Goal: Transaction & Acquisition: Purchase product/service

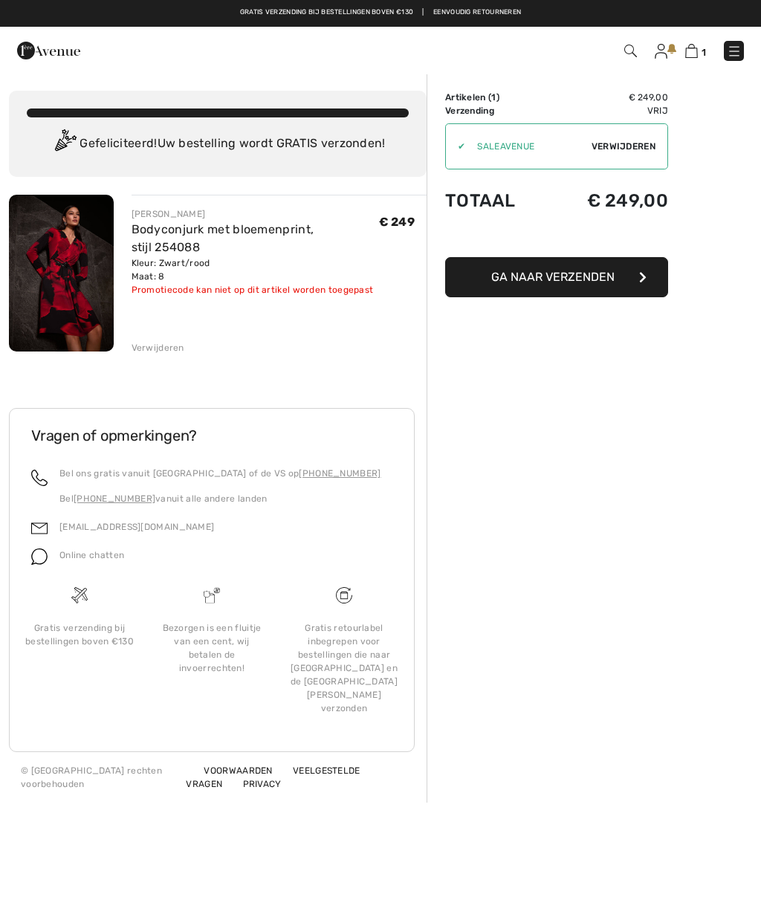
click at [97, 264] on img at bounding box center [61, 273] width 105 height 157
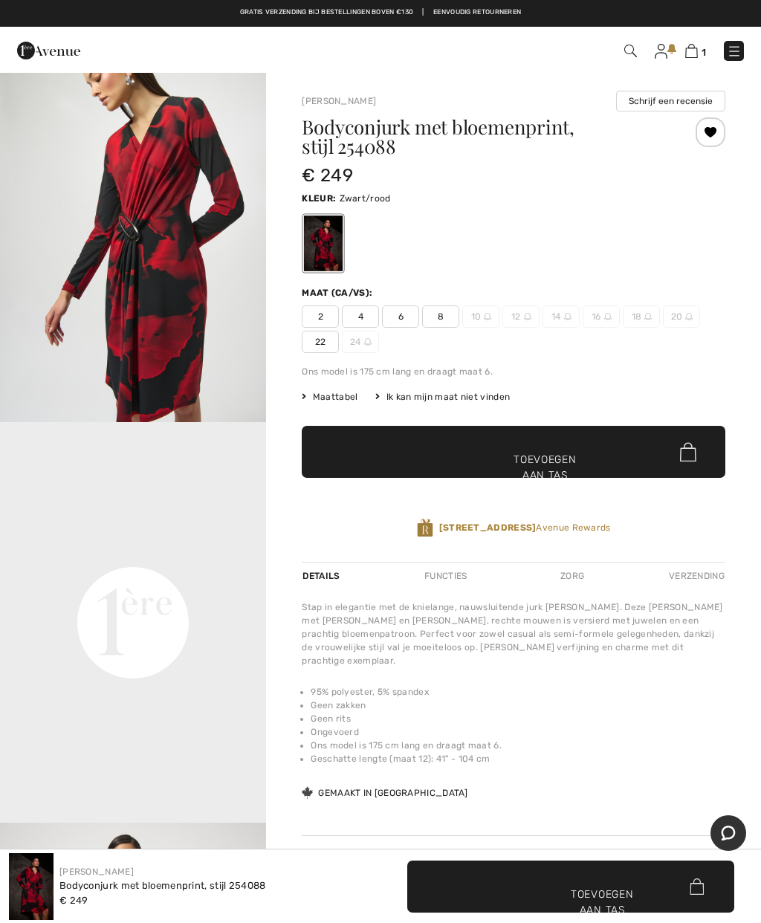
scroll to position [450, 0]
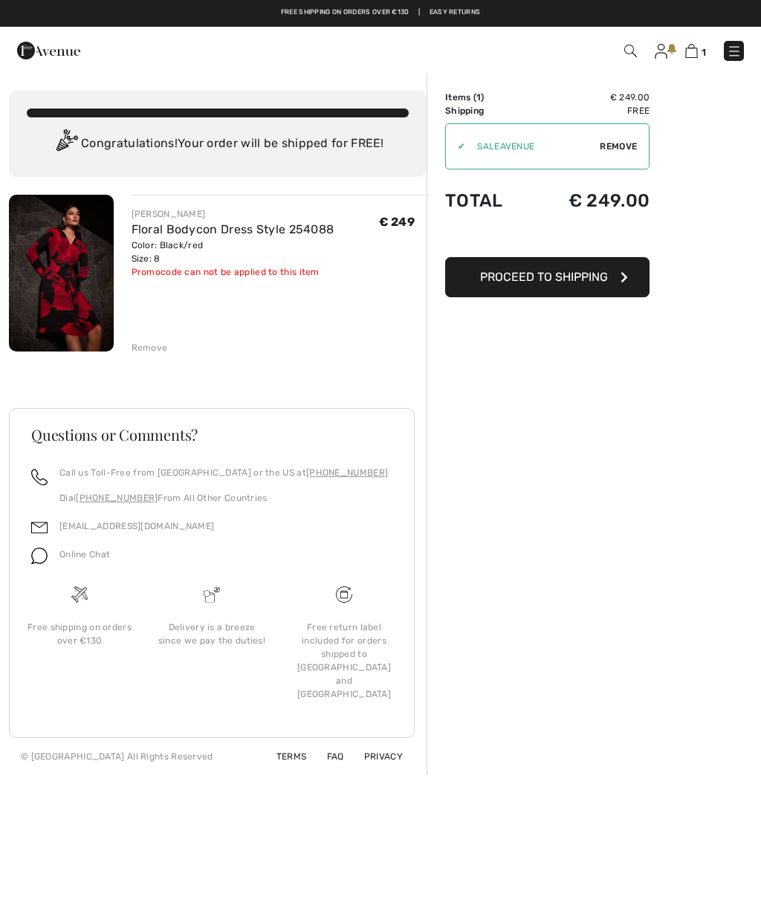
click at [55, 47] on img at bounding box center [48, 51] width 63 height 30
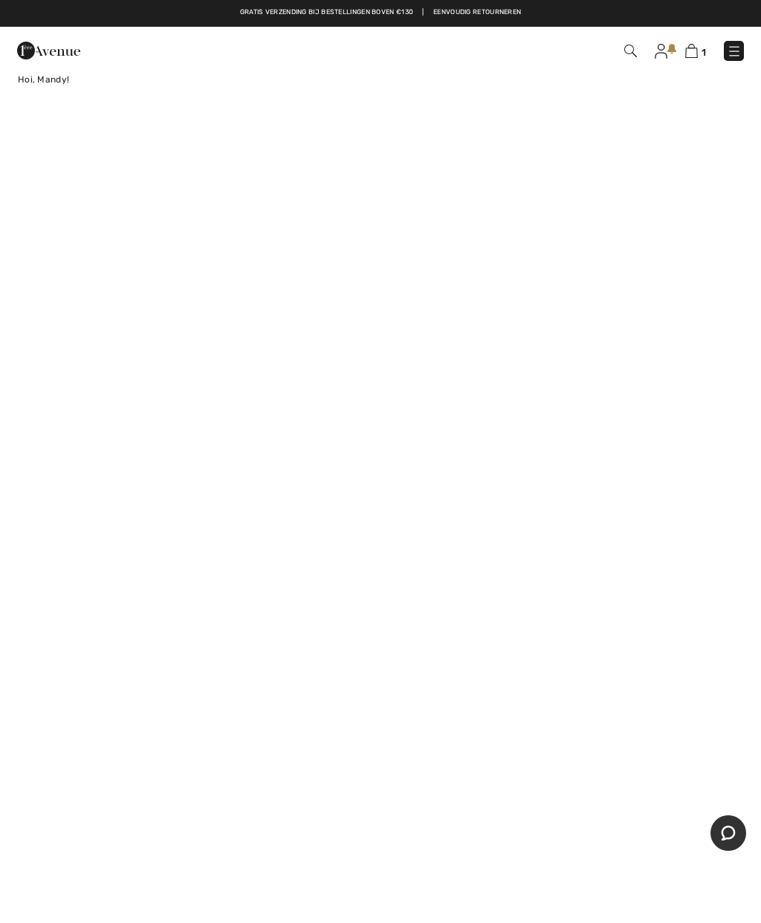
click at [688, 58] on img at bounding box center [691, 51] width 13 height 14
click at [690, 57] on img at bounding box center [691, 51] width 13 height 14
click at [697, 44] on link "1" at bounding box center [695, 51] width 21 height 18
click at [668, 44] on link at bounding box center [661, 51] width 13 height 18
click at [697, 51] on img at bounding box center [691, 51] width 13 height 14
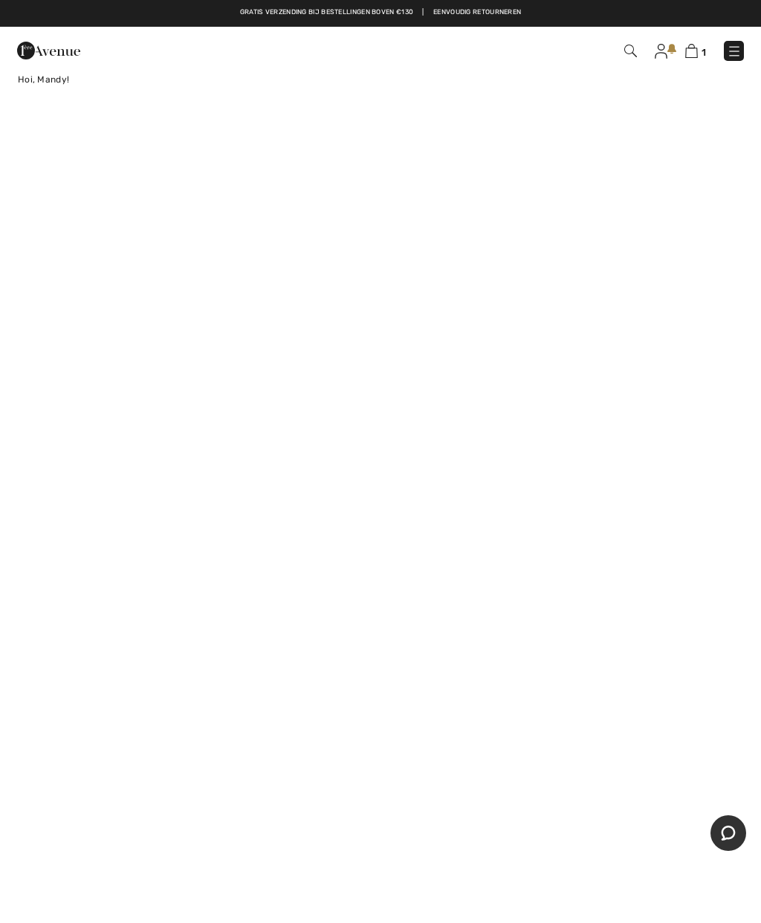
click at [690, 48] on img at bounding box center [691, 51] width 13 height 14
click at [697, 48] on img at bounding box center [691, 51] width 13 height 14
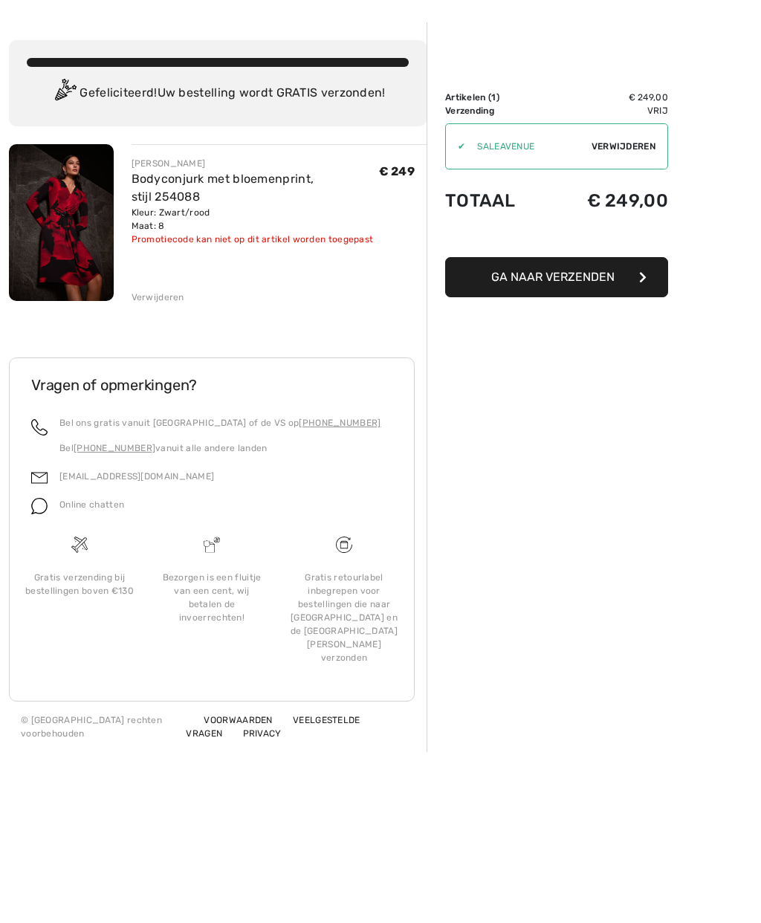
click at [176, 294] on font "Verwijderen" at bounding box center [158, 297] width 53 height 10
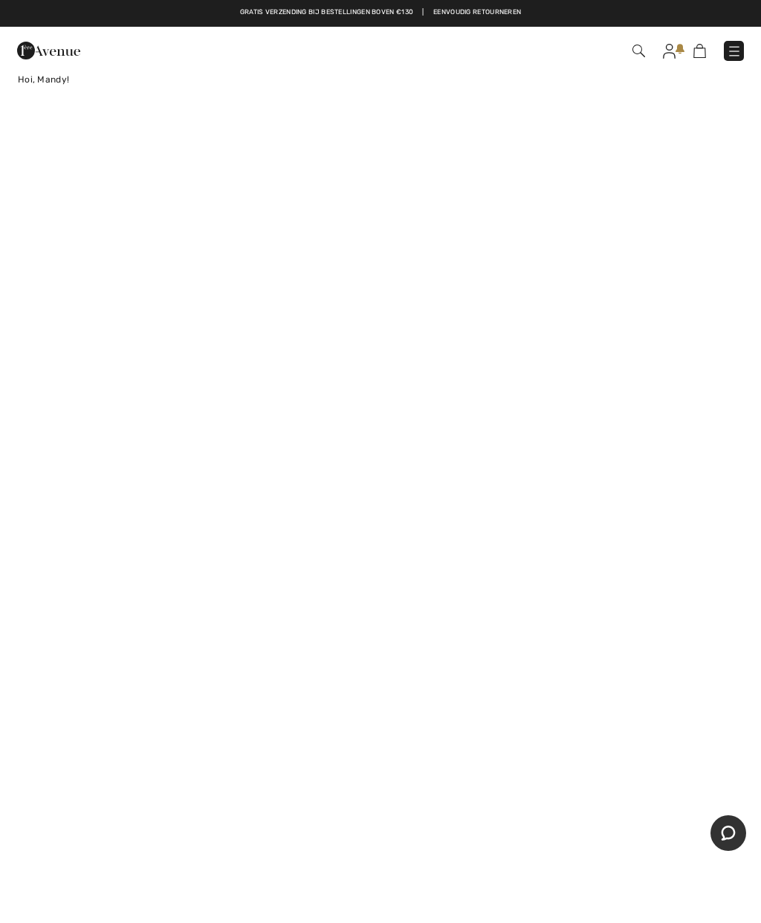
click at [51, 50] on img at bounding box center [48, 51] width 63 height 30
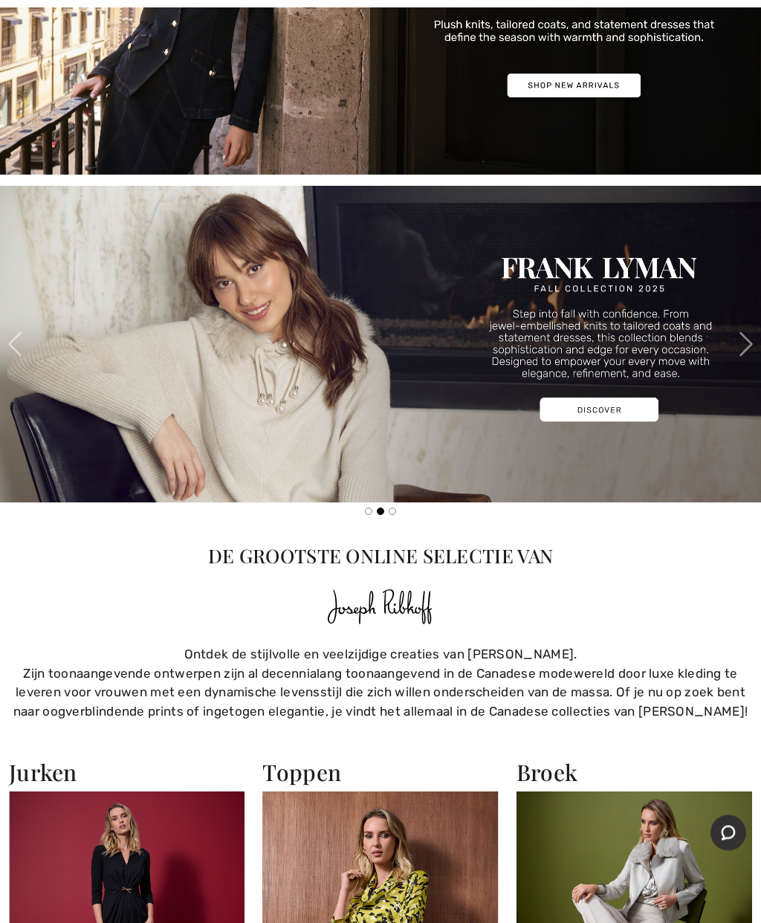
scroll to position [1493, 0]
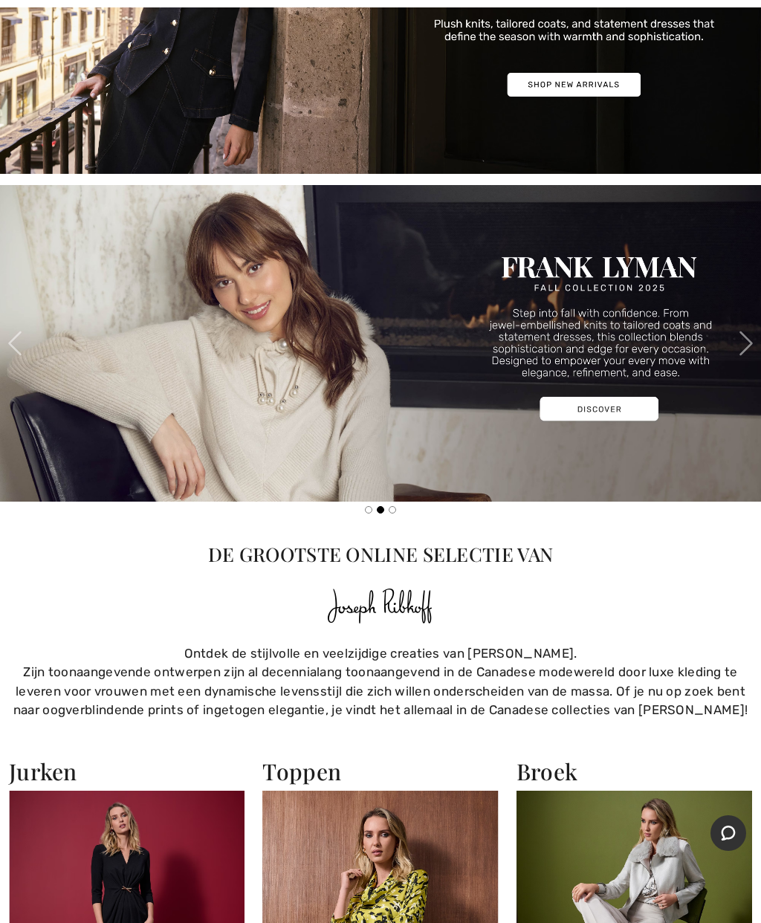
click at [157, 845] on img at bounding box center [127, 935] width 236 height 288
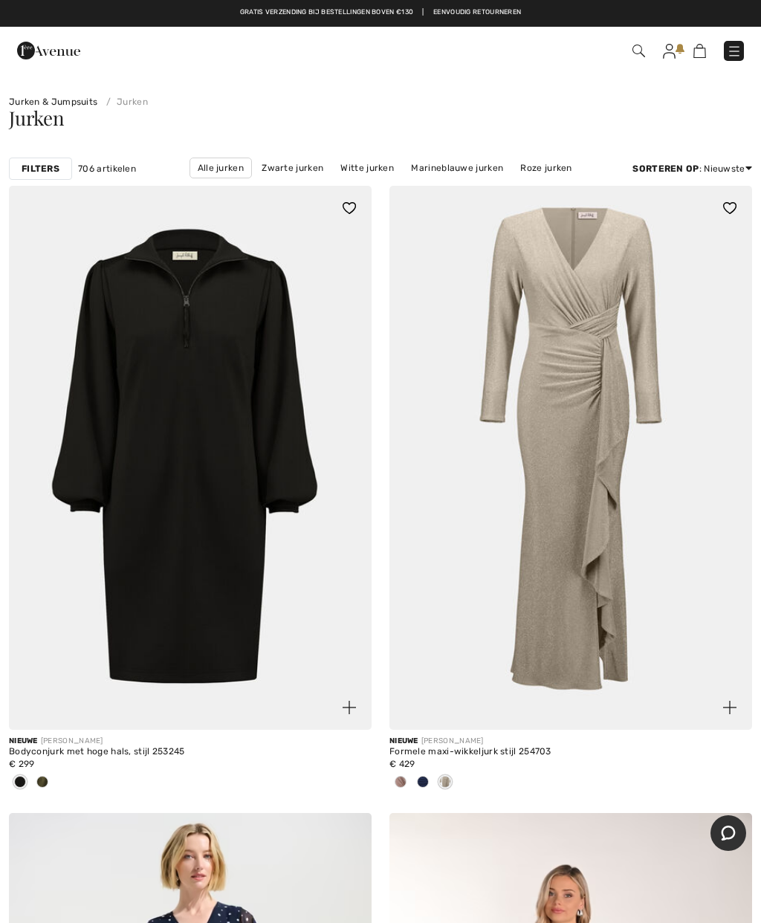
click at [36, 169] on font "Filters" at bounding box center [41, 169] width 38 height 10
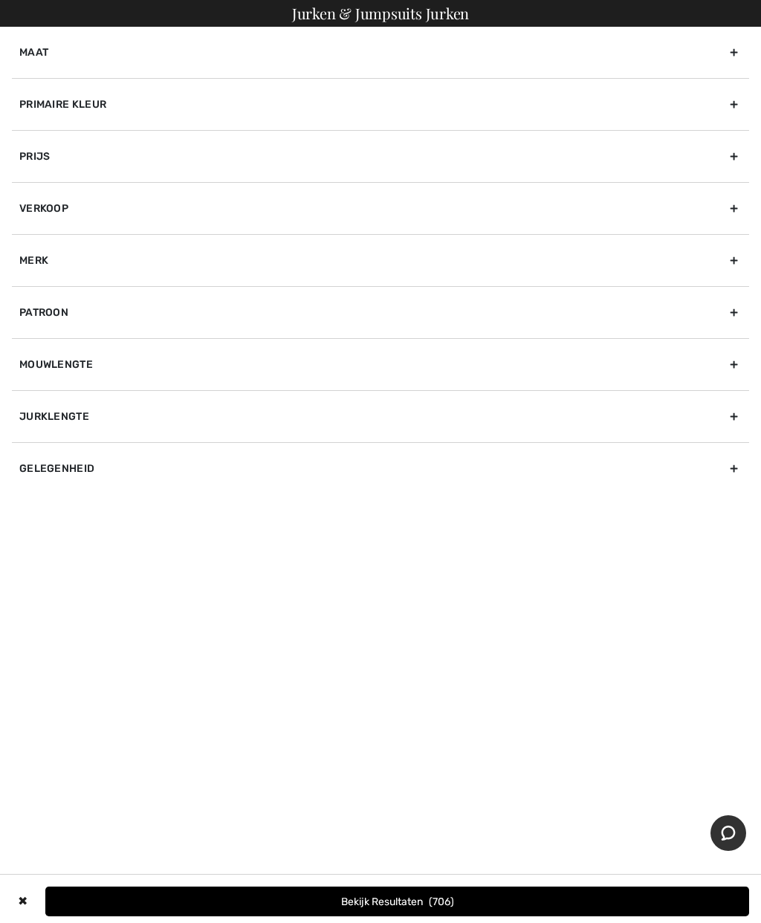
click at [735, 50] on div "Maat" at bounding box center [380, 52] width 737 height 51
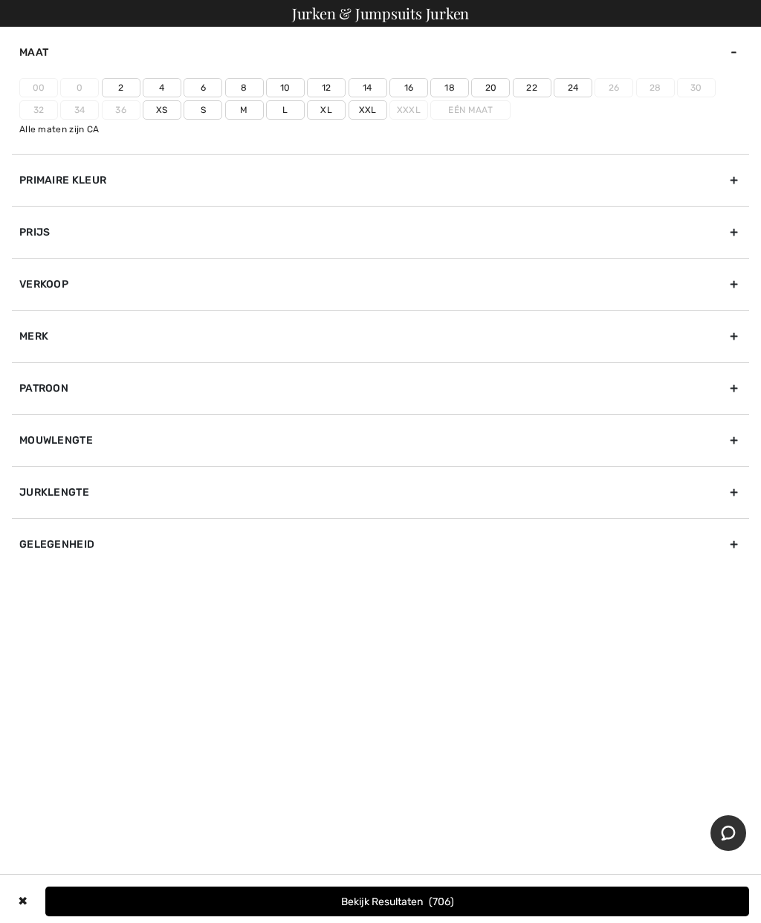
click at [291, 88] on label "10" at bounding box center [285, 87] width 39 height 19
click at [0, 0] on input"] "10" at bounding box center [0, 0] width 0 height 0
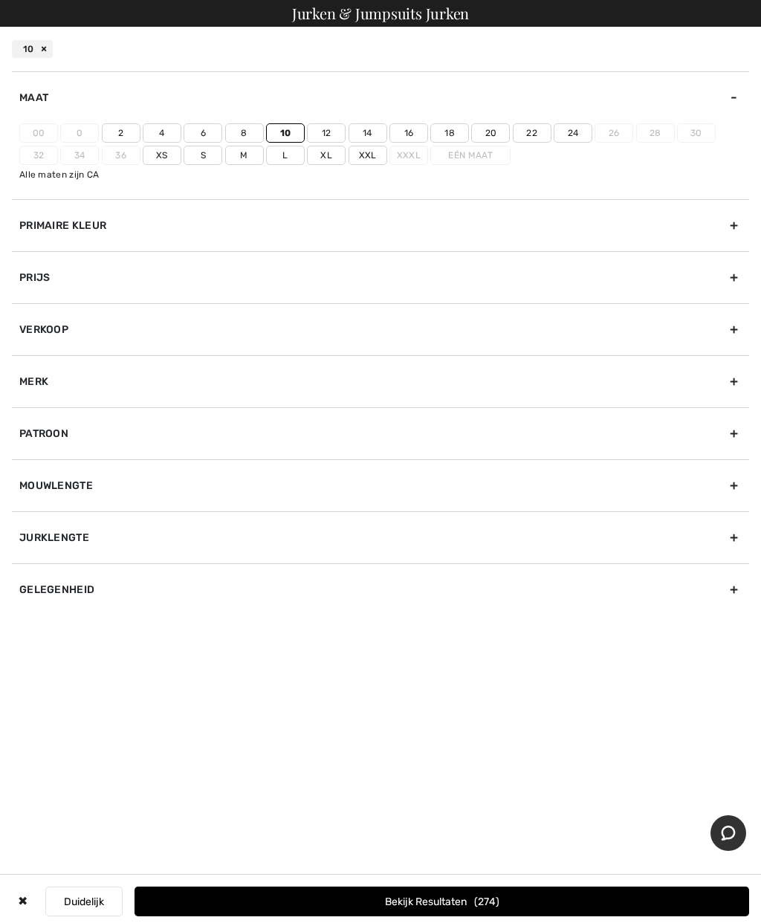
click at [250, 152] on label "M" at bounding box center [244, 155] width 39 height 19
click at [0, 0] on input"] "M" at bounding box center [0, 0] width 0 height 0
click at [567, 900] on button "Bekijk resultaten 341" at bounding box center [442, 902] width 615 height 30
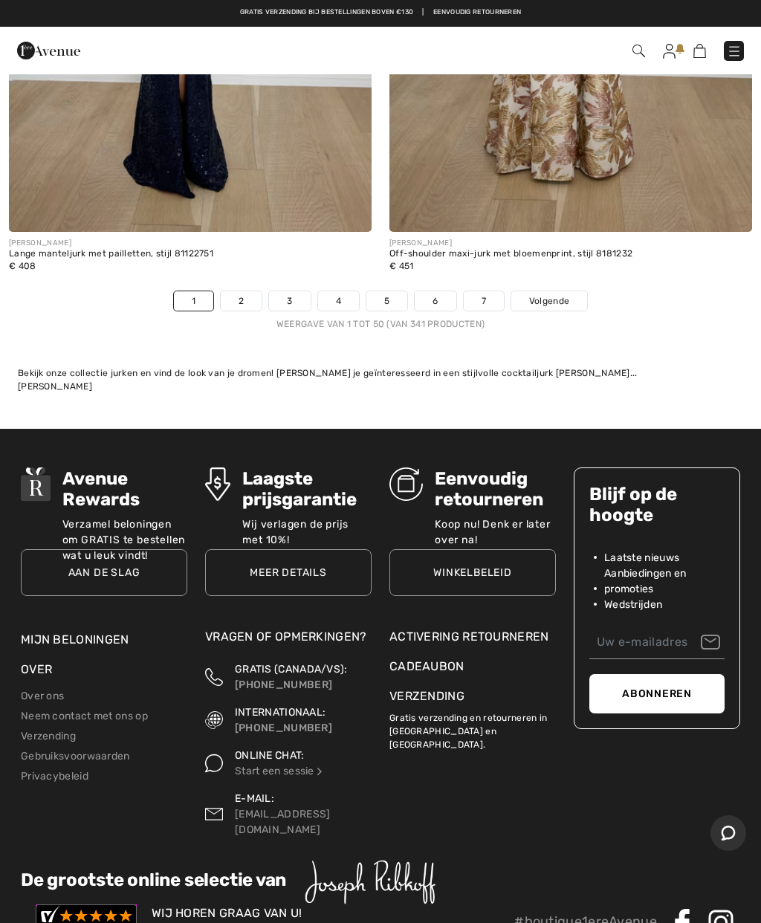
scroll to position [15796, 0]
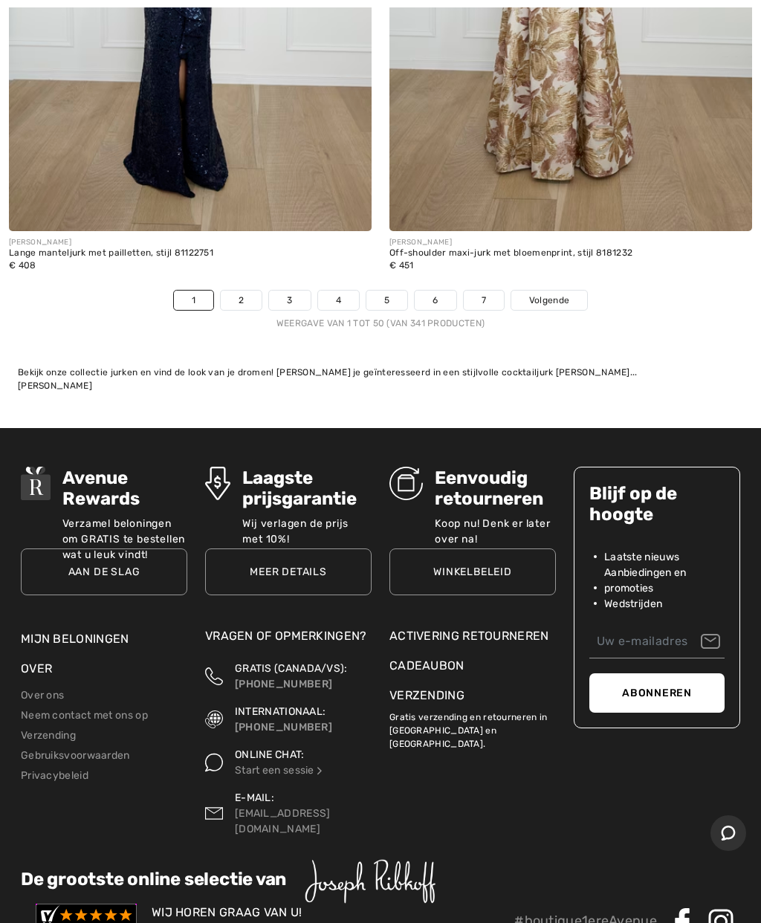
click at [566, 295] on font "Volgende" at bounding box center [549, 300] width 40 height 10
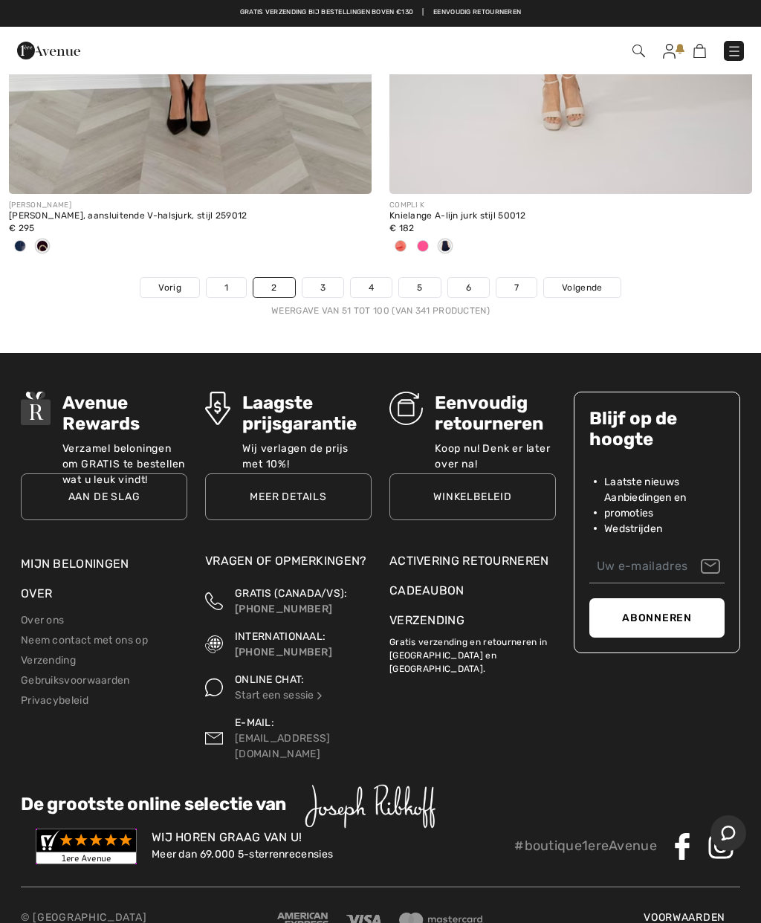
scroll to position [15687, 0]
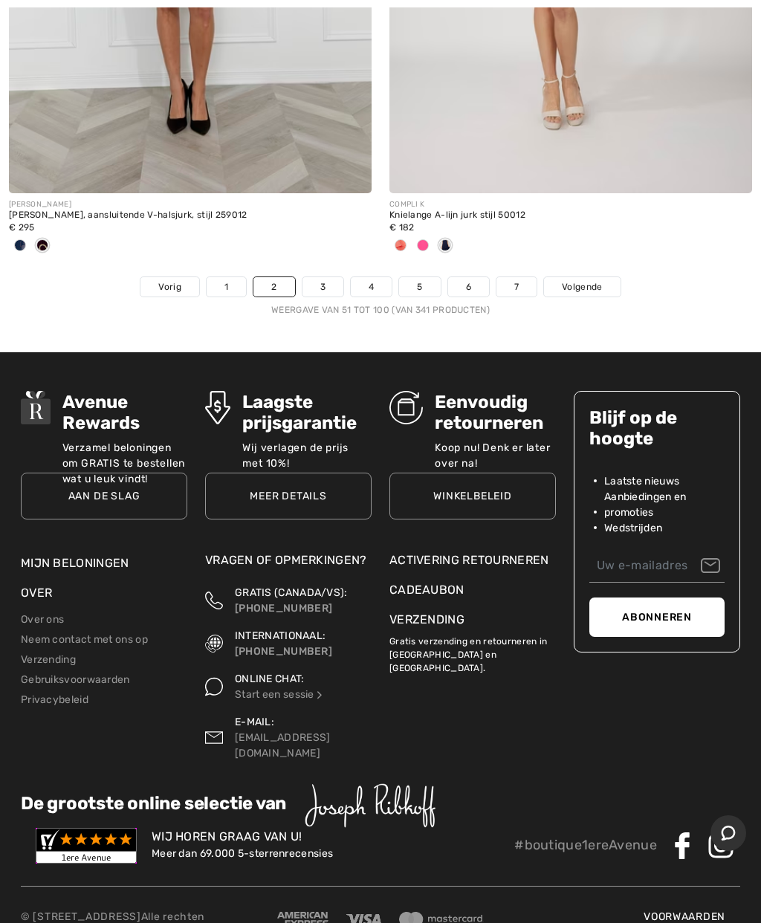
click at [601, 282] on font "Volgende" at bounding box center [582, 287] width 40 height 10
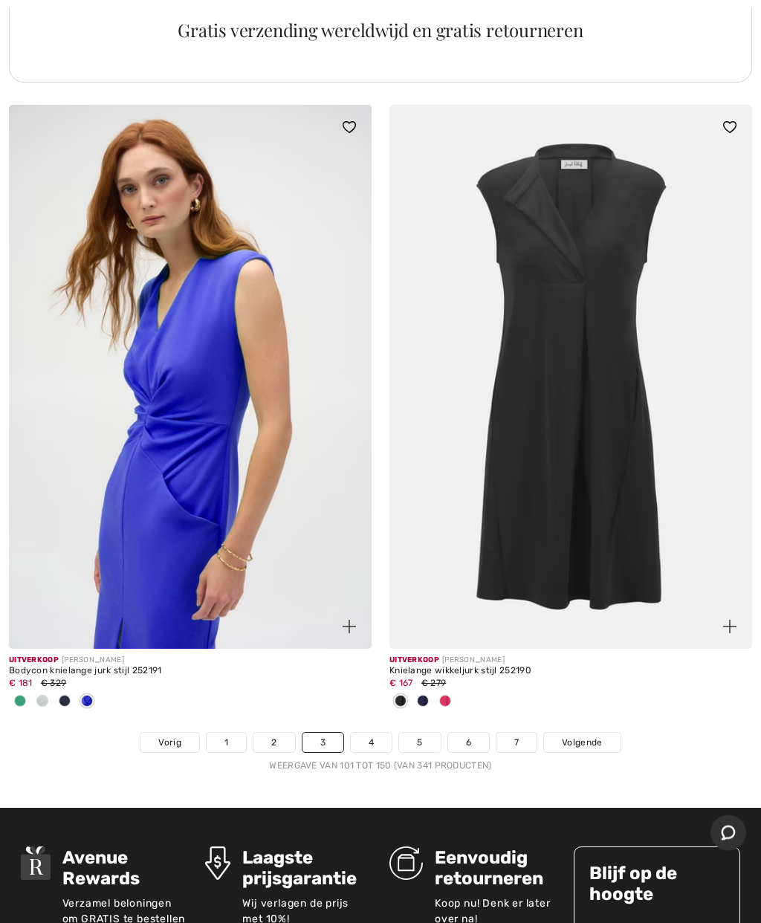
scroll to position [15206, 0]
click at [595, 737] on font "Volgende" at bounding box center [582, 742] width 40 height 10
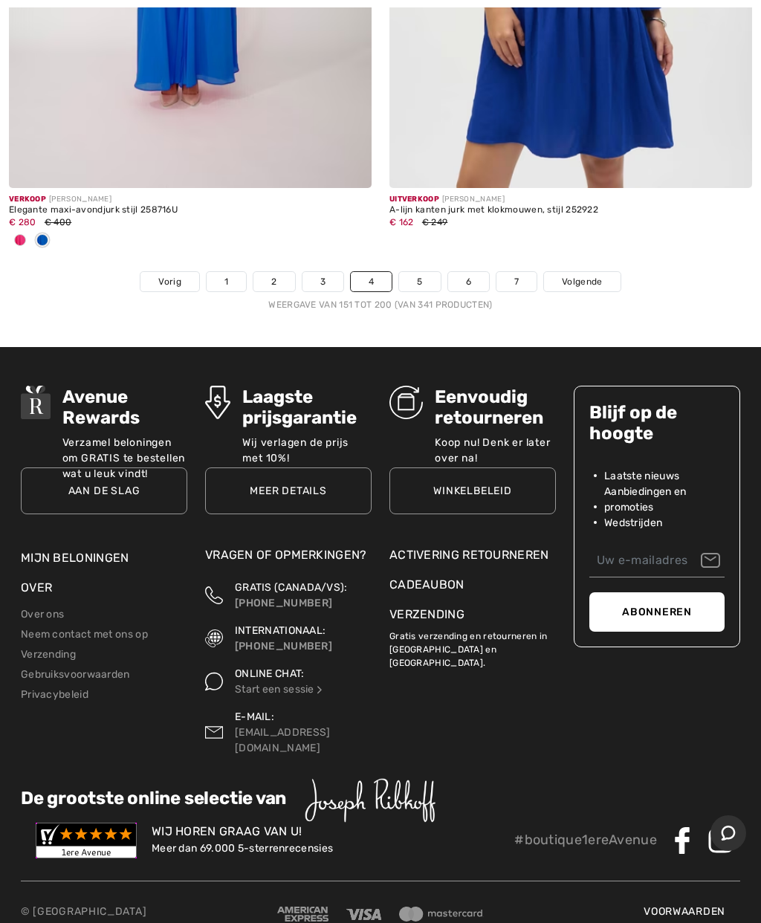
scroll to position [15768, 0]
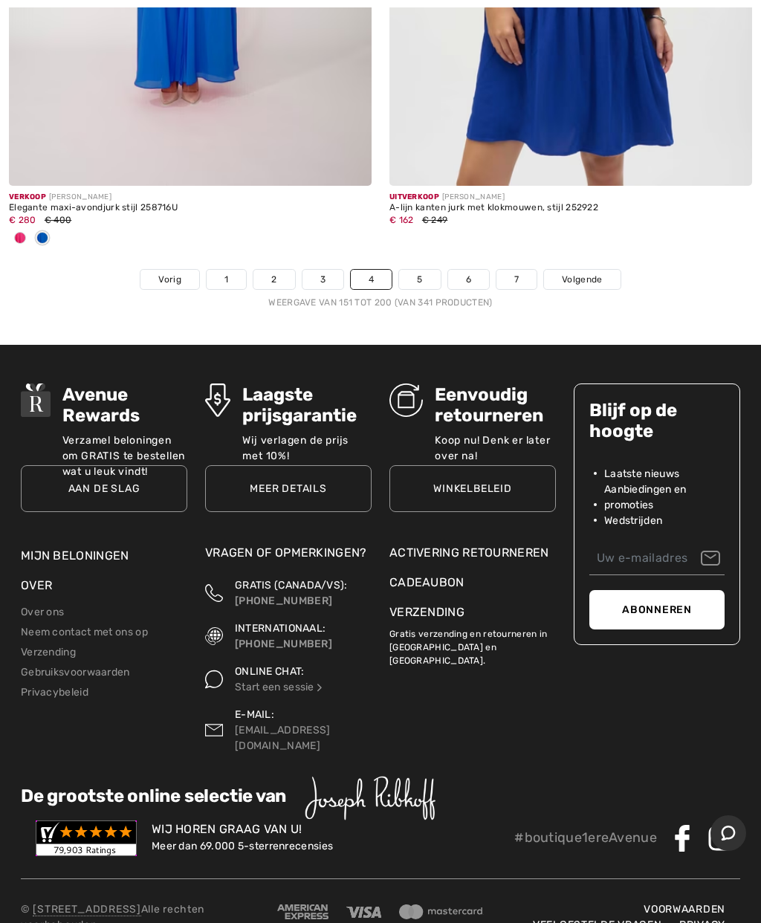
click at [601, 274] on font "Volgende" at bounding box center [582, 279] width 40 height 10
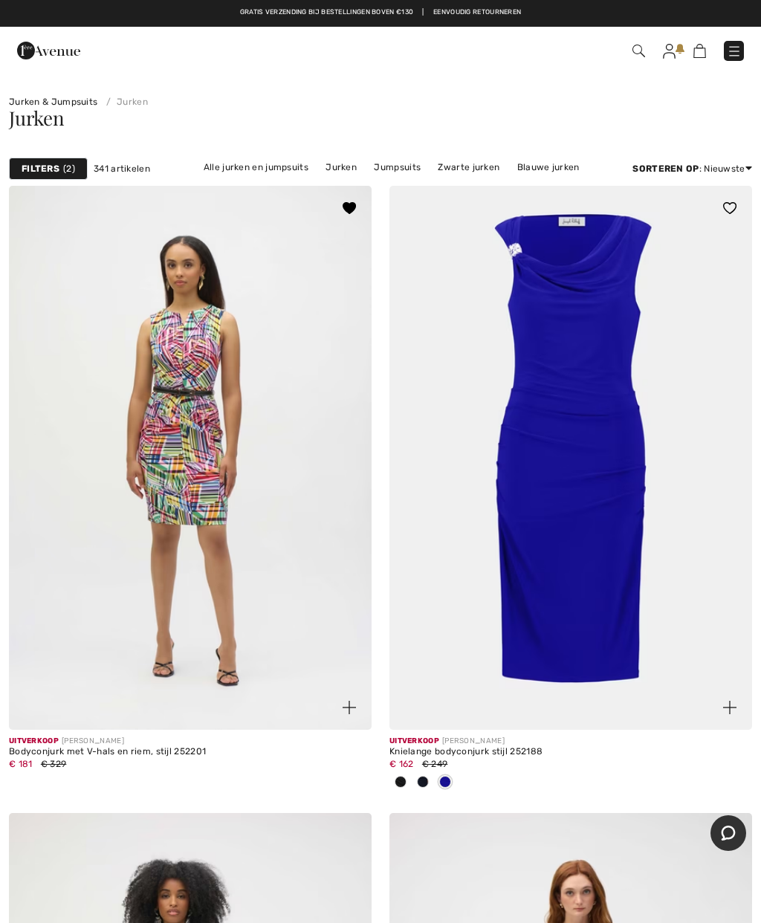
click at [203, 443] on img at bounding box center [190, 458] width 363 height 544
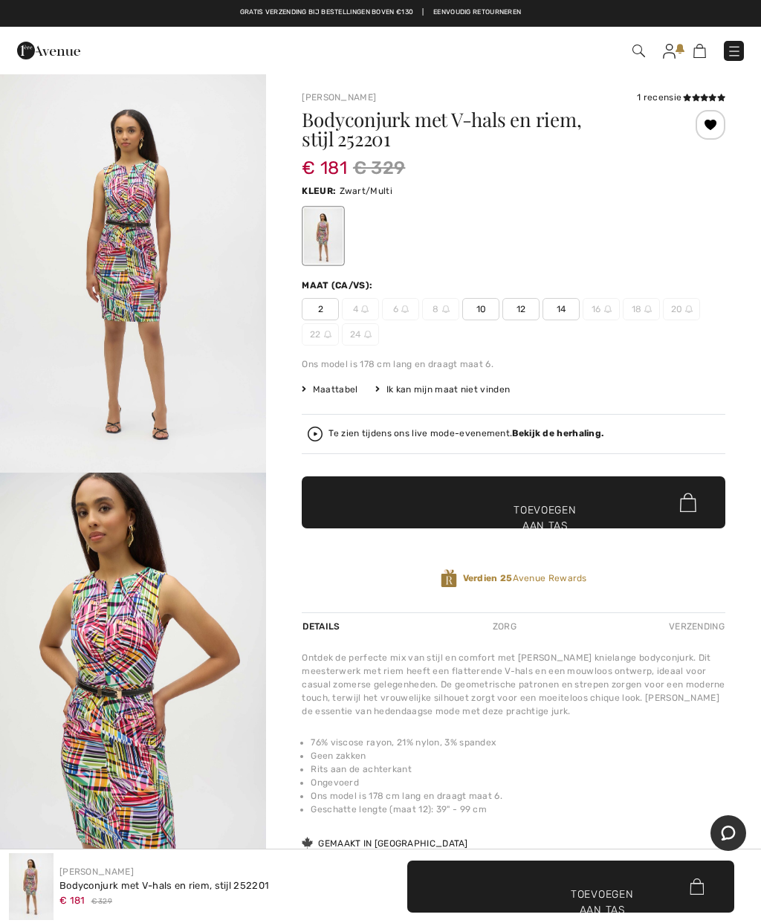
click at [479, 309] on font "10" at bounding box center [482, 309] width 10 height 10
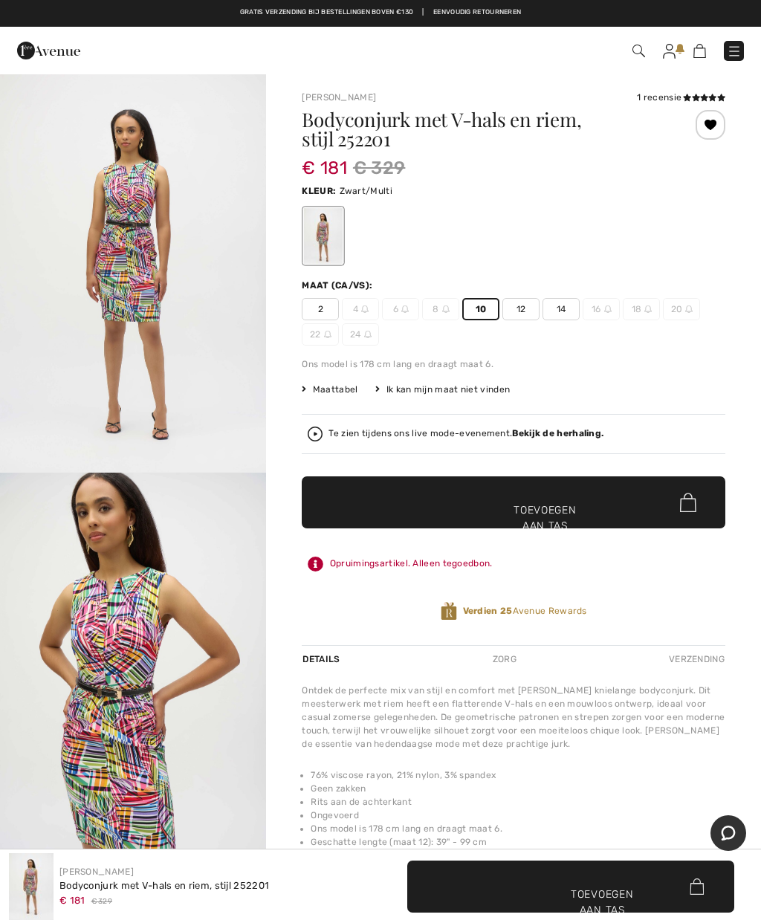
click at [573, 498] on span "✔ Toegevoegd aan tas Toevoegen aan tas" at bounding box center [514, 503] width 424 height 52
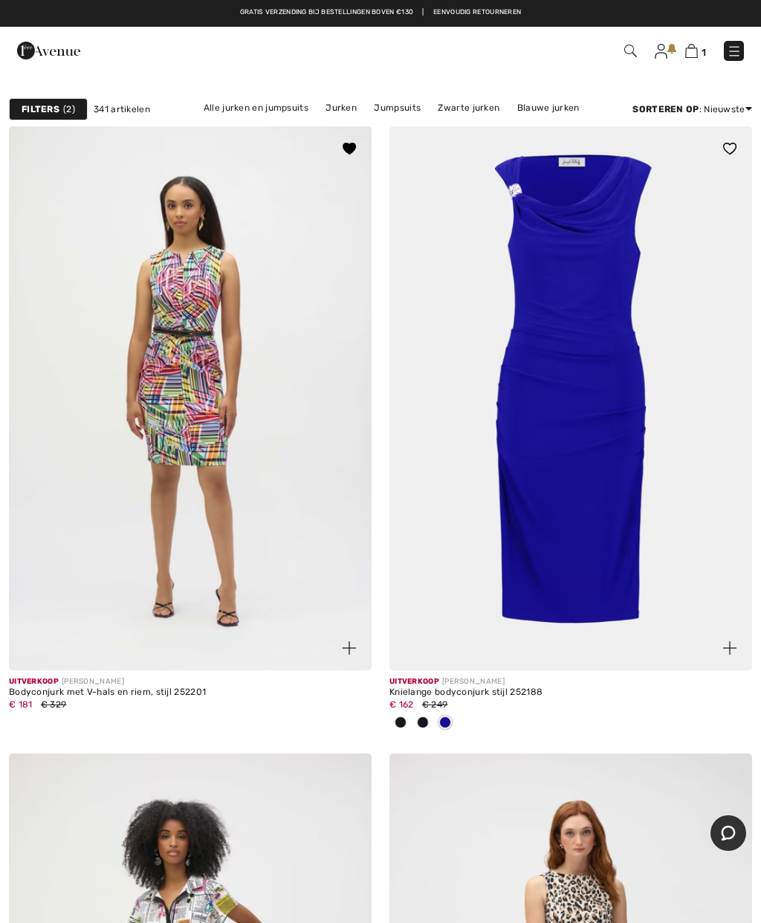
click at [588, 458] on img at bounding box center [571, 398] width 363 height 544
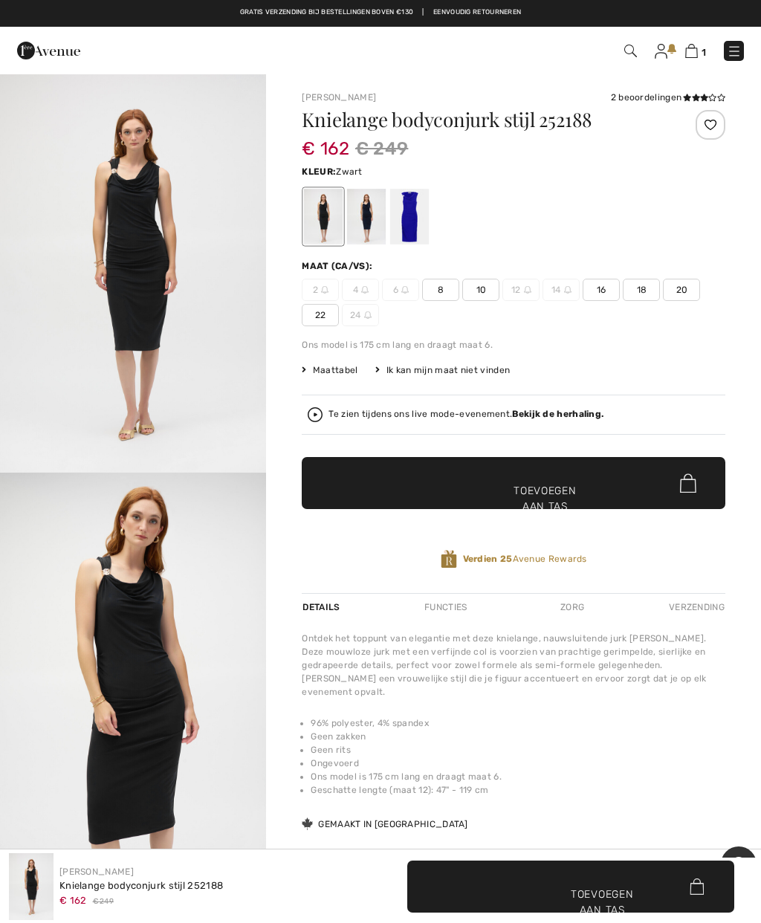
click at [406, 227] on div at bounding box center [409, 217] width 39 height 56
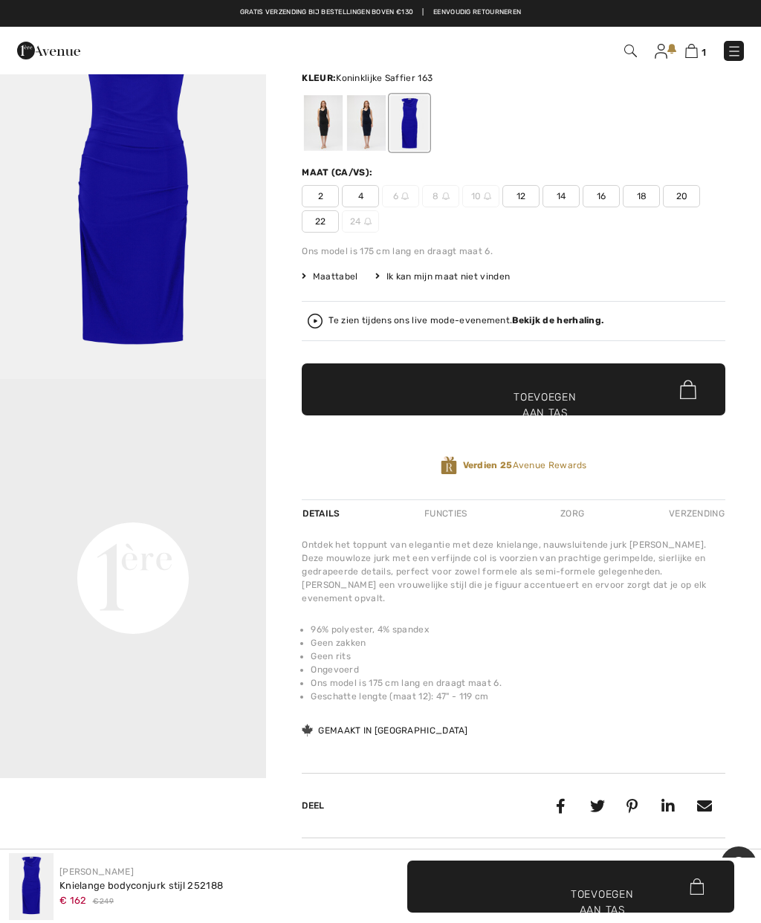
scroll to position [93, 0]
click at [355, 131] on div at bounding box center [366, 124] width 39 height 56
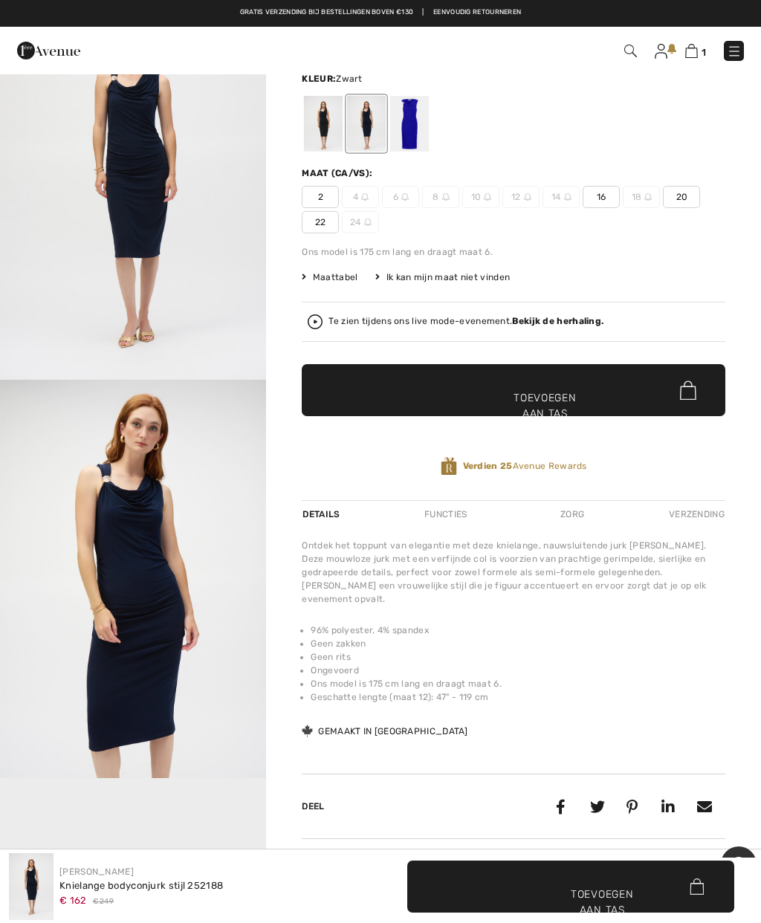
click at [405, 120] on div at bounding box center [409, 124] width 39 height 56
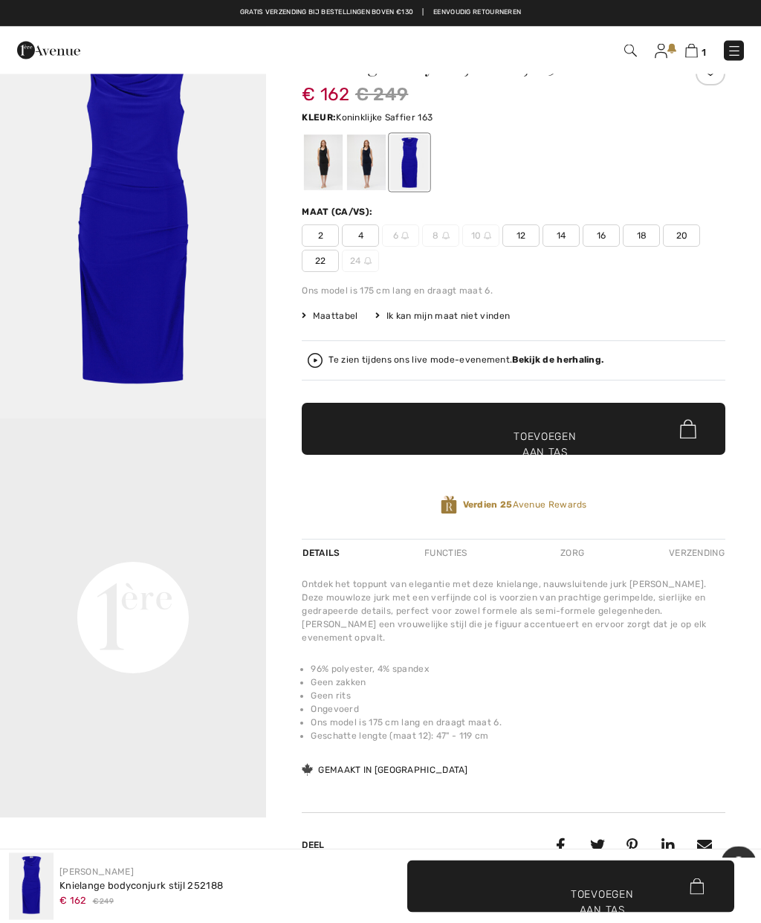
scroll to position [0, 0]
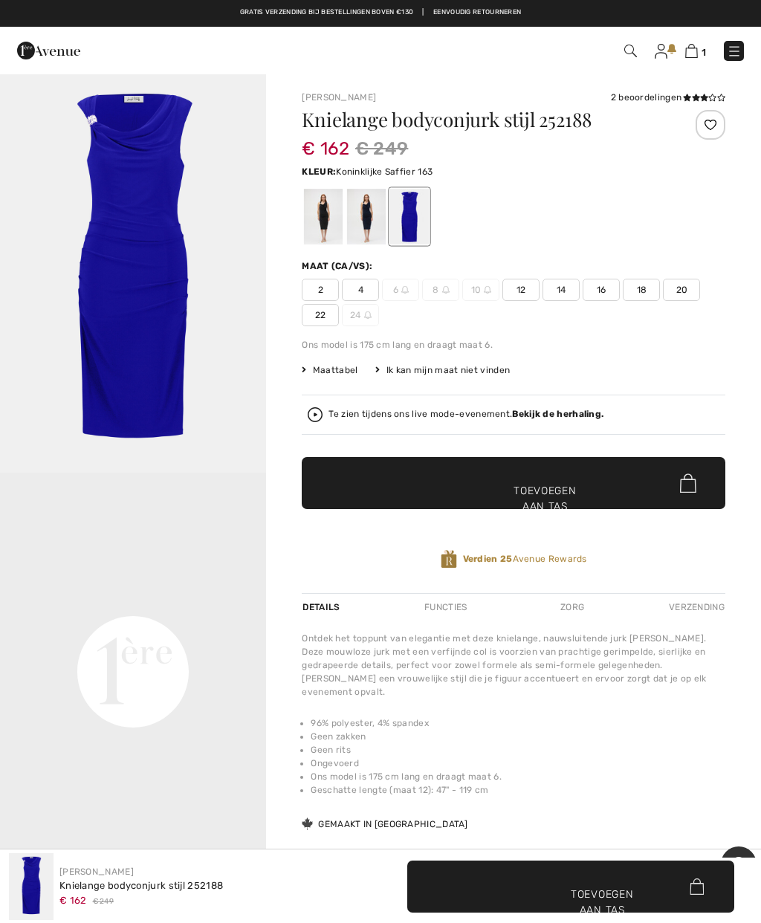
click at [404, 216] on div at bounding box center [409, 217] width 39 height 56
click at [363, 217] on div at bounding box center [366, 217] width 39 height 56
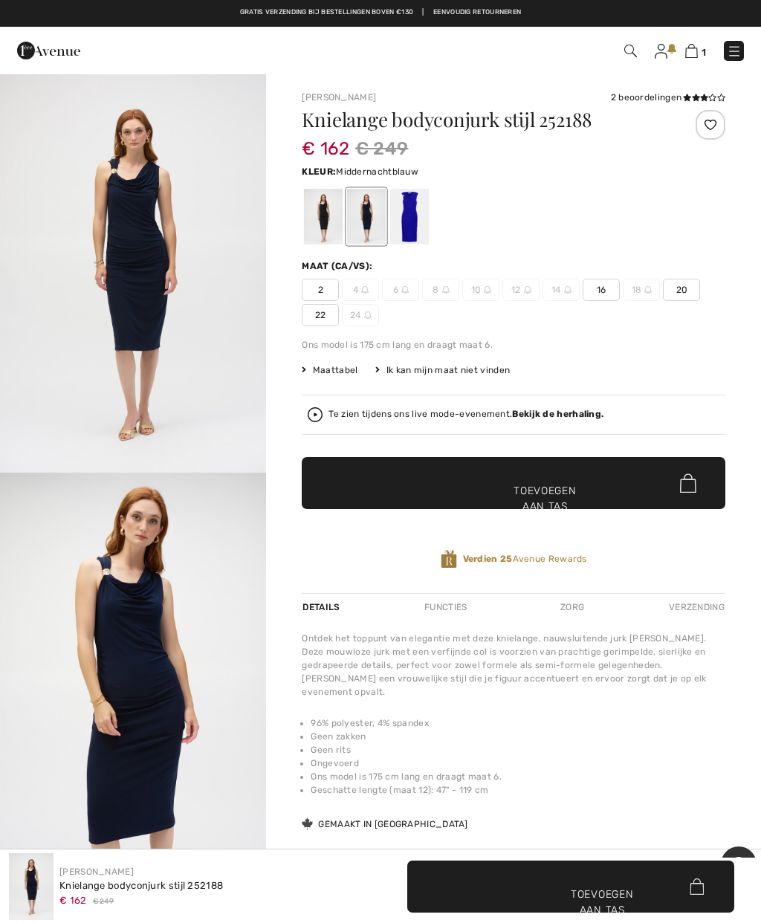
click at [314, 212] on div at bounding box center [323, 217] width 39 height 56
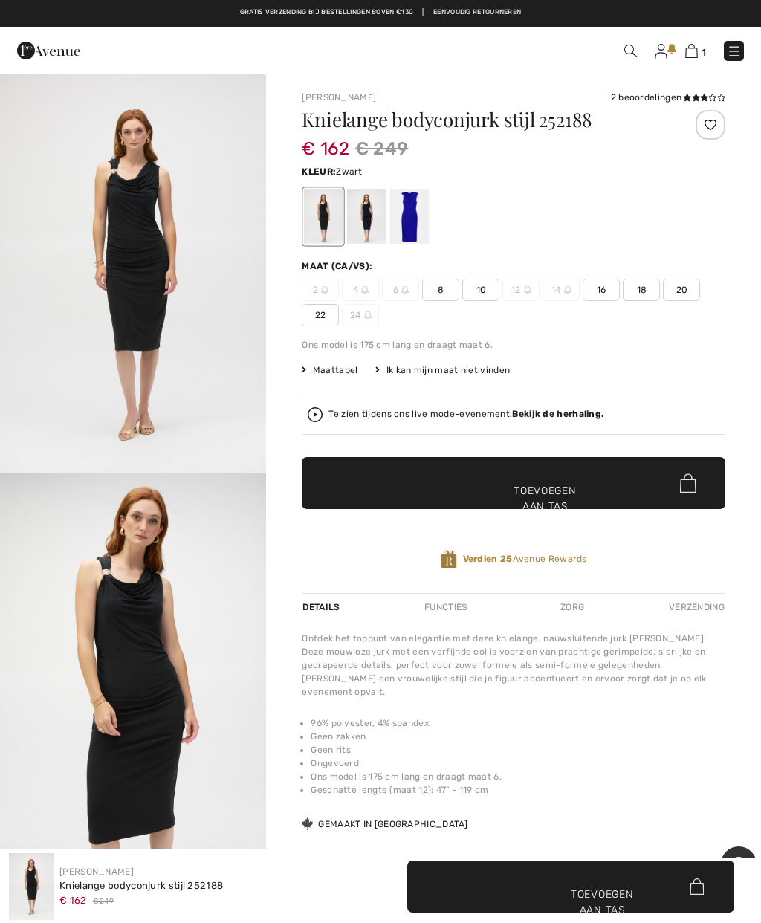
click at [327, 210] on div at bounding box center [323, 217] width 39 height 56
click at [407, 220] on div at bounding box center [409, 217] width 39 height 56
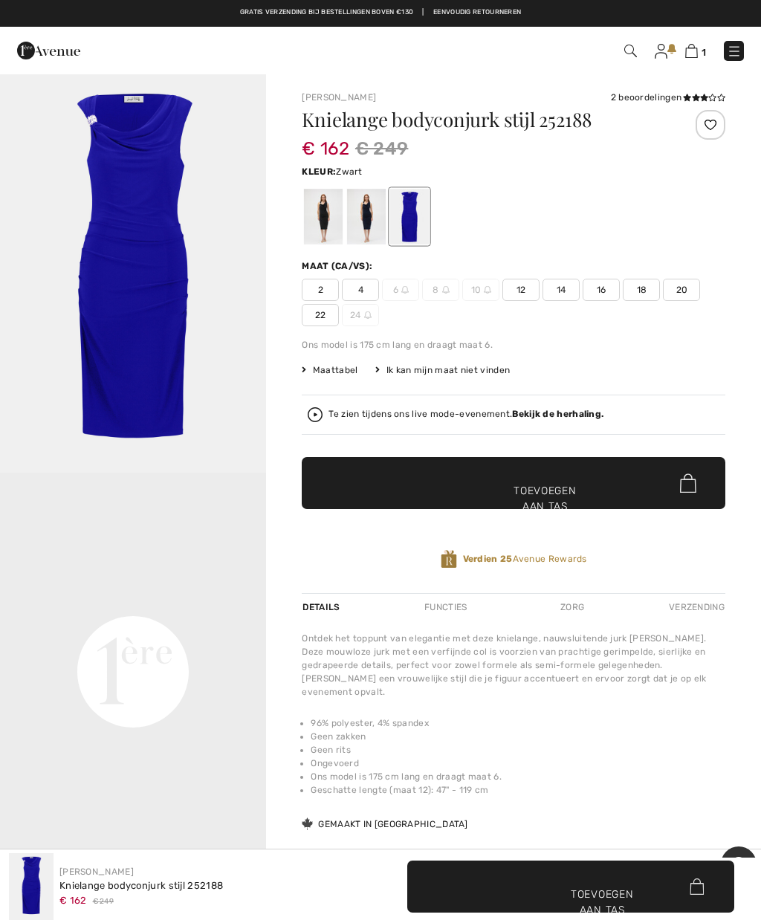
click at [320, 211] on div at bounding box center [323, 217] width 39 height 56
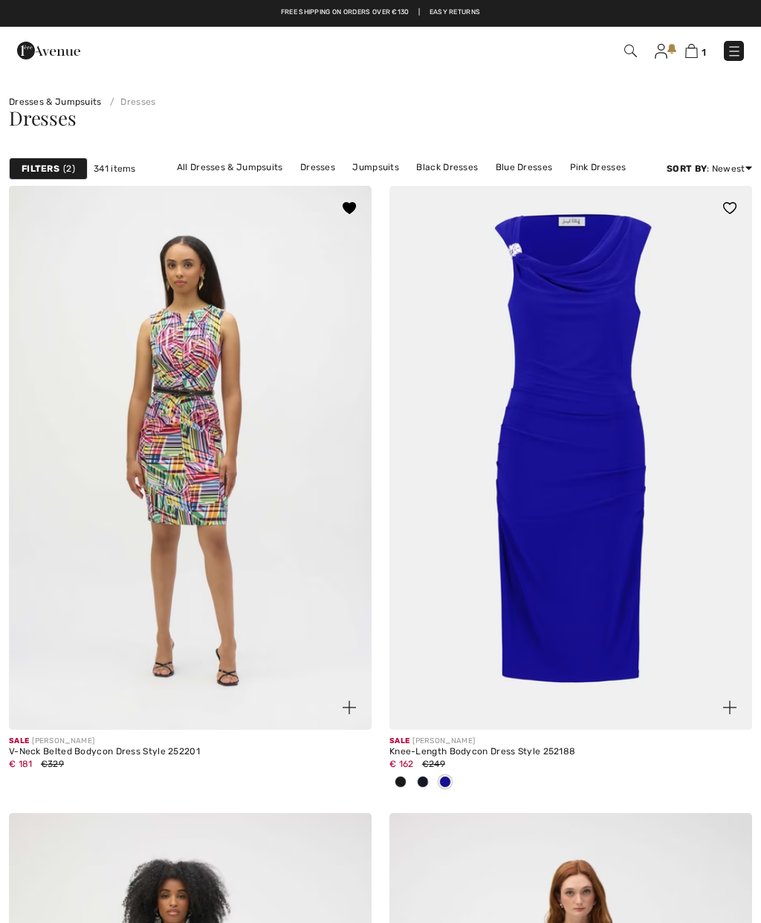
scroll to position [59, 0]
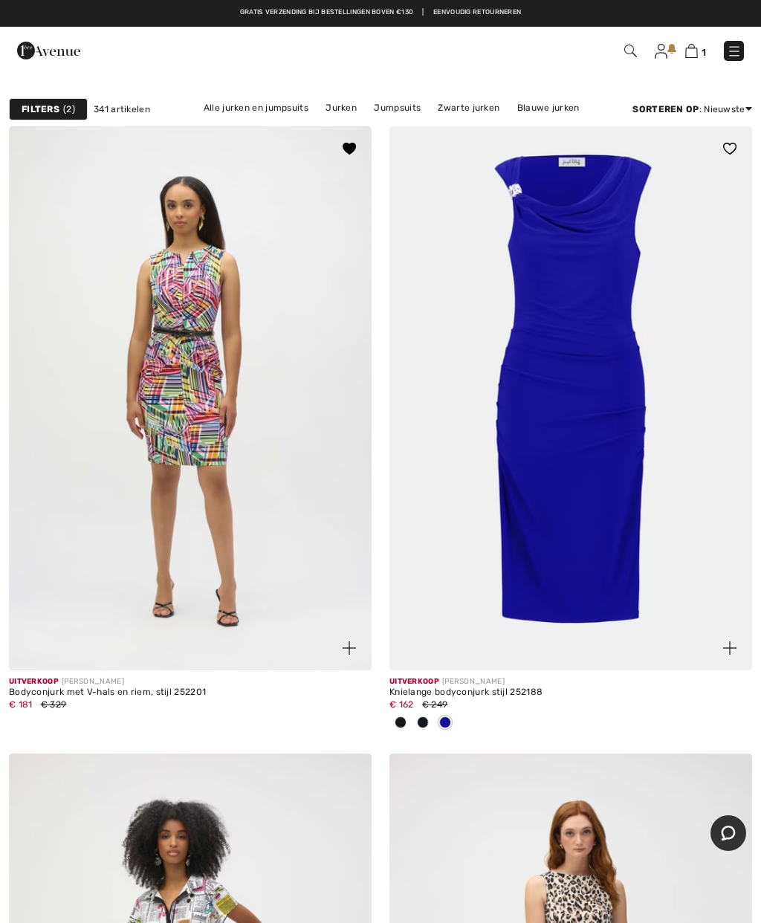
click at [66, 106] on font "2" at bounding box center [68, 109] width 5 height 10
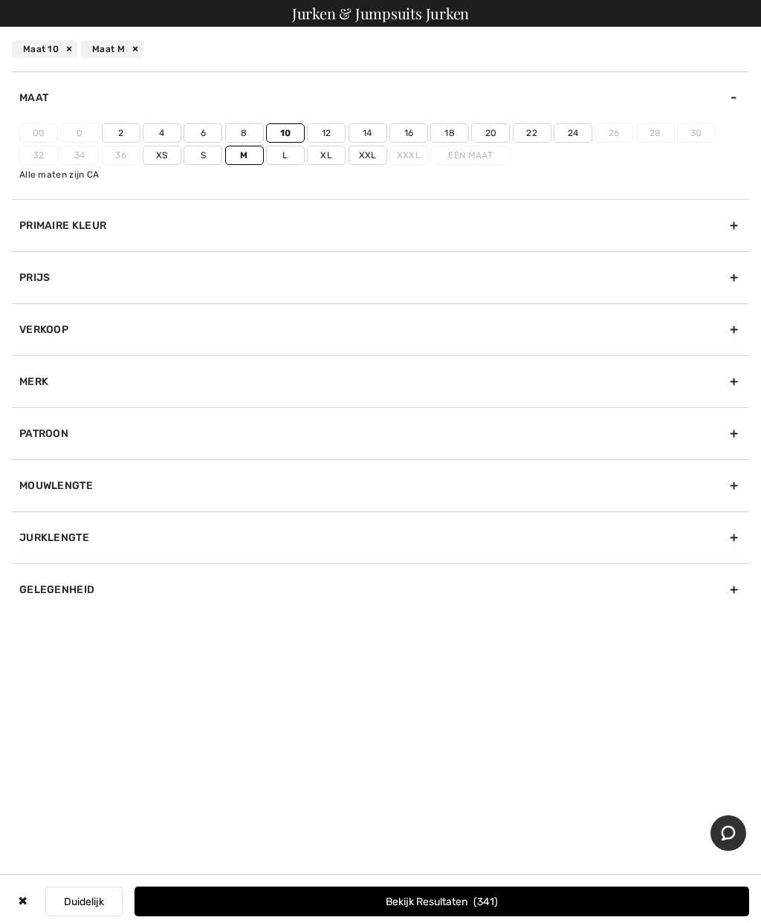
click at [530, 895] on button "Bekijk resultaten 341" at bounding box center [442, 902] width 615 height 30
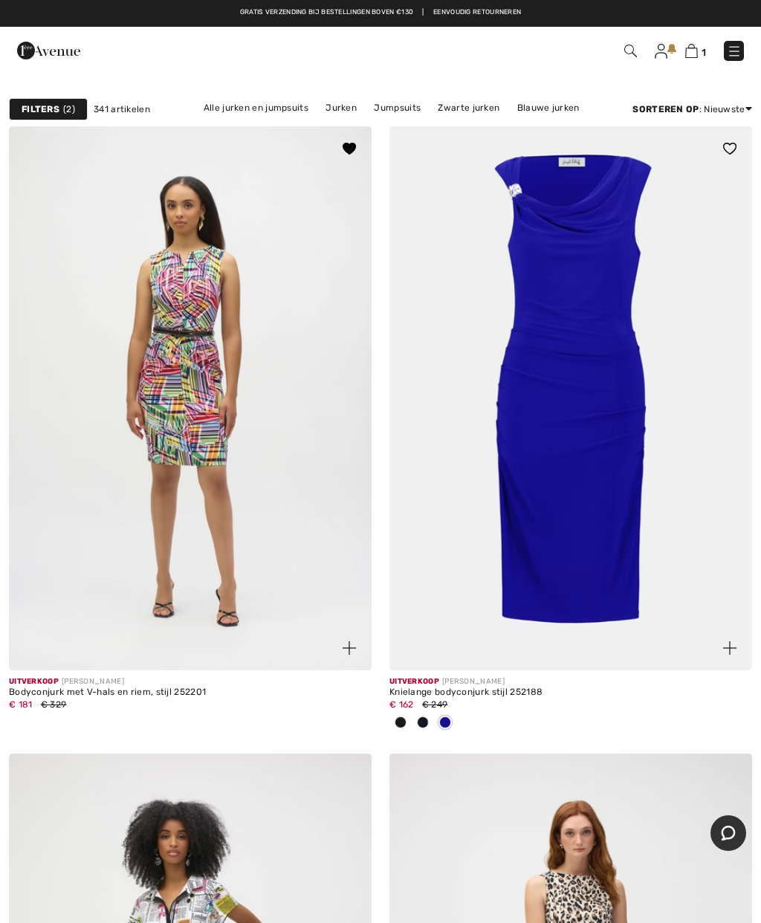
click at [694, 49] on img at bounding box center [691, 51] width 13 height 14
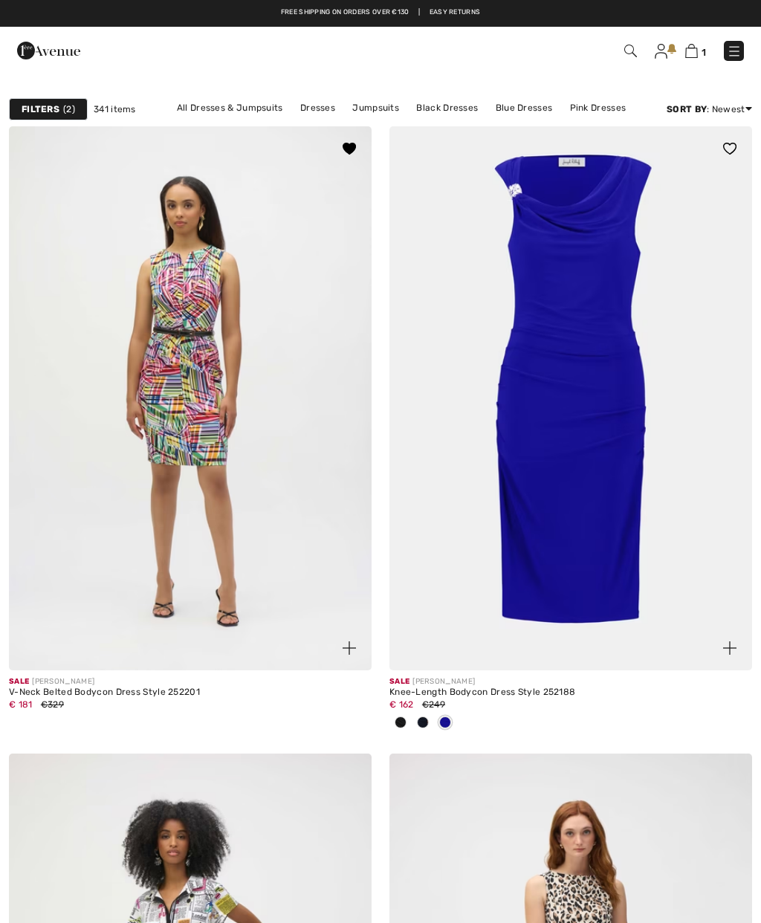
scroll to position [59, 0]
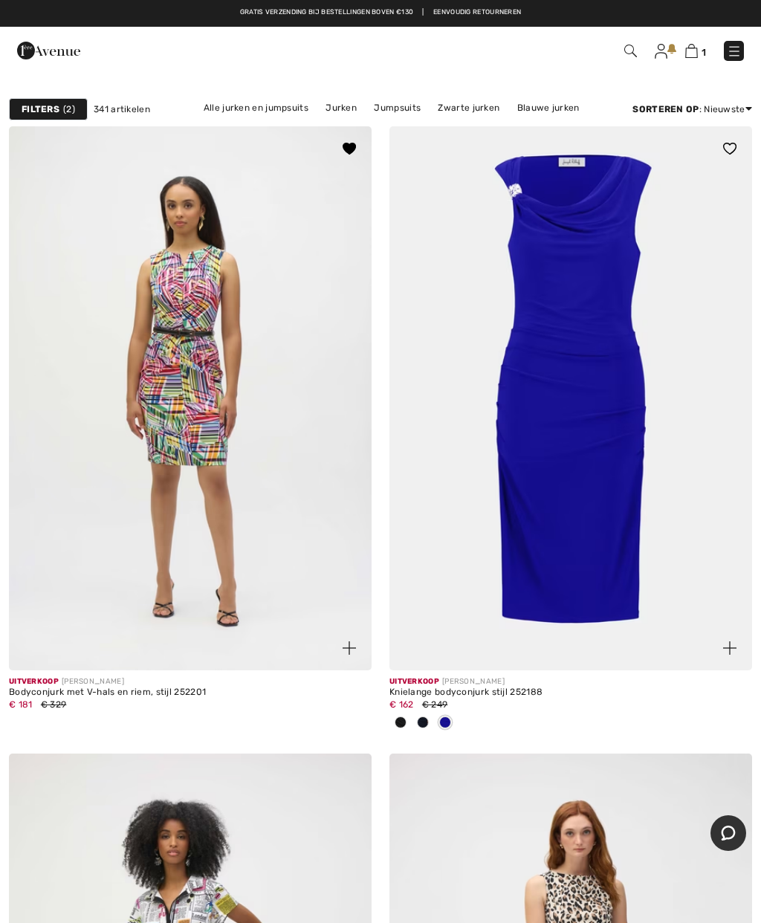
click at [587, 439] on img at bounding box center [571, 398] width 363 height 544
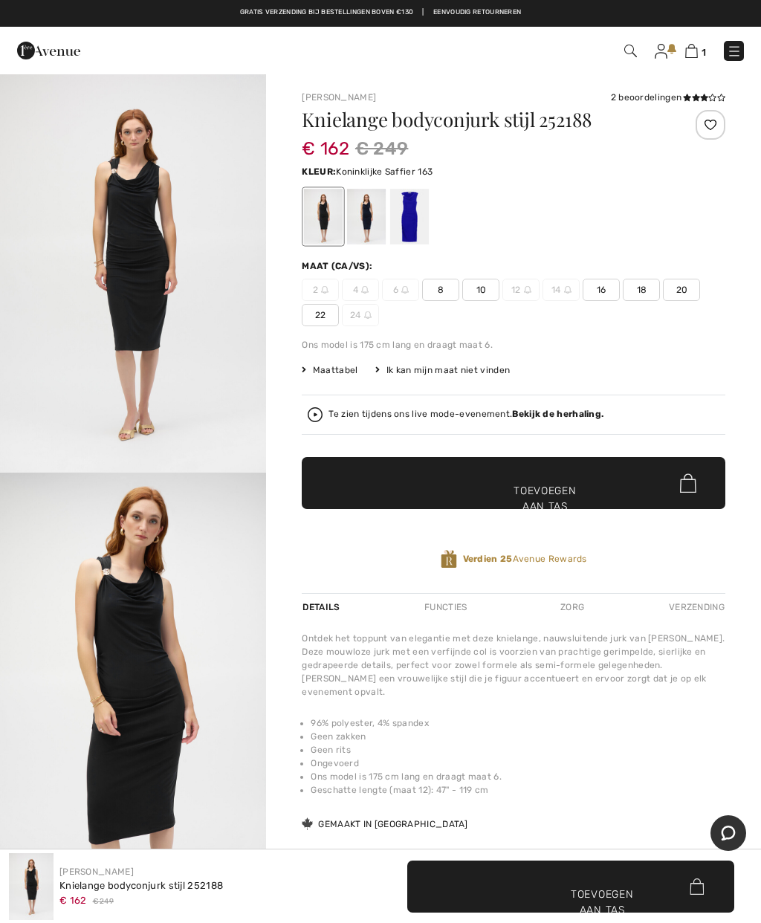
click at [413, 221] on div at bounding box center [409, 217] width 39 height 56
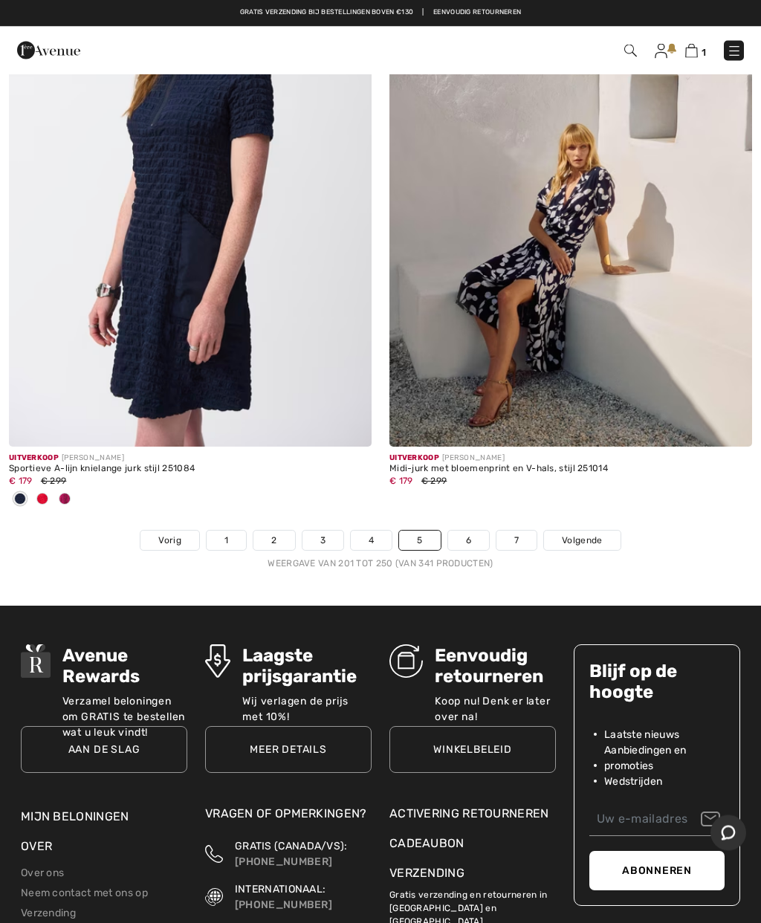
scroll to position [15531, 0]
click at [595, 535] on font "Volgende" at bounding box center [582, 540] width 40 height 10
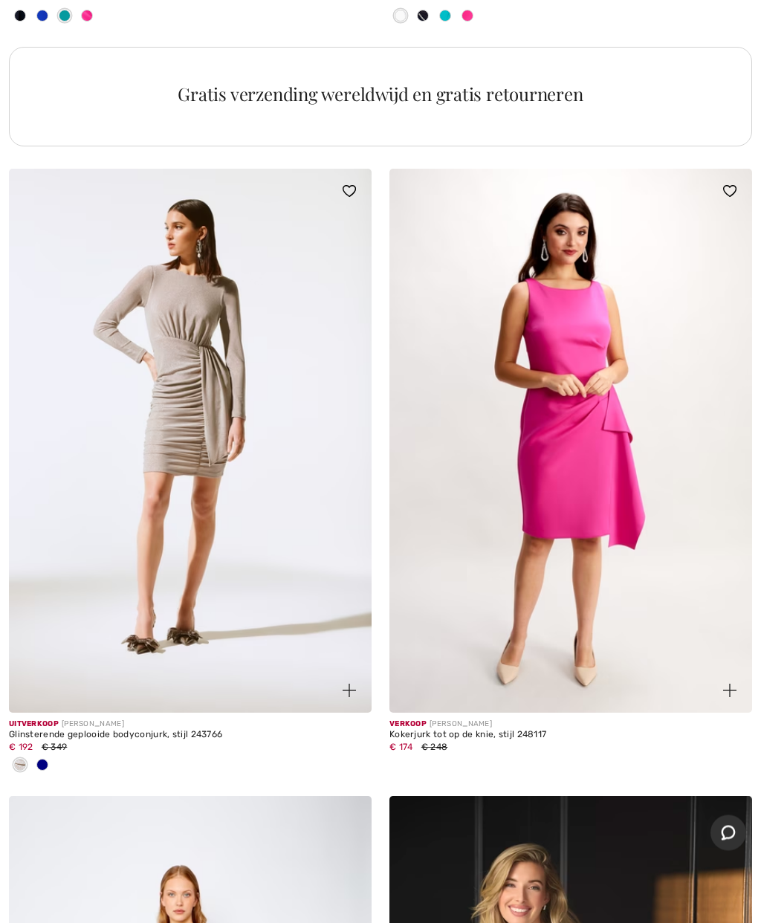
scroll to position [3854, 0]
click at [48, 763] on div at bounding box center [42, 766] width 22 height 25
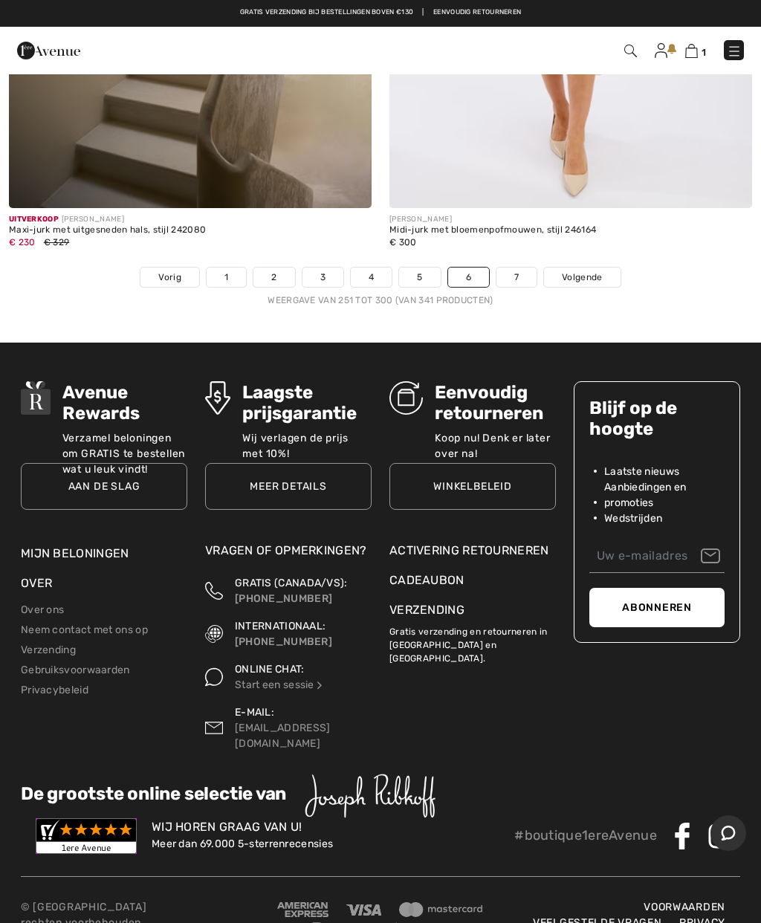
scroll to position [15840, 0]
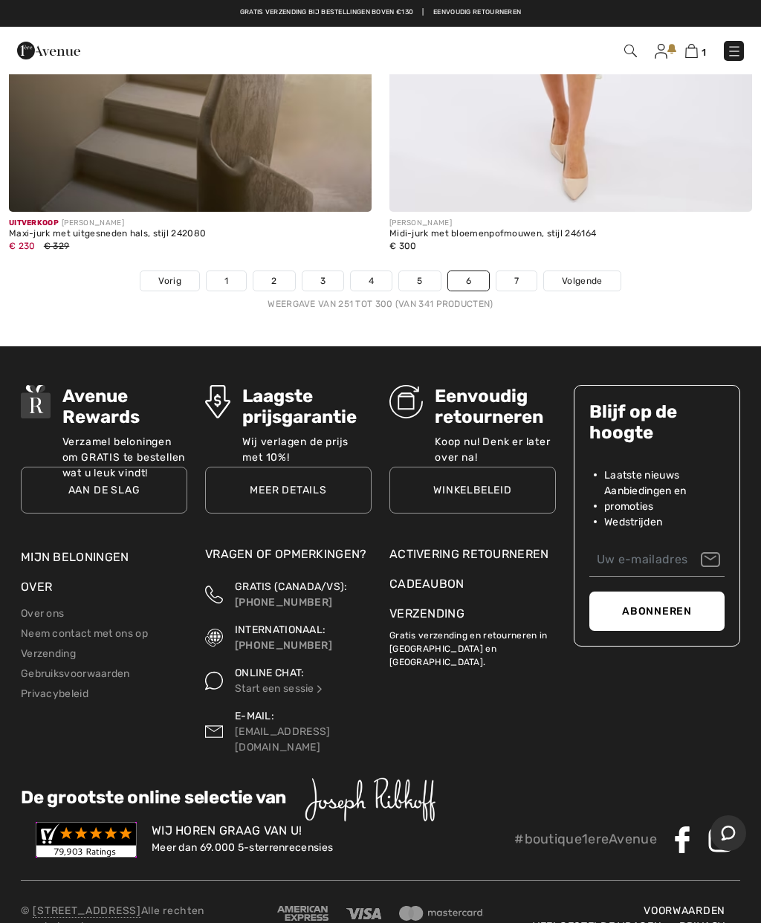
click at [513, 271] on link "7" at bounding box center [517, 280] width 40 height 19
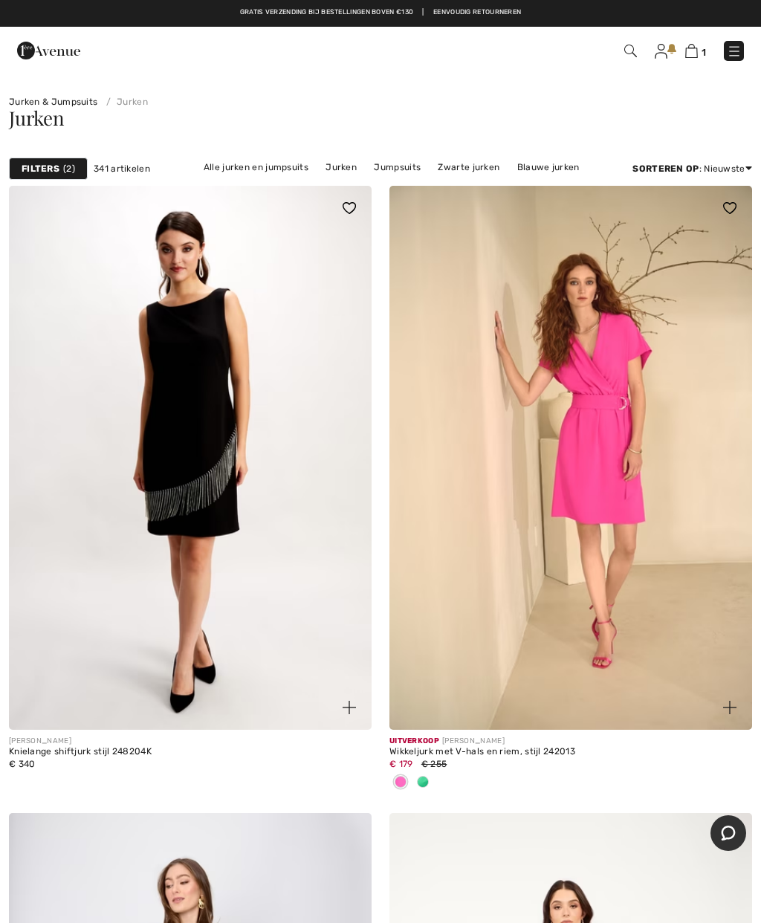
click at [46, 44] on img at bounding box center [48, 51] width 63 height 30
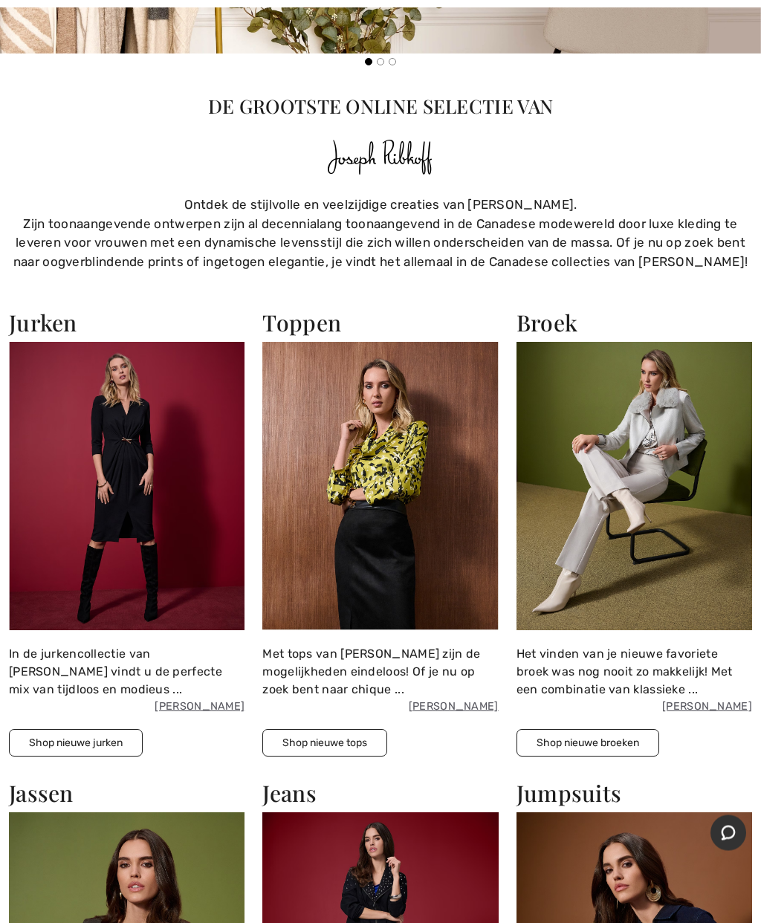
scroll to position [1942, 0]
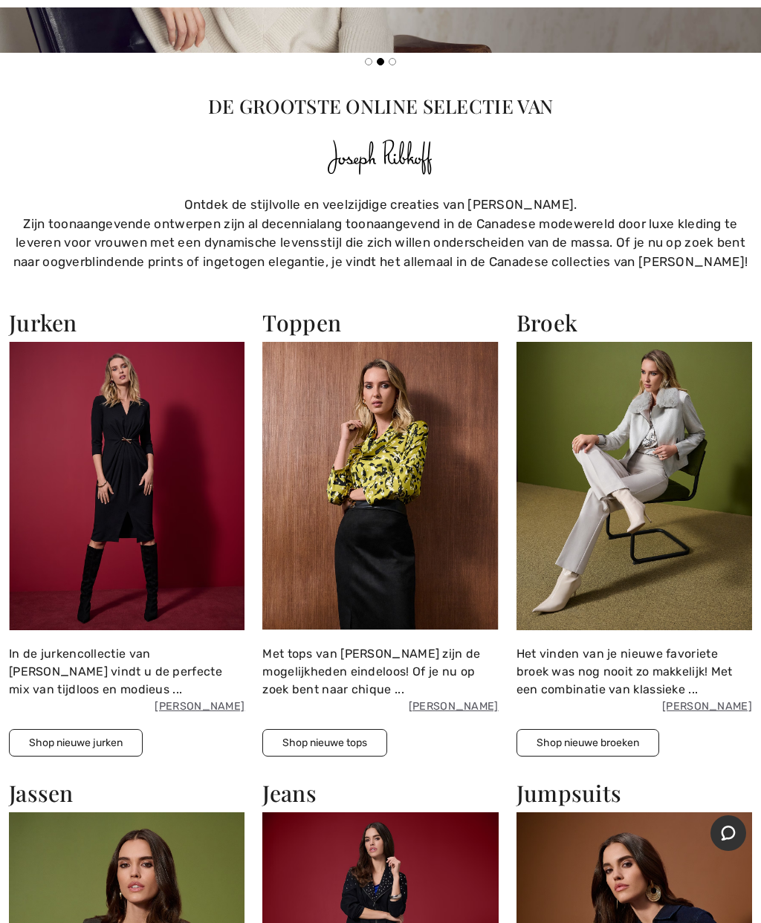
click at [370, 481] on img at bounding box center [380, 486] width 236 height 288
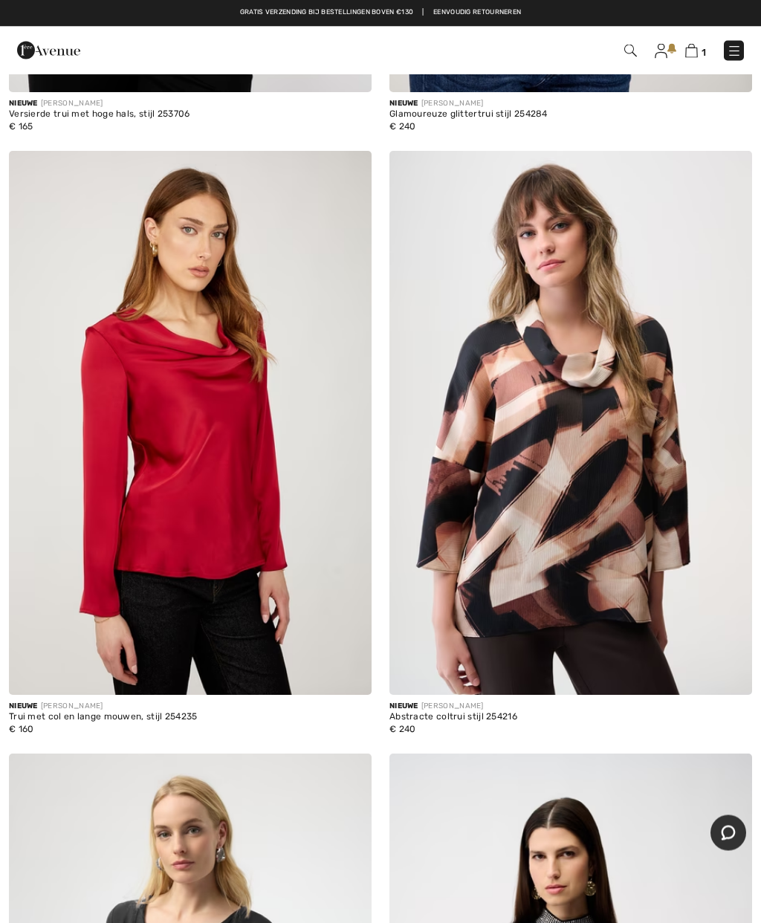
scroll to position [10008, 0]
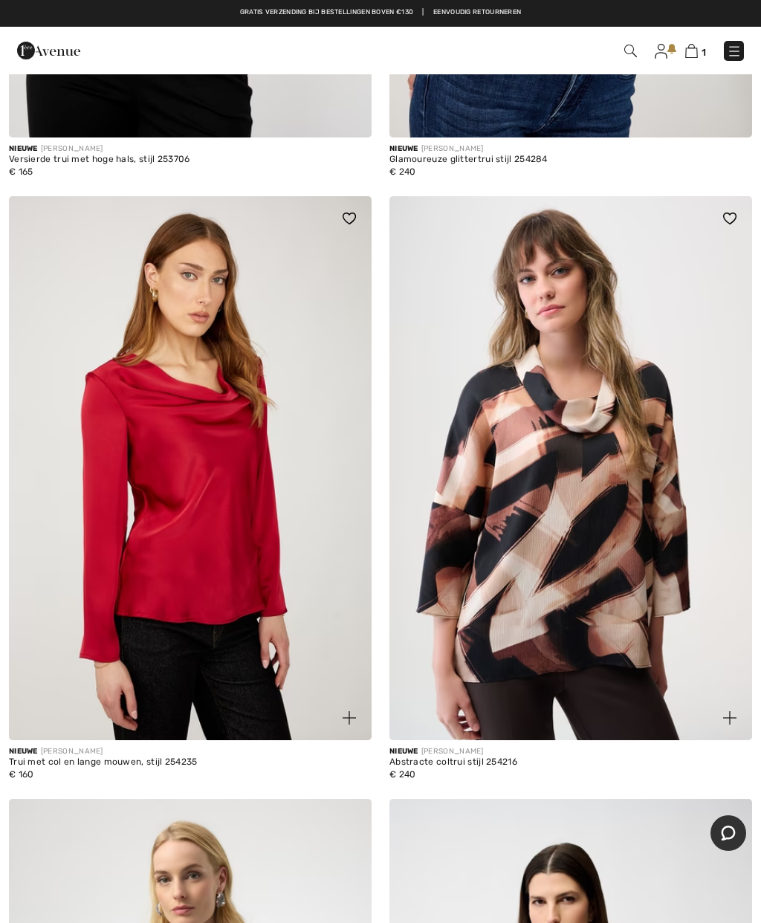
click at [264, 532] on img at bounding box center [190, 468] width 363 height 544
click at [248, 546] on img at bounding box center [190, 468] width 363 height 544
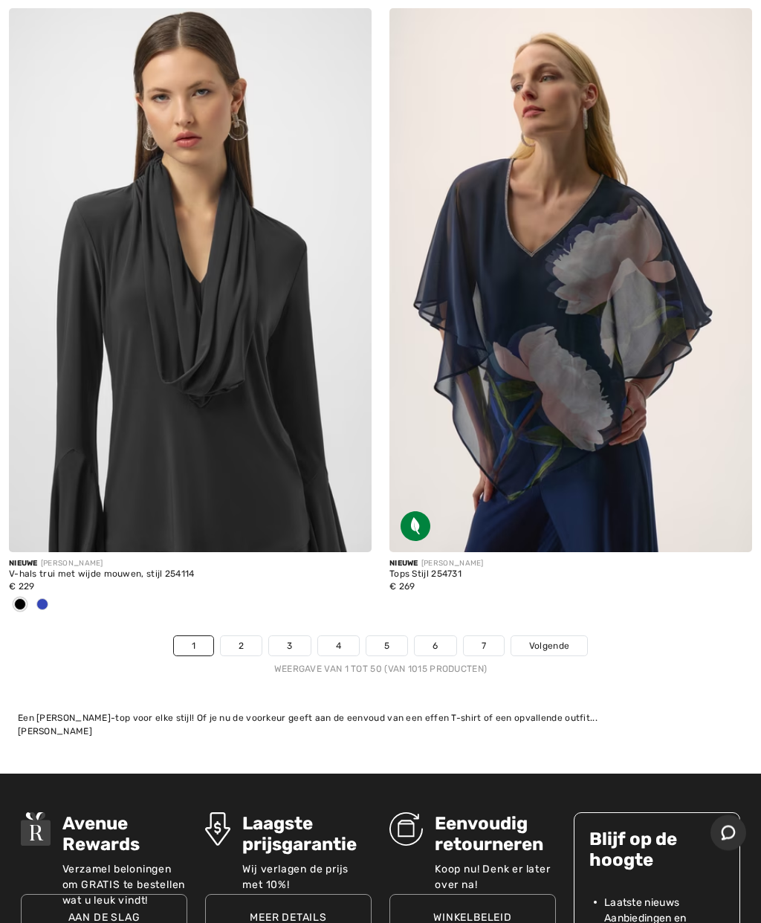
scroll to position [15403, 0]
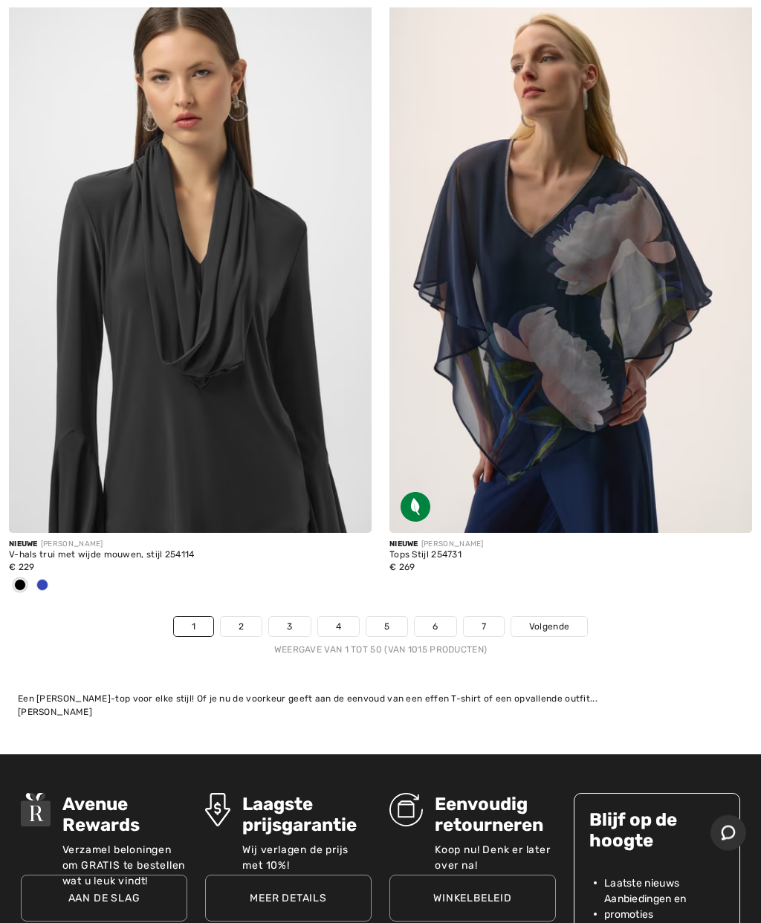
click at [567, 622] on font "Volgende" at bounding box center [549, 627] width 40 height 10
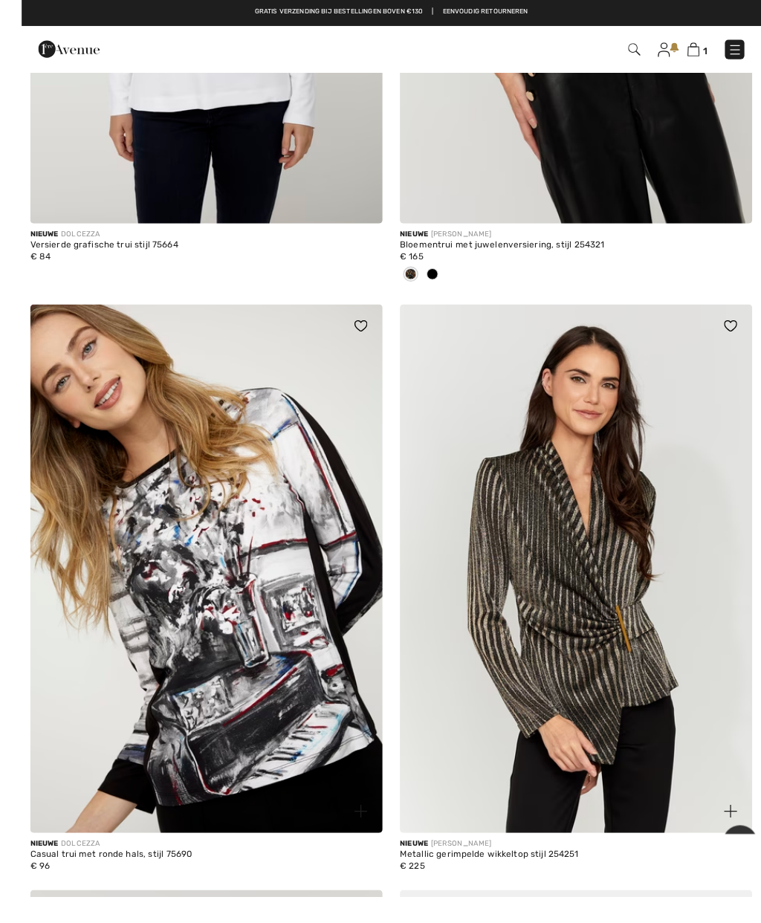
scroll to position [592, 0]
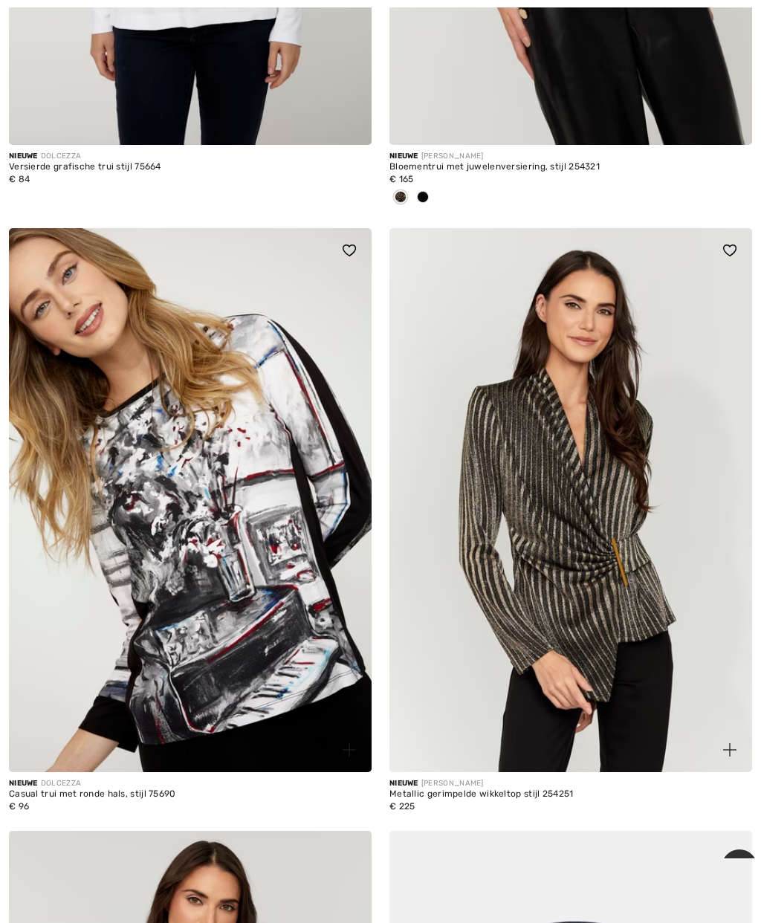
click at [603, 606] on img at bounding box center [571, 500] width 363 height 544
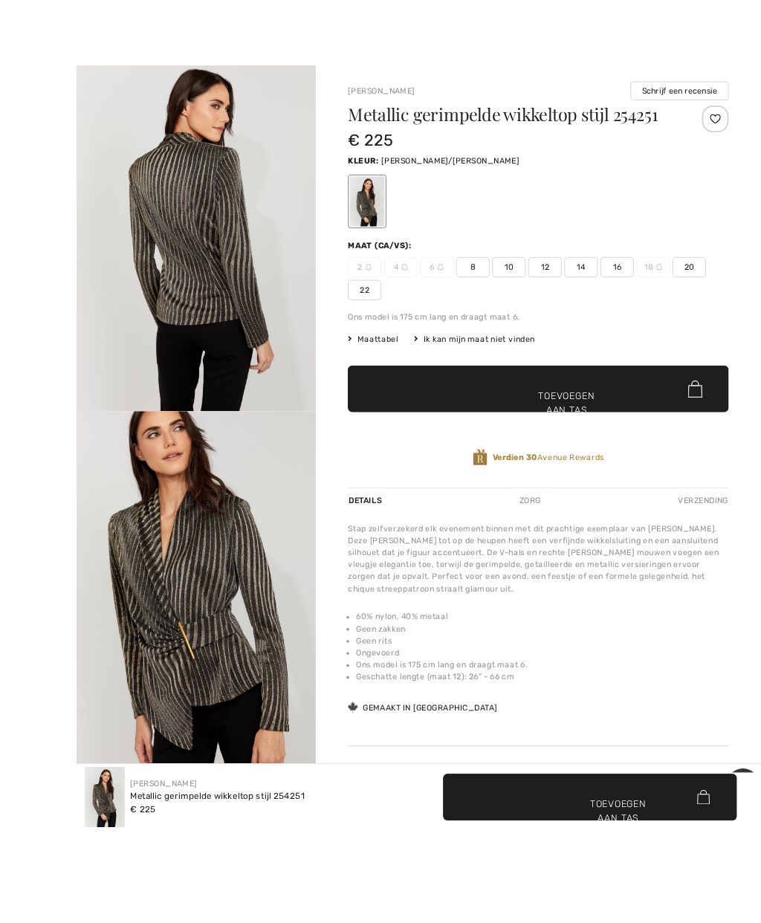
scroll to position [4, 0]
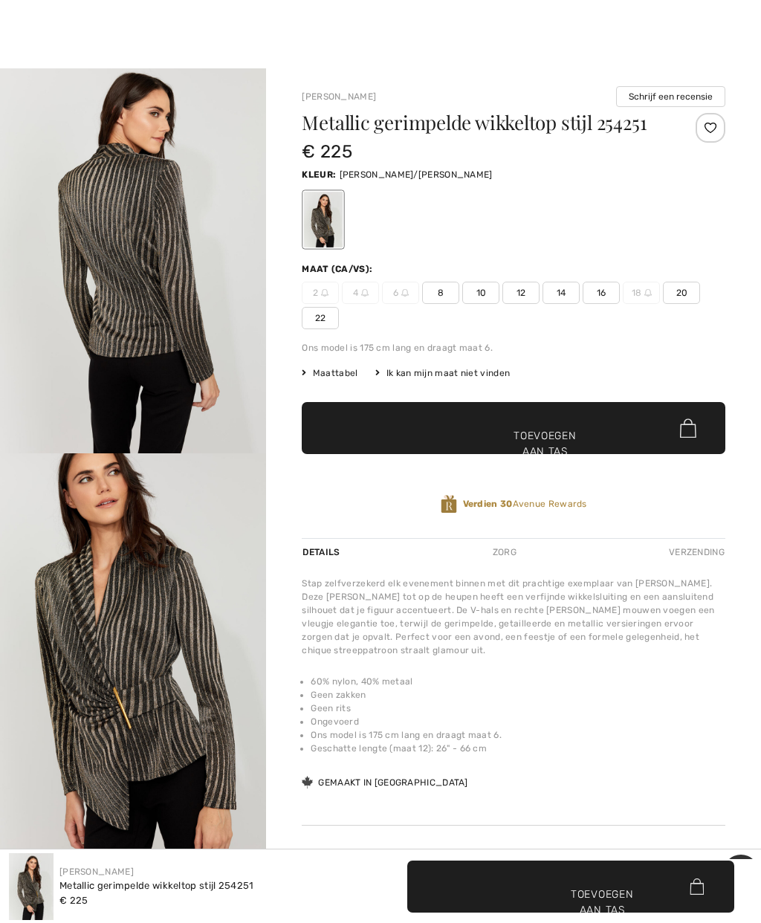
click at [491, 297] on span "10" at bounding box center [480, 293] width 37 height 22
click at [575, 424] on span "✔ Toegevoegd aan tas Toevoegen aan tas" at bounding box center [514, 428] width 424 height 52
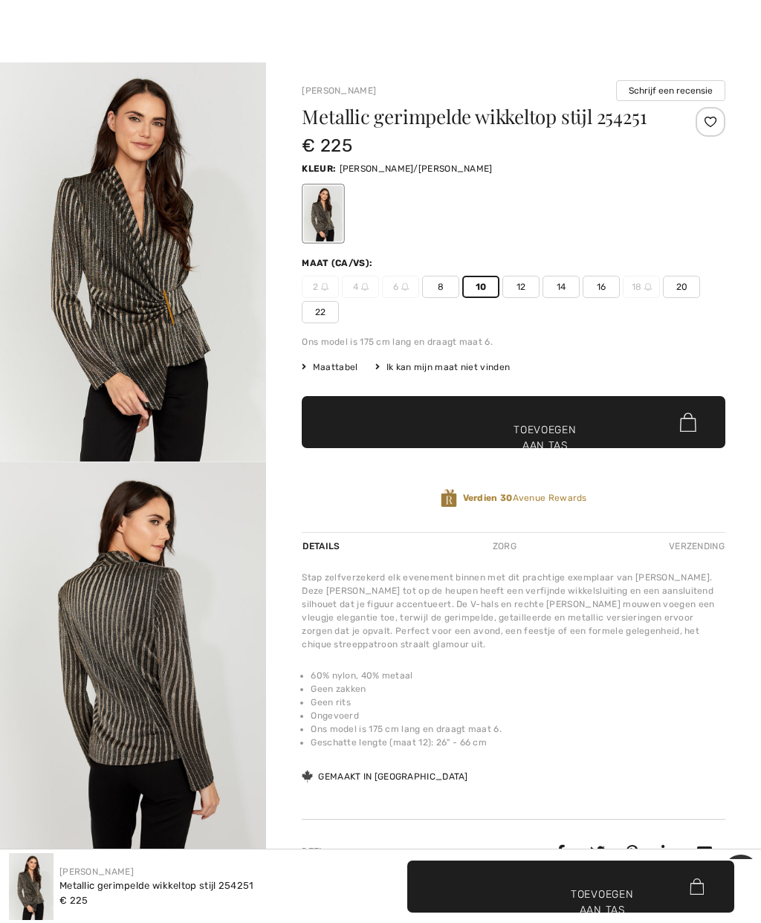
scroll to position [0, 0]
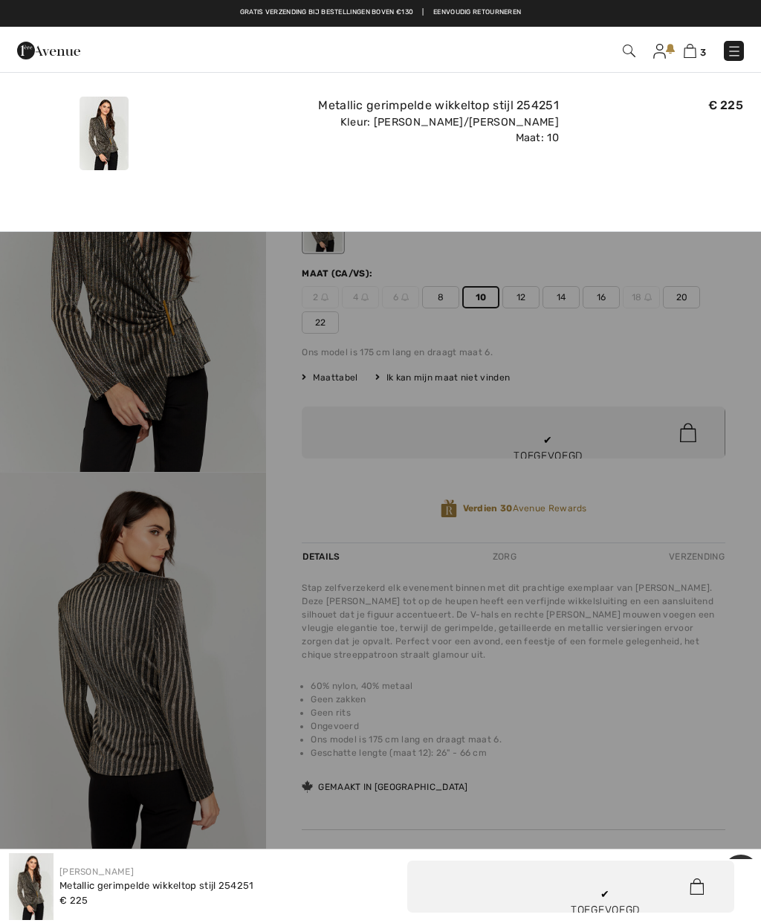
click at [689, 51] on img at bounding box center [690, 51] width 13 height 14
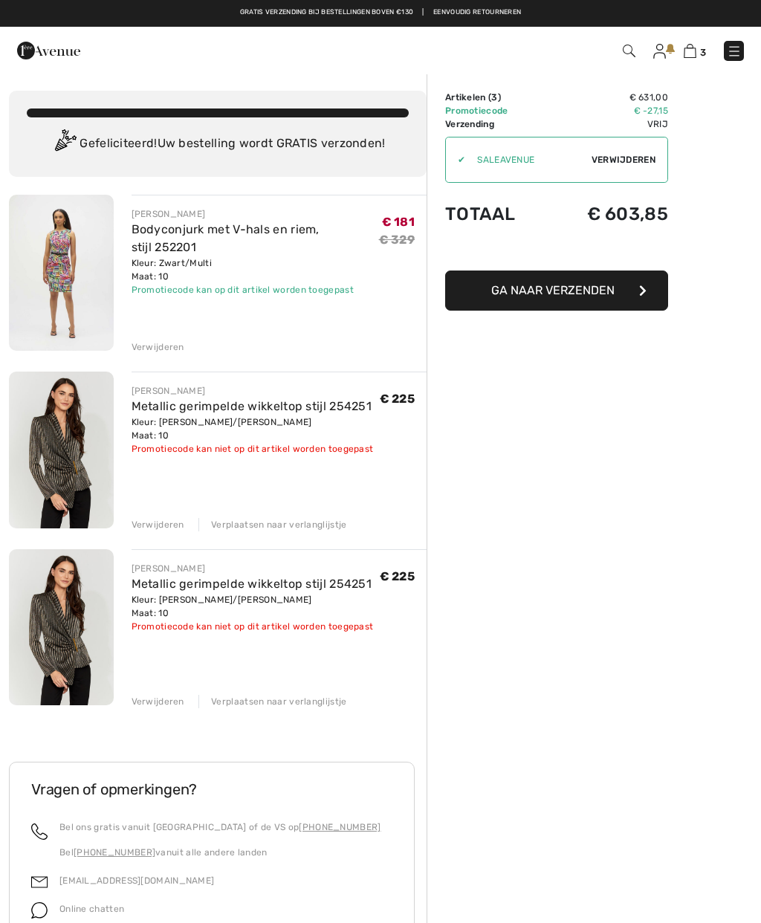
click at [155, 703] on font "Verwijderen" at bounding box center [158, 702] width 53 height 10
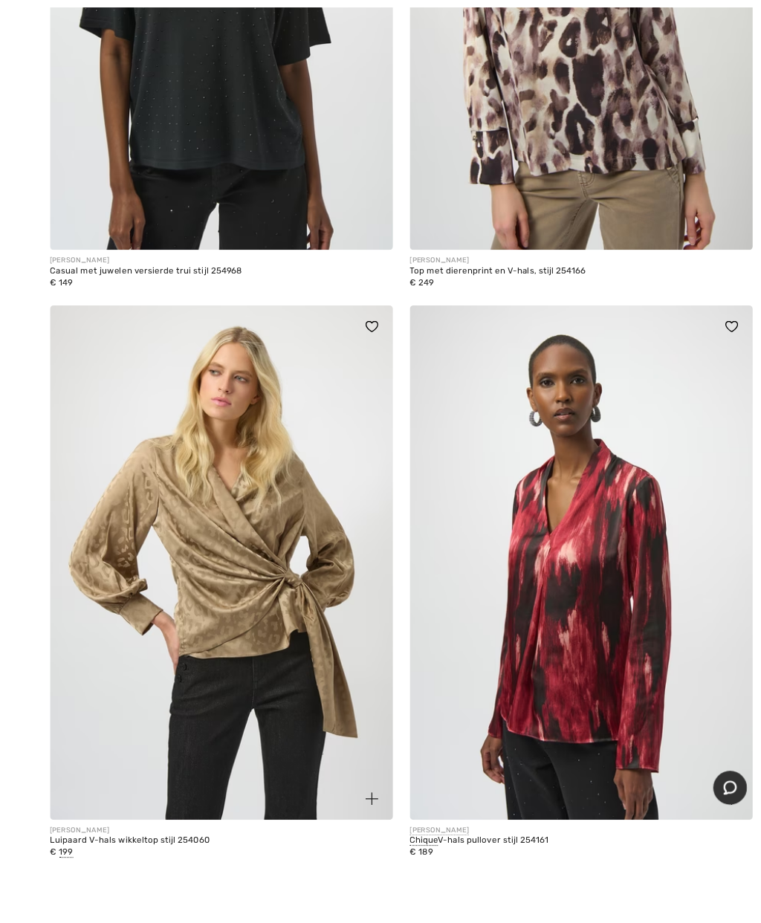
scroll to position [9475, 0]
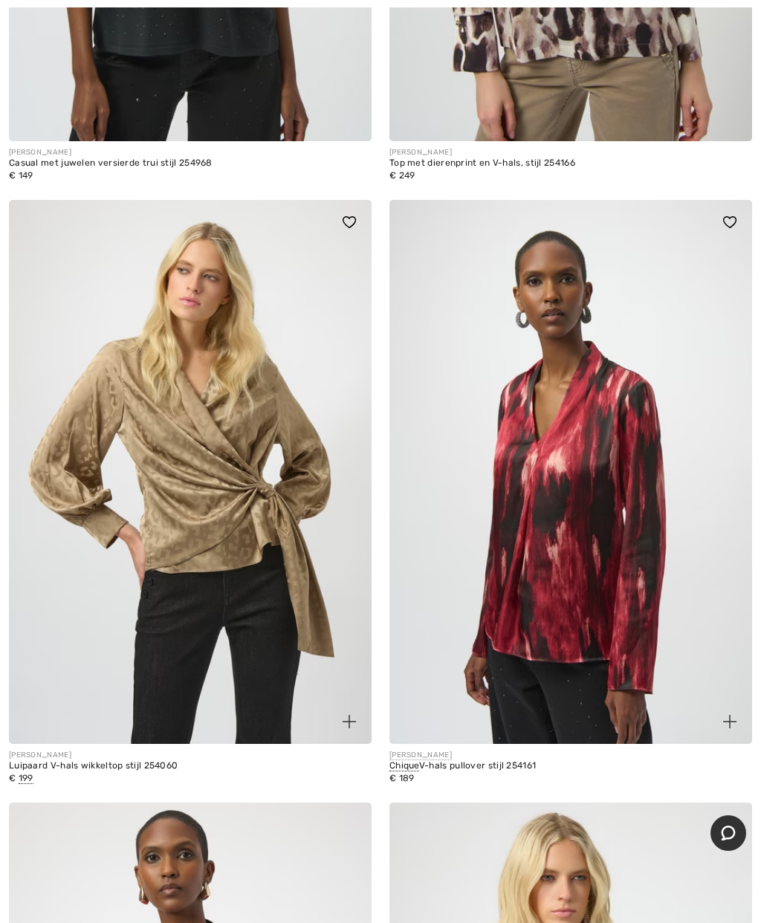
click at [592, 563] on img at bounding box center [571, 472] width 363 height 544
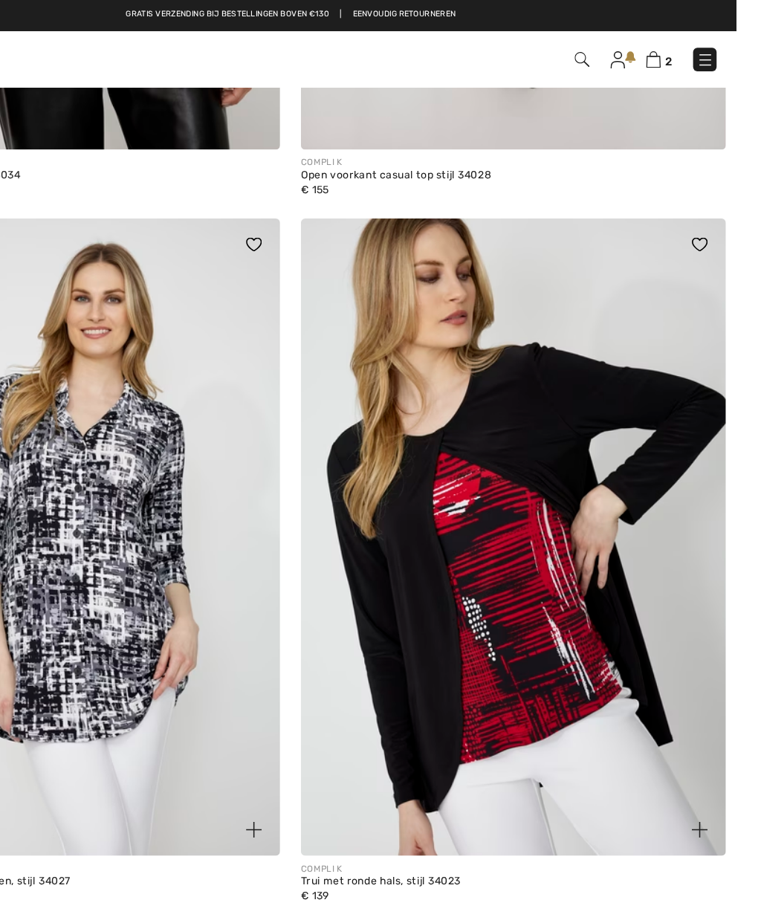
scroll to position [12013, 0]
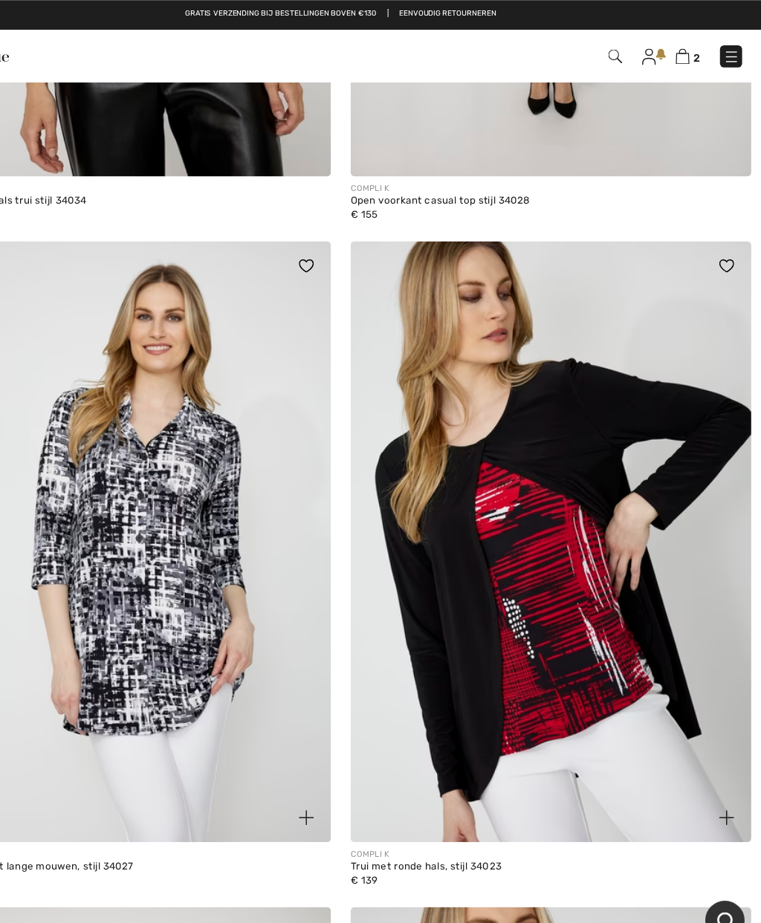
click at [521, 624] on img at bounding box center [571, 491] width 363 height 544
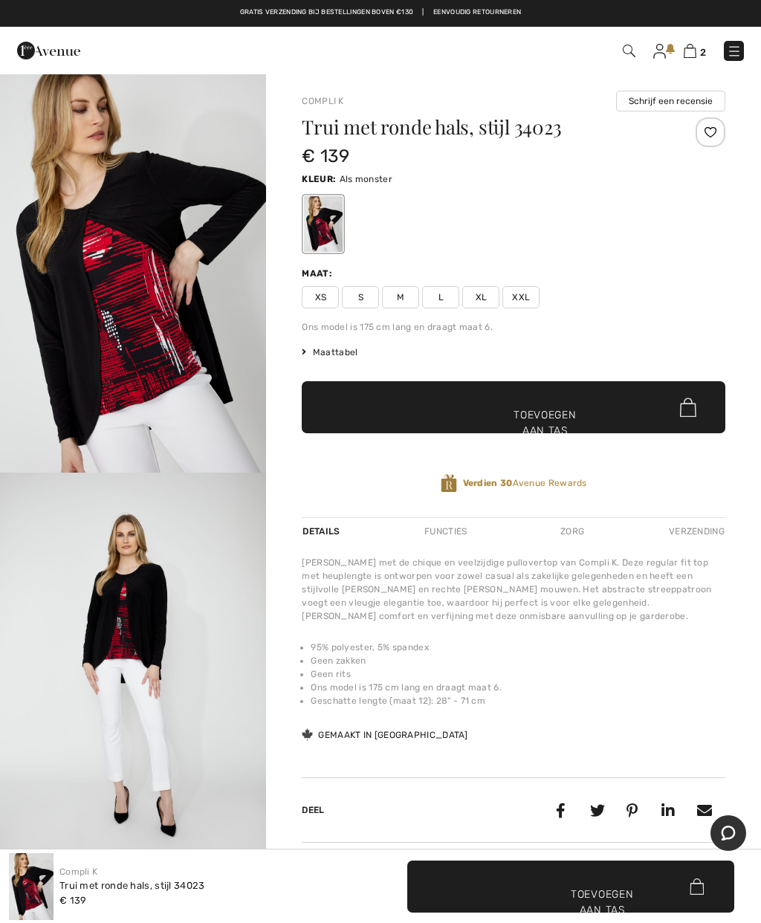
click at [152, 638] on img "2 / 4" at bounding box center [133, 673] width 266 height 400
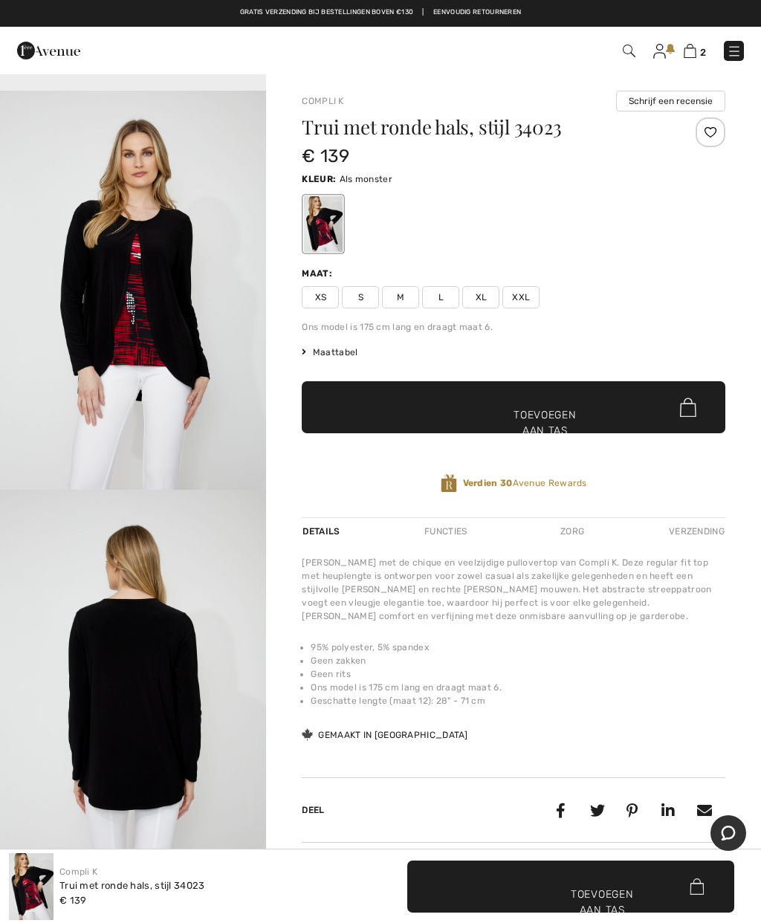
scroll to position [1195, 0]
click at [397, 297] on font "M" at bounding box center [400, 297] width 7 height 10
click at [546, 404] on span "✔ Toegevoegd aan tas Toevoegen aan tas" at bounding box center [514, 407] width 424 height 52
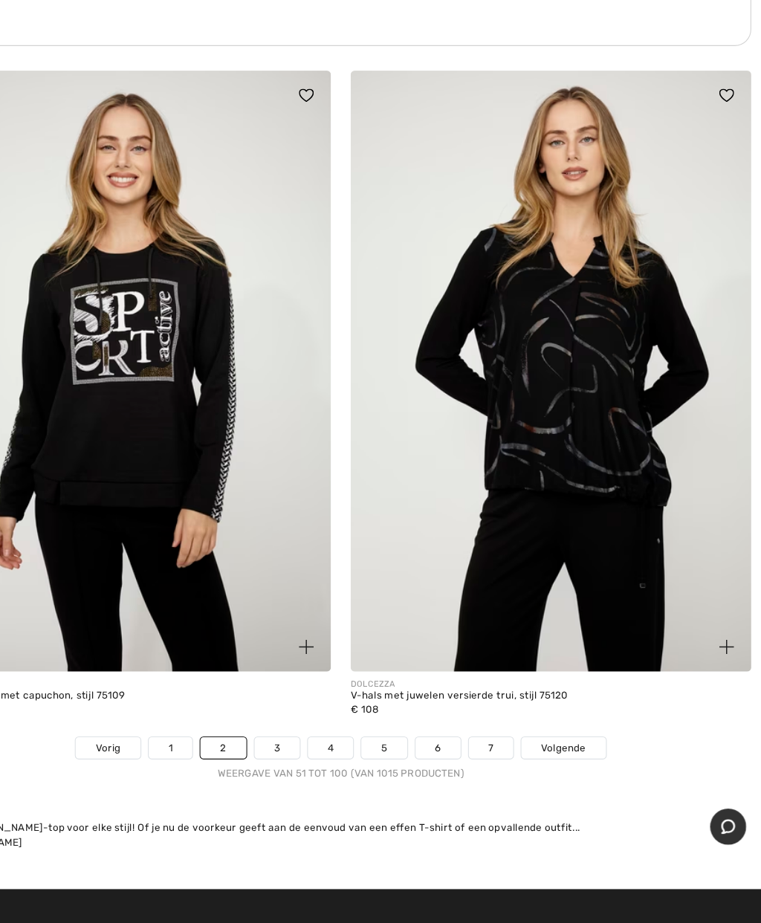
scroll to position [15216, 0]
click at [562, 760] on font "Volgende" at bounding box center [582, 765] width 40 height 10
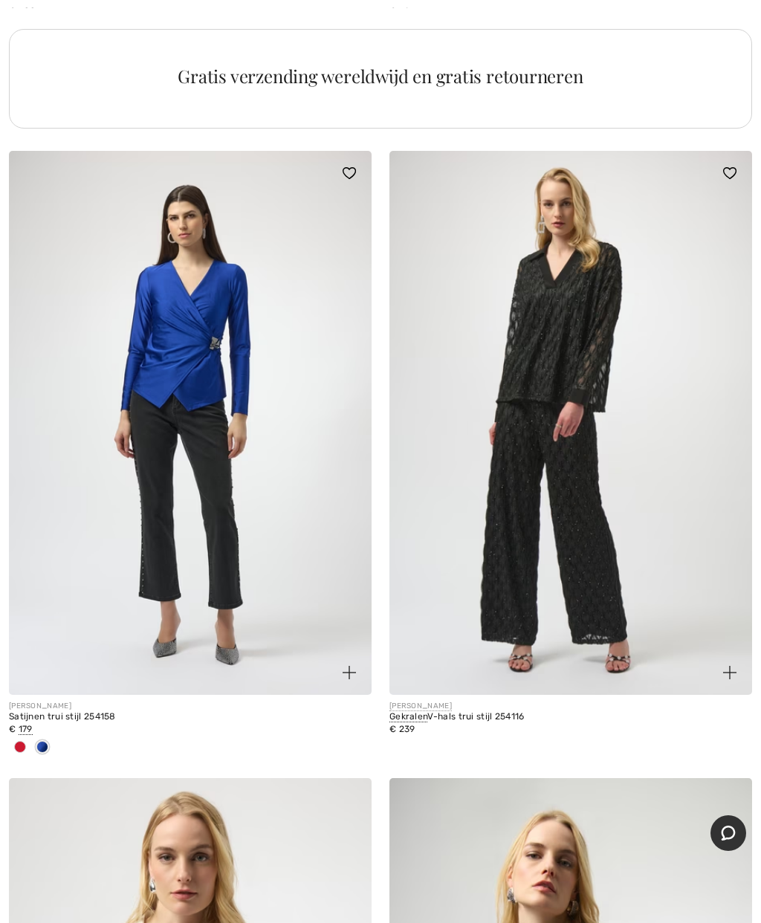
scroll to position [3780, 0]
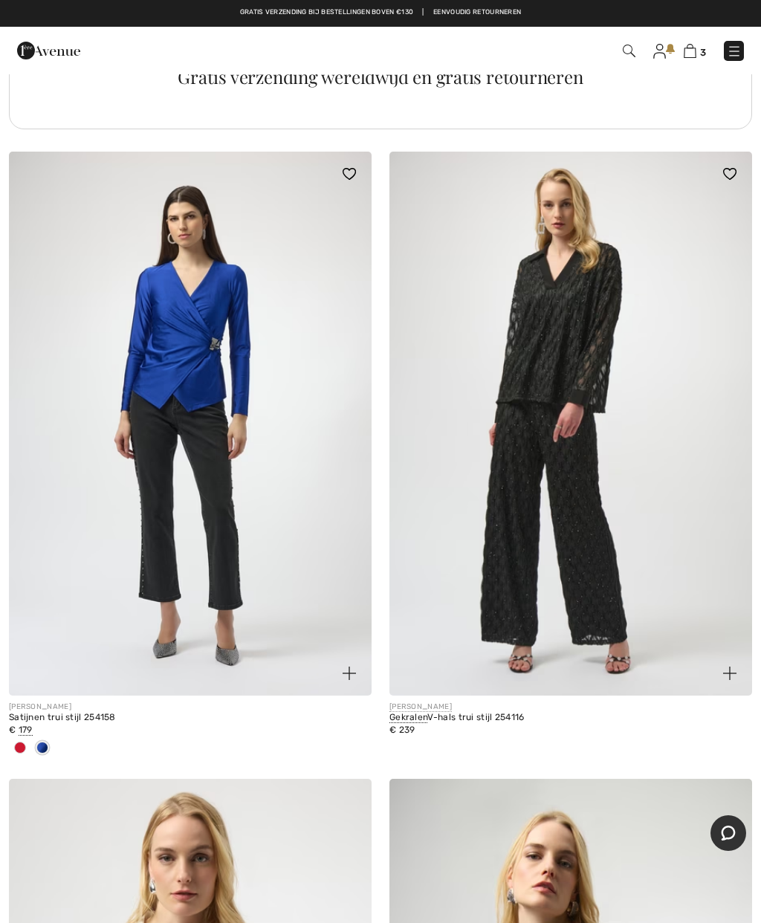
click at [18, 743] on span at bounding box center [20, 748] width 12 height 12
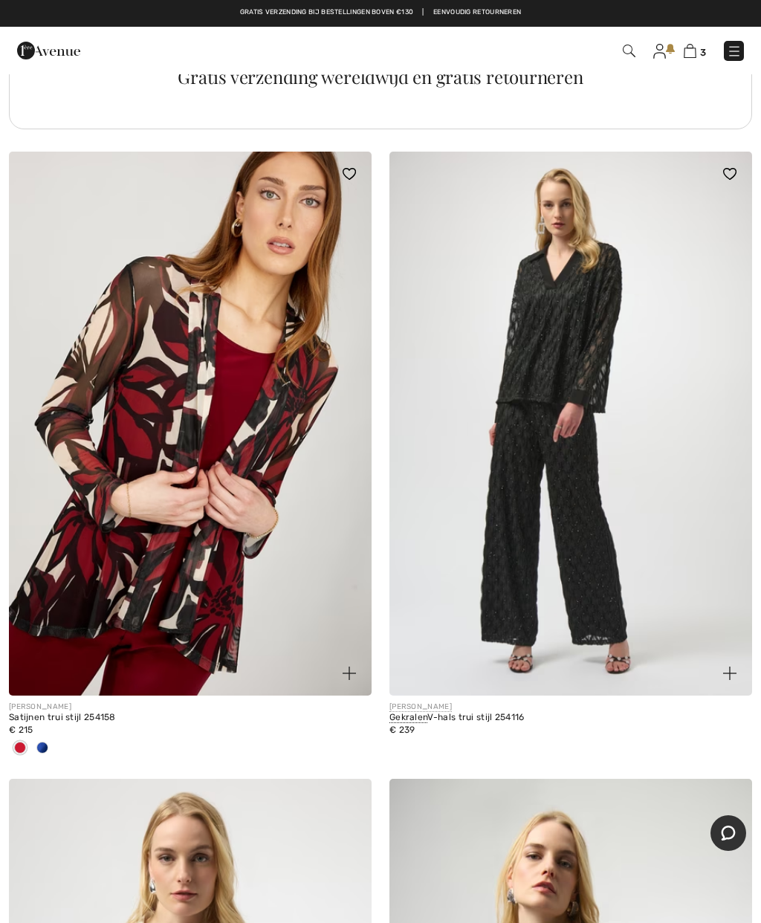
click at [49, 747] on div at bounding box center [42, 749] width 22 height 25
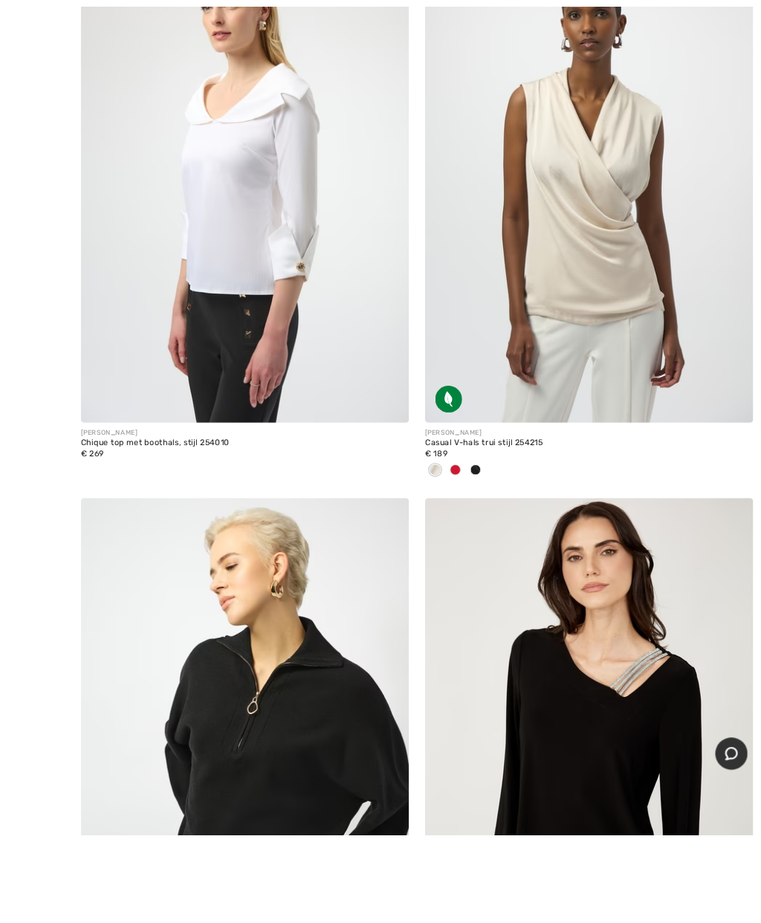
scroll to position [6645, 0]
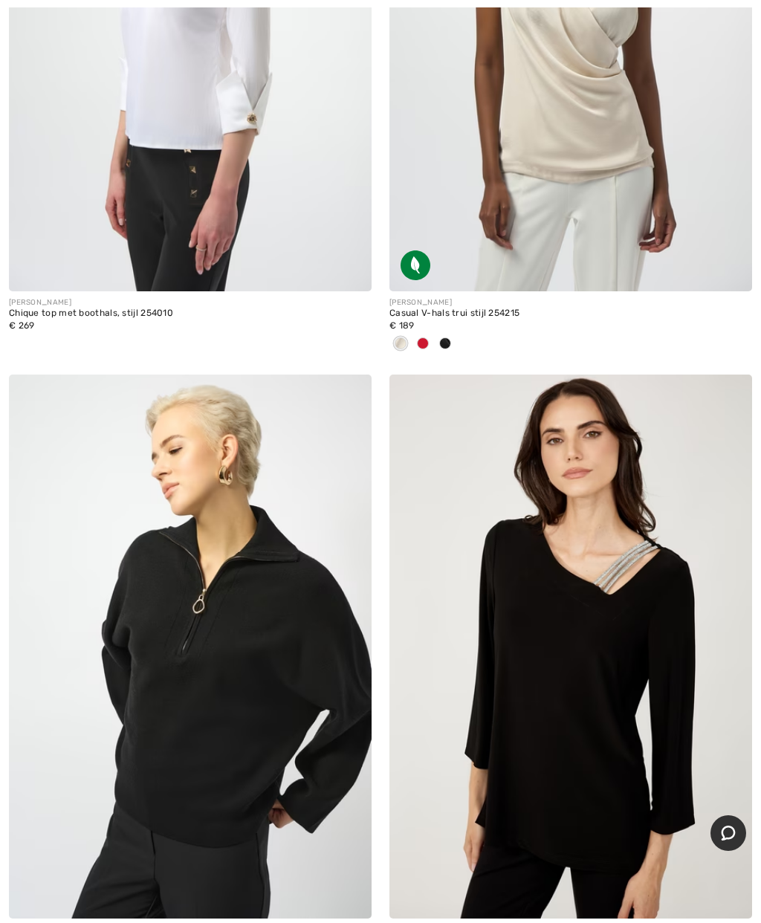
click at [597, 721] on img at bounding box center [571, 647] width 363 height 544
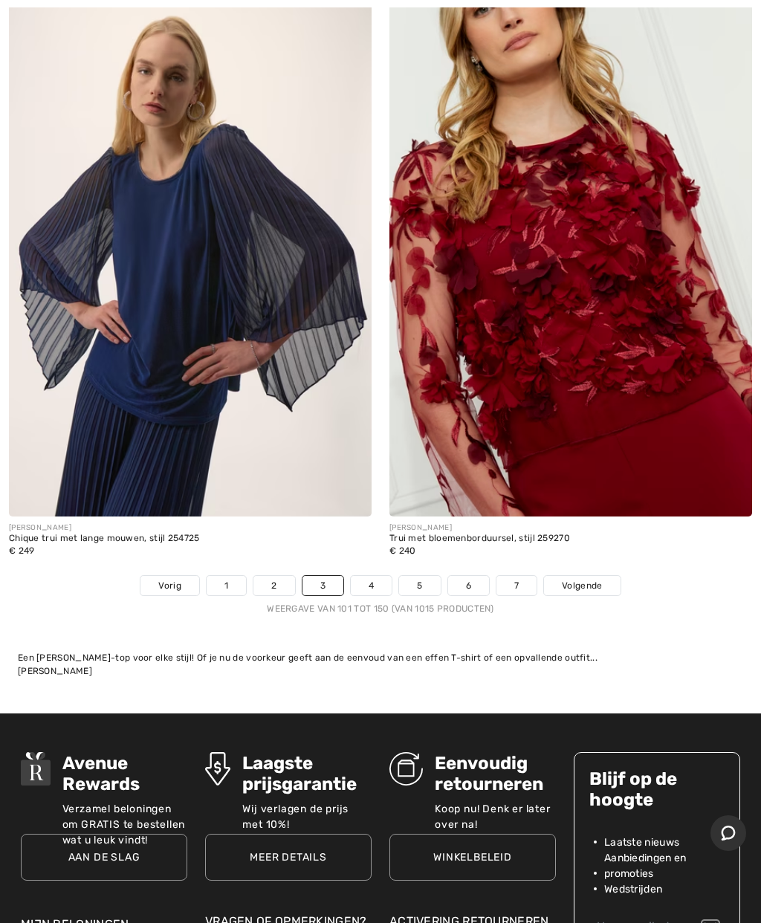
scroll to position [15501, 0]
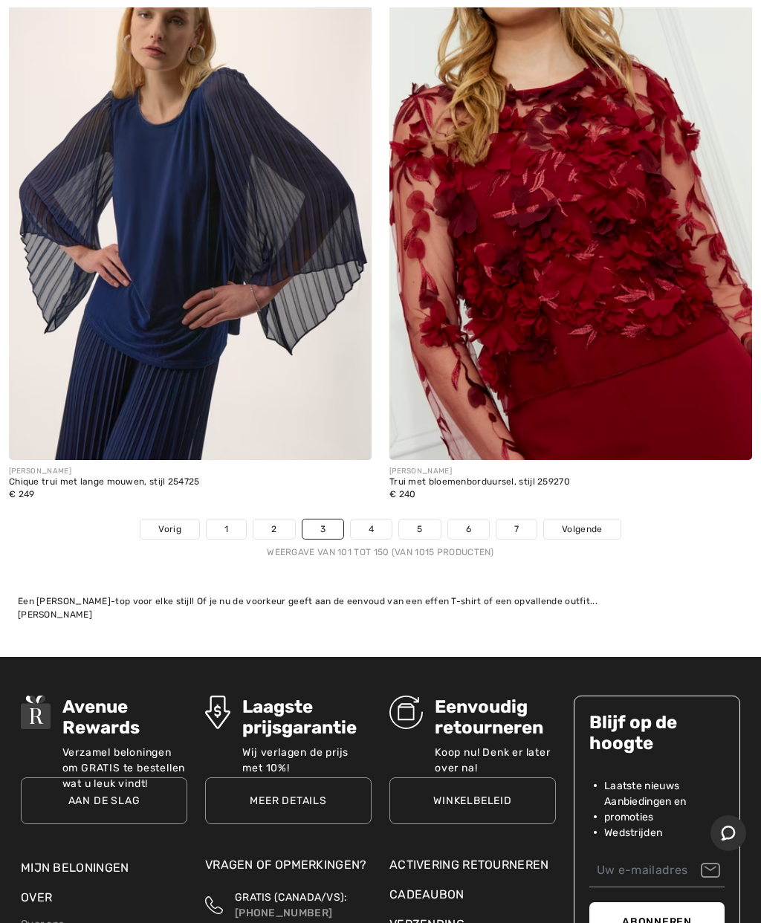
click at [600, 524] on font "Volgende" at bounding box center [582, 529] width 40 height 10
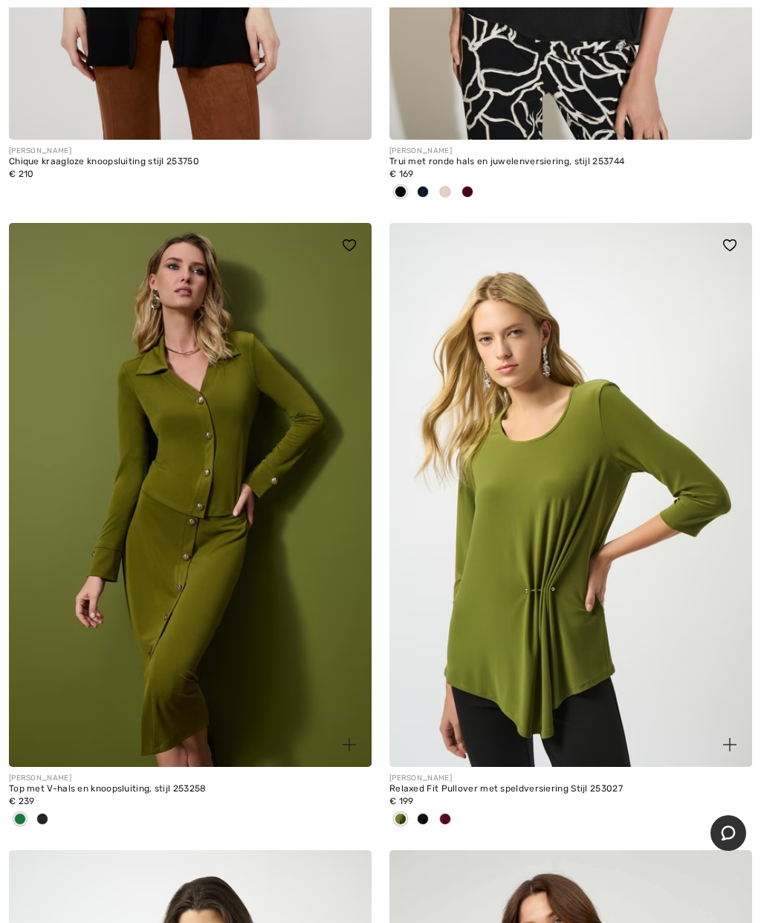
scroll to position [5722, 0]
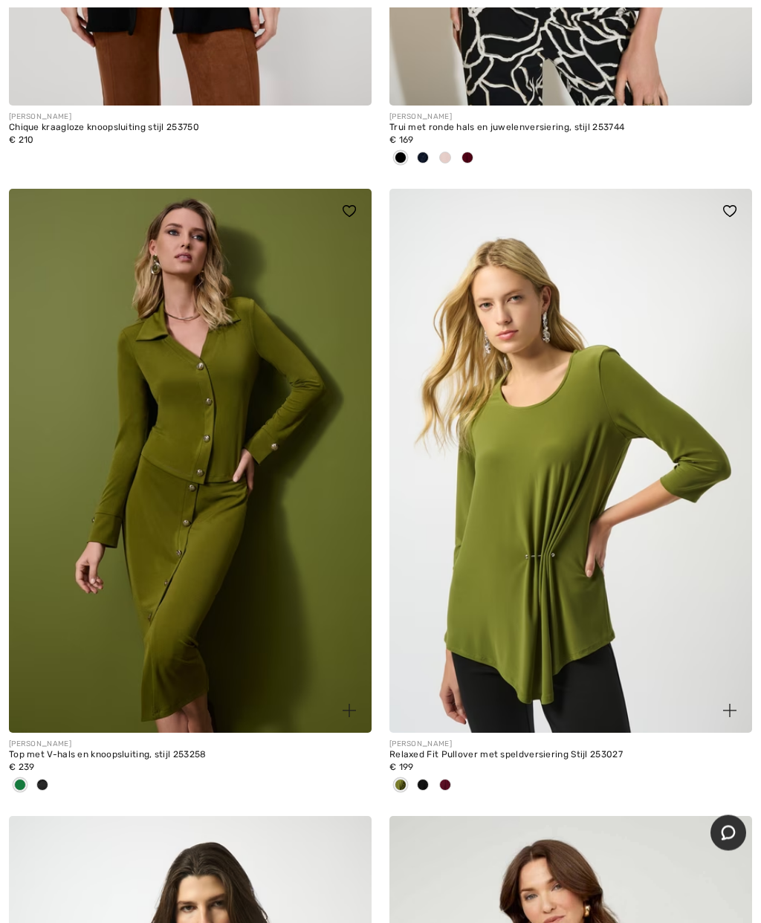
click at [427, 784] on div at bounding box center [423, 787] width 22 height 25
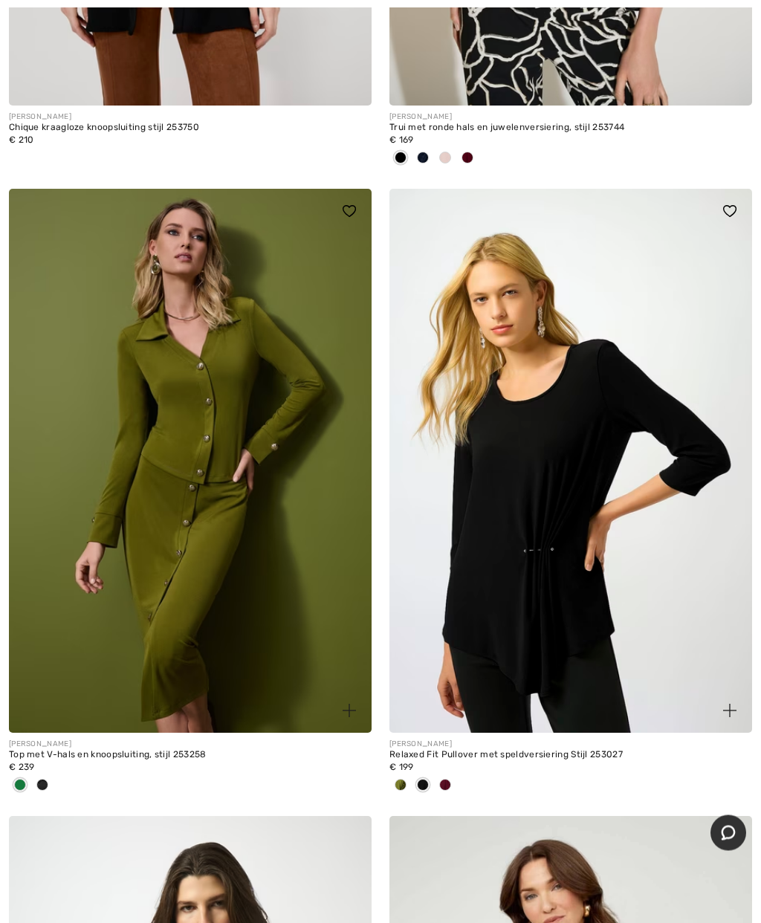
scroll to position [5723, 0]
click at [439, 781] on div at bounding box center [445, 786] width 22 height 25
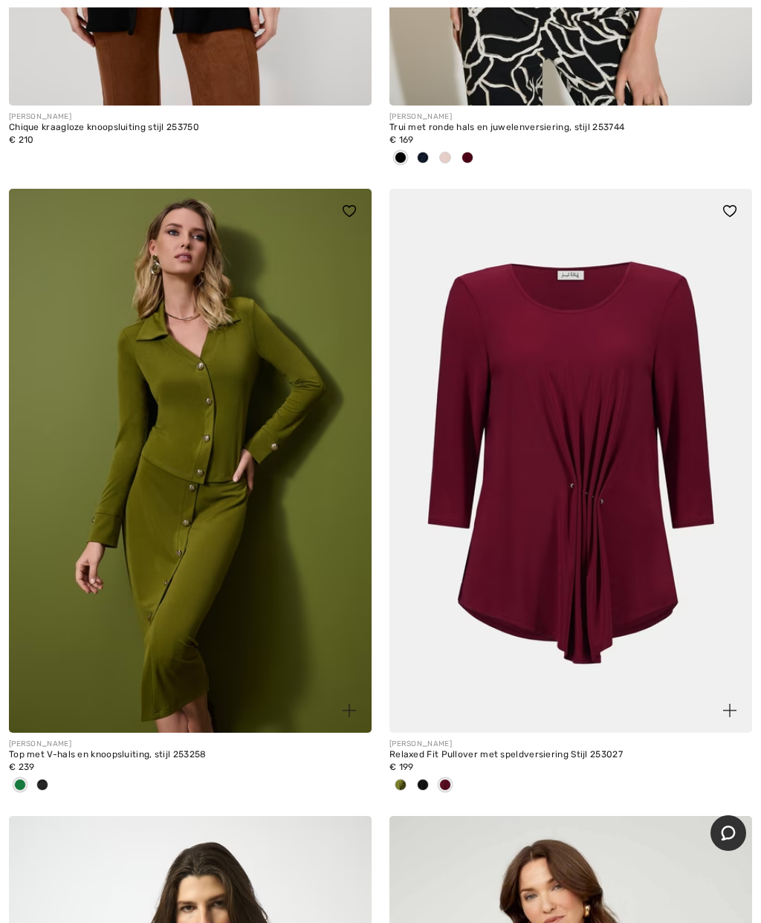
click at [426, 779] on span at bounding box center [423, 785] width 12 height 12
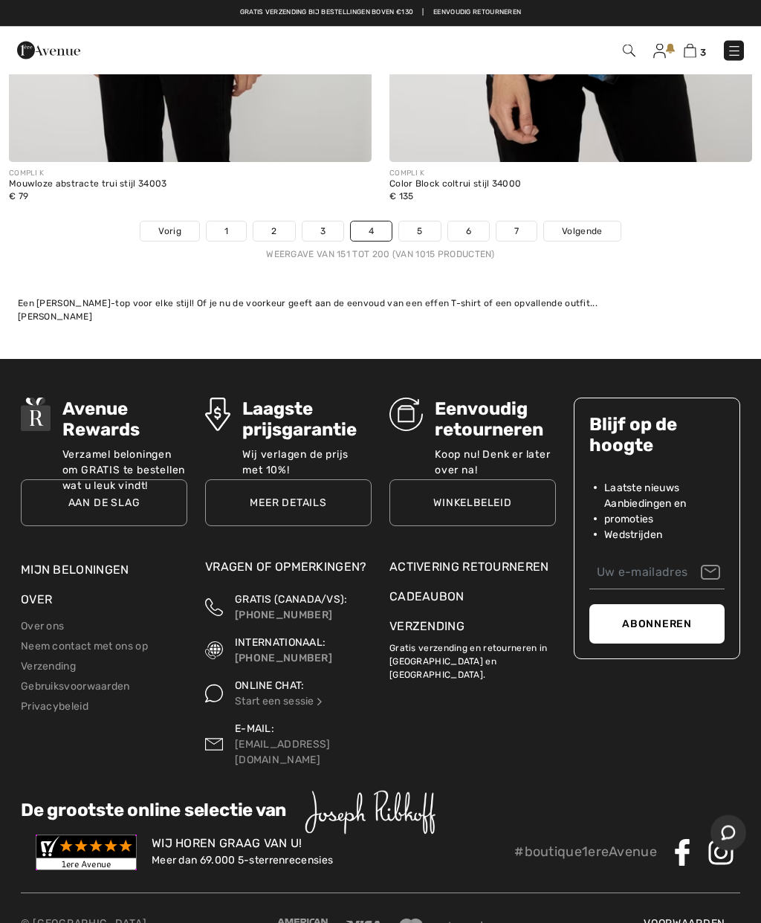
scroll to position [15834, 0]
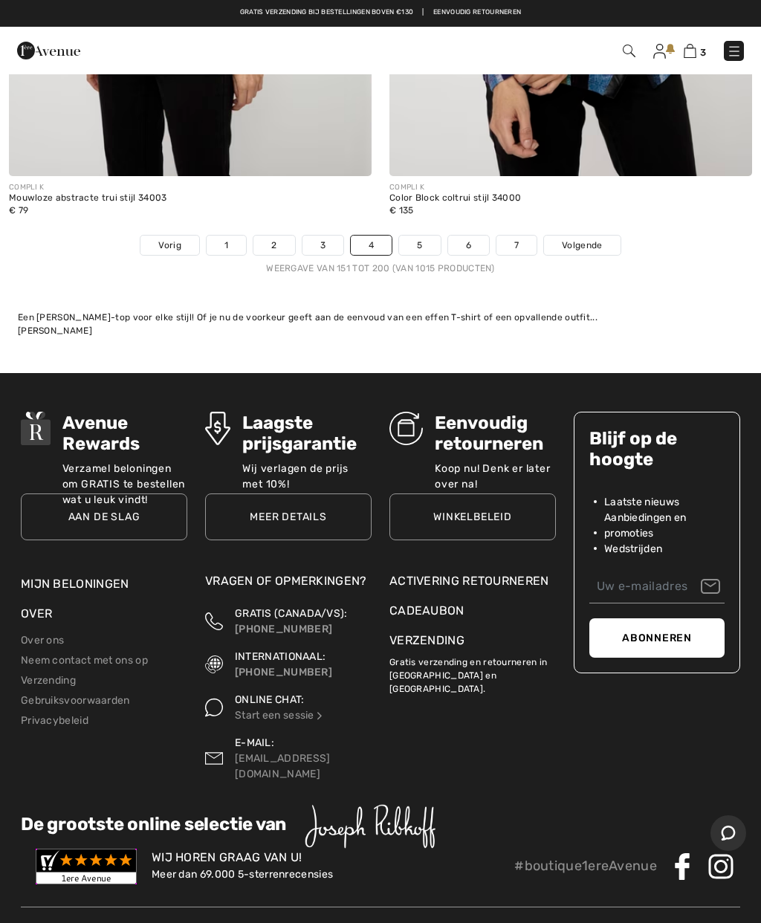
click at [594, 240] on font "Volgende" at bounding box center [582, 245] width 40 height 10
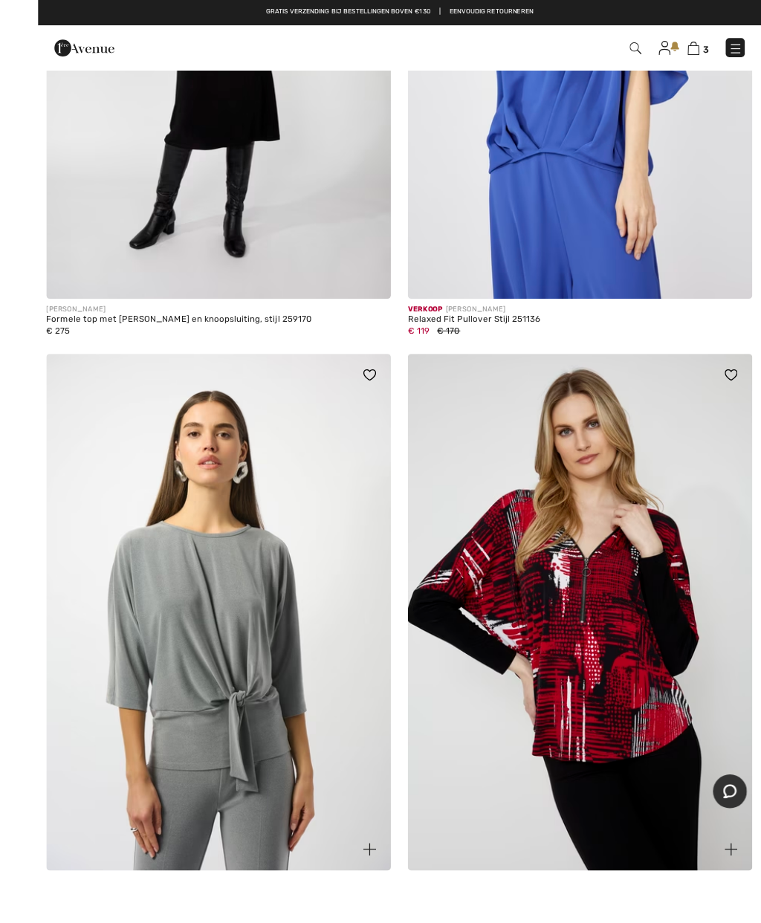
scroll to position [1749, 0]
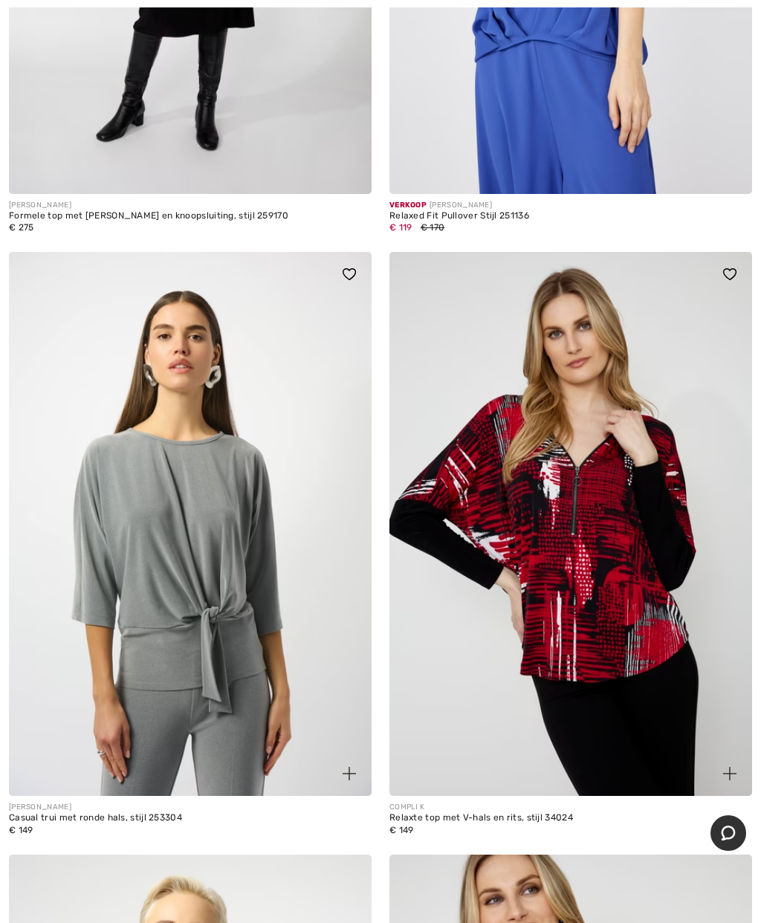
click at [622, 627] on img at bounding box center [571, 524] width 363 height 544
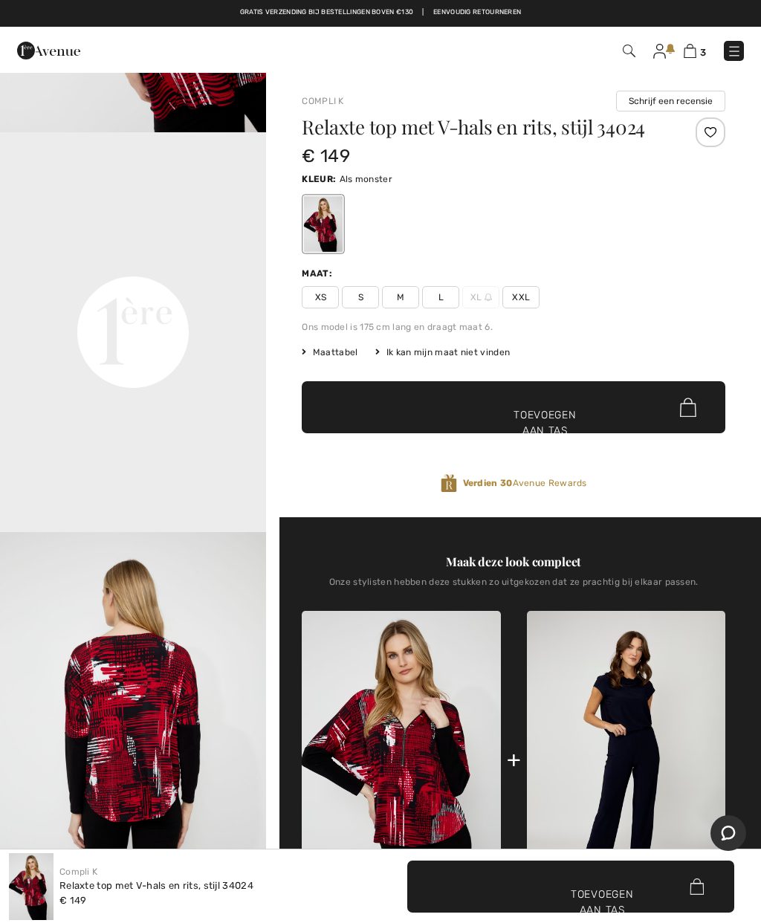
scroll to position [818, 0]
click at [397, 304] on span "M" at bounding box center [400, 297] width 37 height 22
click at [554, 404] on span "✔ Toegevoegd aan tas Toevoegen aan tas" at bounding box center [514, 407] width 424 height 52
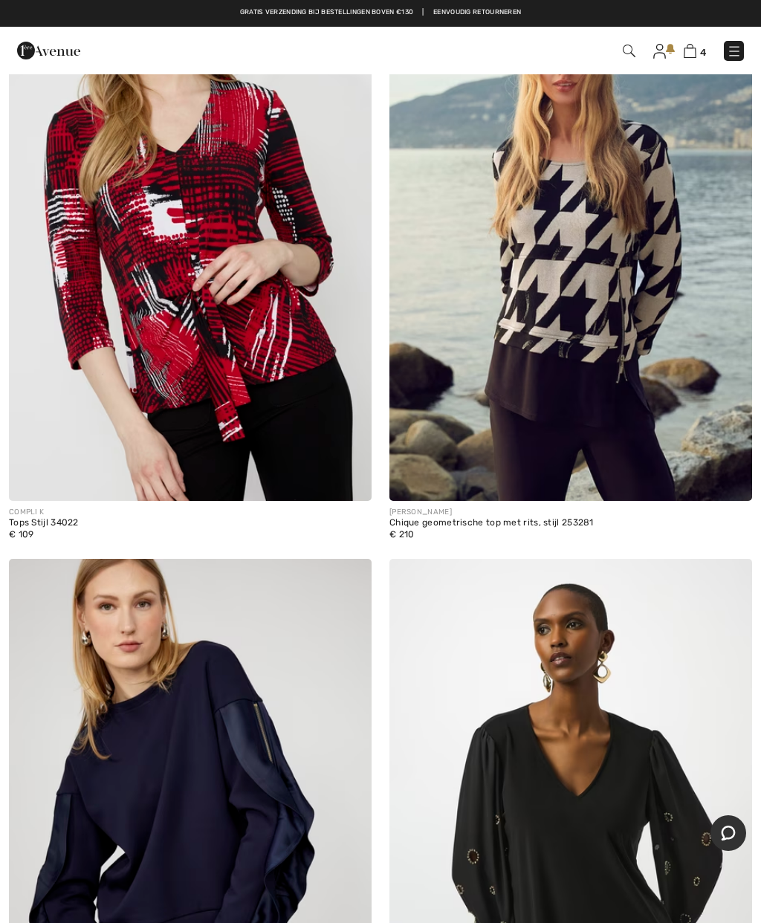
scroll to position [7763, 0]
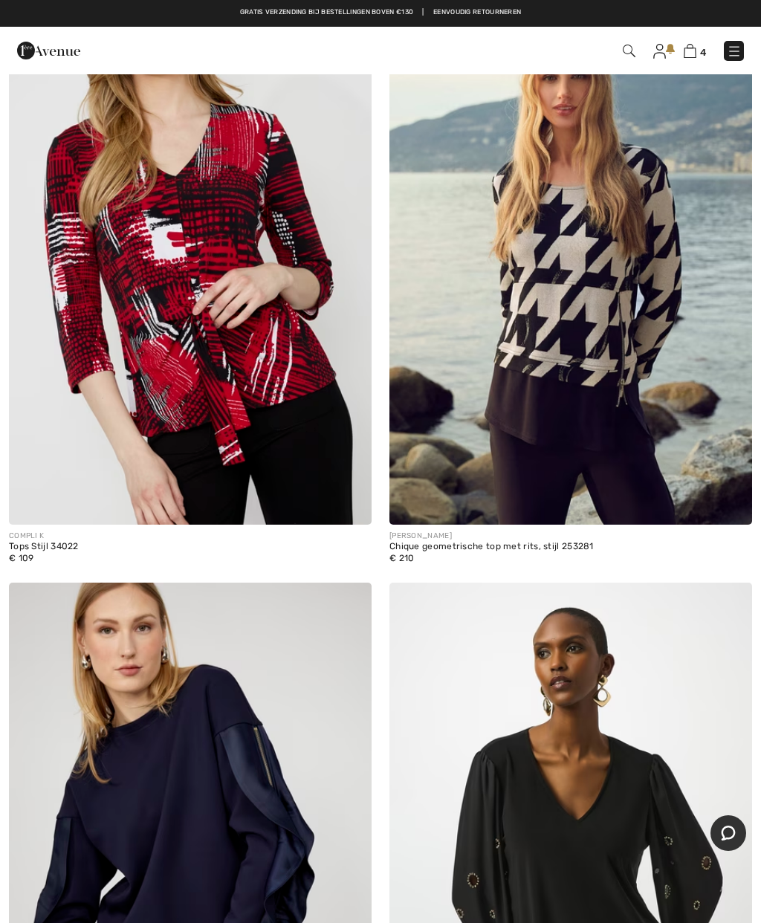
click at [208, 328] on img at bounding box center [190, 253] width 363 height 544
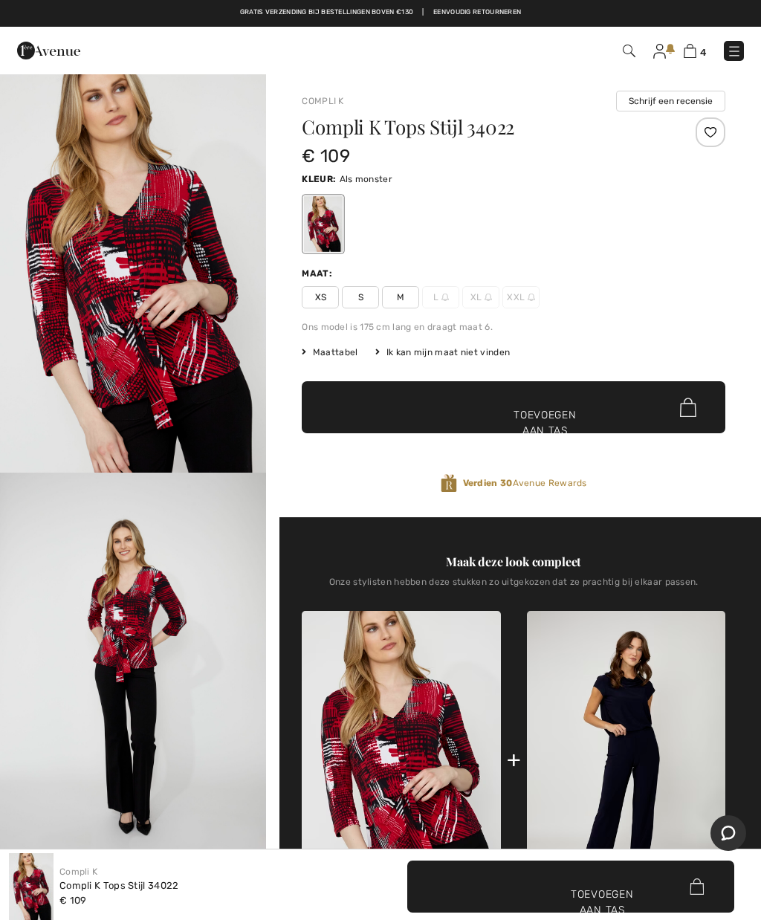
click at [149, 659] on img "2 / 4" at bounding box center [133, 673] width 266 height 400
click at [395, 294] on span "M" at bounding box center [400, 297] width 37 height 22
click at [558, 402] on span "✔ Toegevoegd aan tas Toevoegen aan tas" at bounding box center [514, 407] width 424 height 52
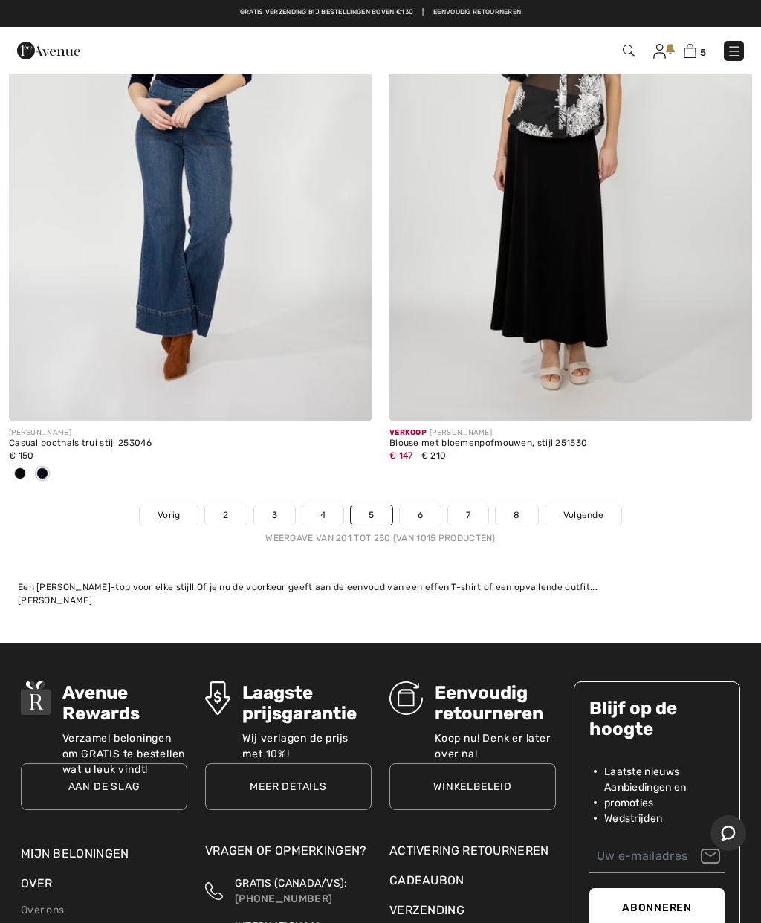
scroll to position [15539, 0]
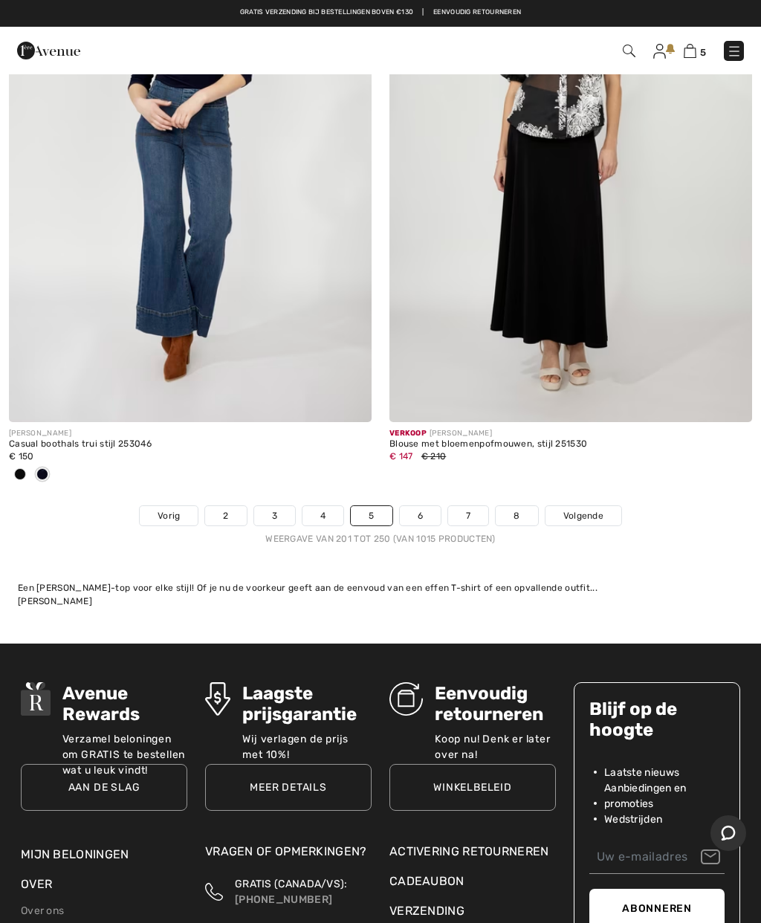
click at [587, 511] on font "Volgende" at bounding box center [583, 516] width 40 height 10
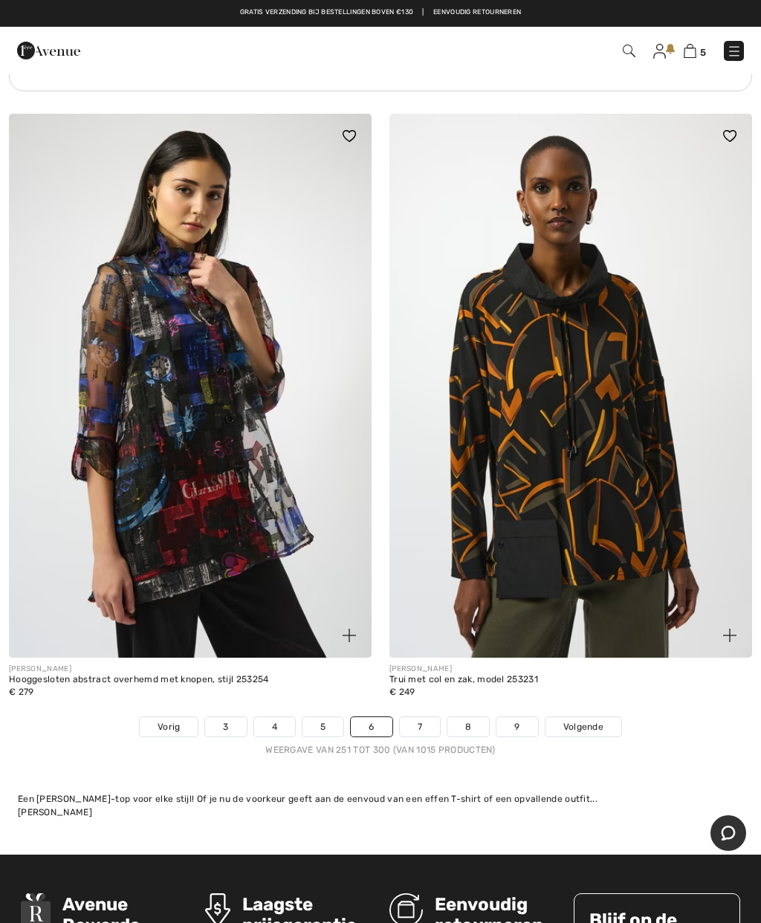
scroll to position [15181, 0]
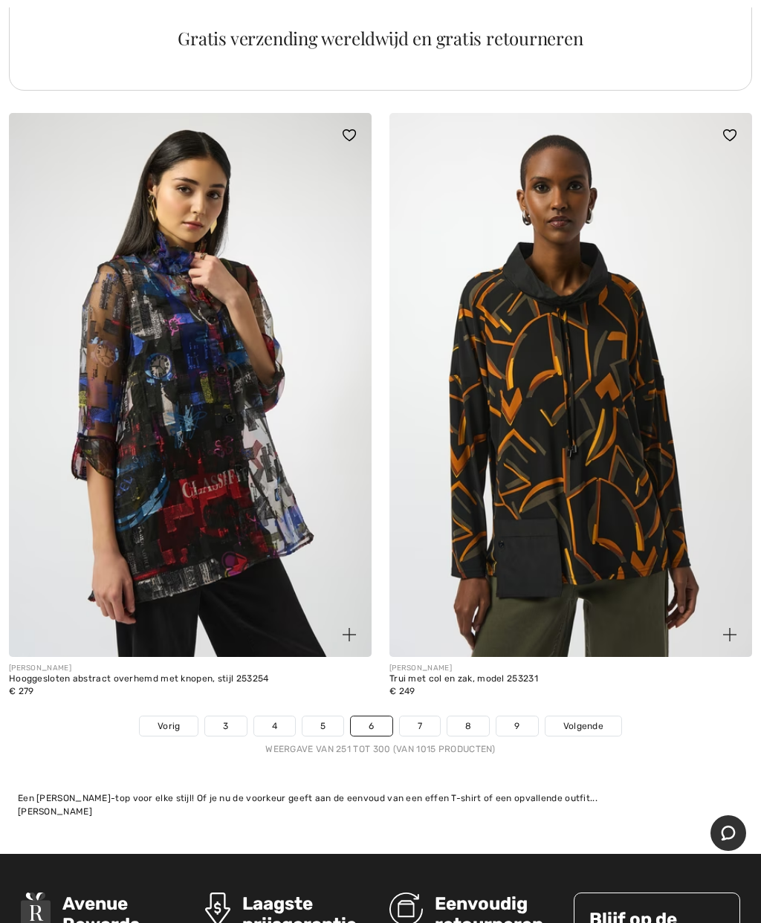
click at [590, 721] on font "Volgende" at bounding box center [583, 726] width 40 height 10
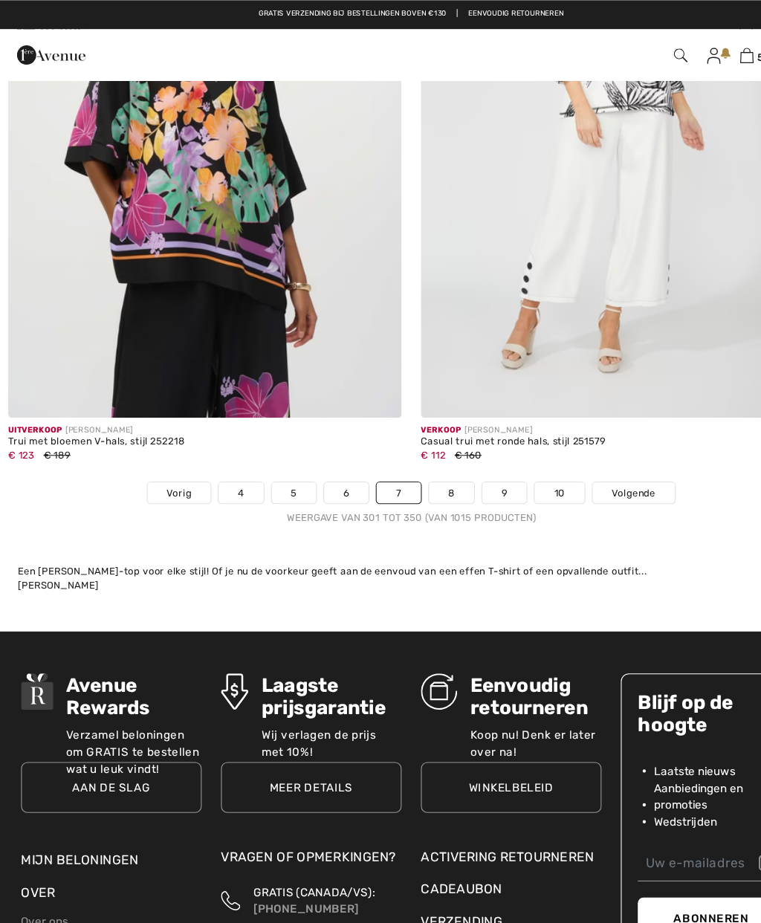
scroll to position [15478, 0]
click at [596, 449] on font "Volgende" at bounding box center [586, 454] width 40 height 10
click at [585, 445] on link "Volgende" at bounding box center [586, 454] width 76 height 19
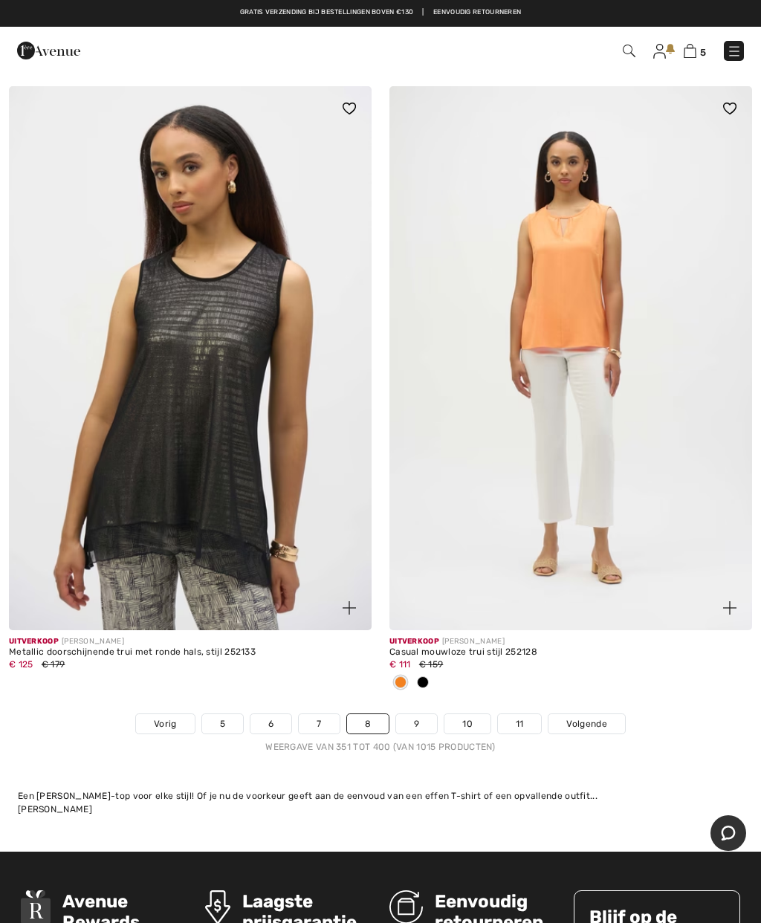
scroll to position [15206, 0]
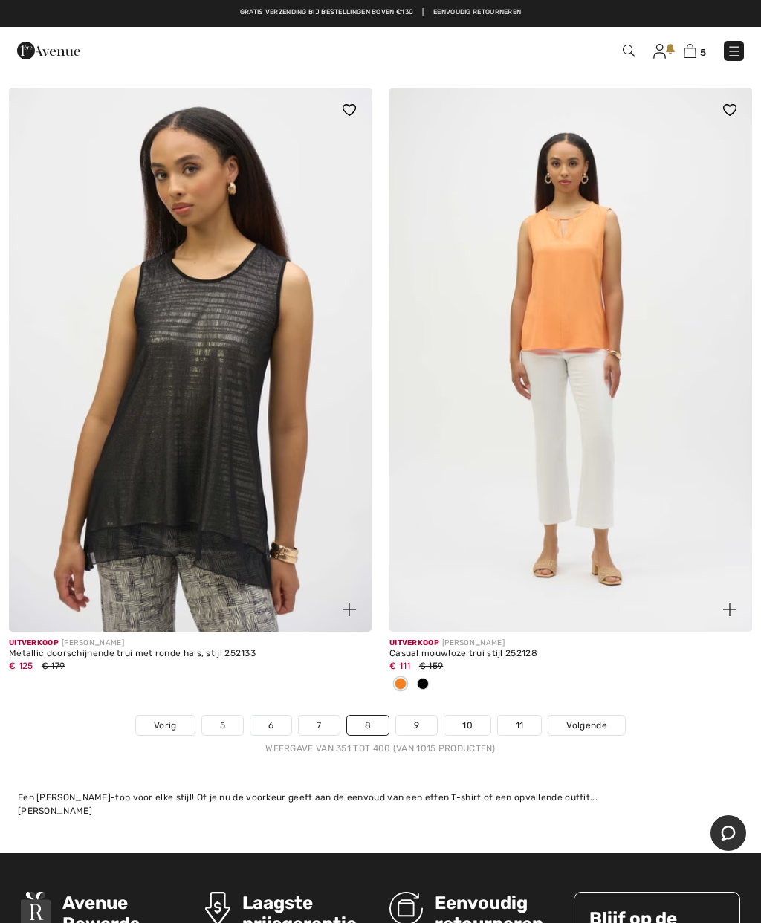
click at [603, 720] on font "Volgende" at bounding box center [586, 725] width 40 height 10
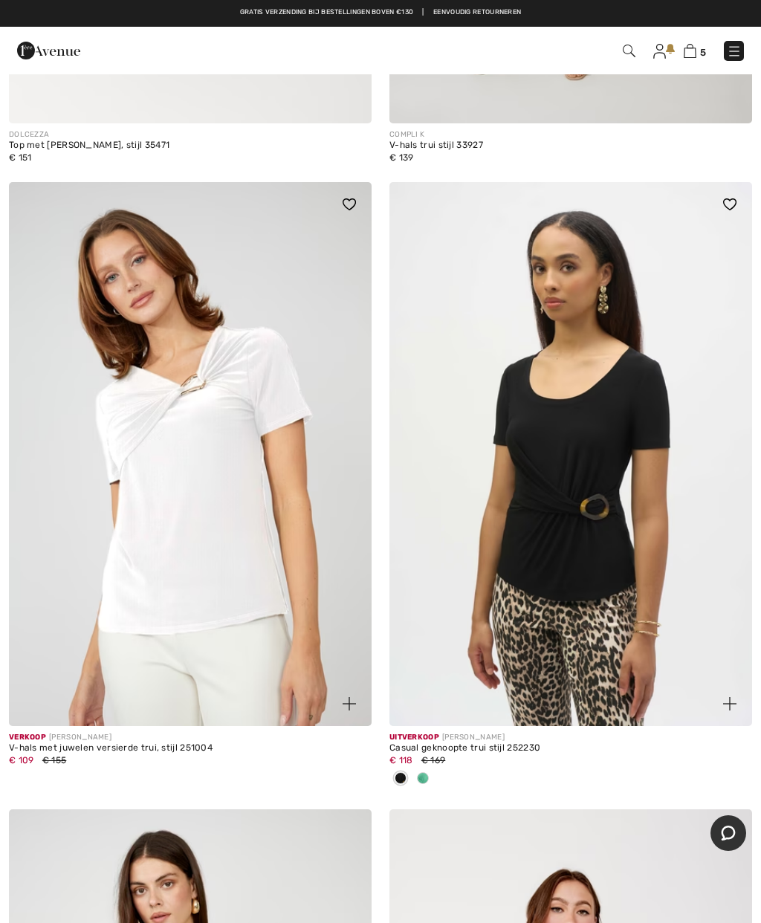
scroll to position [6358, 0]
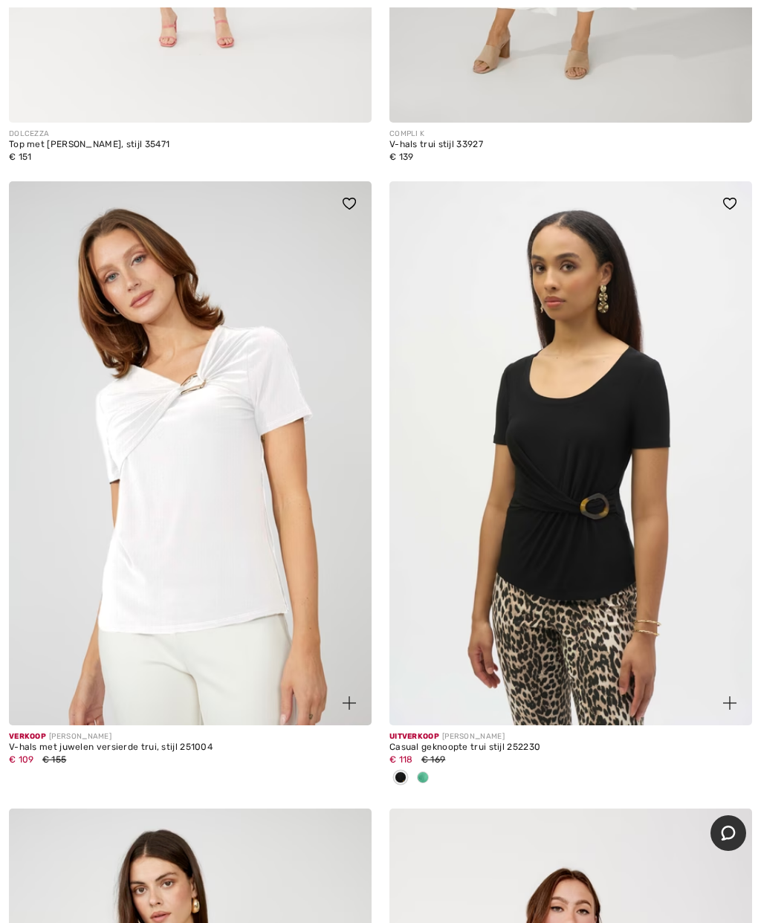
click at [218, 558] on img at bounding box center [190, 453] width 363 height 544
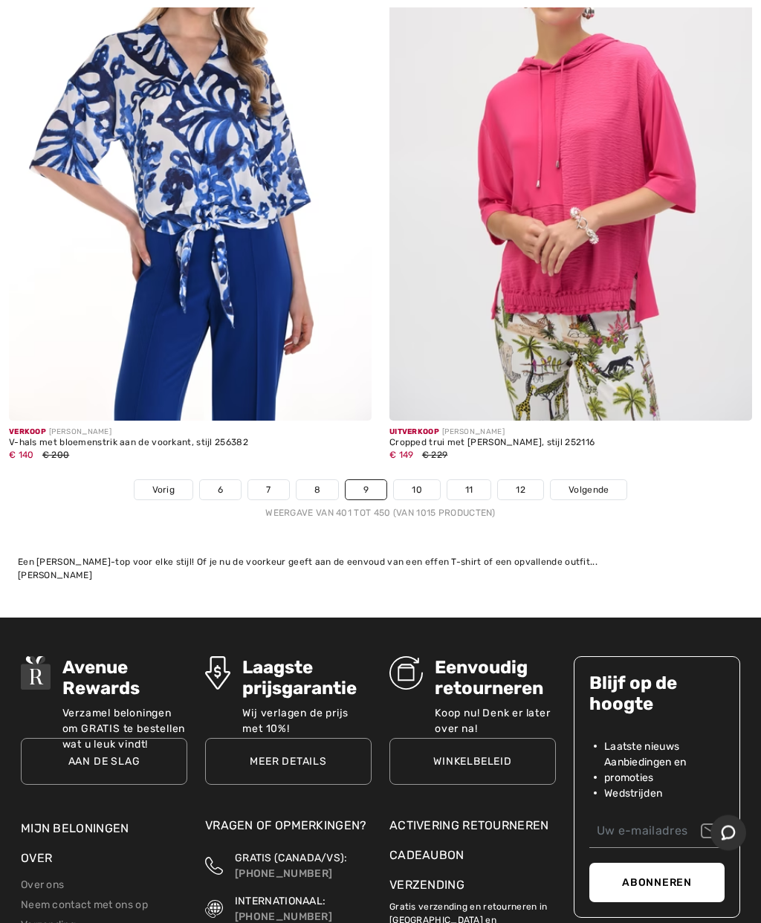
scroll to position [15581, 0]
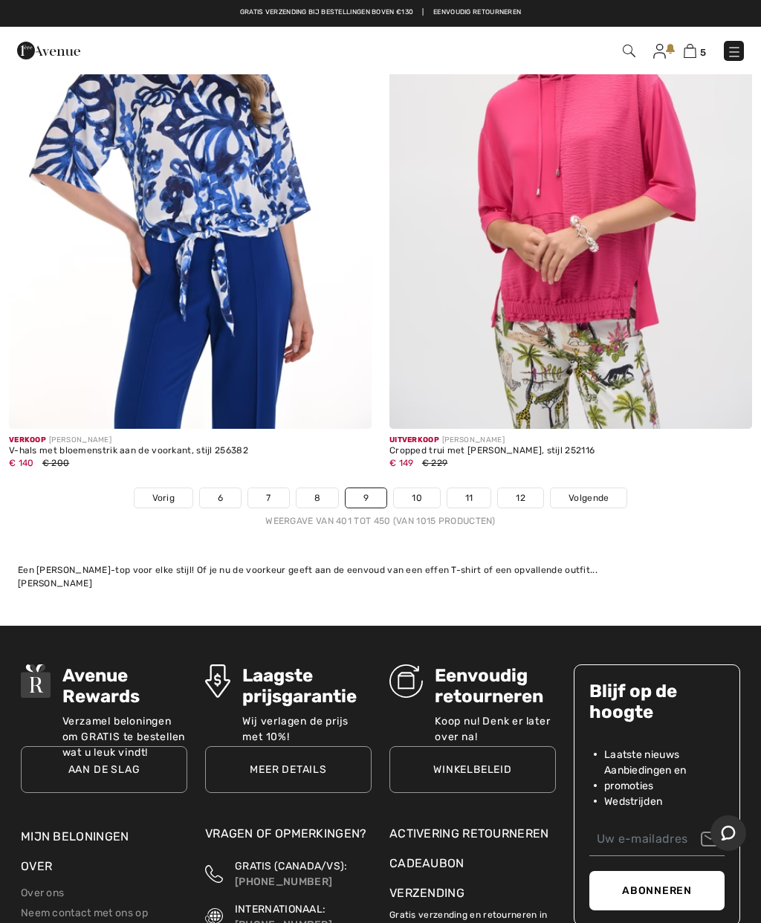
click at [613, 488] on link "Volgende" at bounding box center [589, 497] width 76 height 19
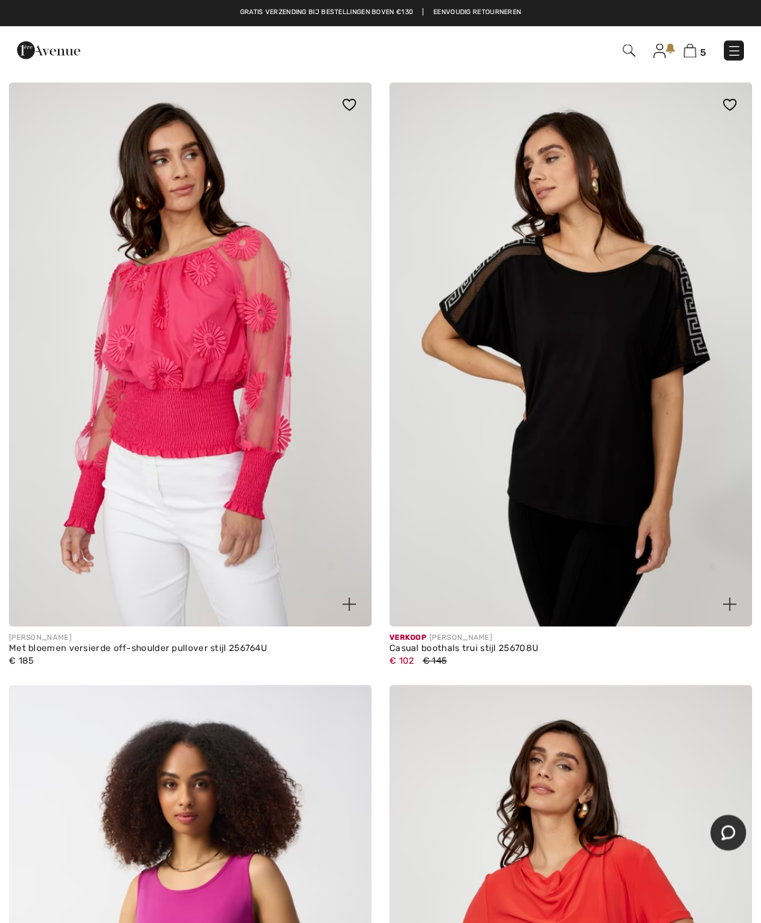
scroll to position [5177, 0]
click at [601, 457] on img at bounding box center [571, 355] width 363 height 544
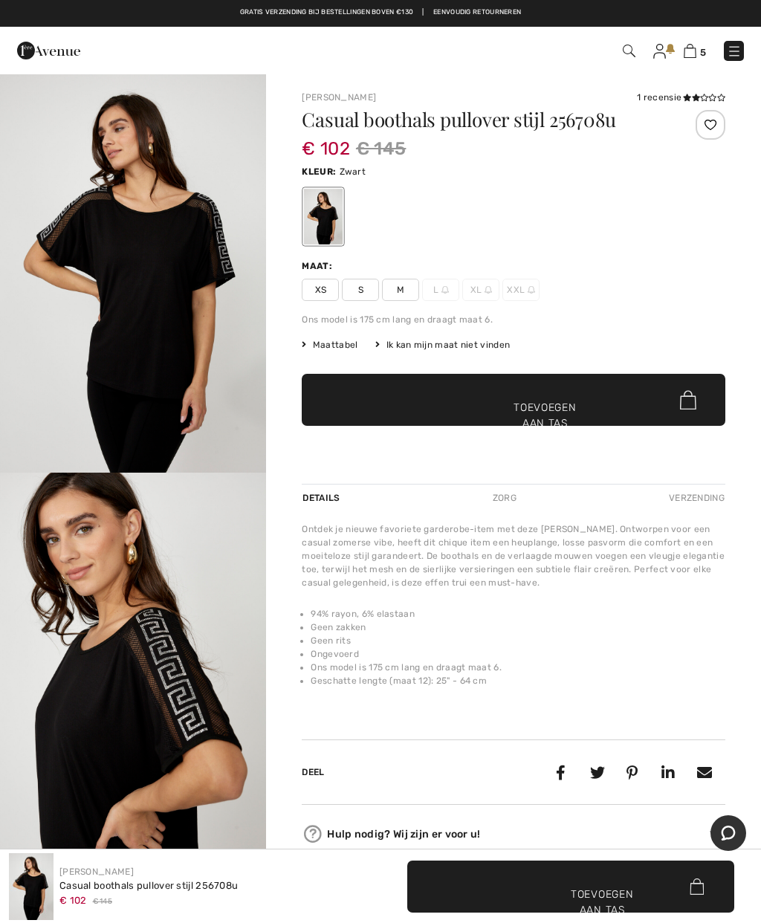
click at [405, 284] on span "M" at bounding box center [400, 290] width 37 height 22
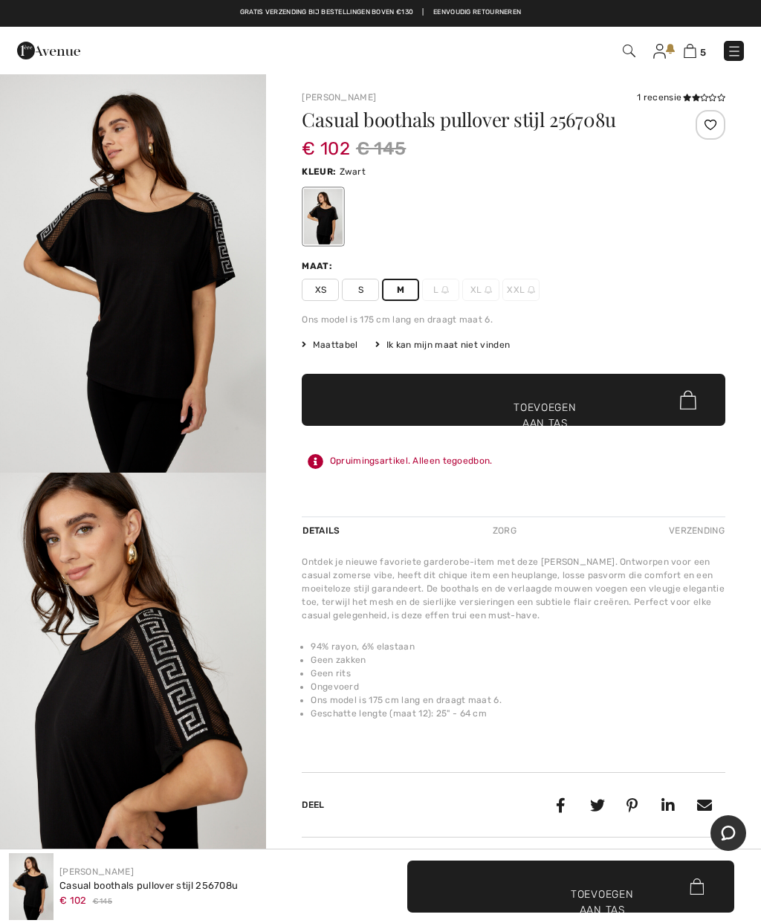
click at [619, 886] on span "✔ Toegevoegd aan tas Toevoegen aan tas" at bounding box center [570, 887] width 327 height 52
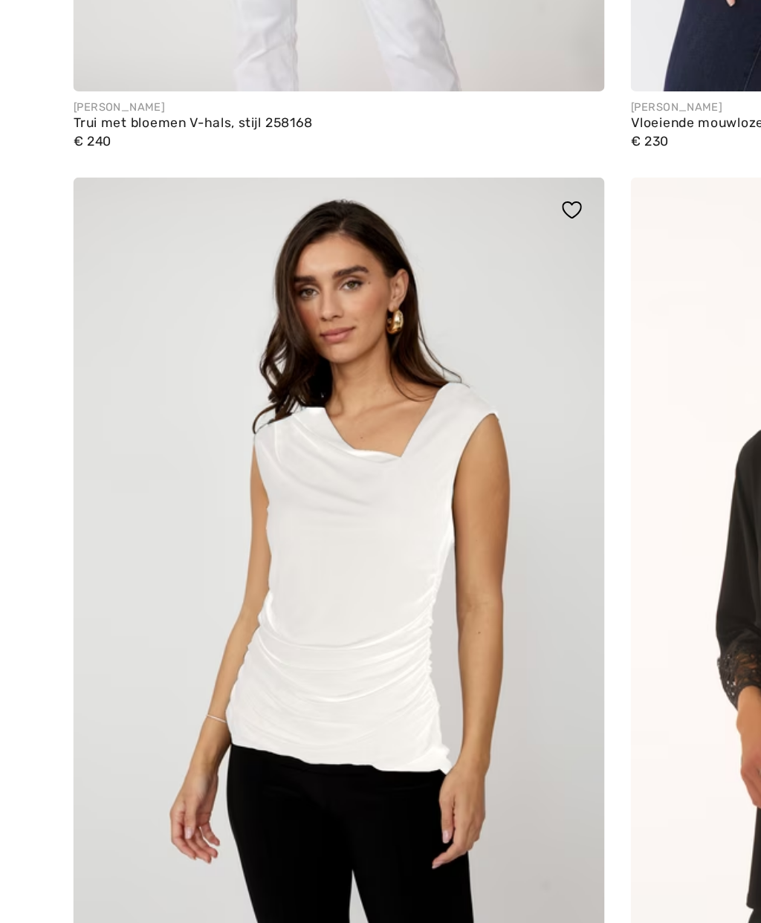
scroll to position [8809, 0]
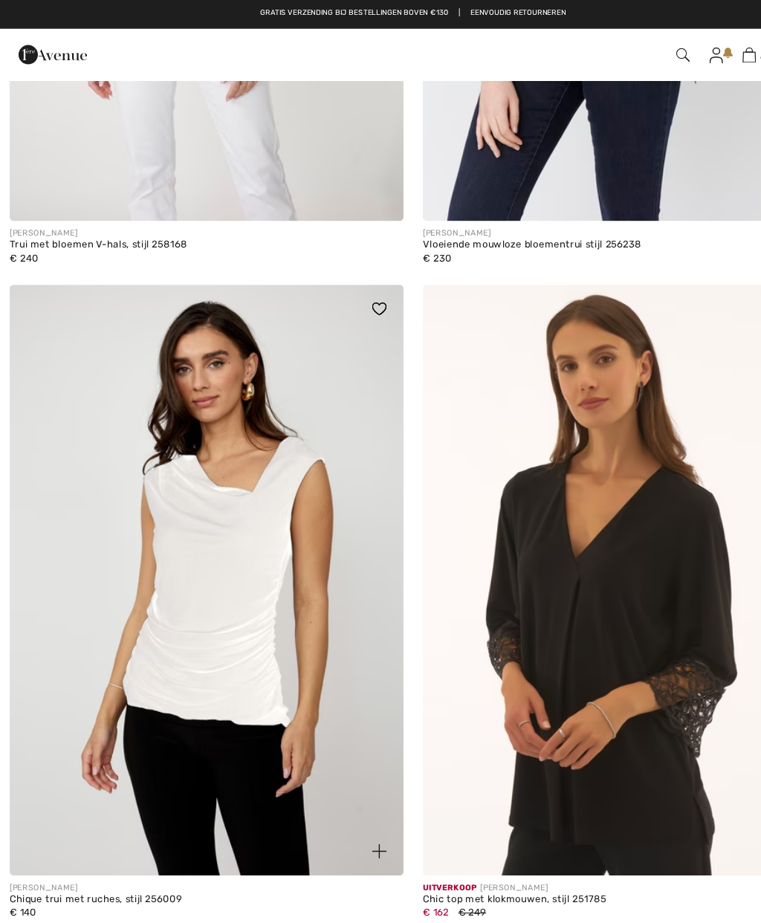
click at [243, 613] on img at bounding box center [190, 534] width 363 height 544
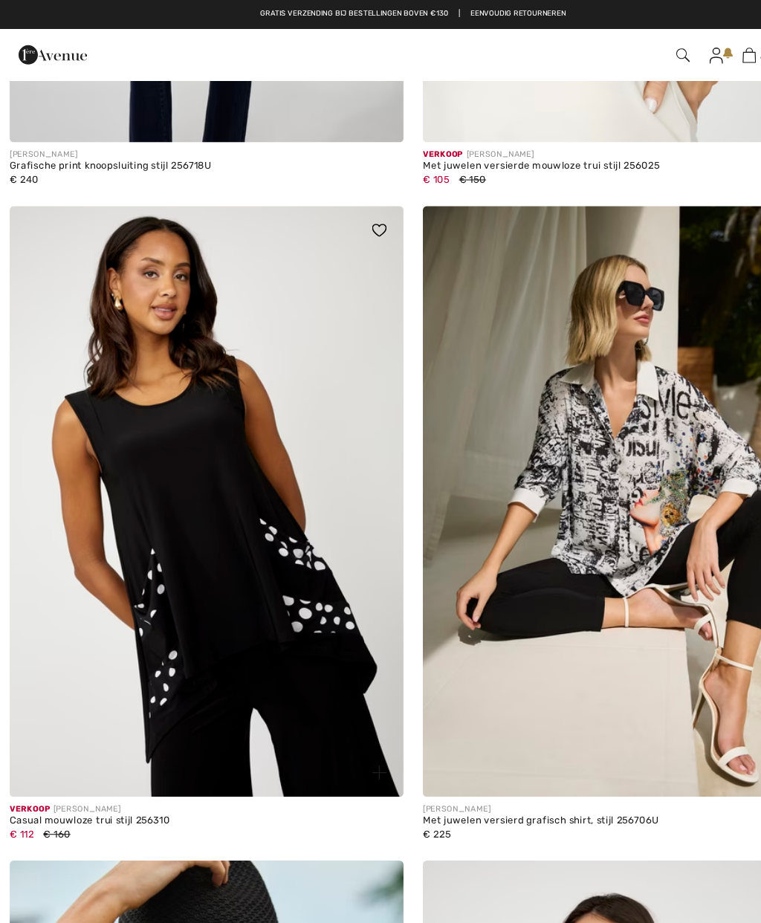
scroll to position [10113, 0]
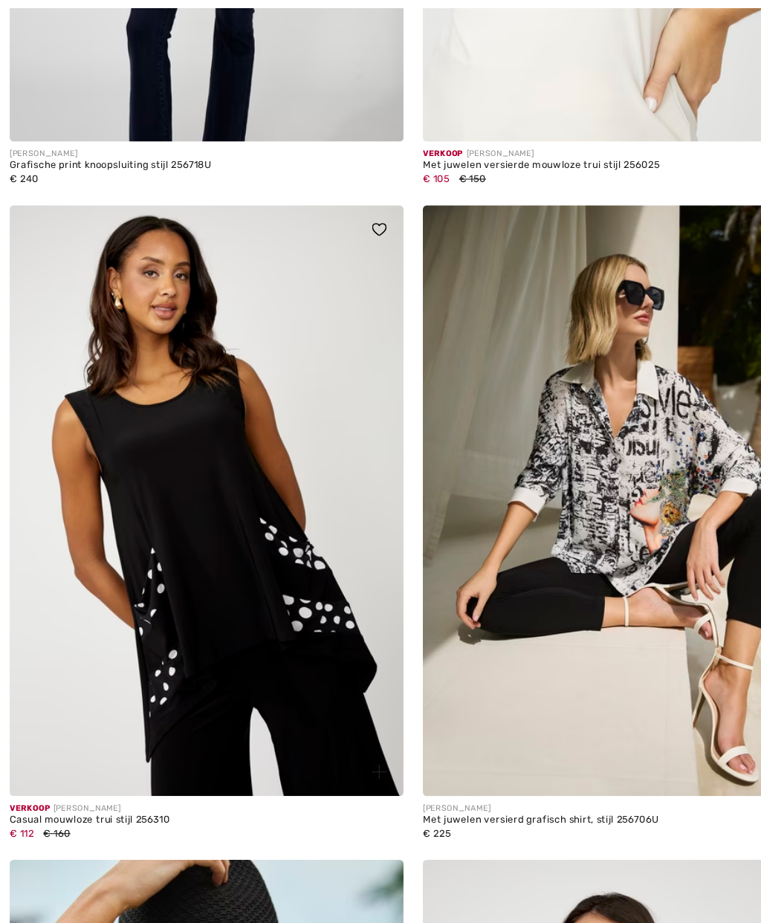
click at [564, 464] on img at bounding box center [571, 462] width 363 height 544
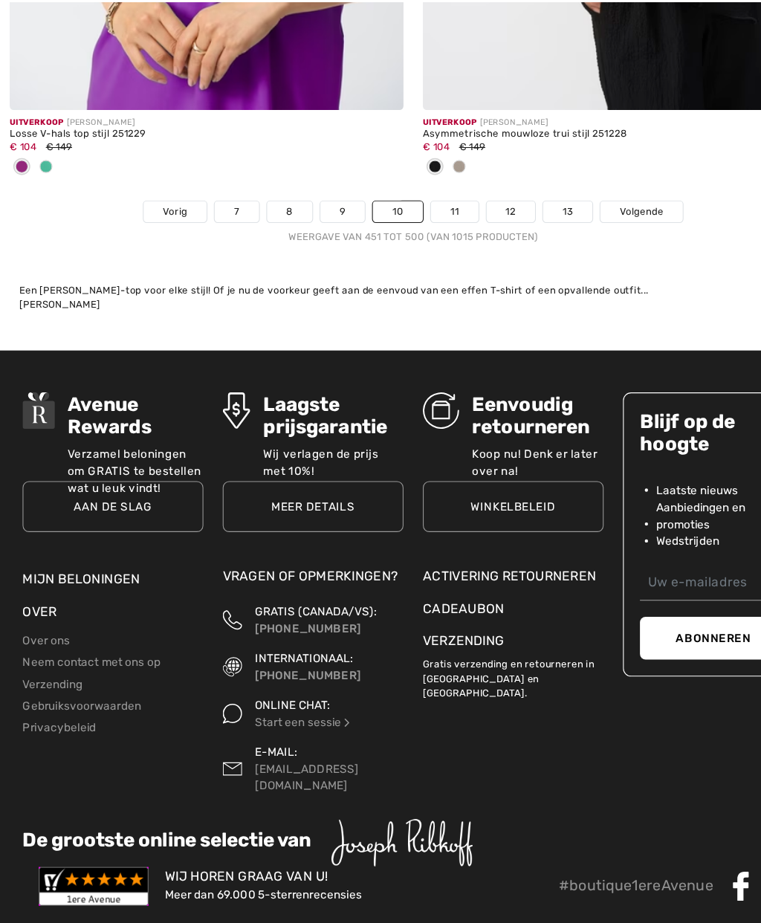
scroll to position [15826, 0]
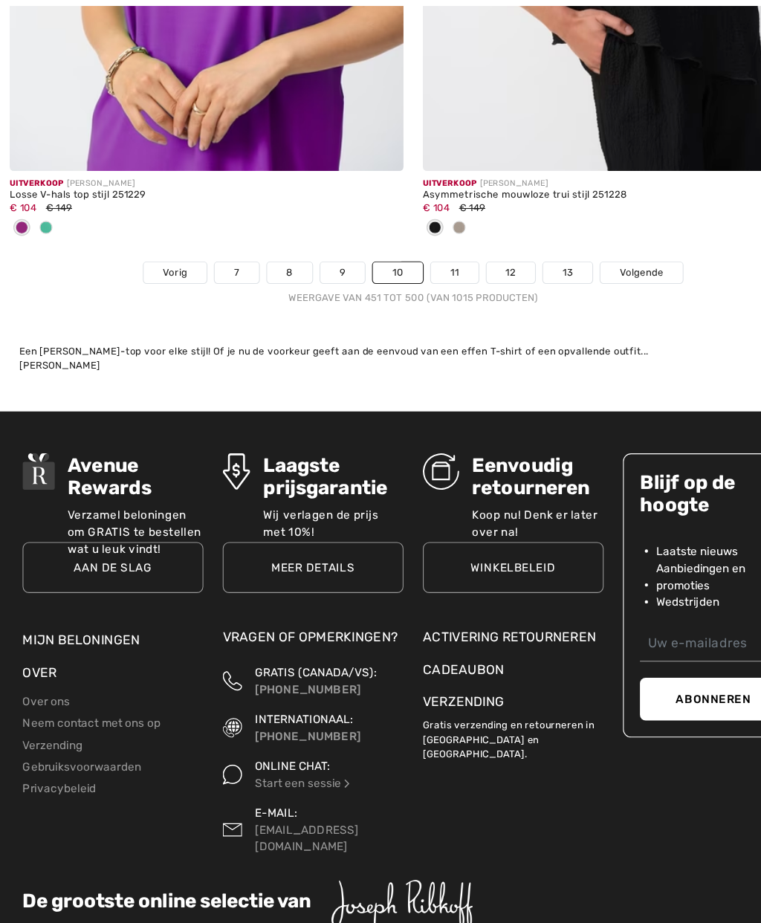
click at [602, 244] on link "Volgende" at bounding box center [591, 253] width 76 height 19
click at [606, 248] on font "Volgende" at bounding box center [591, 253] width 40 height 10
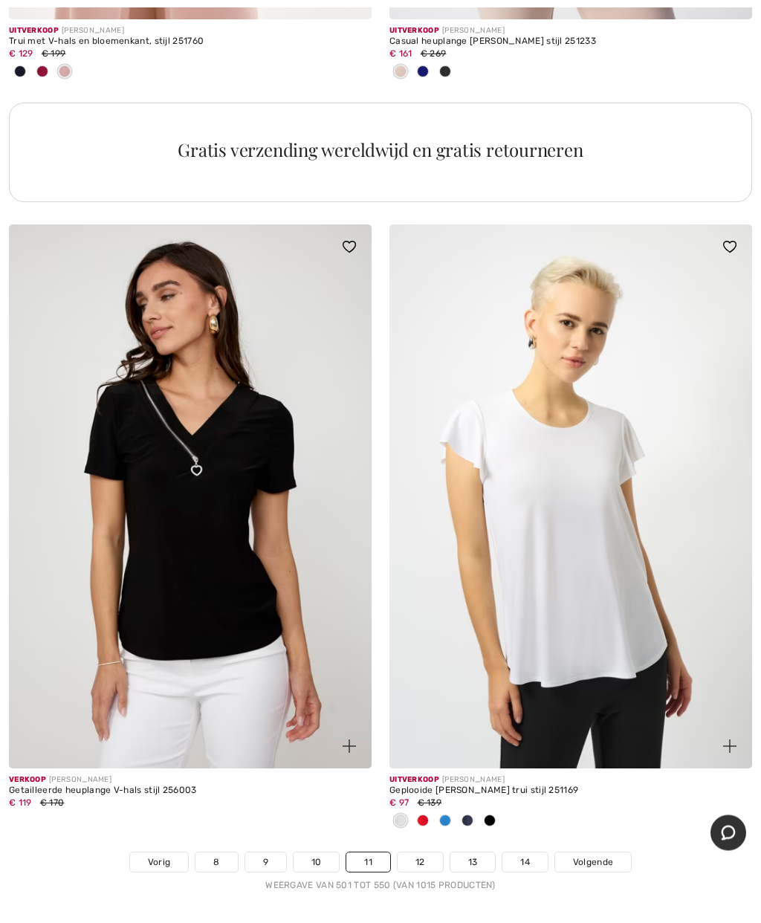
scroll to position [15168, 0]
click at [196, 526] on img at bounding box center [190, 497] width 363 height 544
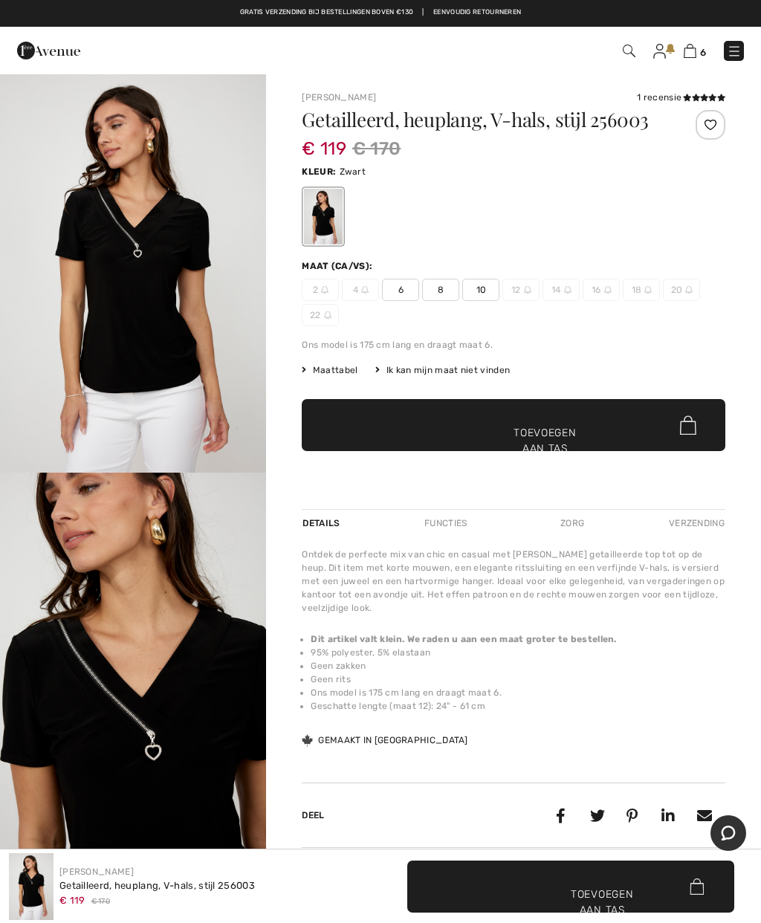
click at [479, 289] on font "10" at bounding box center [482, 290] width 10 height 10
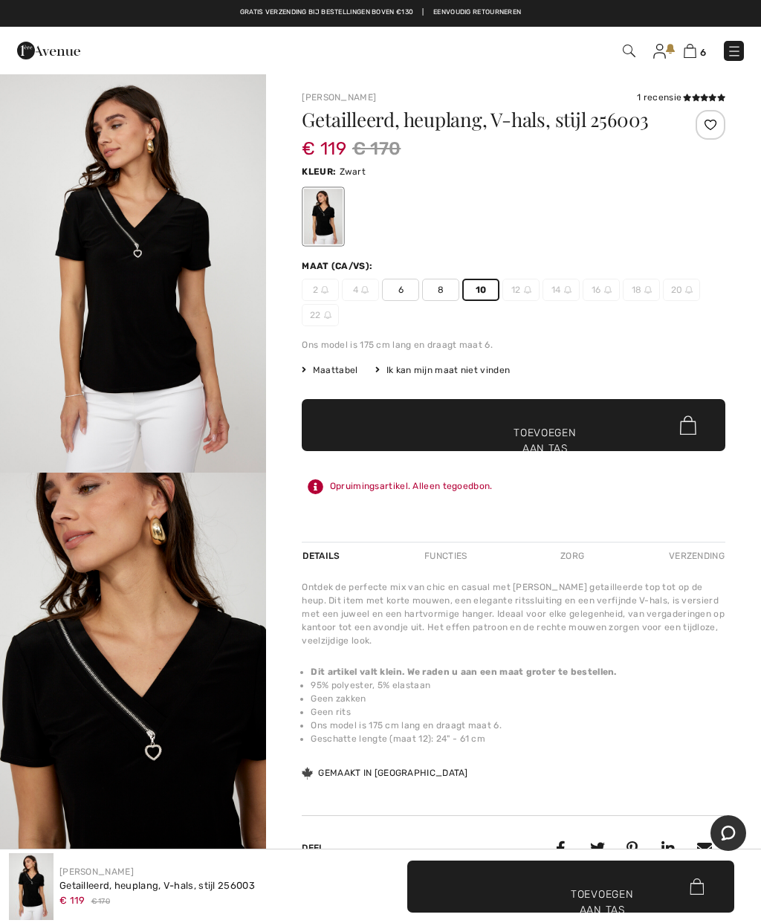
click at [561, 425] on font "Toevoegen aan tas" at bounding box center [545, 440] width 62 height 31
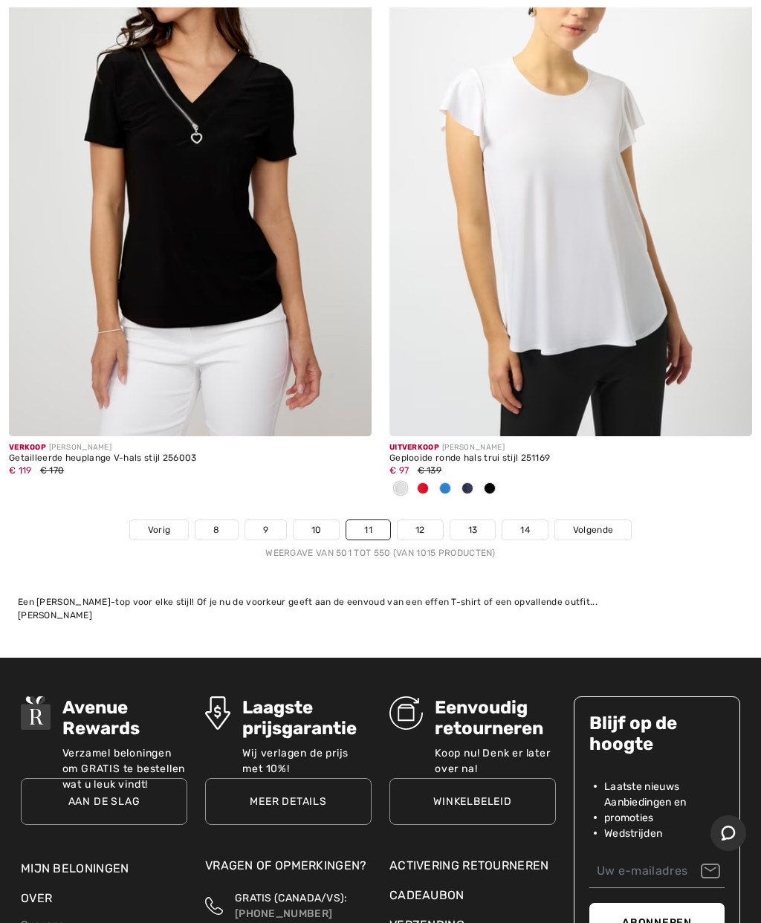
scroll to position [15509, 0]
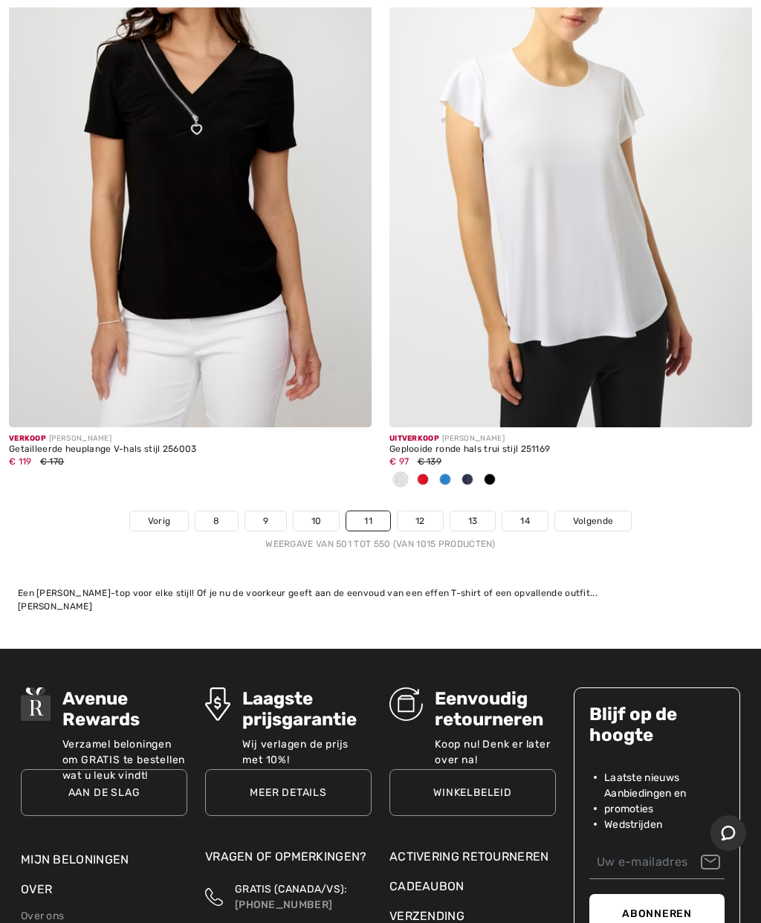
click at [612, 516] on font "Volgende" at bounding box center [593, 521] width 40 height 10
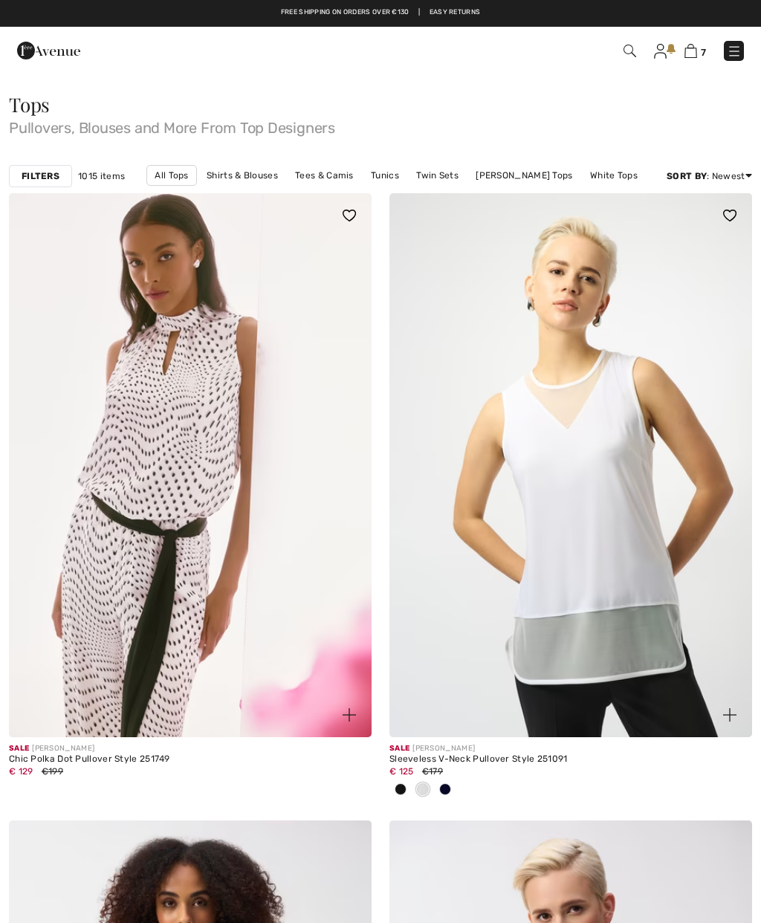
checkbox input "true"
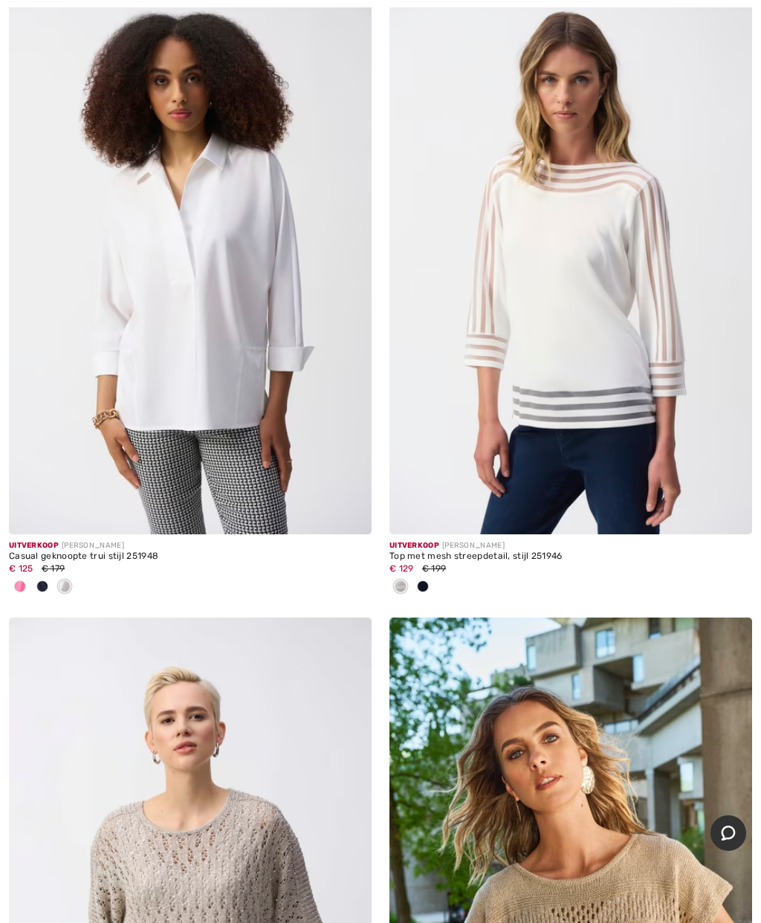
scroll to position [5932, 0]
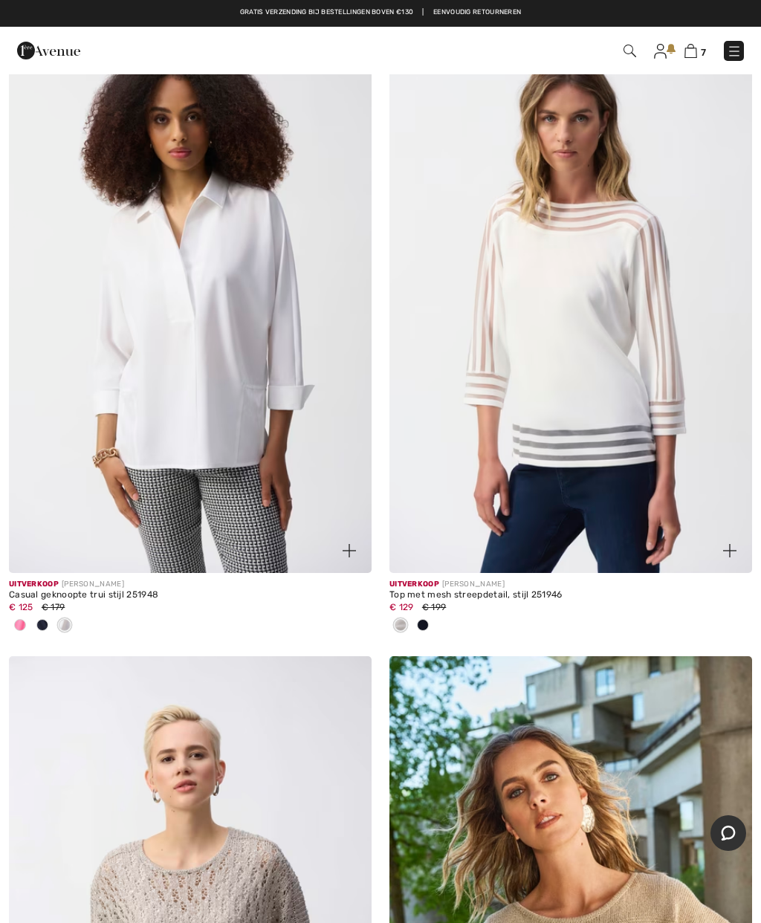
click at [592, 344] on img at bounding box center [571, 301] width 363 height 544
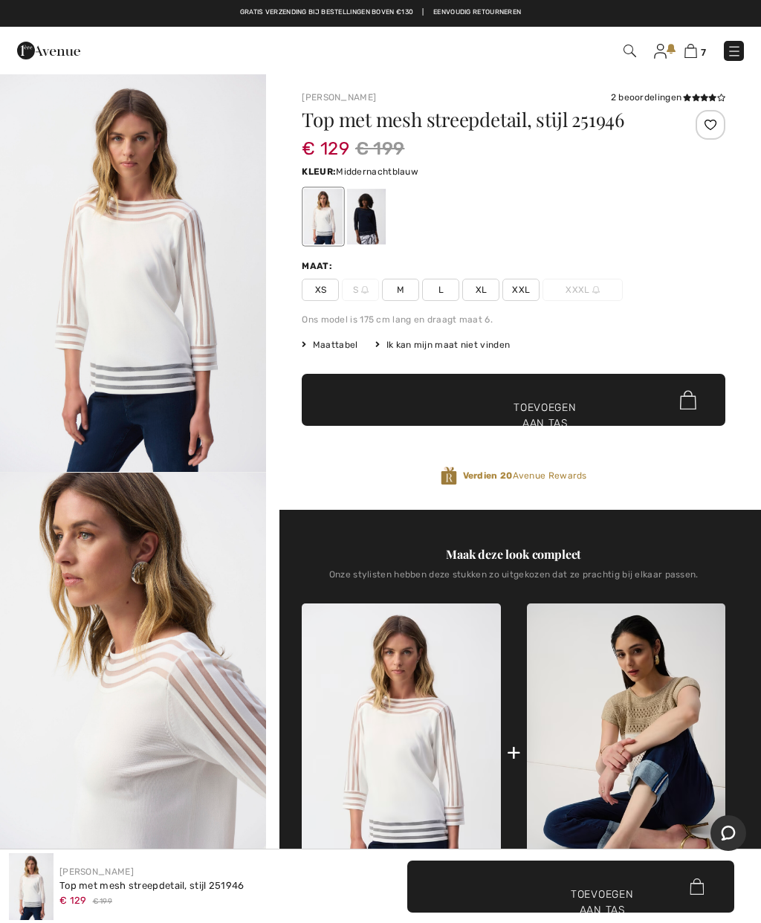
click at [381, 215] on div at bounding box center [366, 217] width 39 height 56
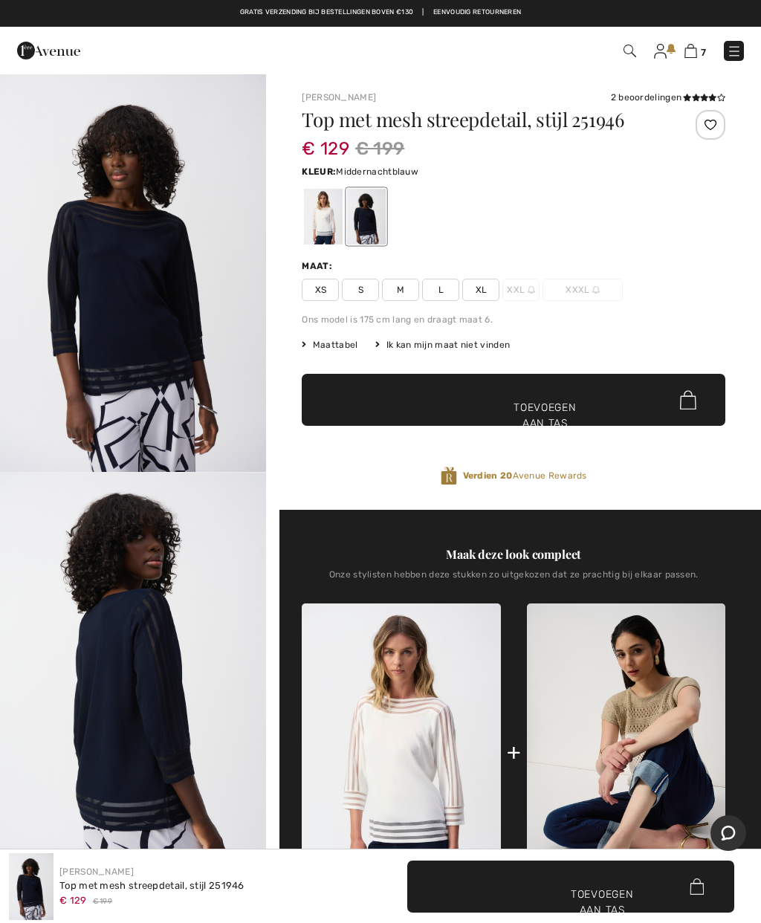
click at [334, 219] on div at bounding box center [323, 217] width 39 height 56
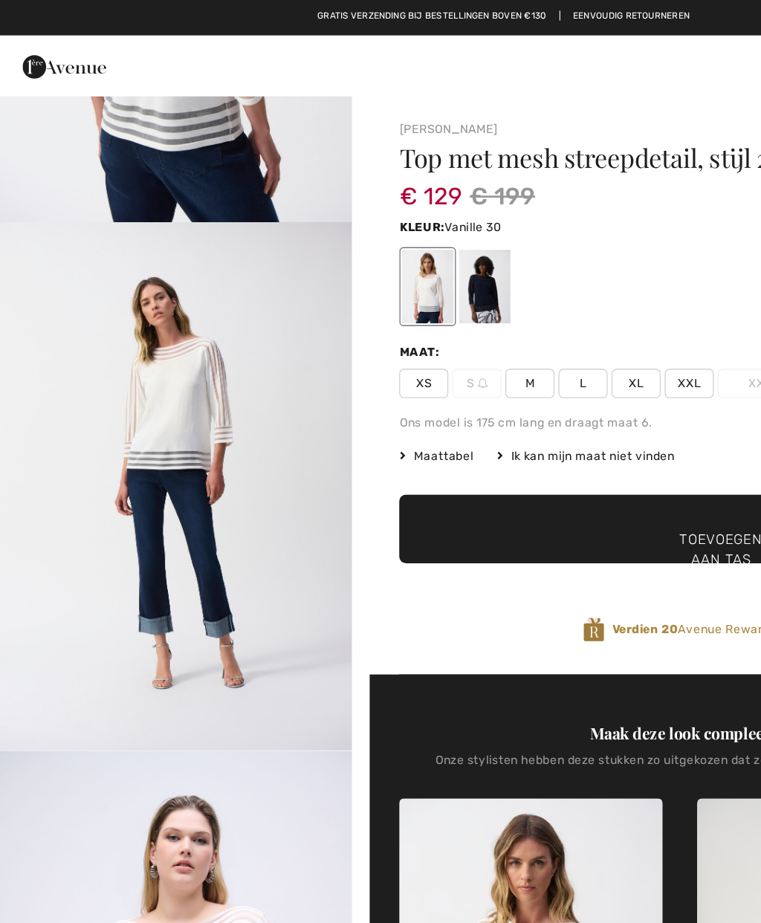
scroll to position [1504, 0]
click at [410, 285] on span "M" at bounding box center [400, 290] width 37 height 22
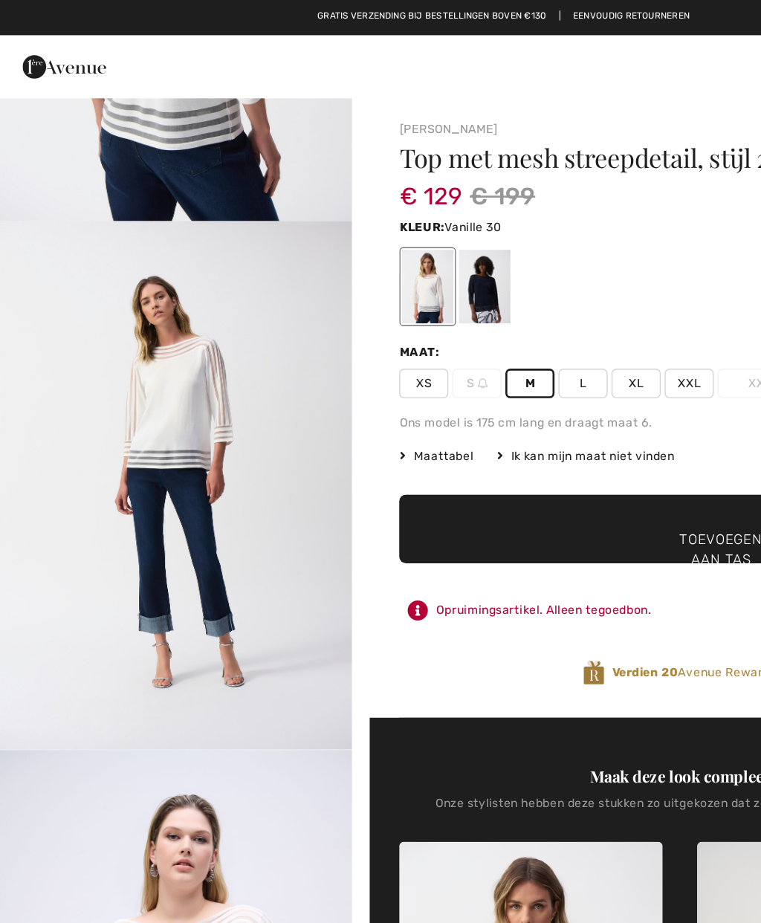
click at [536, 400] on font "Toevoegen aan tas" at bounding box center [545, 415] width 62 height 31
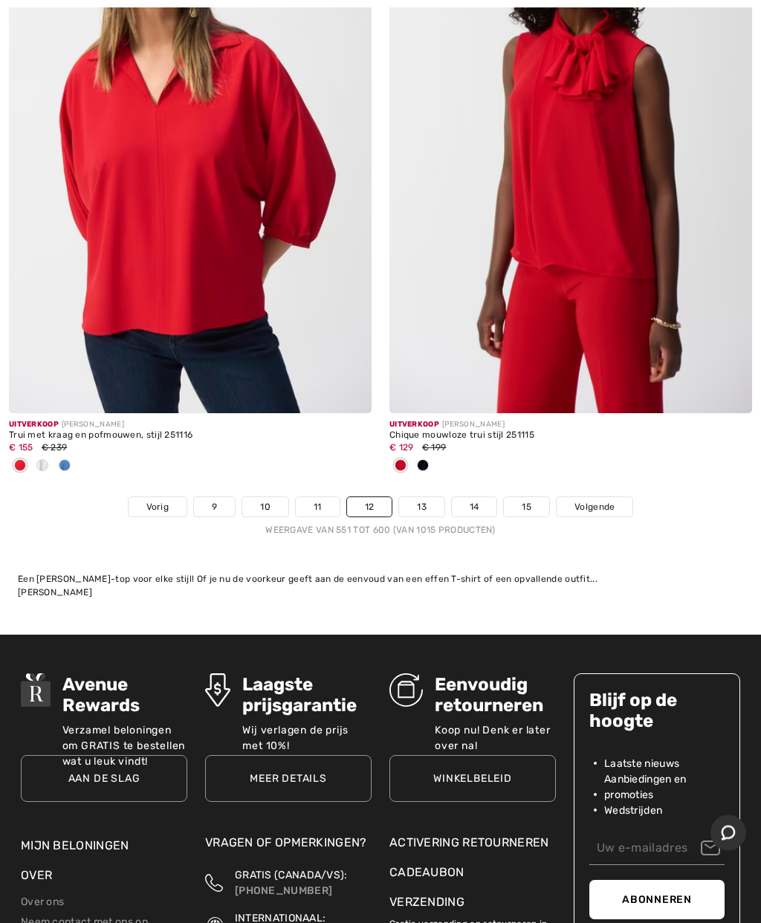
scroll to position [15744, 0]
click at [604, 502] on font "Volgende" at bounding box center [595, 507] width 40 height 10
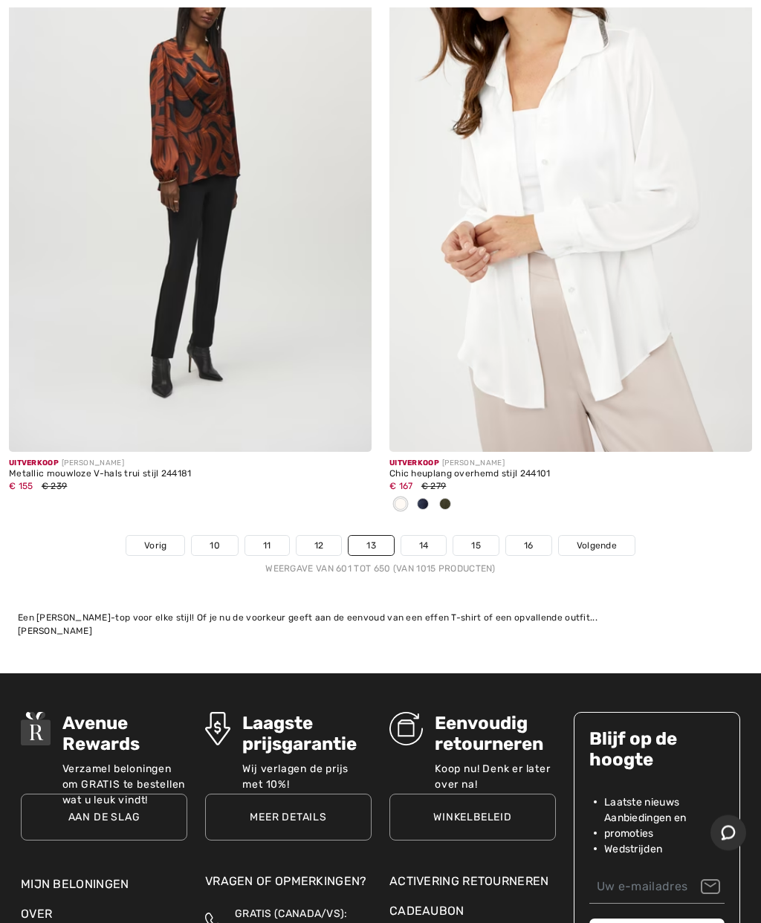
scroll to position [15509, 0]
click at [607, 540] on font "Volgende" at bounding box center [597, 545] width 40 height 10
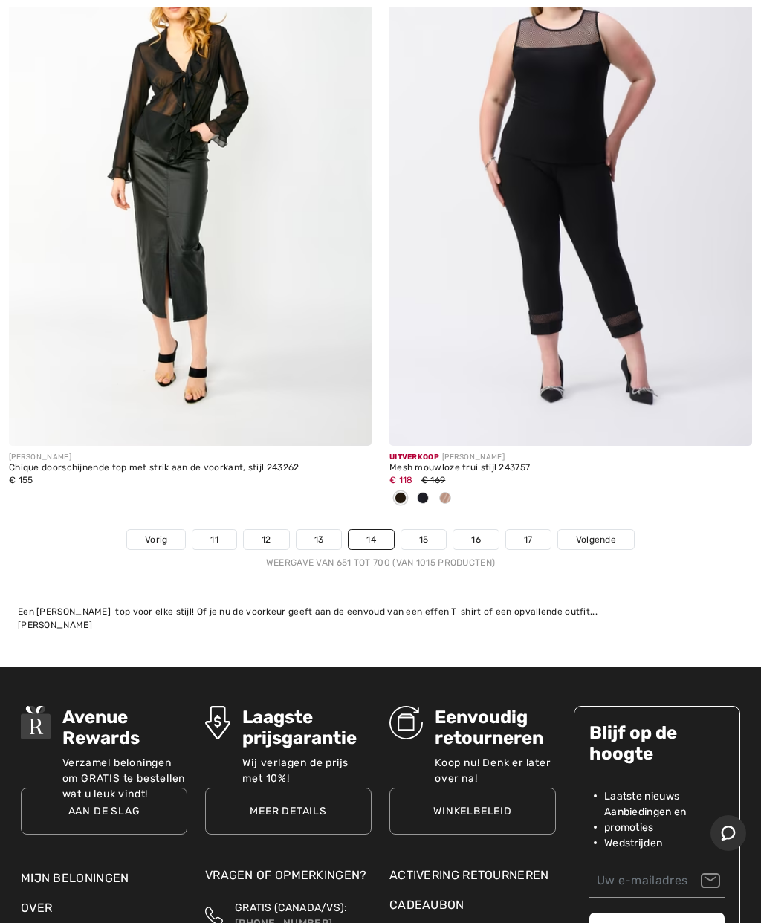
scroll to position [15611, 0]
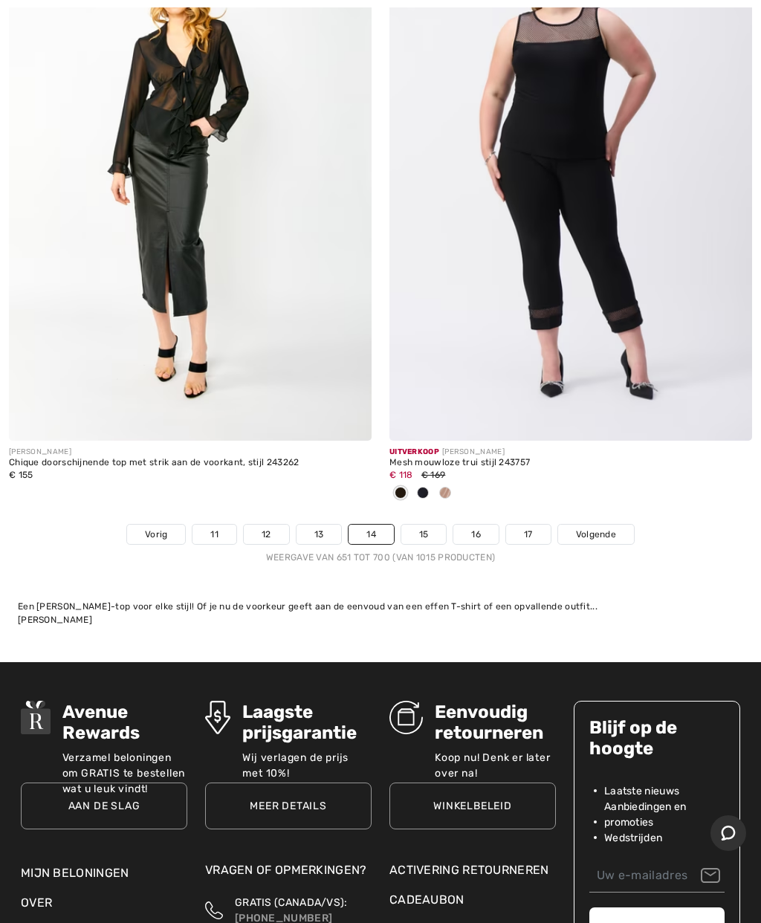
click at [604, 528] on span "Volgende" at bounding box center [596, 534] width 40 height 13
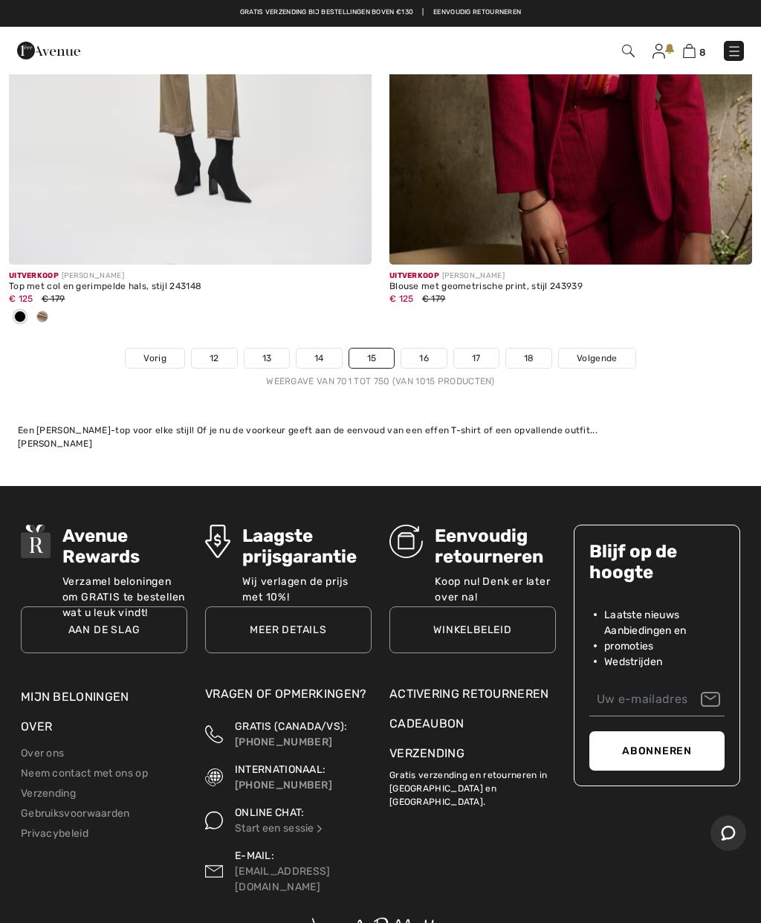
scroll to position [15599, 0]
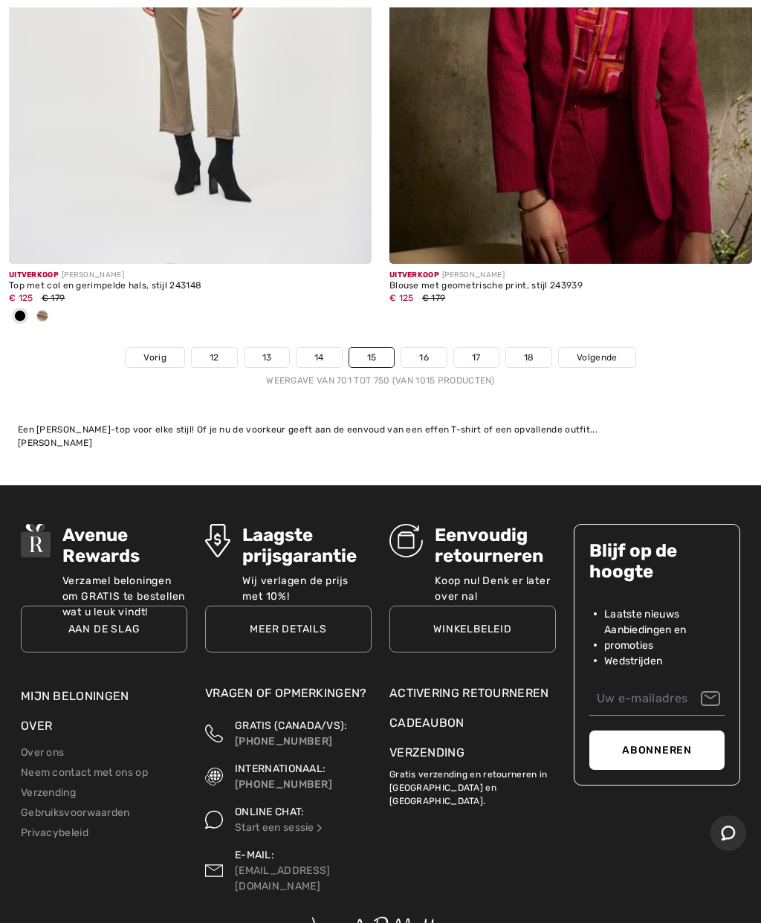
click at [612, 352] on font "Volgende" at bounding box center [597, 357] width 40 height 10
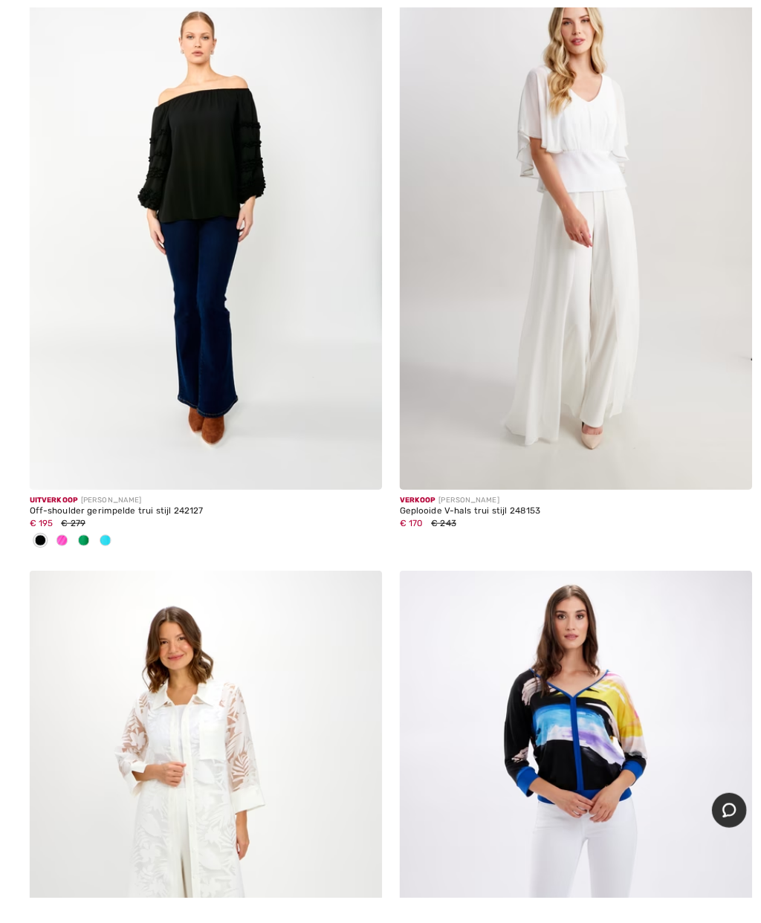
scroll to position [8615, 0]
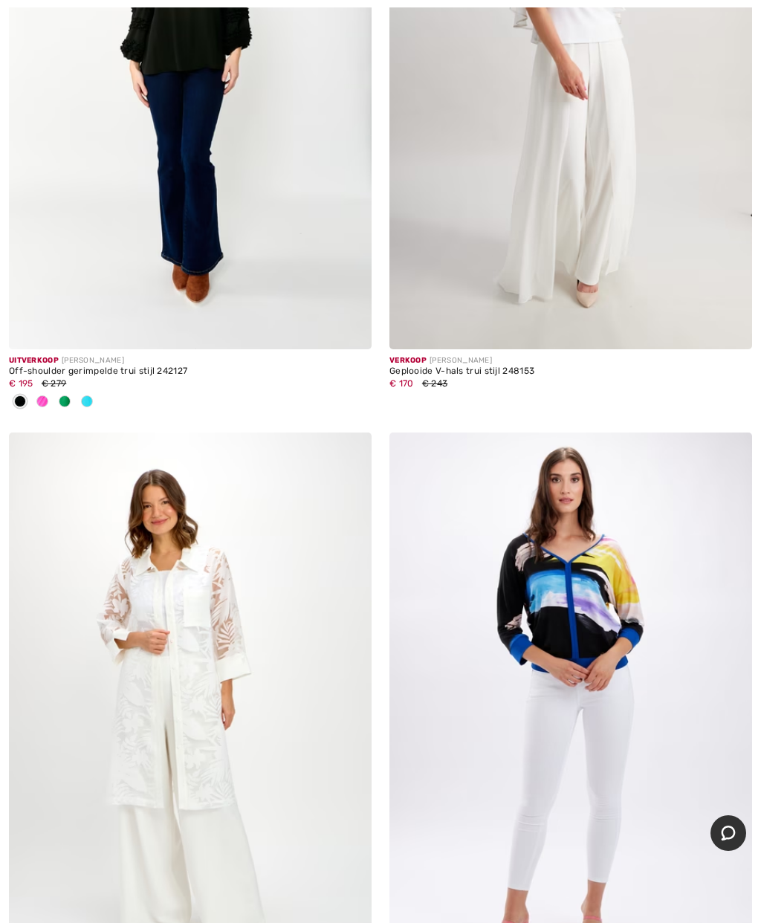
click at [591, 597] on img at bounding box center [571, 705] width 363 height 544
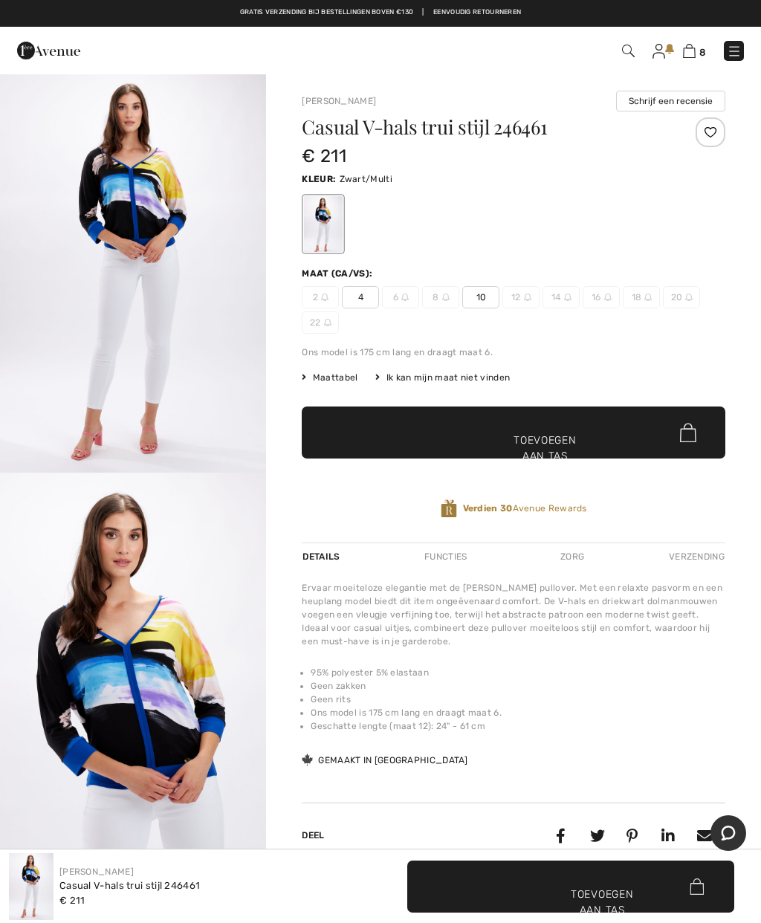
click at [149, 240] on img "1 / 4" at bounding box center [133, 273] width 266 height 400
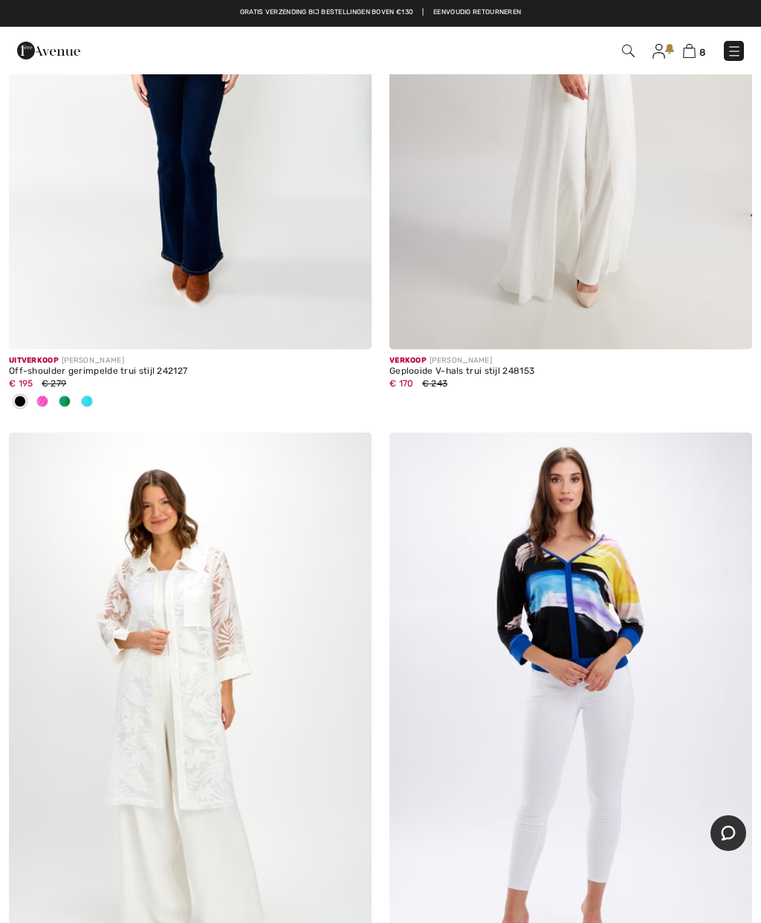
click at [599, 618] on img at bounding box center [571, 705] width 363 height 544
click at [570, 433] on img at bounding box center [571, 705] width 363 height 544
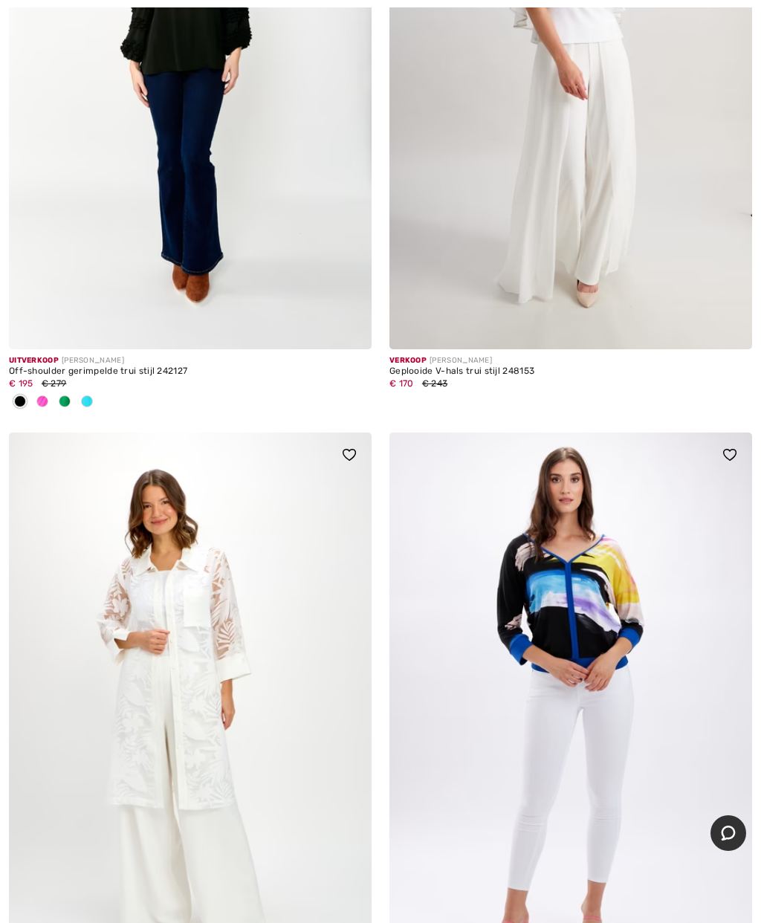
click at [582, 449] on img at bounding box center [571, 705] width 363 height 544
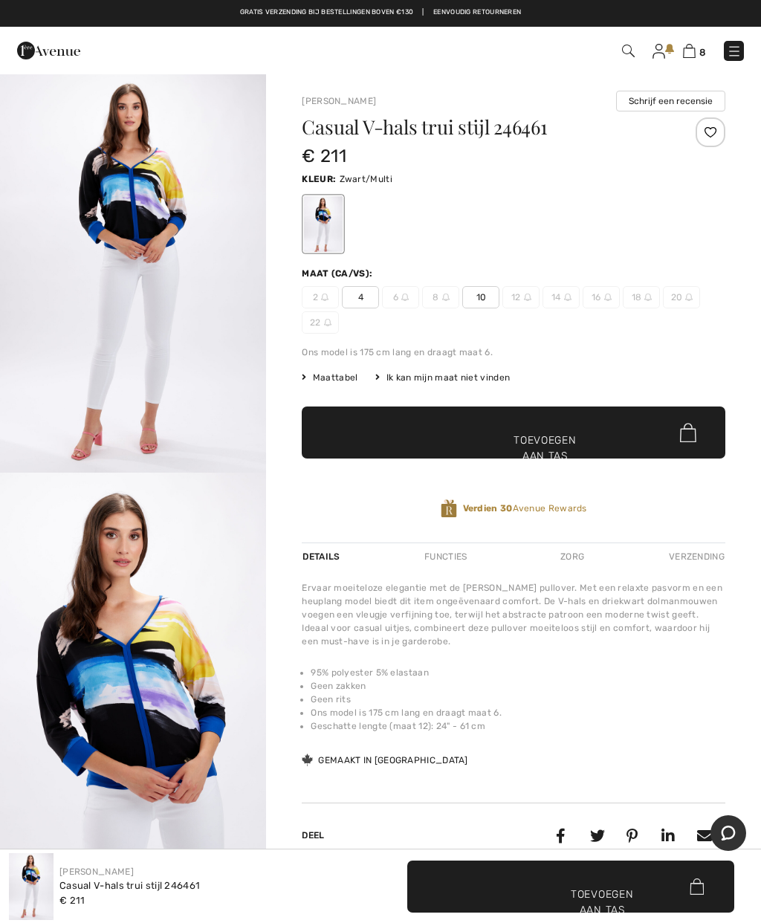
click at [481, 293] on font "10" at bounding box center [482, 297] width 10 height 10
click at [550, 438] on font "Toevoegen aan tas" at bounding box center [545, 448] width 62 height 31
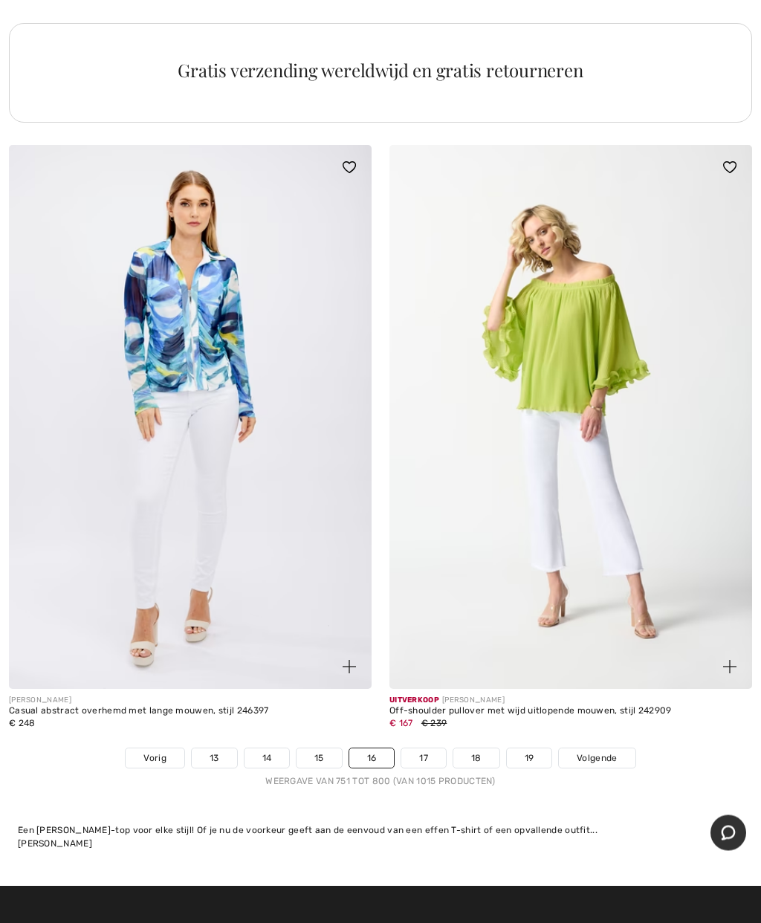
scroll to position [15320, 0]
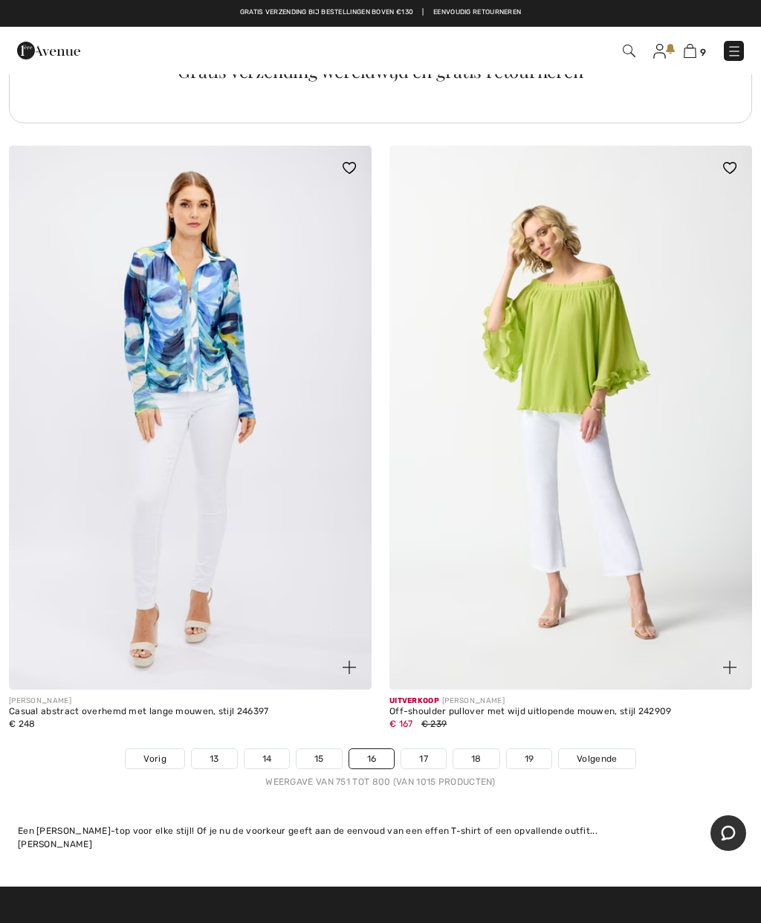
click at [608, 752] on span "Volgende" at bounding box center [597, 758] width 40 height 13
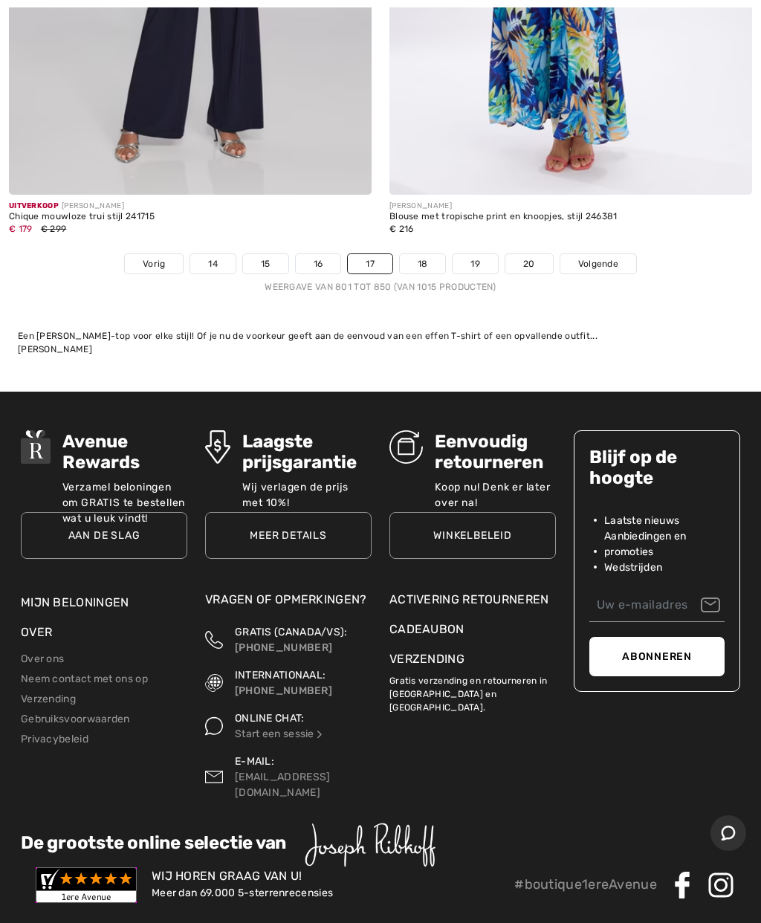
scroll to position [15841, 0]
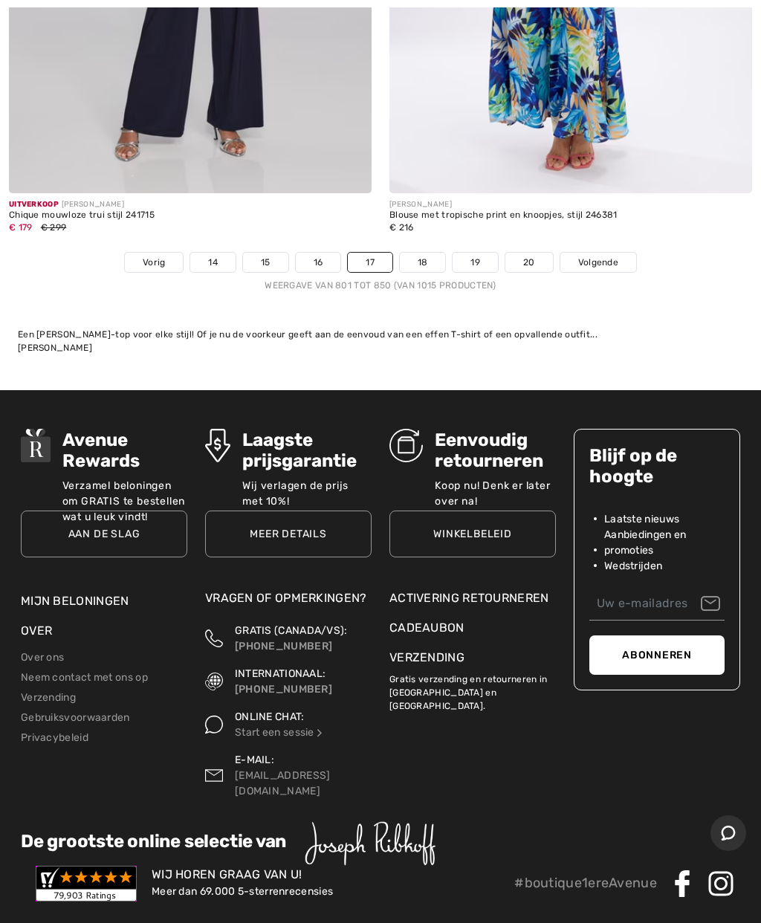
click at [608, 257] on font "Volgende" at bounding box center [598, 262] width 40 height 10
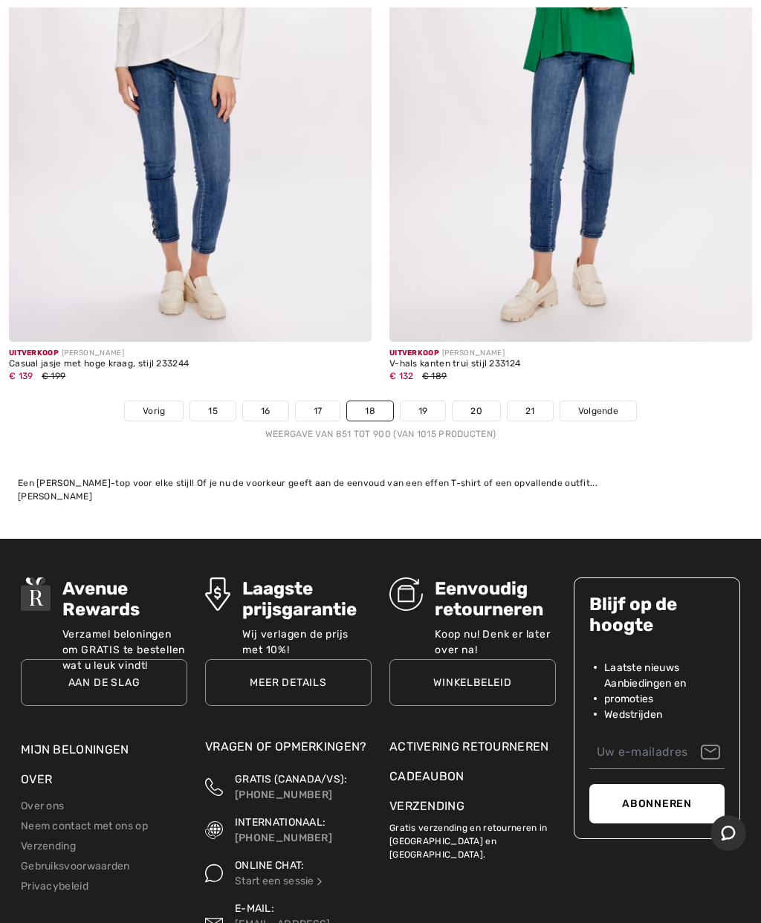
scroll to position [15692, 0]
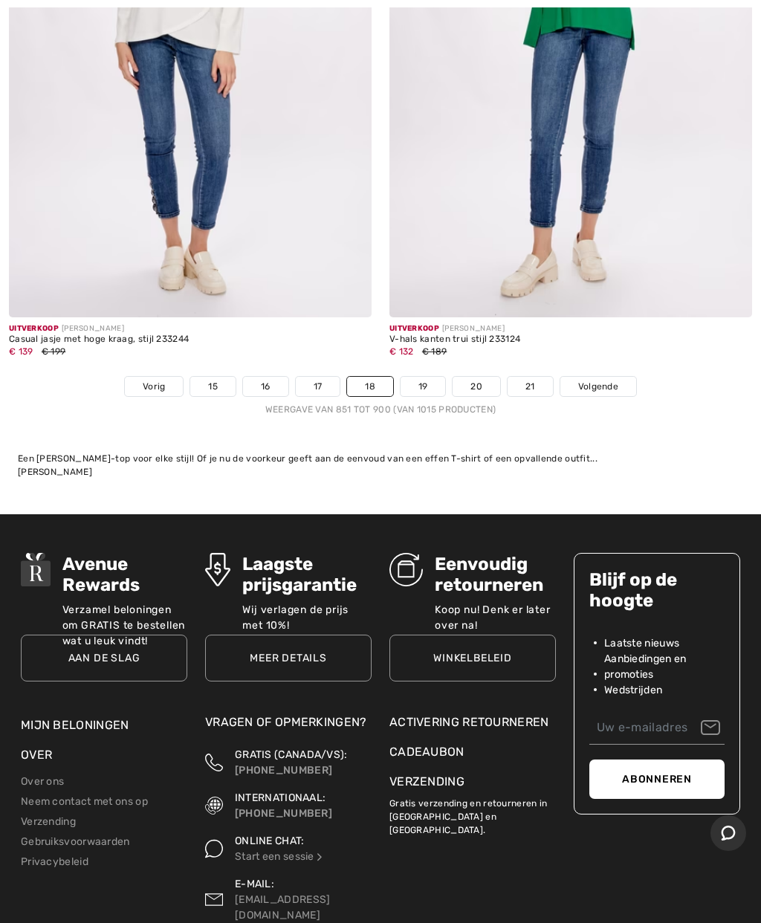
click at [605, 377] on link "Volgende" at bounding box center [599, 386] width 76 height 19
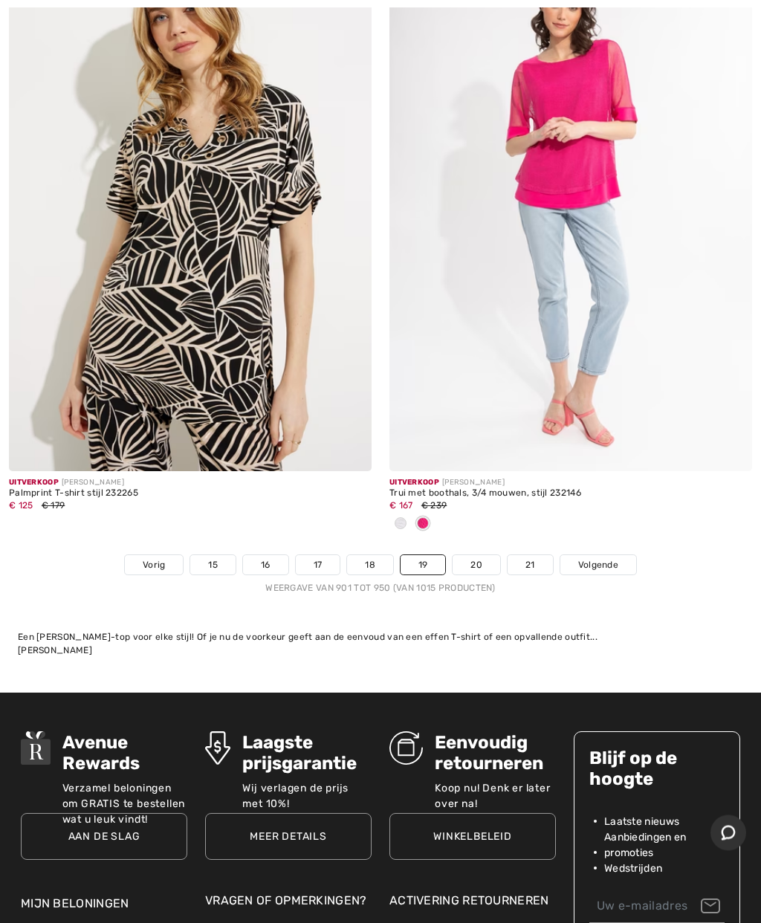
scroll to position [15601, 0]
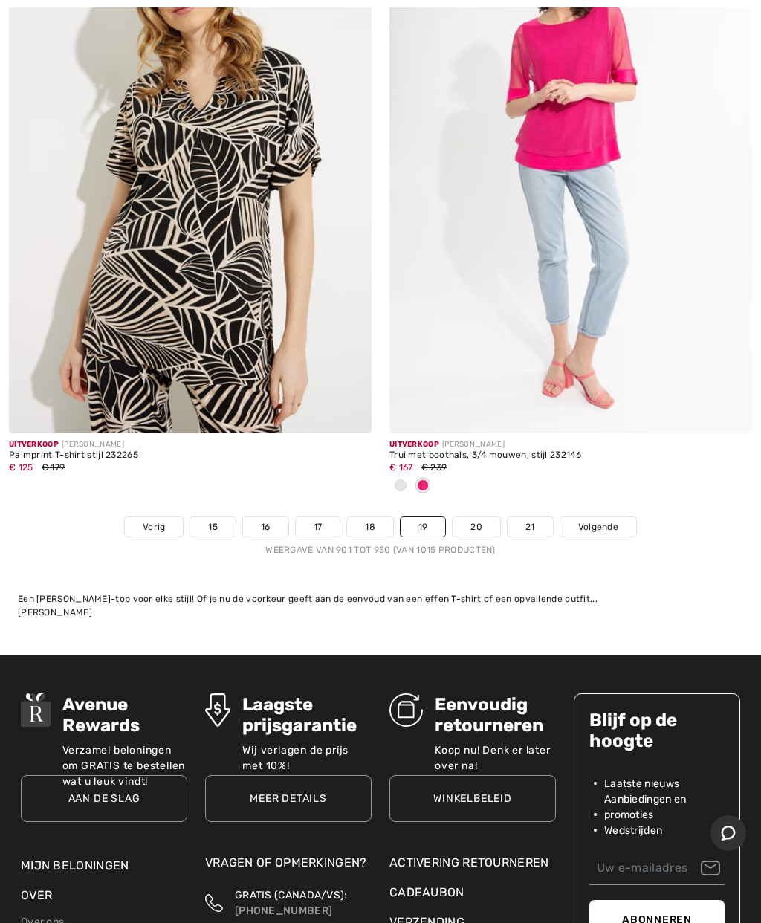
click at [608, 522] on font "Volgende" at bounding box center [598, 527] width 40 height 10
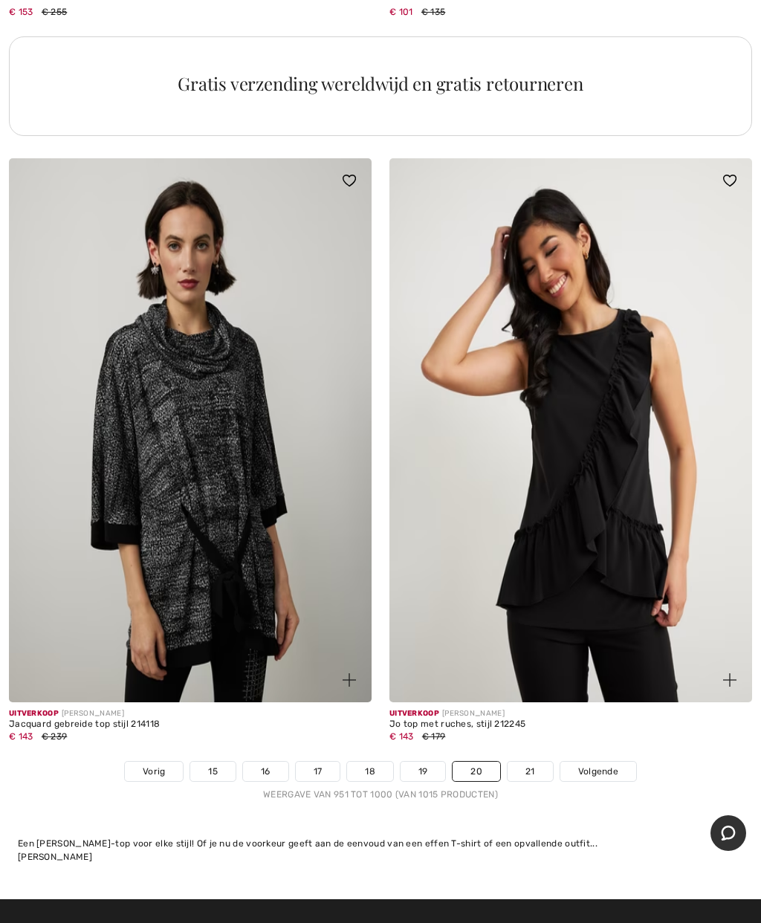
scroll to position [15105, 0]
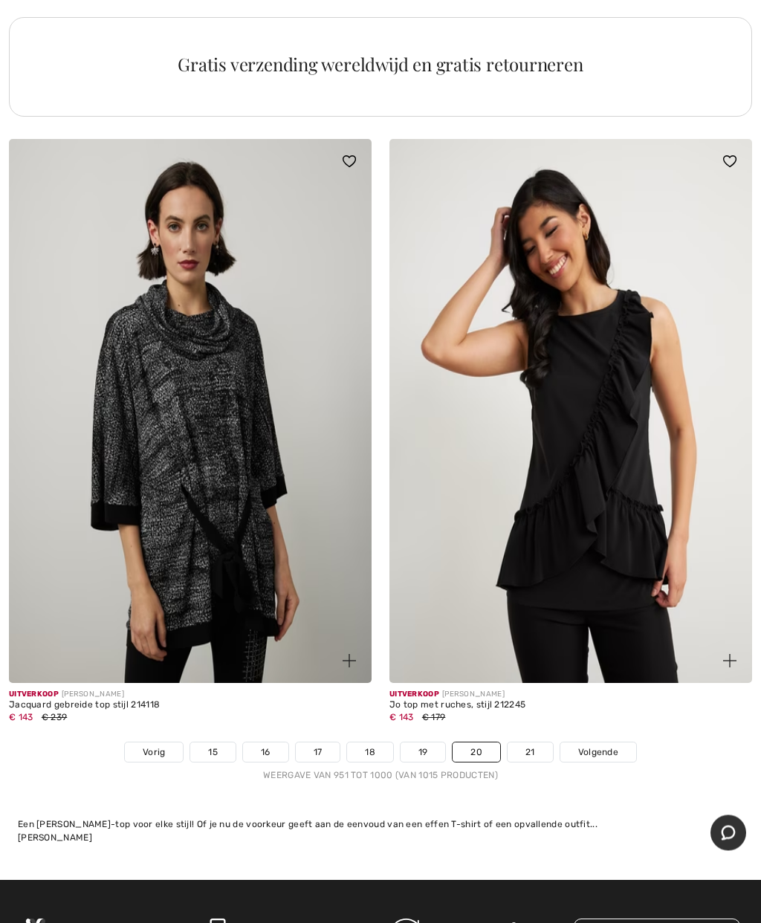
click at [611, 748] on font "Volgende" at bounding box center [598, 753] width 40 height 10
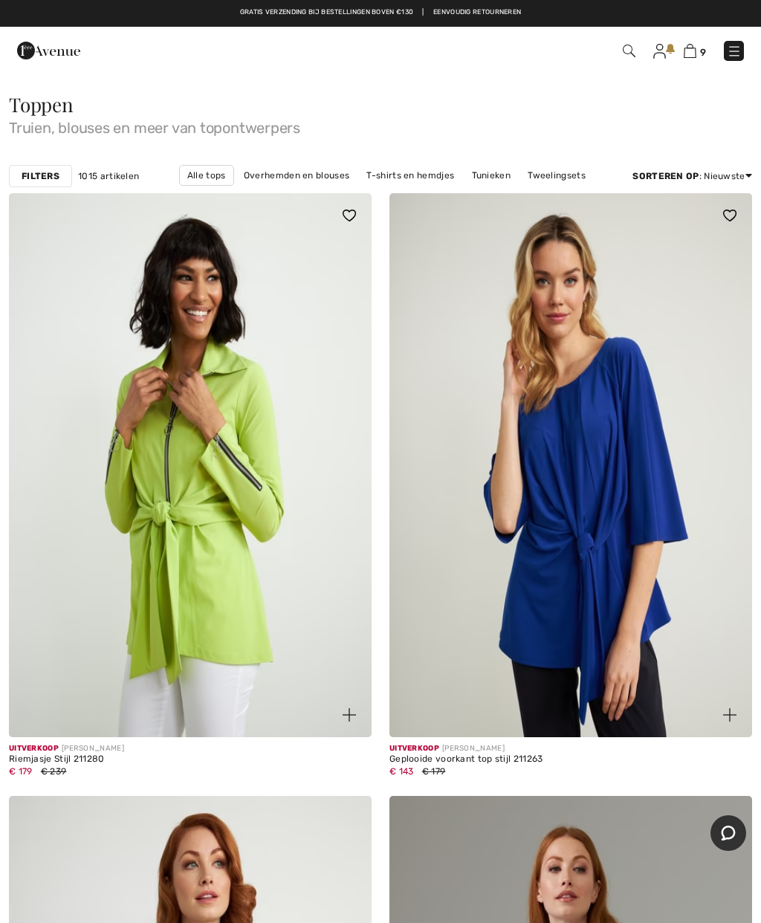
click at [44, 55] on img at bounding box center [48, 51] width 63 height 30
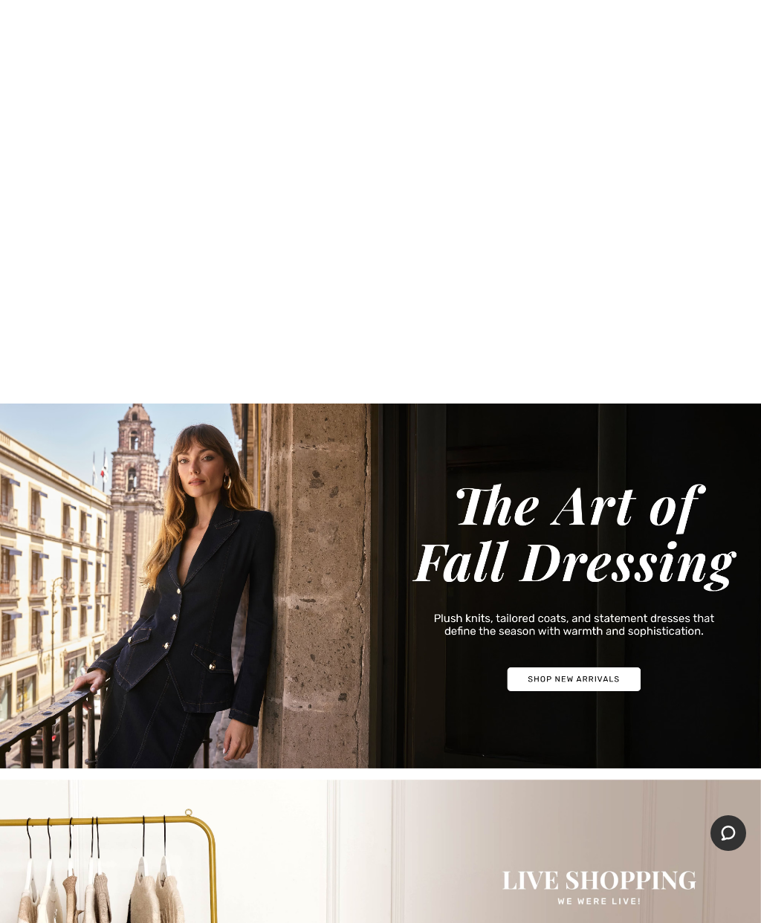
scroll to position [949, 0]
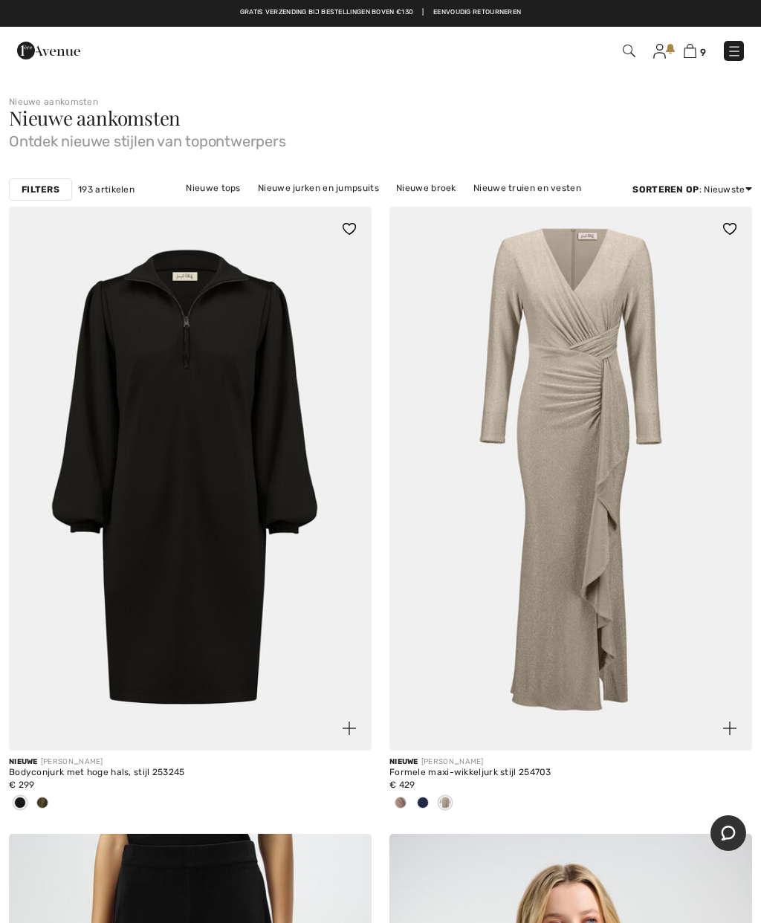
click at [227, 186] on font "Nieuwe tops" at bounding box center [213, 188] width 54 height 10
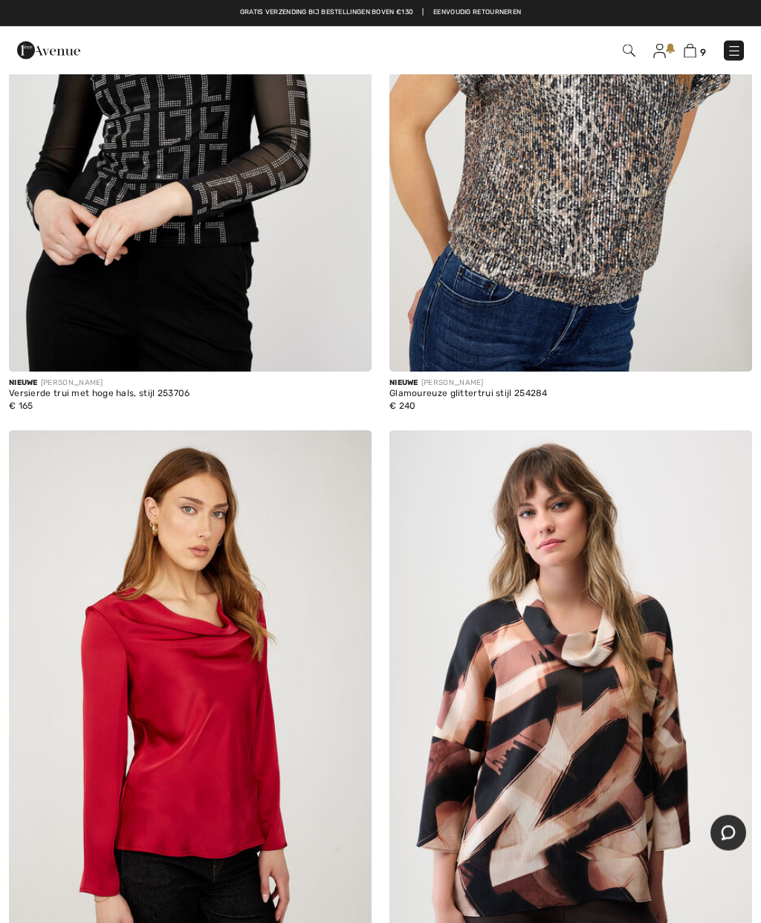
scroll to position [9766, 0]
click at [691, 51] on img at bounding box center [690, 51] width 13 height 14
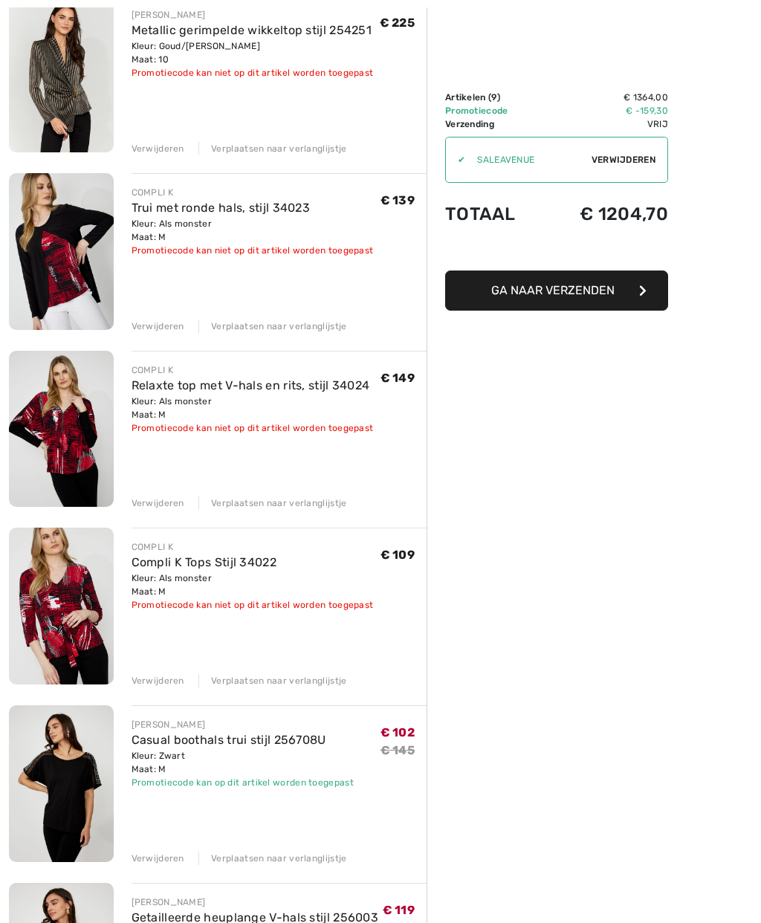
scroll to position [377, 0]
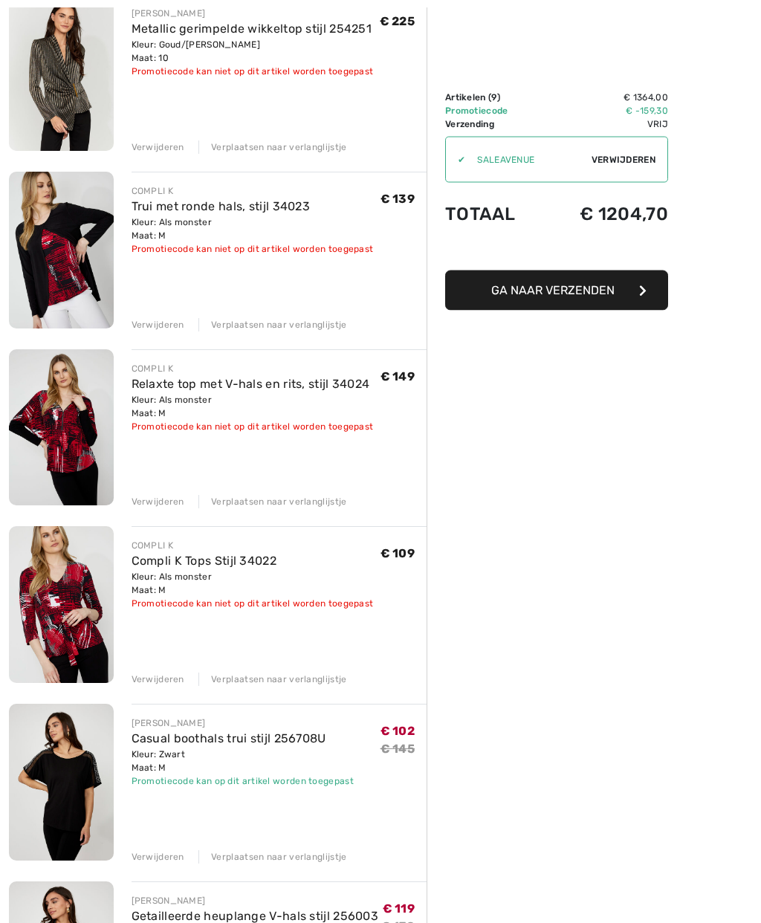
click at [68, 627] on img at bounding box center [61, 605] width 105 height 157
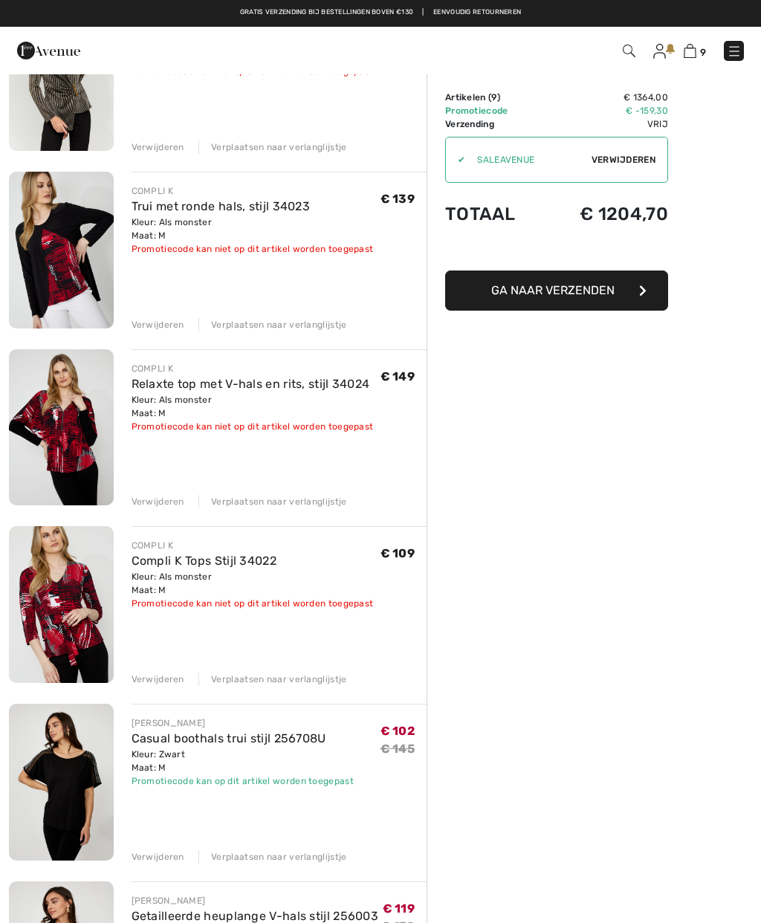
click at [61, 262] on img at bounding box center [61, 250] width 105 height 157
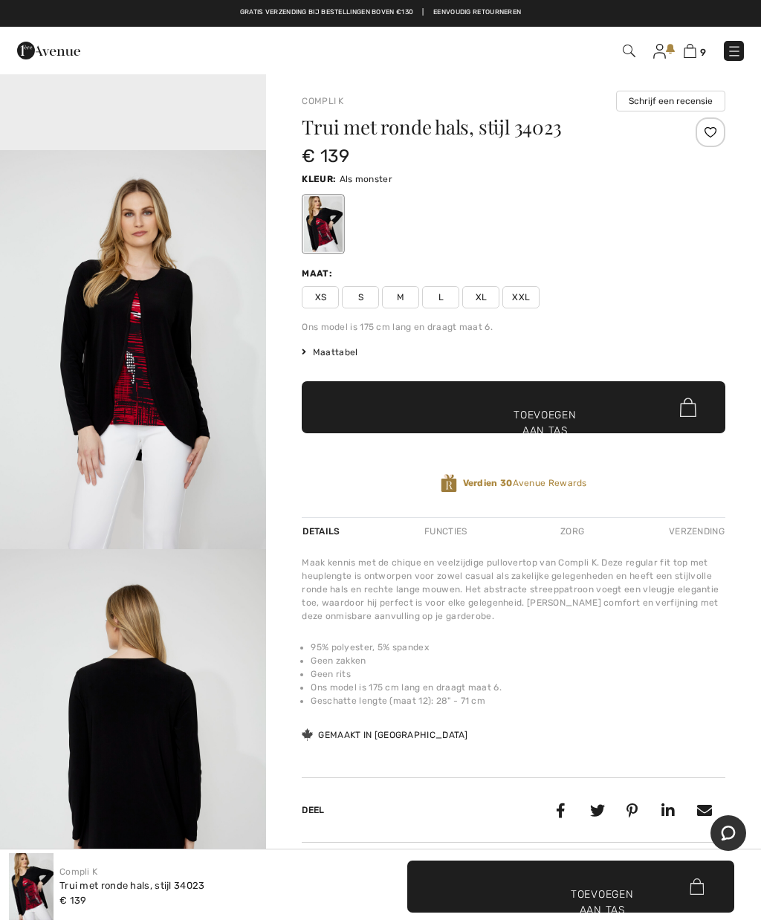
scroll to position [1260, 0]
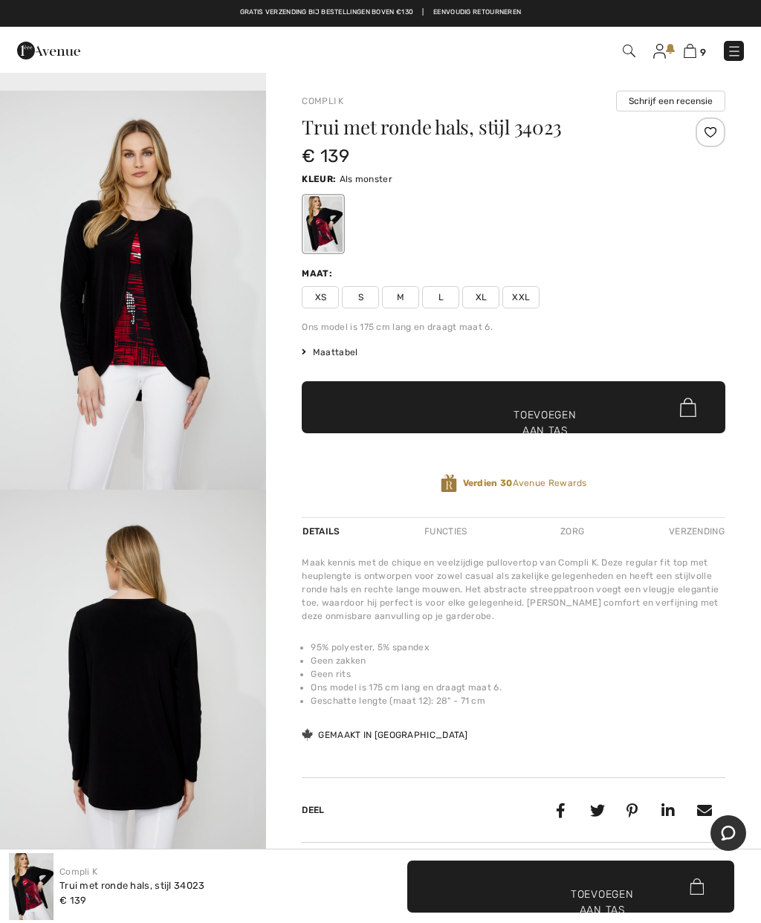
click at [213, 479] on img "3 / 4" at bounding box center [133, 291] width 266 height 400
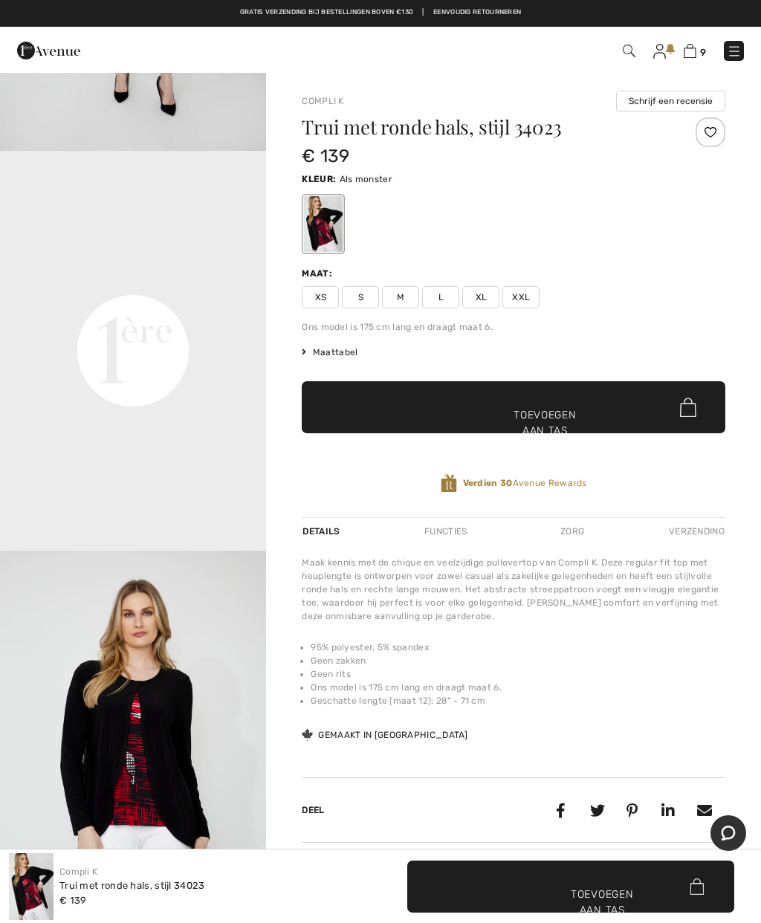
scroll to position [642, 0]
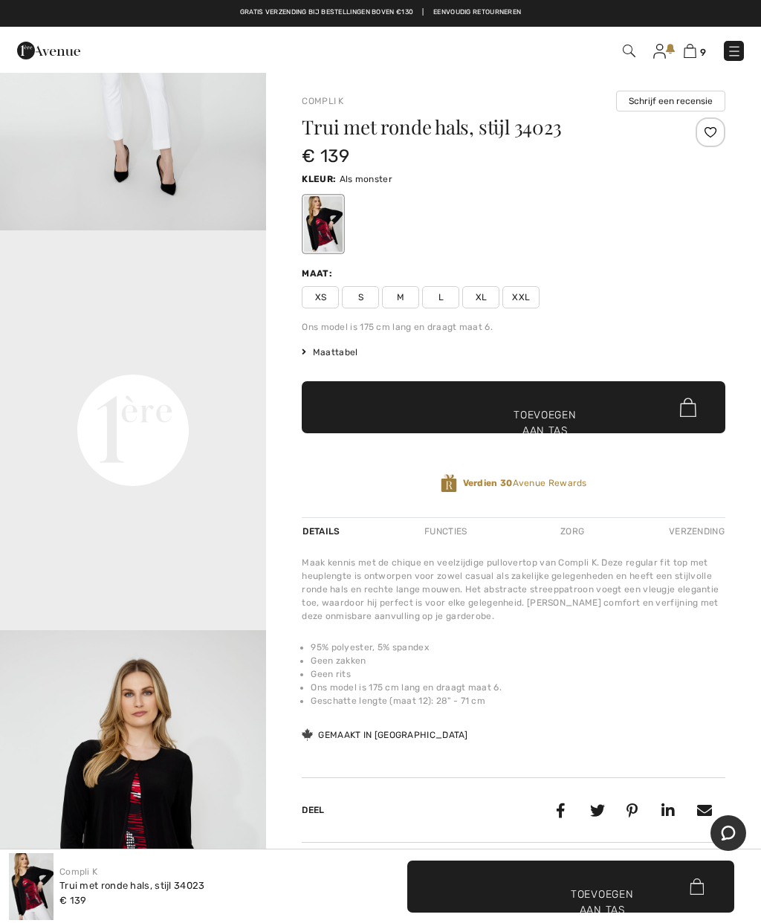
click at [141, 364] on video "Uw browser ondersteunt de videotag niet." at bounding box center [133, 296] width 266 height 133
click at [164, 364] on video "Uw browser ondersteunt de videotag niet." at bounding box center [133, 296] width 266 height 133
click at [132, 364] on video "Uw browser ondersteunt de videotag niet." at bounding box center [133, 296] width 266 height 133
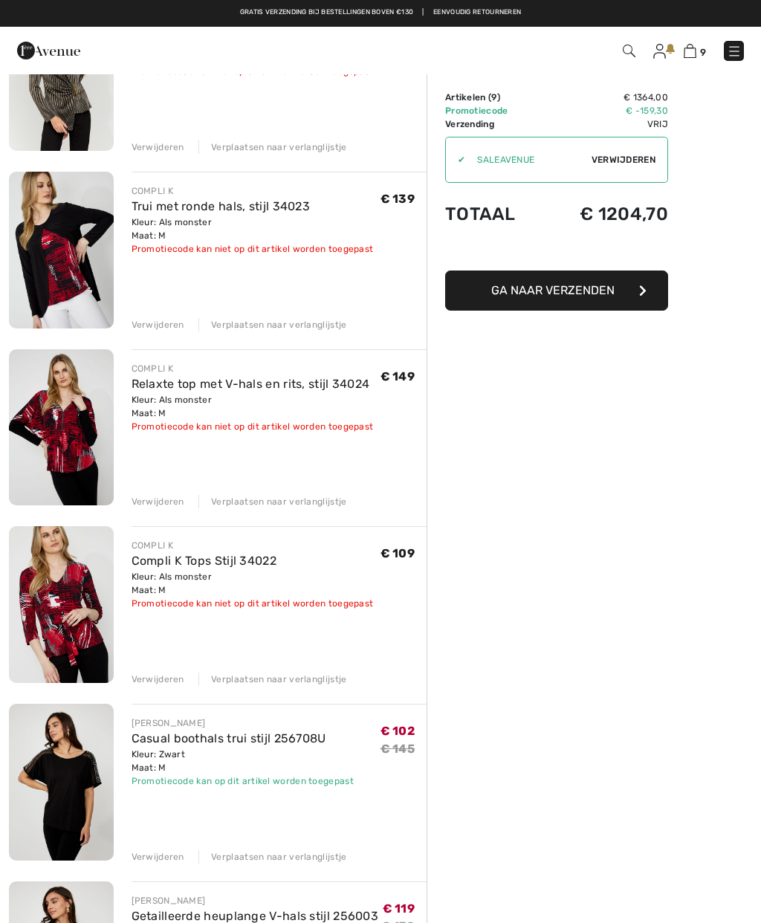
click at [66, 462] on img at bounding box center [61, 427] width 105 height 157
click at [74, 455] on img at bounding box center [61, 427] width 105 height 157
click at [80, 401] on img at bounding box center [61, 427] width 105 height 157
click at [208, 378] on font "Relaxte top met V-hals en rits, stijl 34024" at bounding box center [251, 384] width 239 height 14
click at [74, 453] on img at bounding box center [61, 427] width 105 height 157
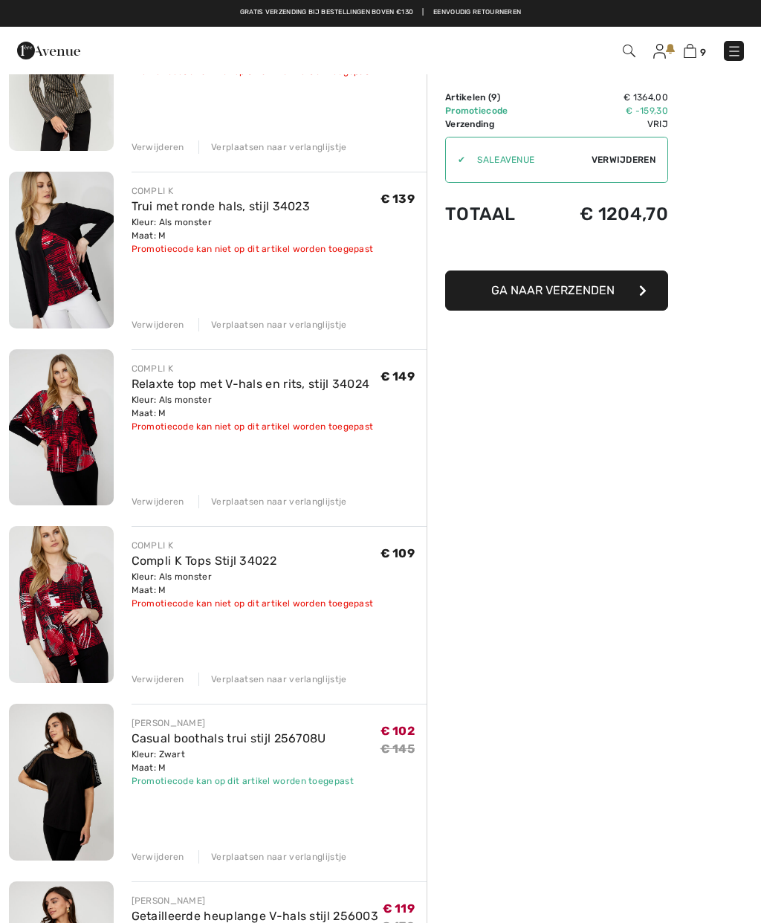
click at [103, 447] on img at bounding box center [61, 427] width 105 height 157
click at [88, 442] on img at bounding box center [61, 427] width 105 height 157
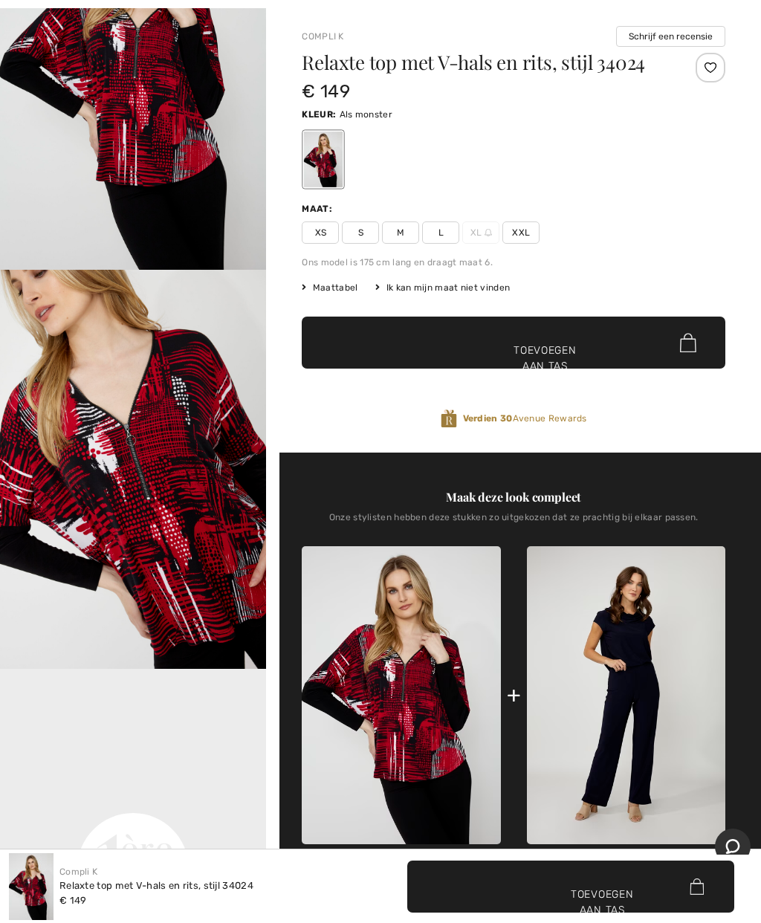
scroll to position [77, 0]
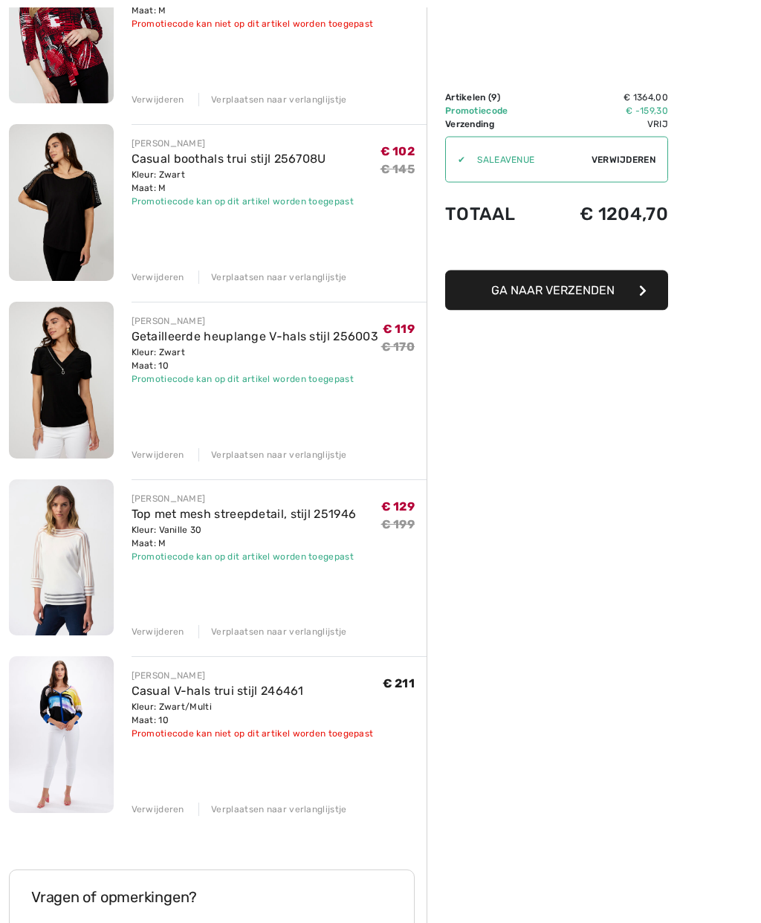
scroll to position [962, 0]
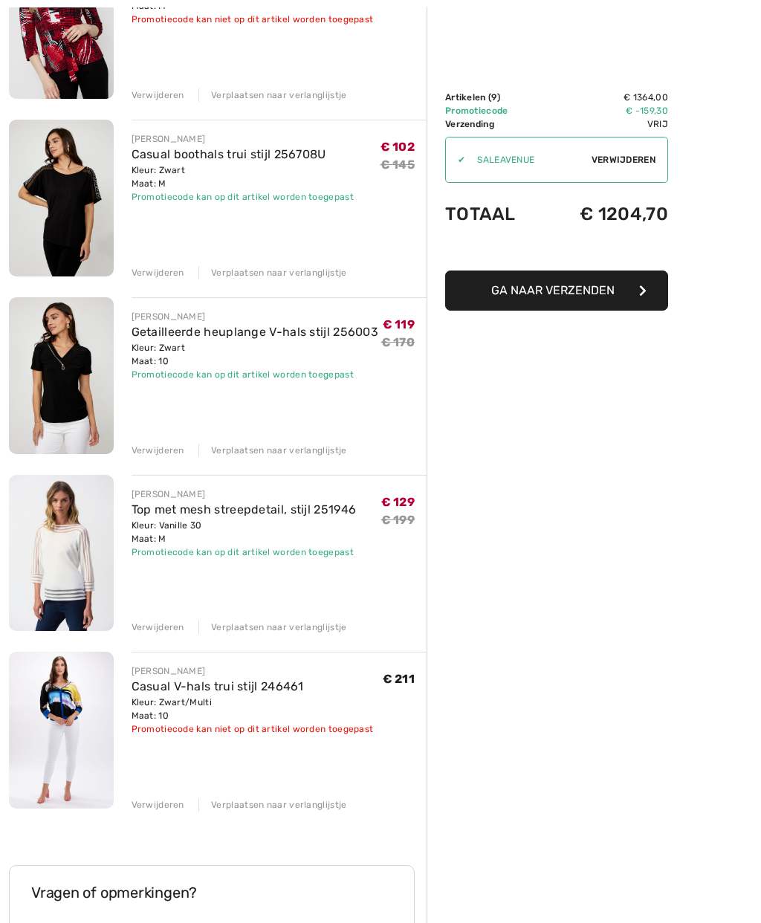
click at [71, 569] on img at bounding box center [61, 553] width 105 height 156
click at [79, 574] on img at bounding box center [61, 553] width 105 height 156
click at [84, 555] on img at bounding box center [61, 553] width 105 height 156
click at [256, 514] on font "Top met mesh streepdetail, stijl 251946" at bounding box center [244, 510] width 225 height 14
click at [52, 552] on img at bounding box center [61, 553] width 105 height 156
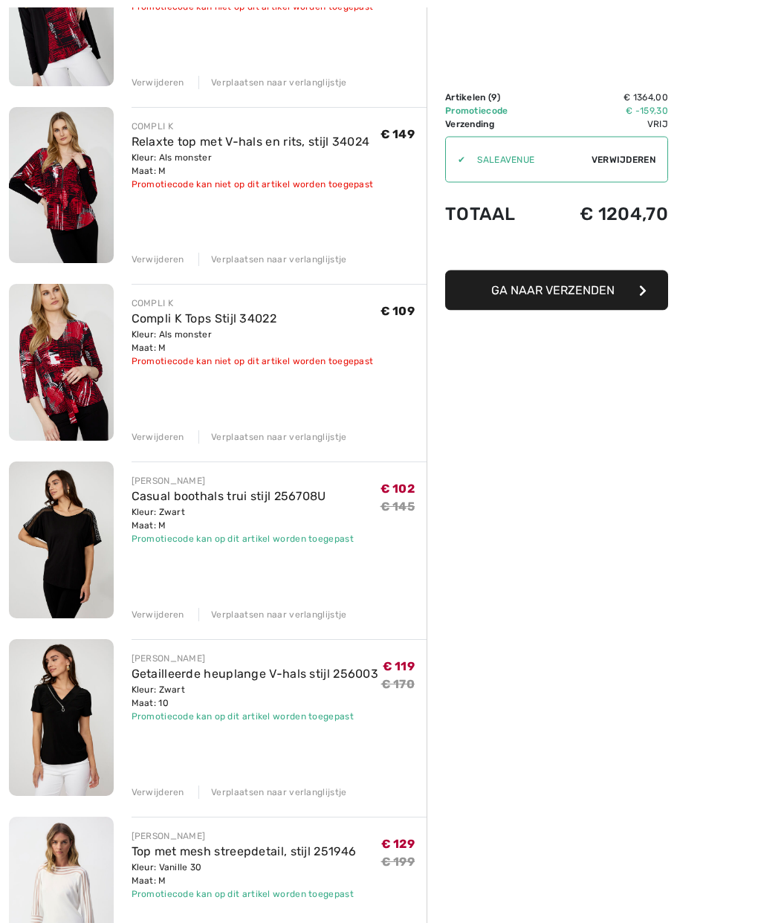
scroll to position [619, 0]
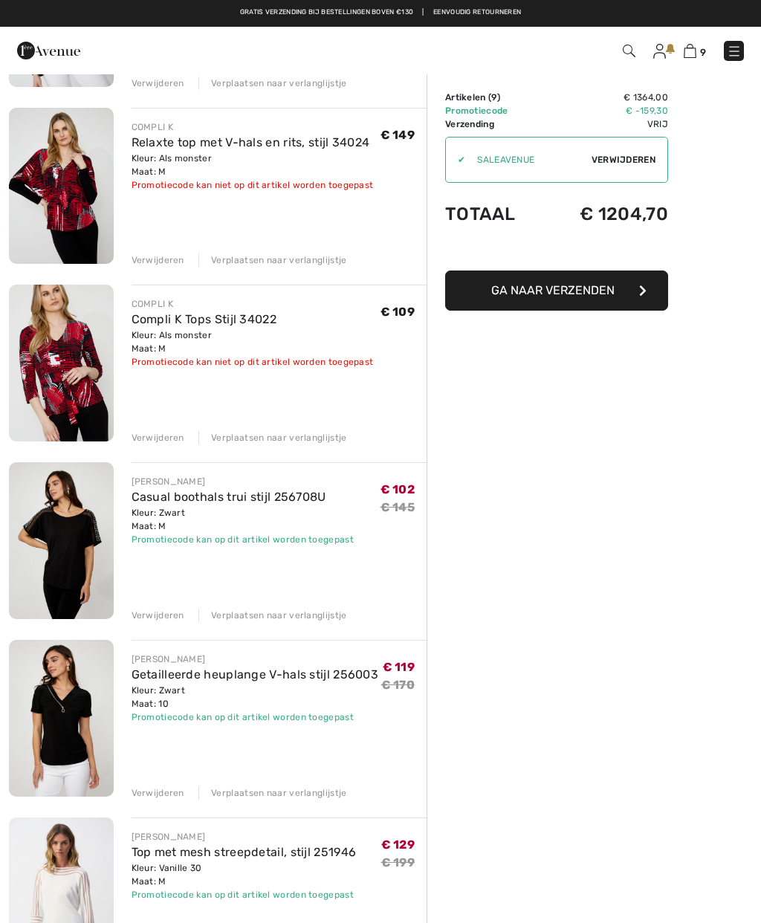
click at [260, 491] on font "Casual boothals trui stijl 256708U" at bounding box center [229, 497] width 195 height 14
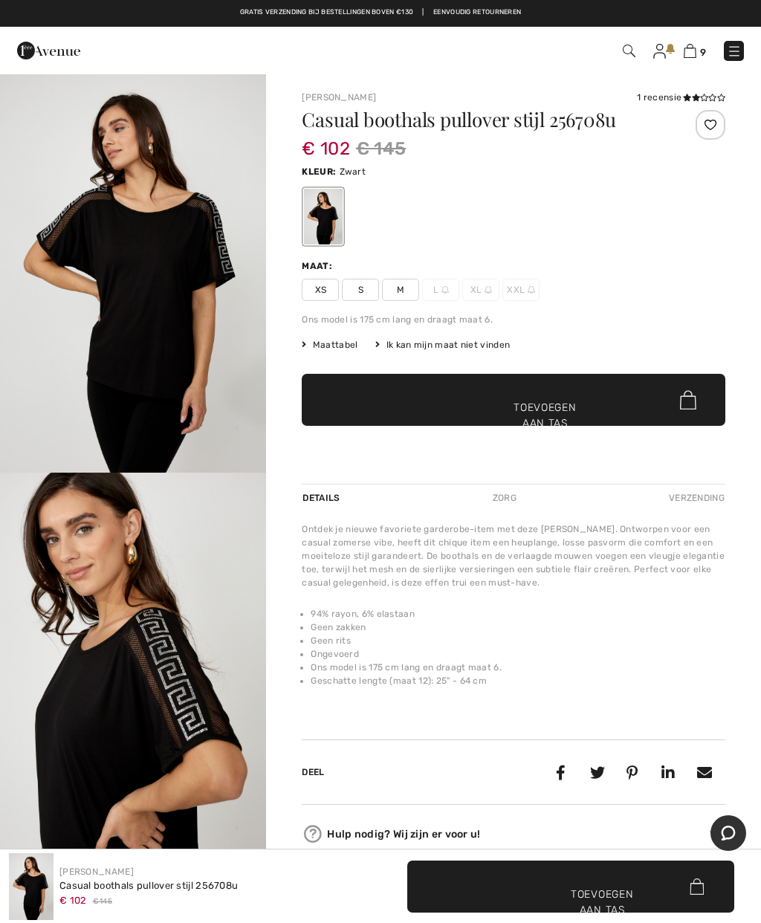
click at [695, 54] on img at bounding box center [690, 51] width 13 height 14
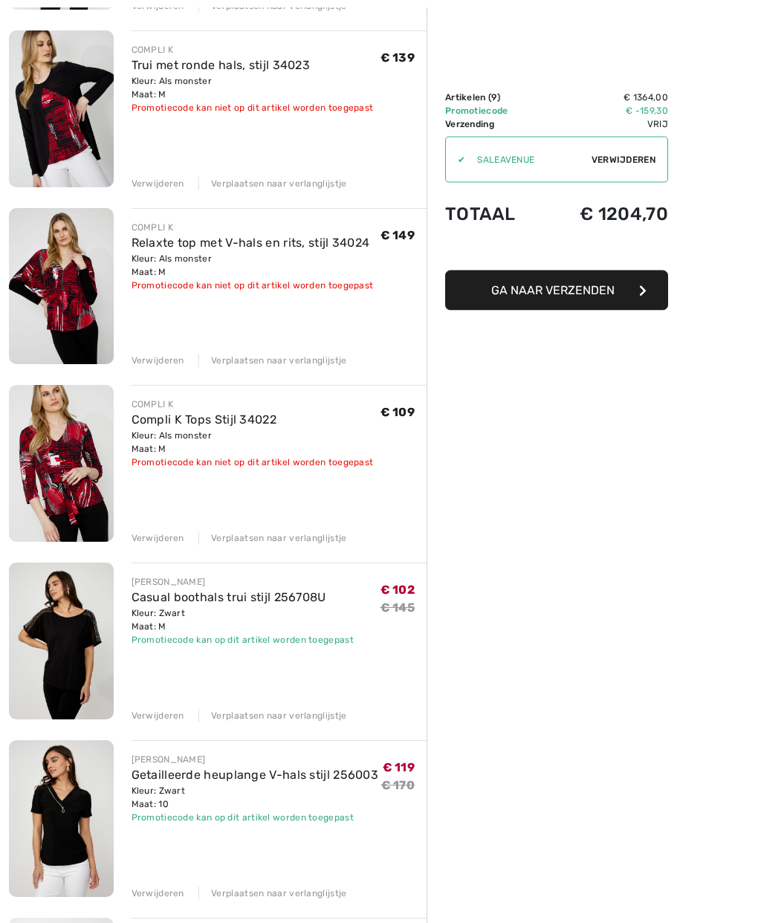
scroll to position [519, 0]
click at [80, 813] on img at bounding box center [61, 818] width 105 height 157
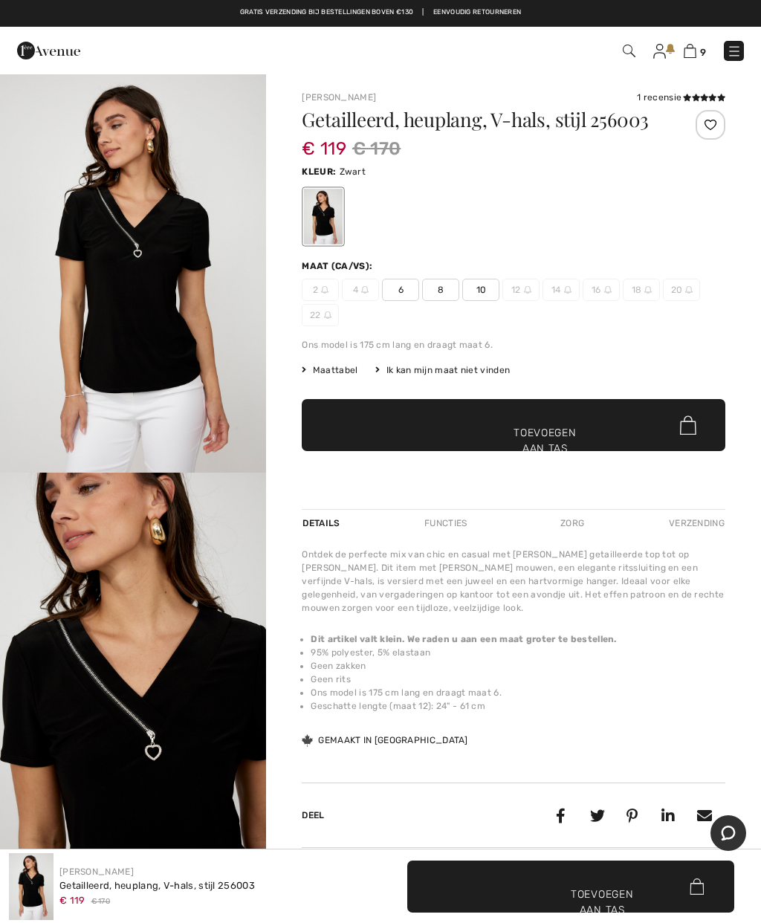
click at [490, 295] on span "10" at bounding box center [480, 290] width 37 height 22
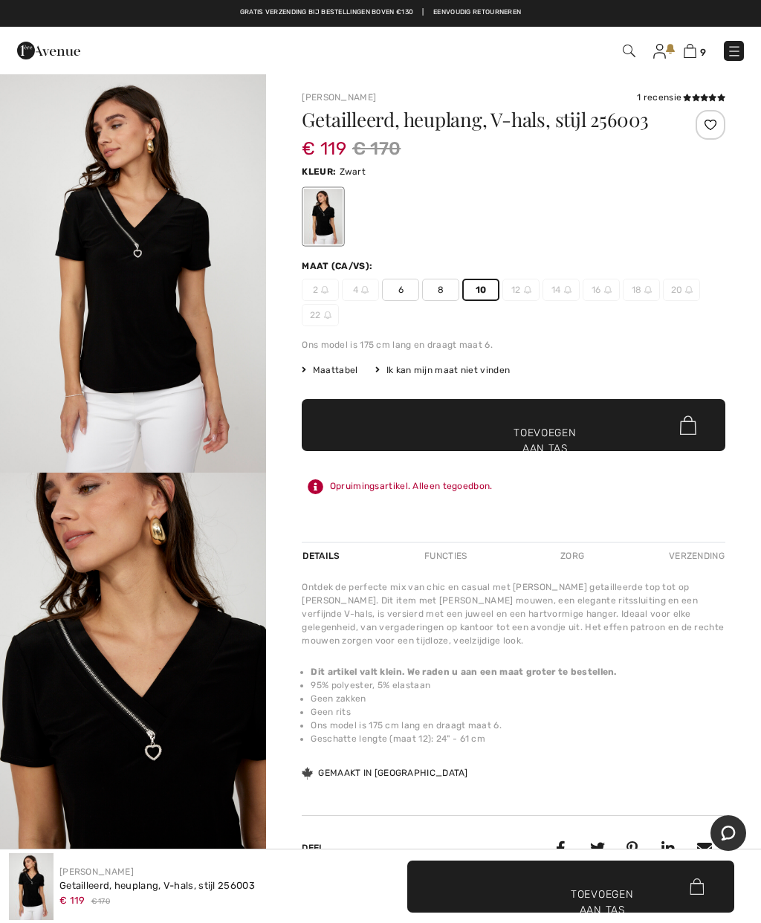
click at [486, 293] on font "10" at bounding box center [481, 290] width 11 height 10
click at [178, 506] on img "2 / 4" at bounding box center [133, 673] width 266 height 400
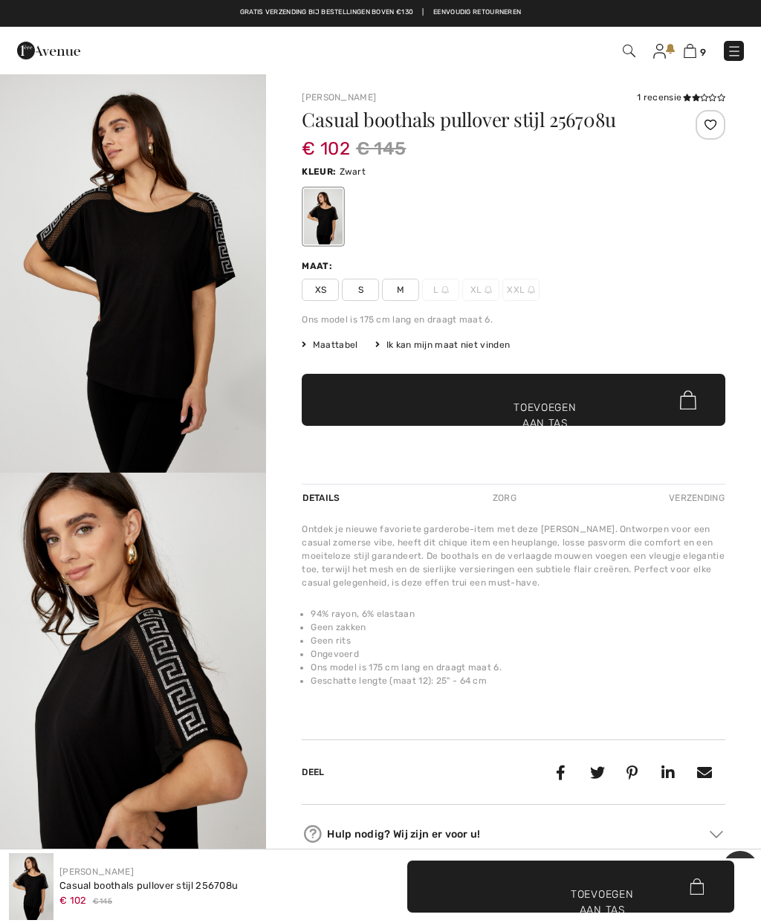
click at [405, 300] on span "M" at bounding box center [400, 290] width 37 height 22
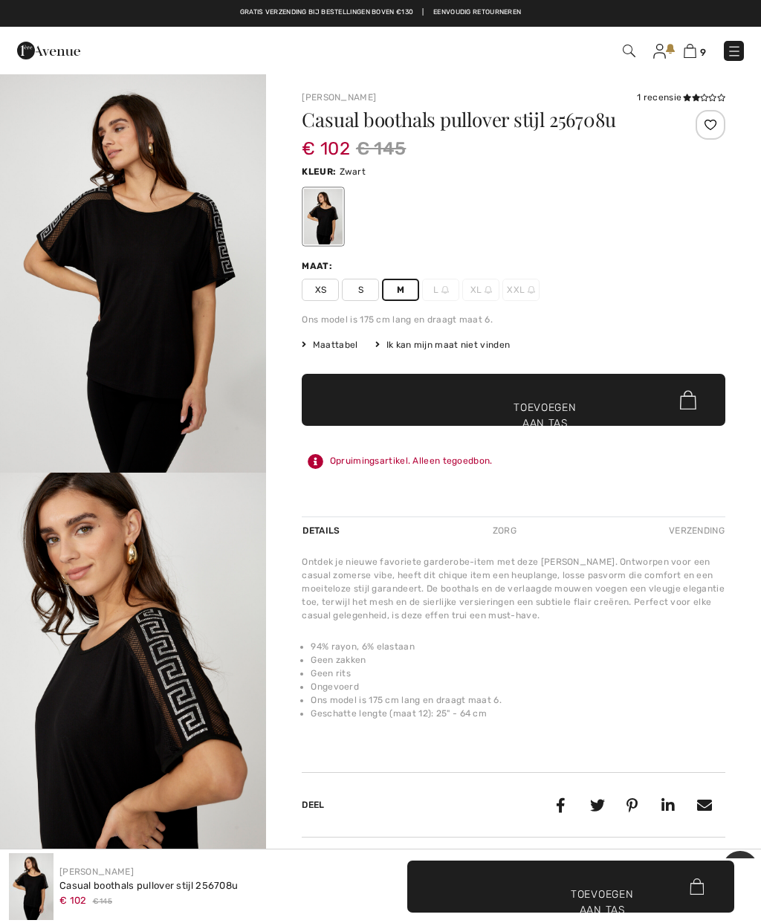
click at [404, 290] on font "M" at bounding box center [400, 290] width 7 height 10
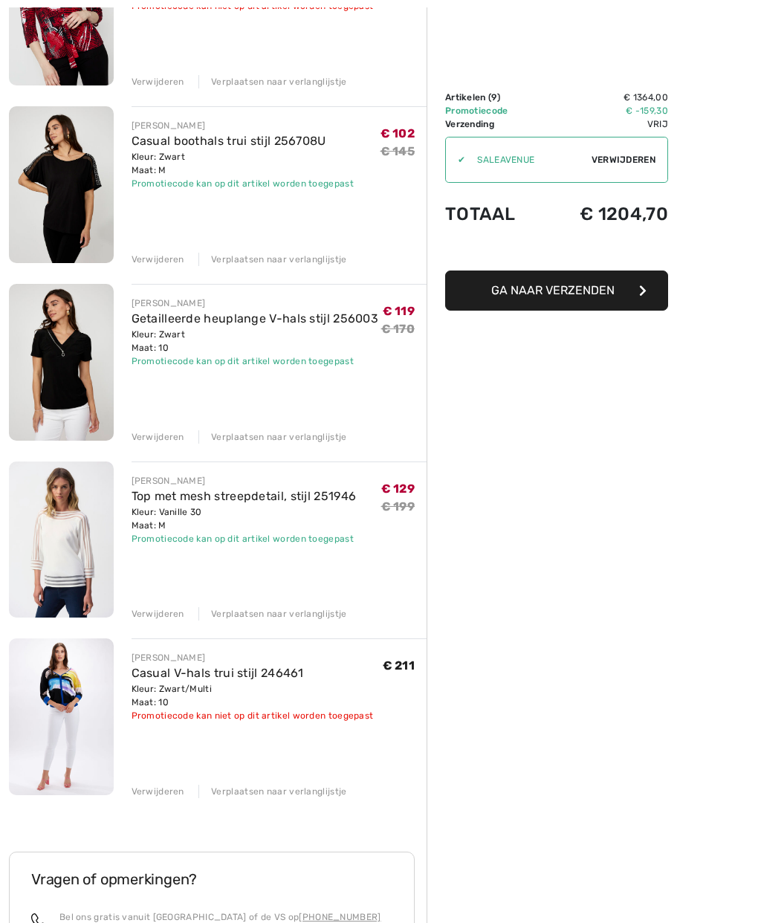
scroll to position [975, 0]
click at [94, 547] on img at bounding box center [61, 540] width 105 height 156
click at [309, 497] on font "Top met mesh streepdetail, stijl 251946" at bounding box center [244, 496] width 225 height 14
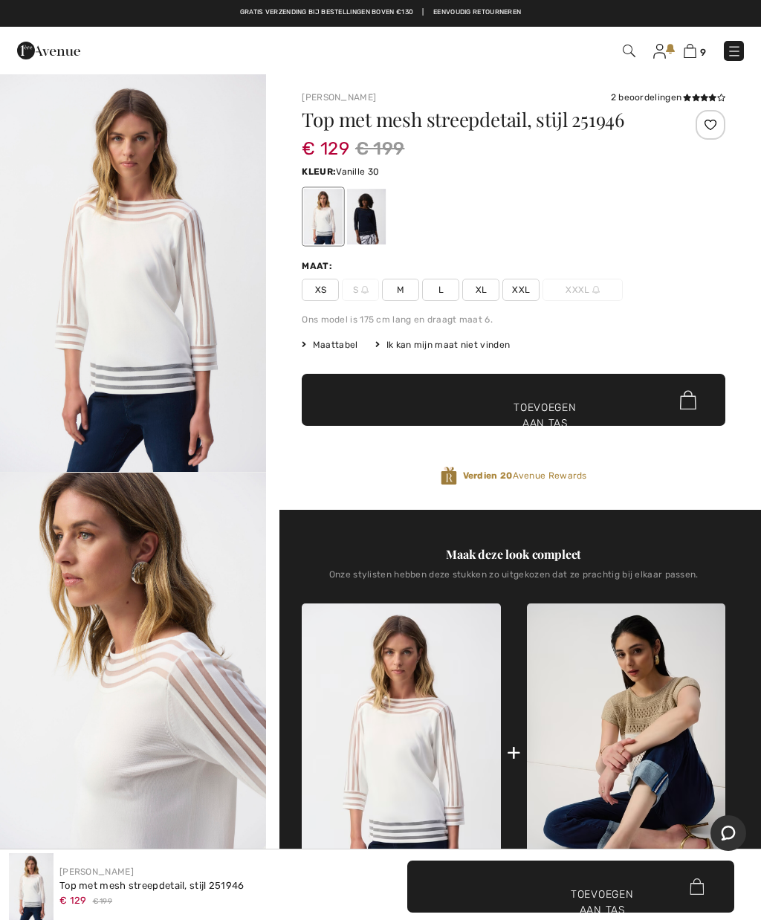
click at [446, 292] on span "L" at bounding box center [440, 290] width 37 height 22
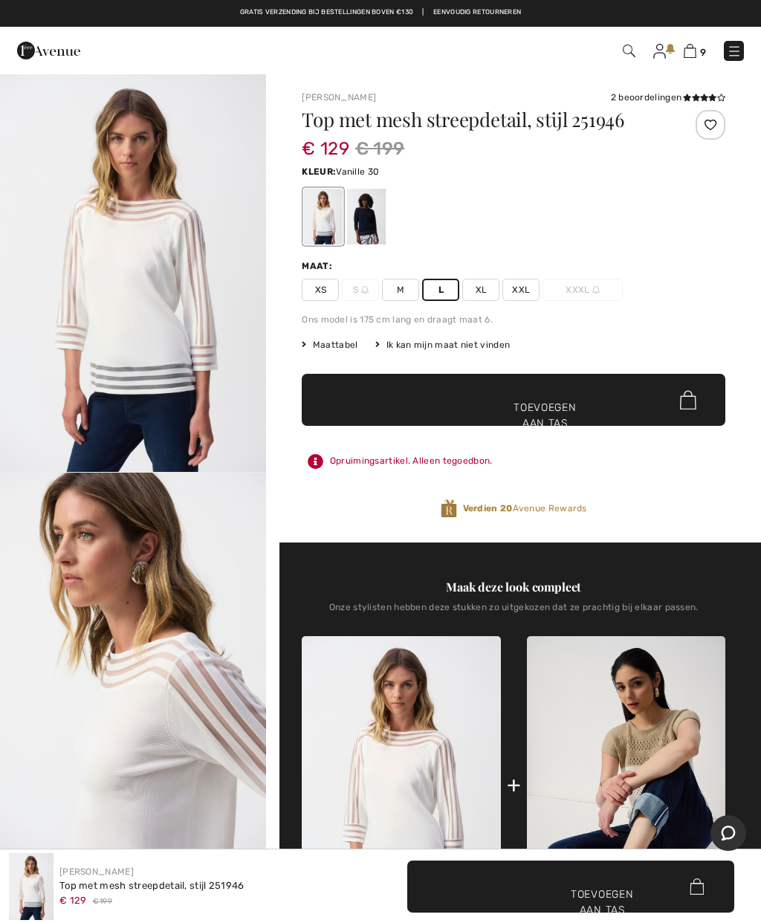
click at [430, 298] on span "L" at bounding box center [440, 290] width 37 height 22
click at [442, 288] on font "L" at bounding box center [441, 290] width 5 height 10
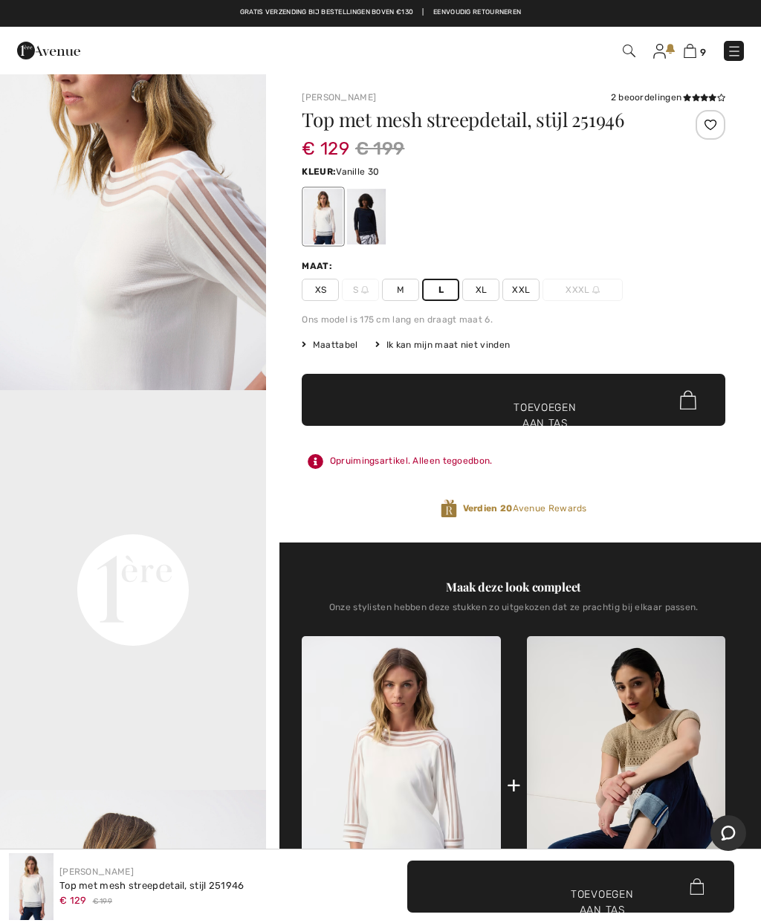
click at [692, 56] on img at bounding box center [690, 51] width 13 height 14
click at [694, 46] on img at bounding box center [690, 51] width 13 height 14
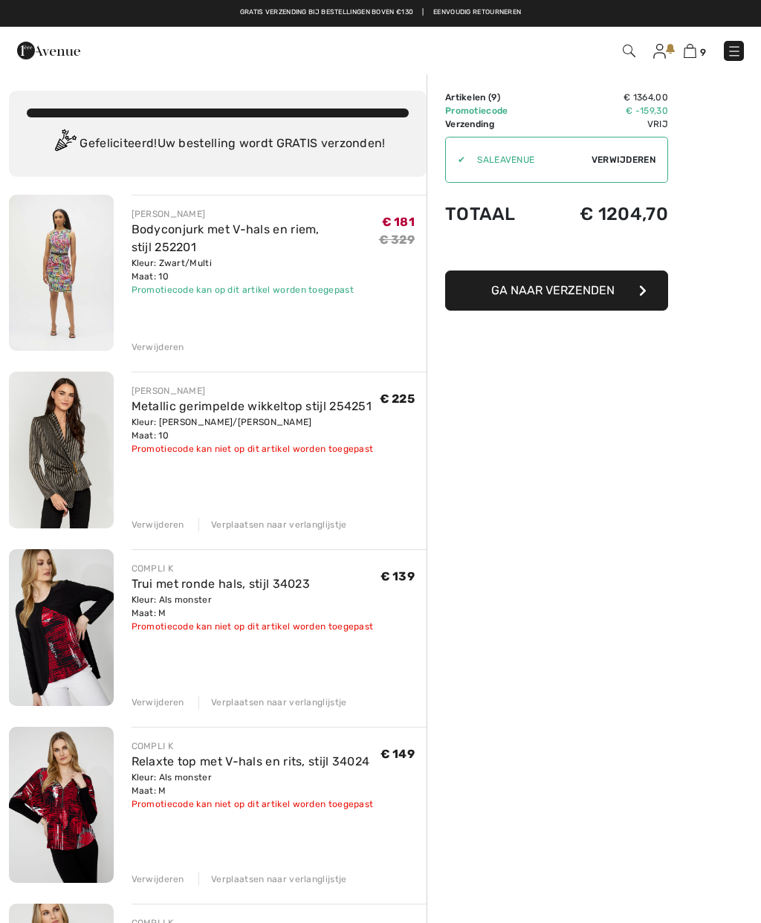
click at [52, 40] on img at bounding box center [48, 51] width 63 height 30
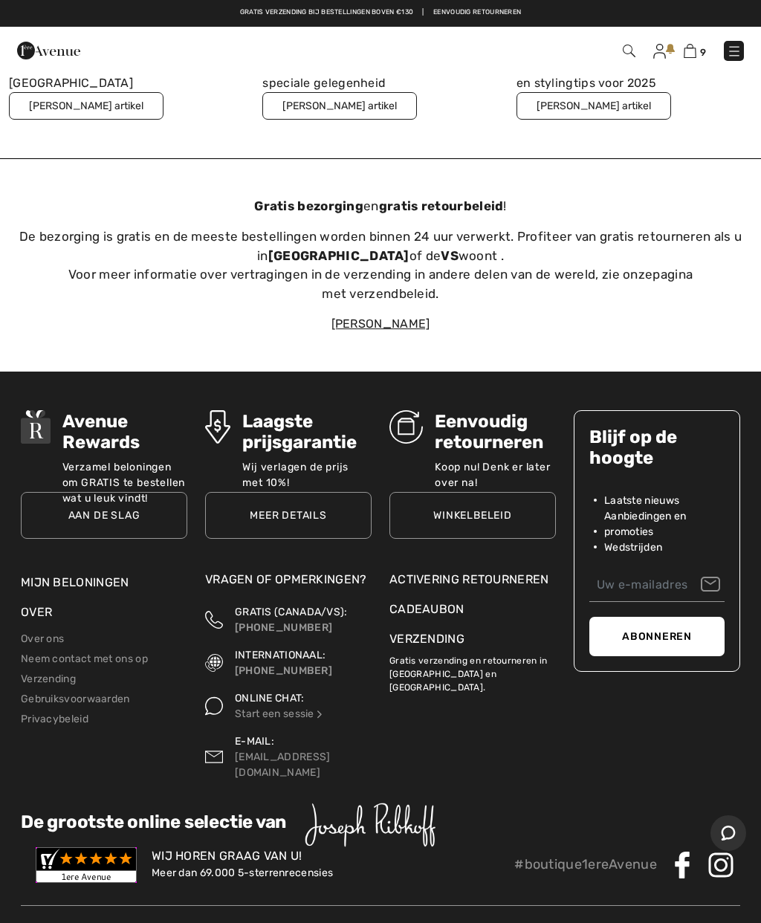
scroll to position [5213, 0]
click at [65, 653] on font "Neem contact met ons op" at bounding box center [84, 659] width 127 height 13
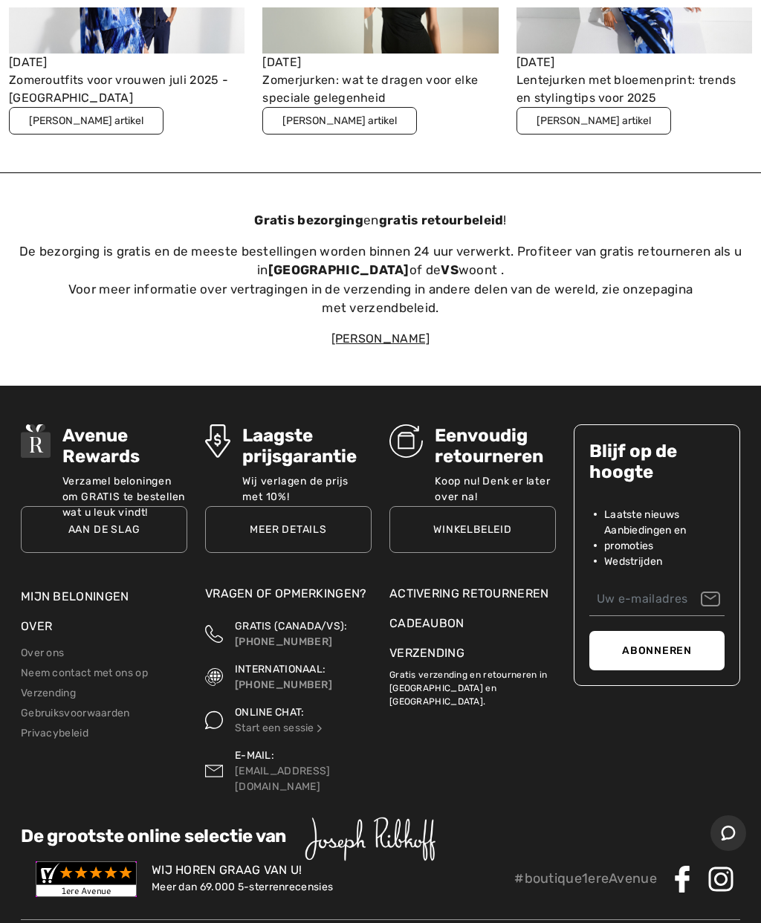
scroll to position [5233, 0]
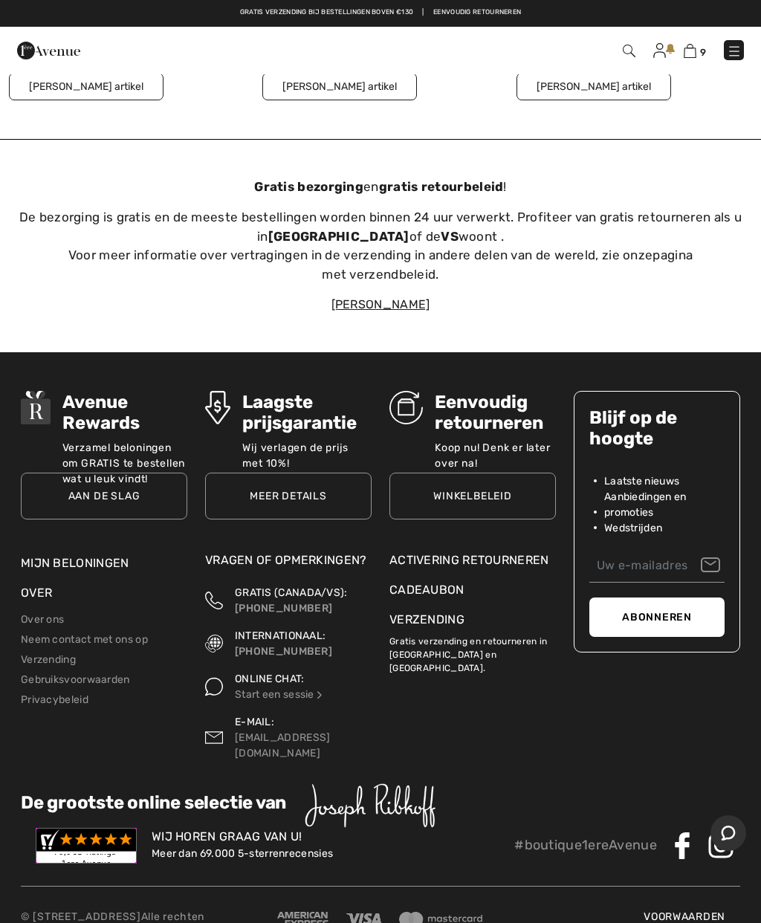
click at [69, 653] on font "Verzending" at bounding box center [48, 659] width 55 height 13
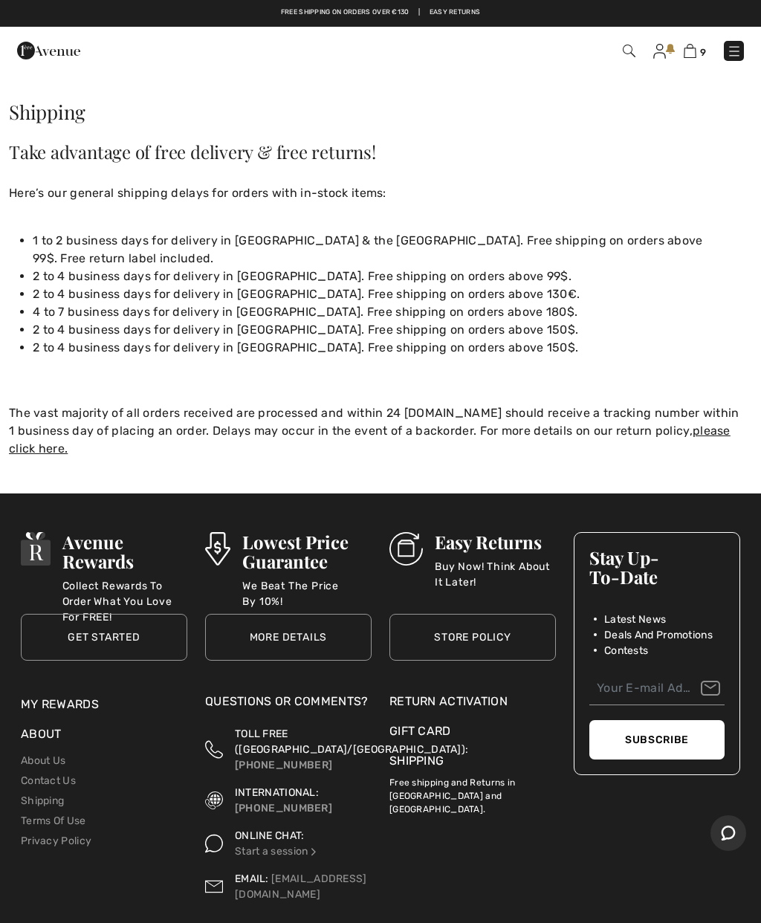
click at [695, 424] on link "please click here." at bounding box center [370, 440] width 722 height 32
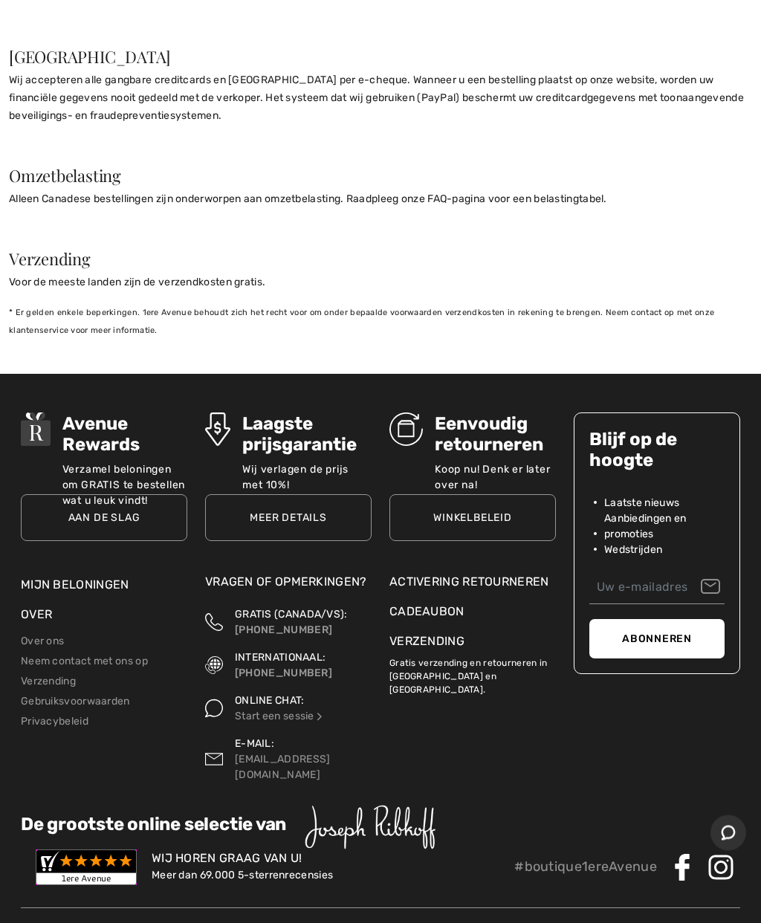
scroll to position [1566, 0]
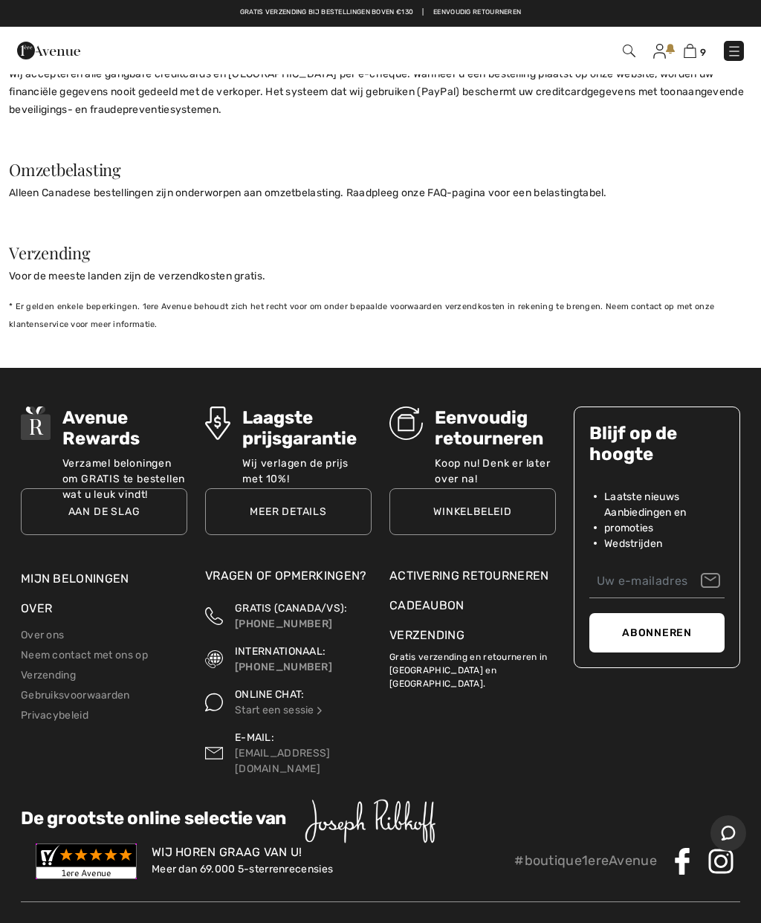
click at [613, 575] on input "email" at bounding box center [657, 581] width 135 height 33
type input "[PERSON_NAME][EMAIL_ADDRESS][DOMAIN_NAME]"
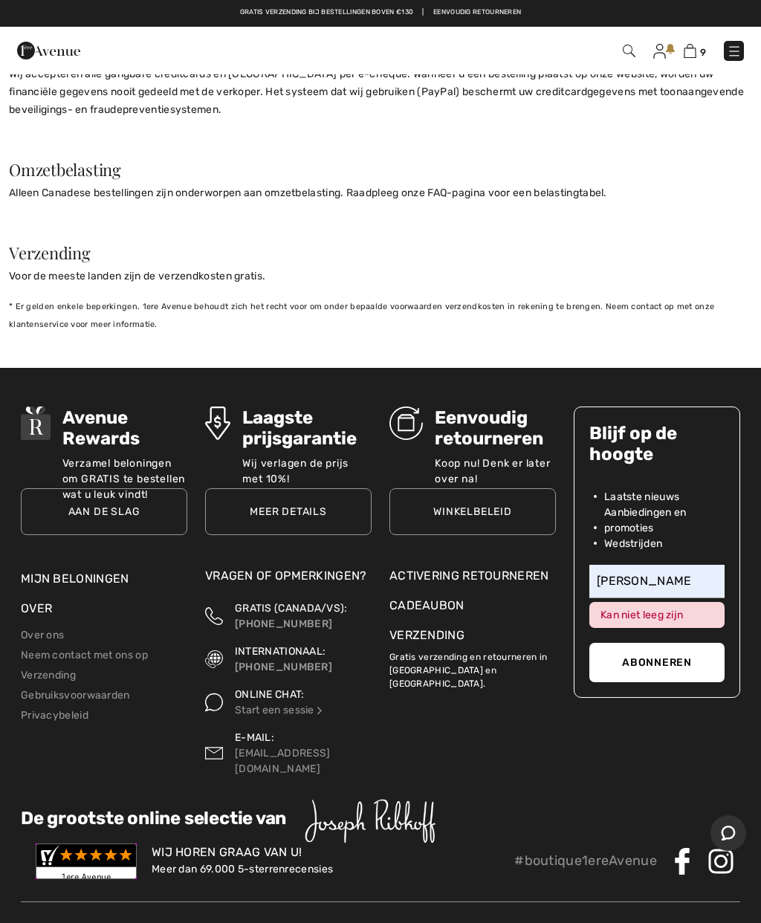
click at [676, 658] on font "Abonneren" at bounding box center [656, 662] width 69 height 13
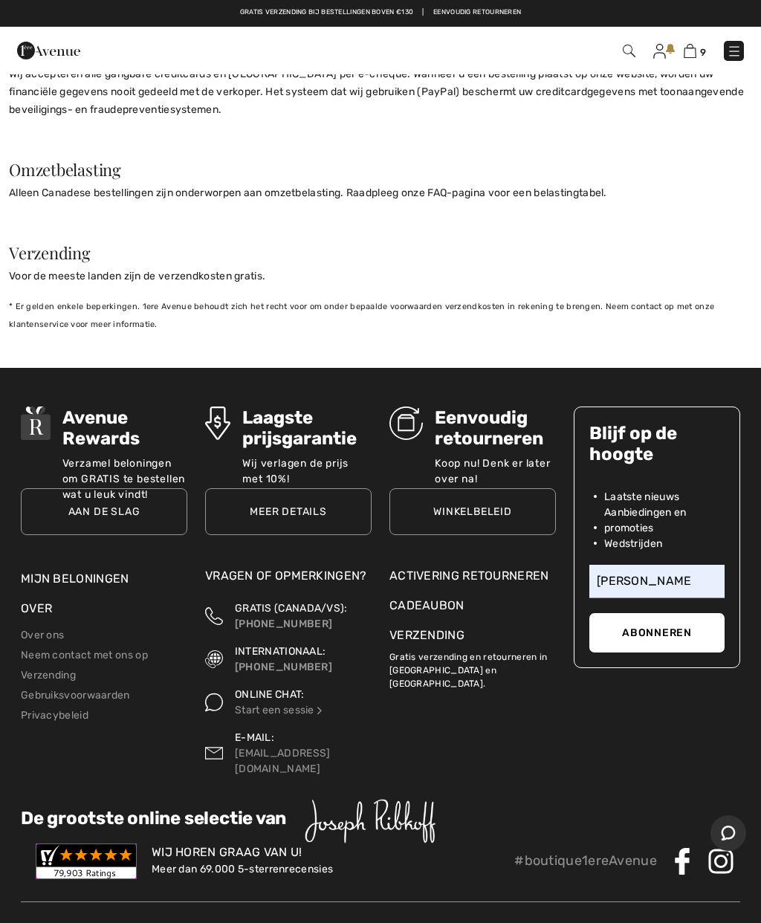
click at [665, 621] on button "Abonneren" at bounding box center [657, 632] width 135 height 39
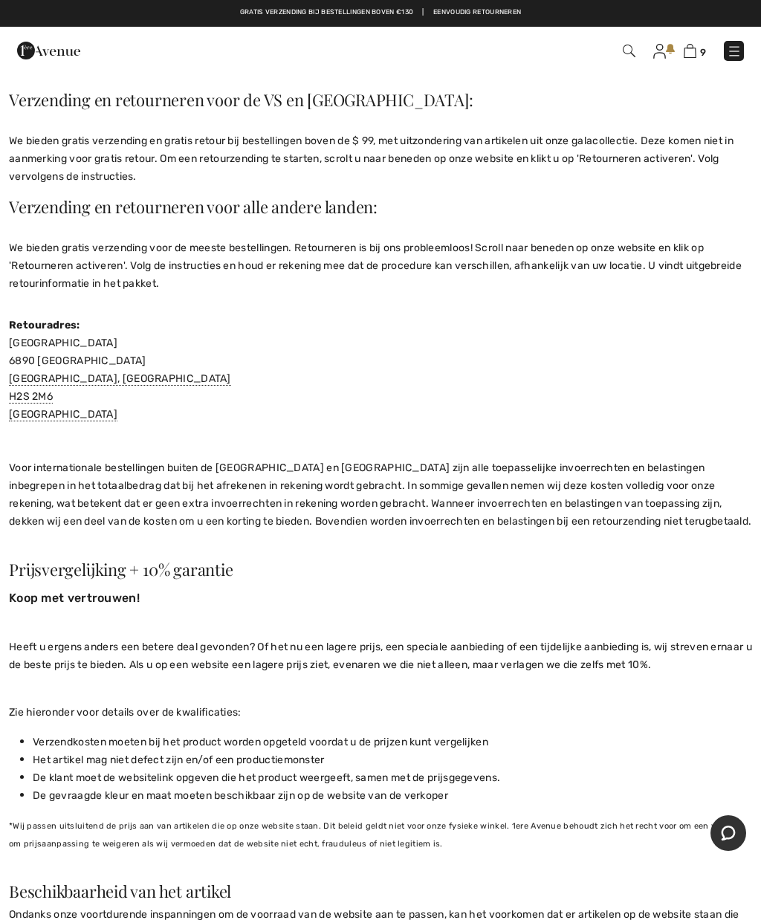
scroll to position [0, 0]
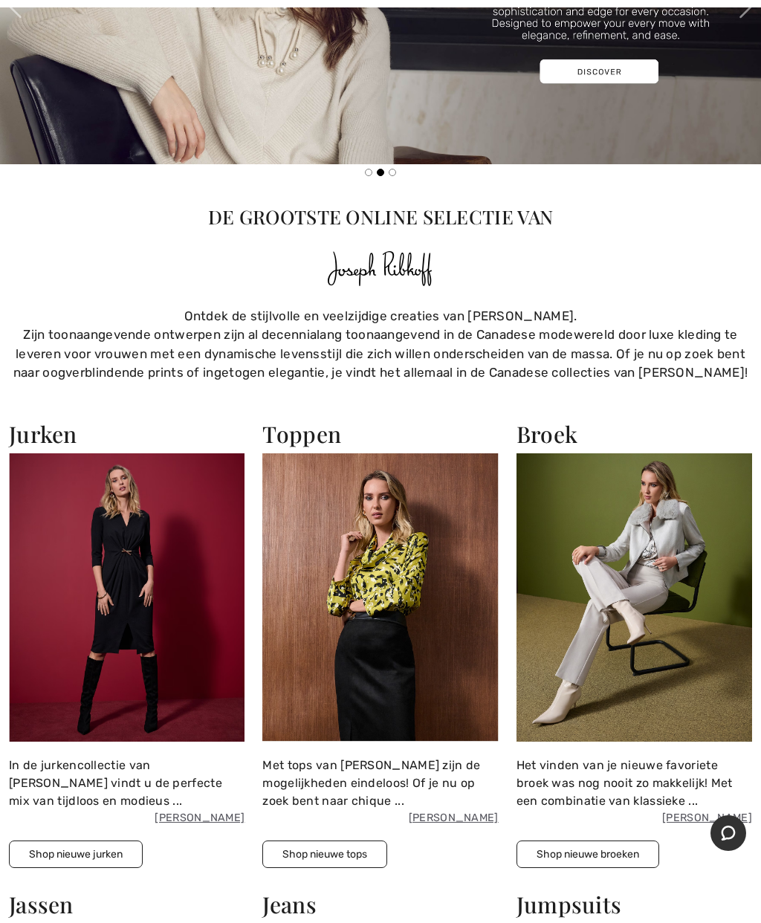
scroll to position [1832, 0]
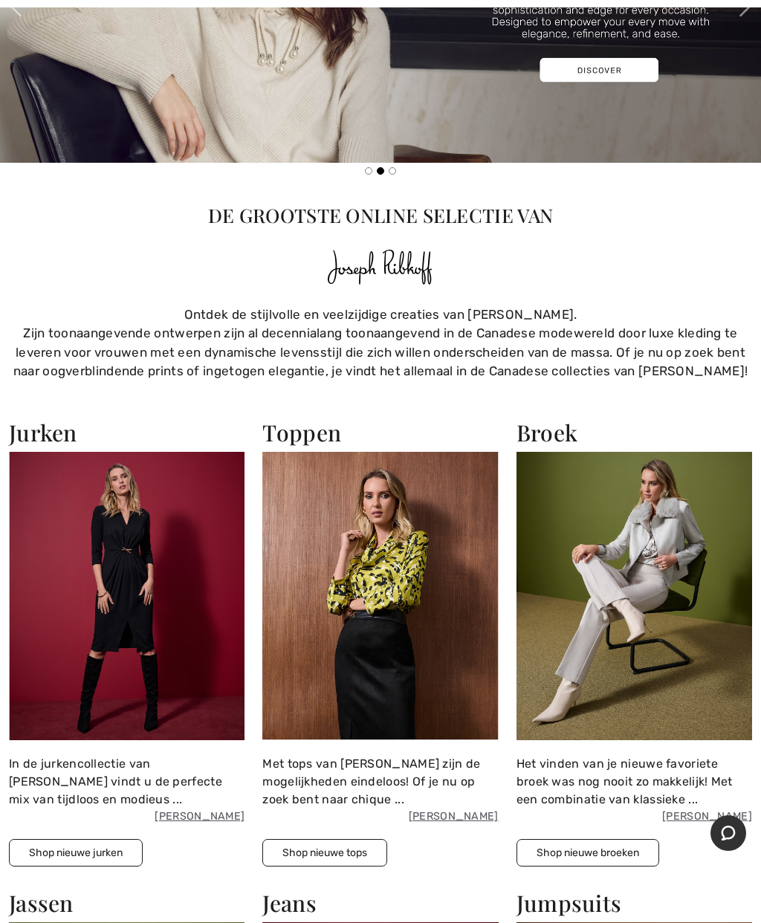
click at [390, 572] on img at bounding box center [380, 596] width 236 height 288
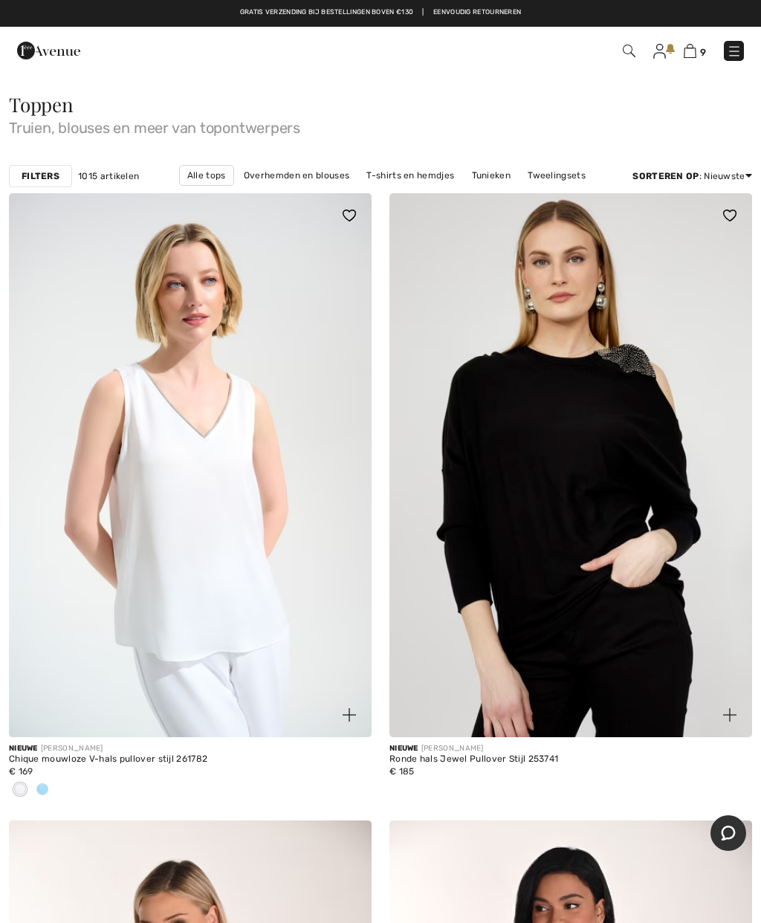
click at [51, 184] on div "Filters" at bounding box center [40, 176] width 63 height 22
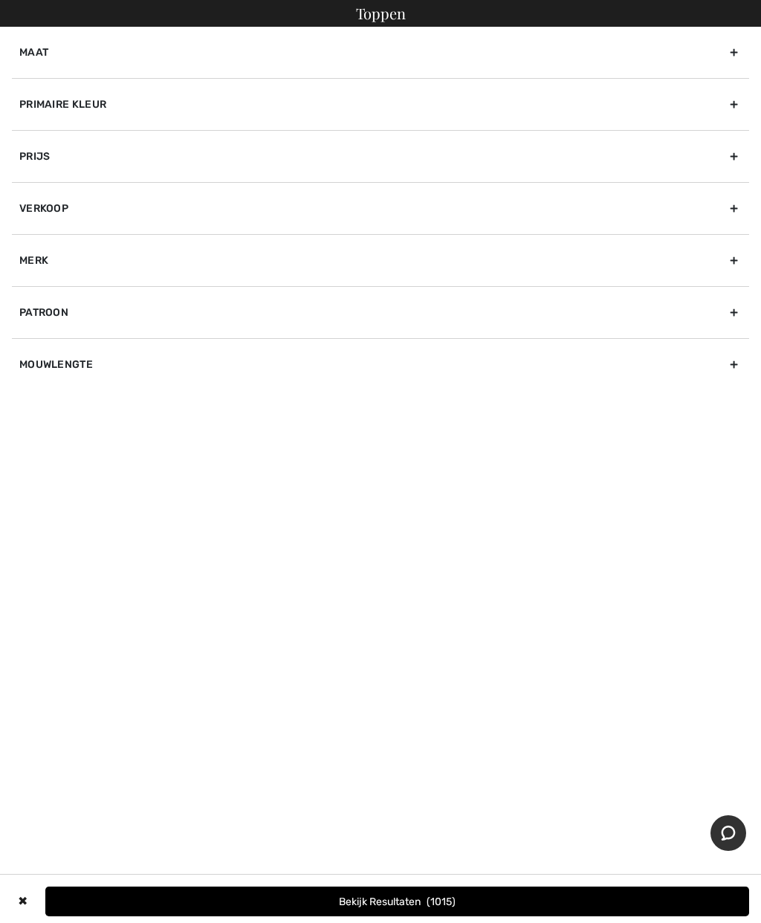
click at [742, 100] on div "Primaire kleur" at bounding box center [380, 104] width 737 height 52
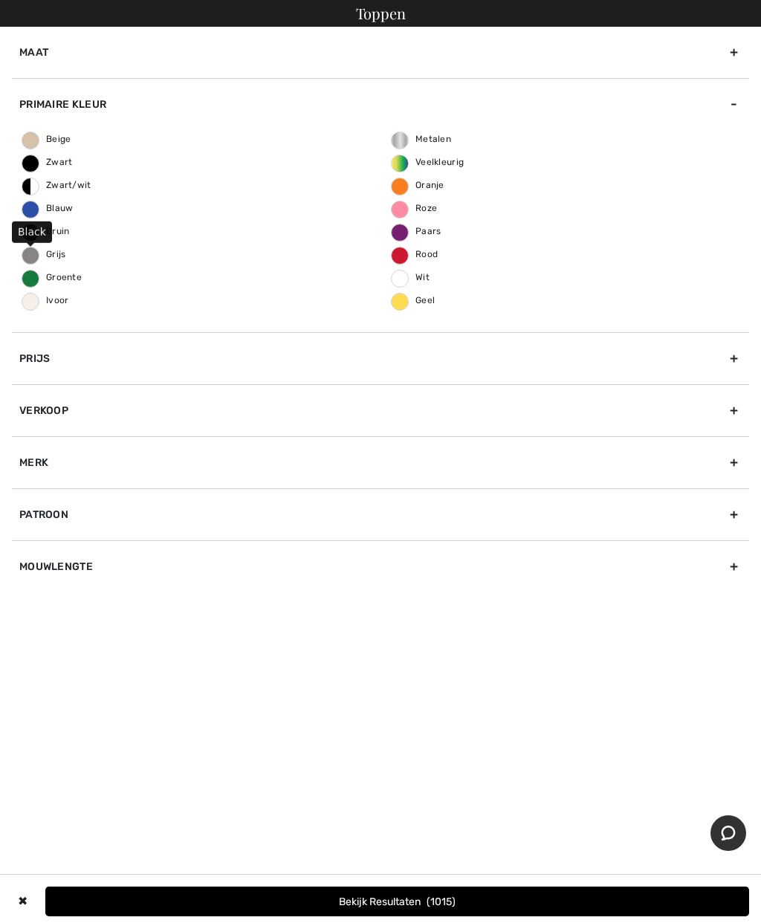
click at [56, 165] on font "Zwart" at bounding box center [59, 162] width 27 height 10
click at [0, 0] on input "Zwart" at bounding box center [0, 0] width 0 height 0
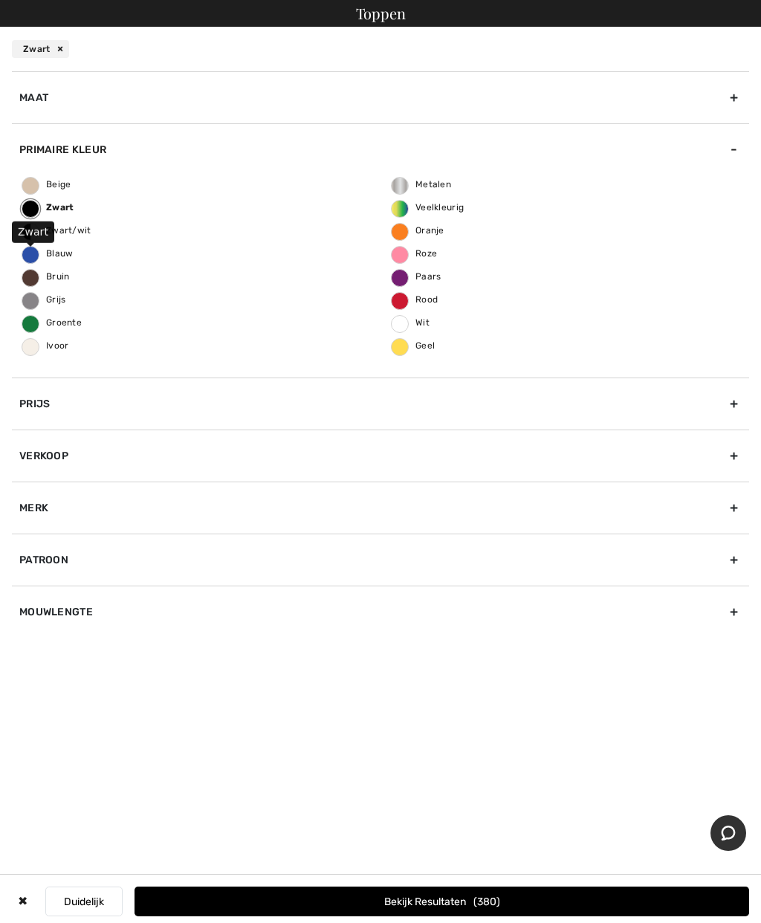
click at [63, 203] on font "Zwart" at bounding box center [60, 207] width 28 height 10
click at [0, 0] on input "Zwart" at bounding box center [0, 0] width 0 height 0
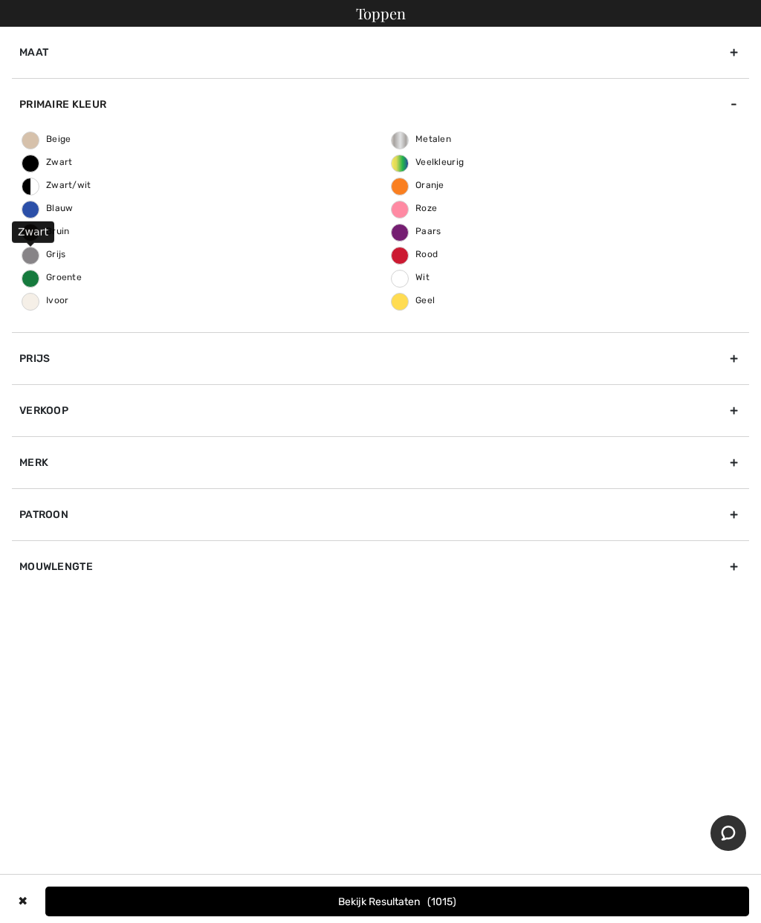
click at [73, 156] on div "Beige Zwart Zwart/wit Blauw Bruin Grijs Groente Ivoor Metalen Veelkleurig Oranj…" at bounding box center [380, 231] width 737 height 202
click at [34, 156] on label "Zwart" at bounding box center [31, 164] width 18 height 18
click at [0, 0] on input "Zwart" at bounding box center [0, 0] width 0 height 0
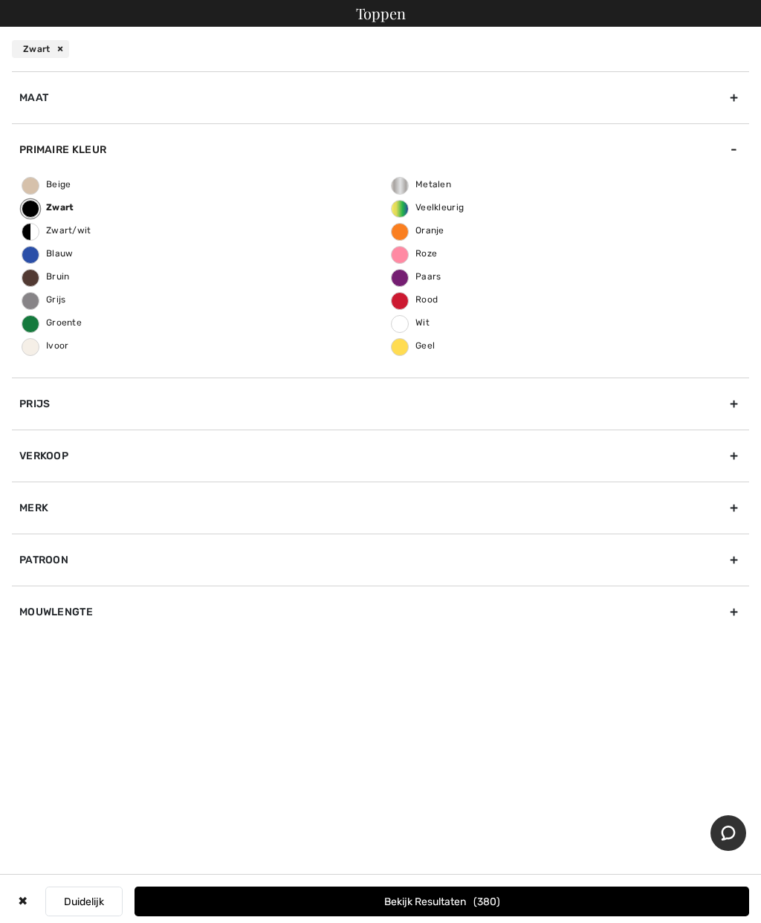
click at [732, 81] on div "Maat" at bounding box center [380, 97] width 737 height 52
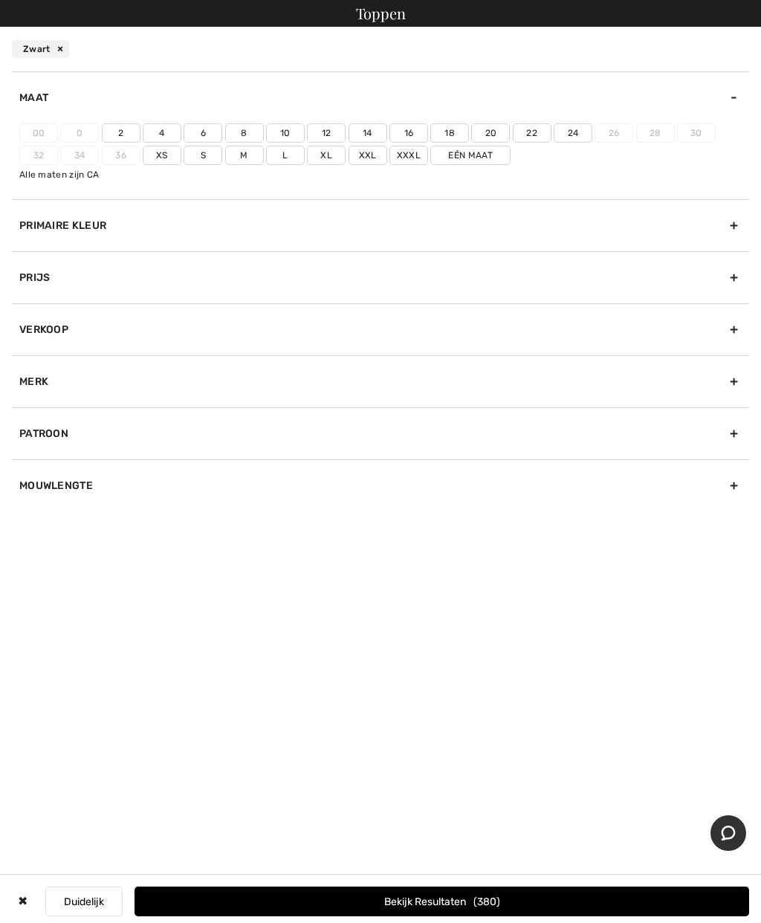
click at [294, 129] on label "10" at bounding box center [285, 132] width 39 height 19
click at [0, 0] on input"] "10" at bounding box center [0, 0] width 0 height 0
click at [735, 274] on div "Prijs" at bounding box center [380, 277] width 737 height 52
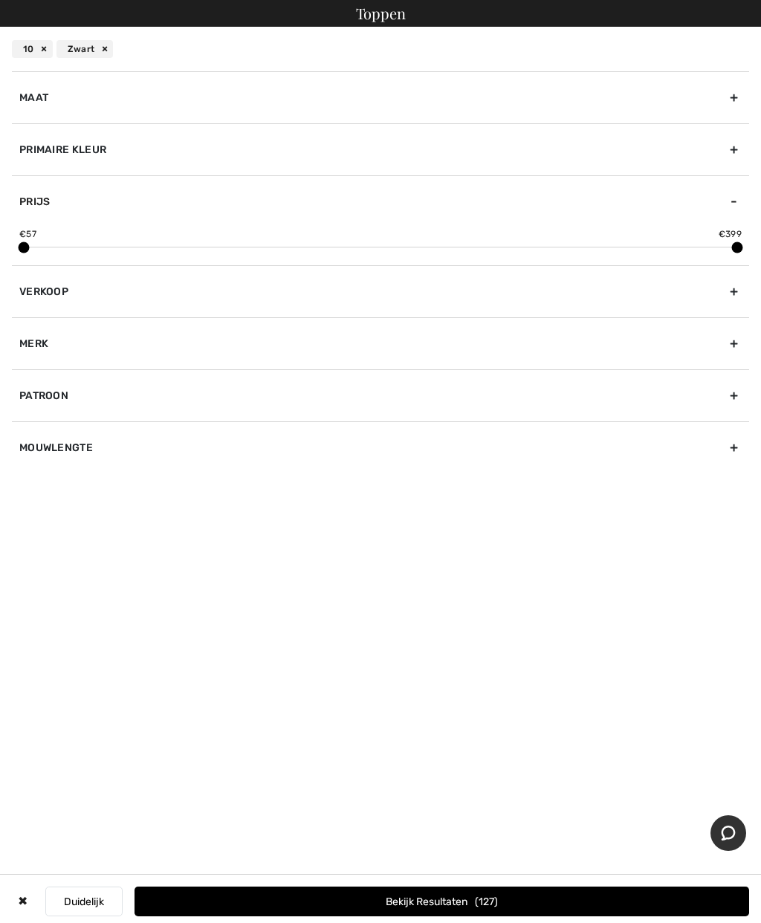
scroll to position [41, 0]
click at [479, 907] on button "Bekijk resultaten 38" at bounding box center [442, 902] width 615 height 30
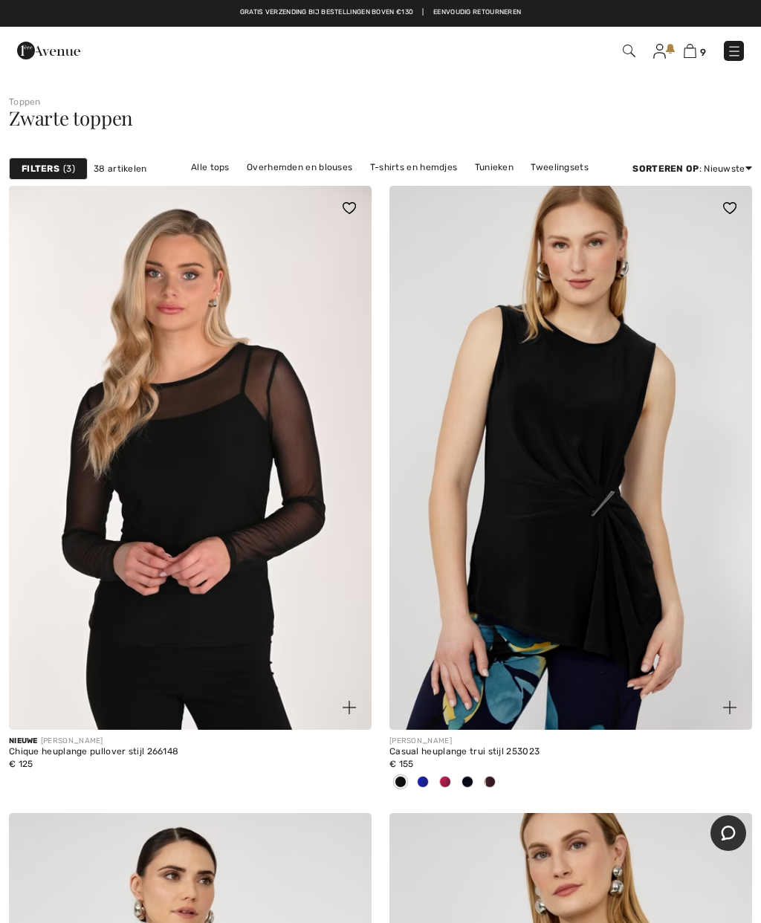
click at [700, 44] on link "9" at bounding box center [695, 51] width 22 height 18
click at [687, 54] on img at bounding box center [690, 51] width 13 height 14
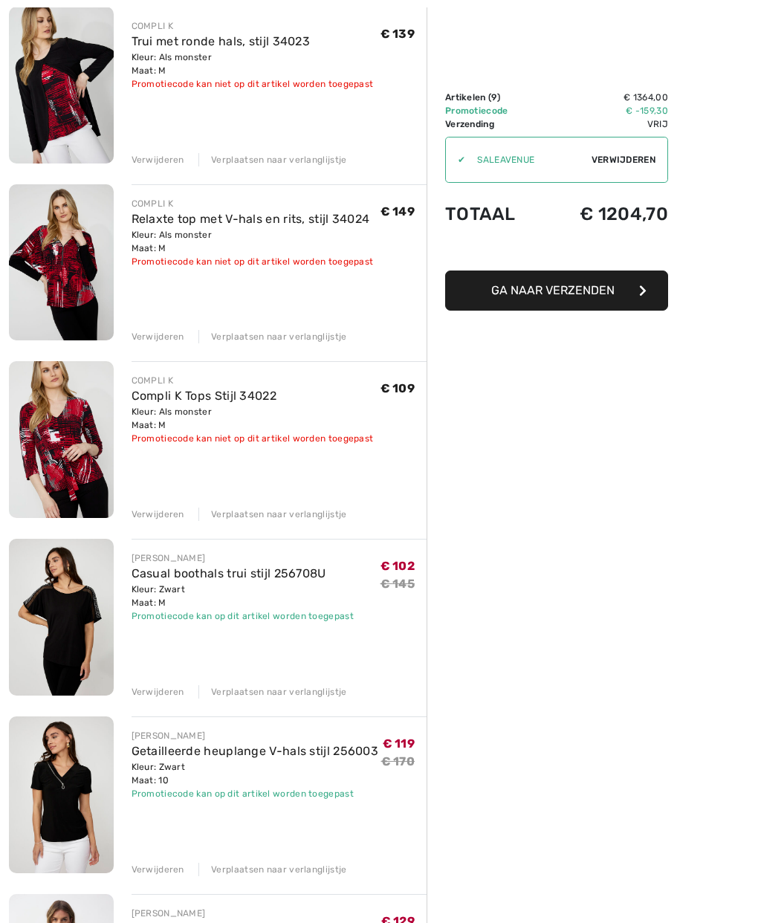
scroll to position [546, 0]
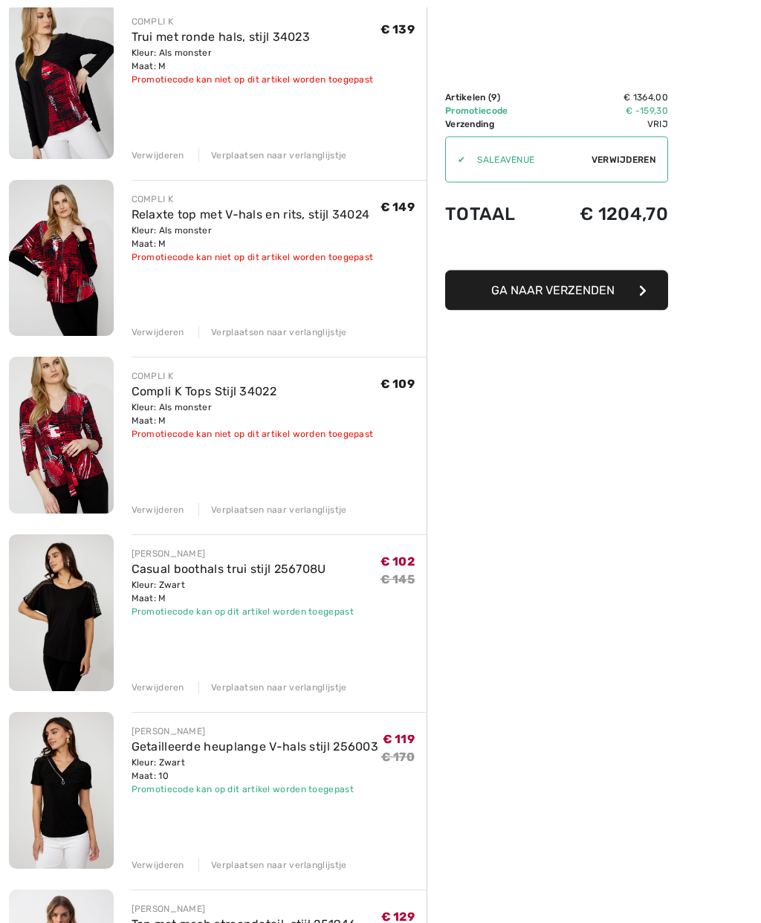
click at [265, 571] on font "Casual boothals trui stijl 256708U" at bounding box center [229, 570] width 195 height 14
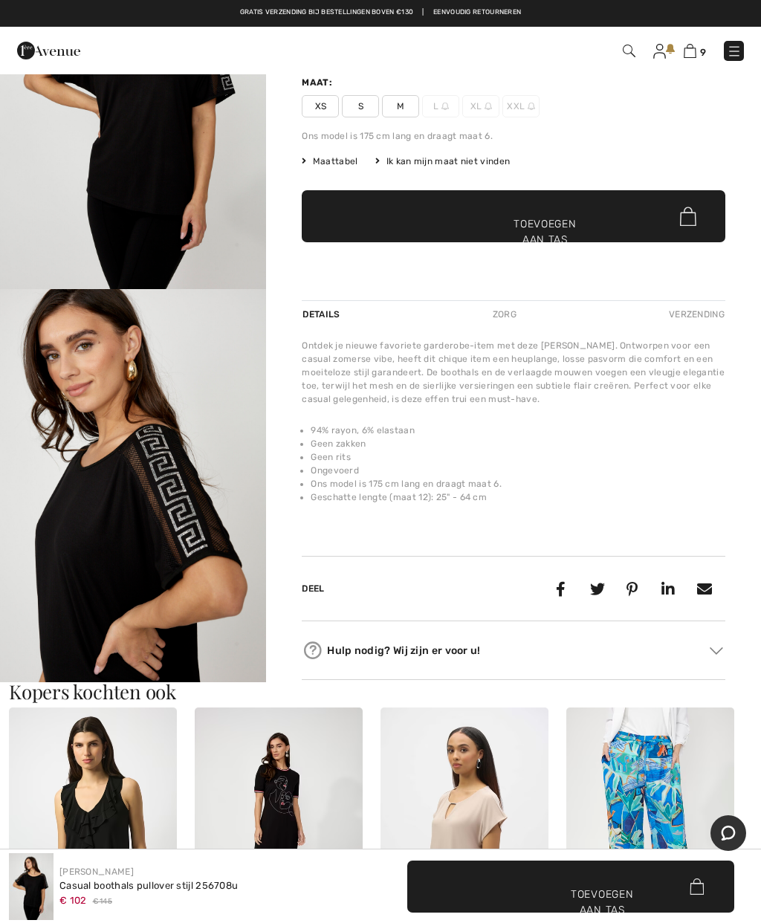
scroll to position [56, 0]
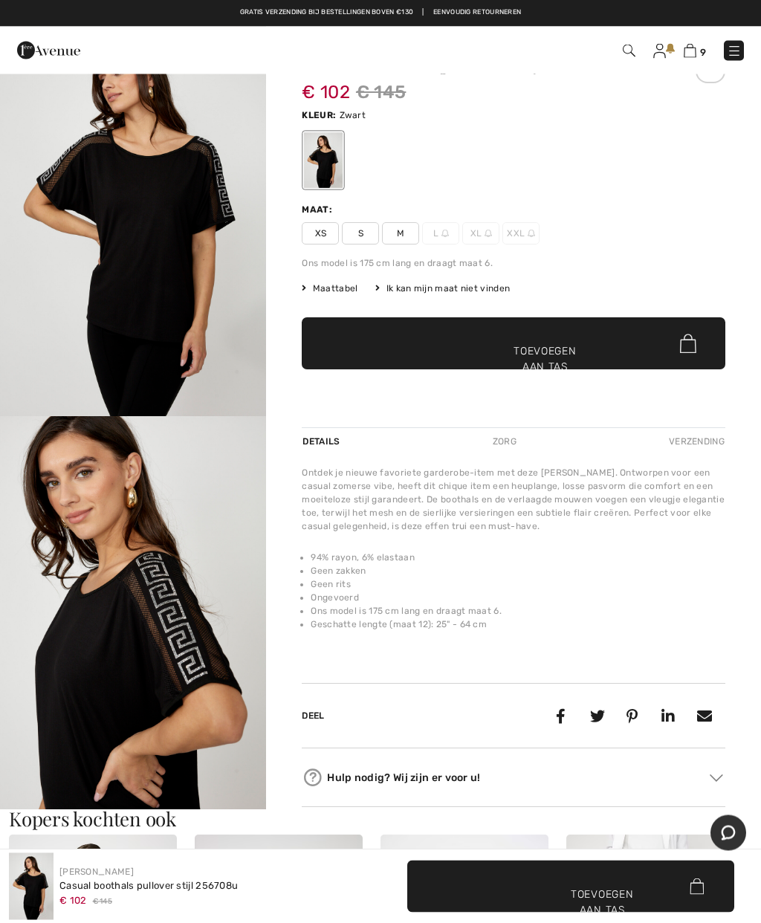
click at [355, 246] on div "Casual boothals pullover stijl 256708u € 102 € 145 Kleur: Zwart Maat: XS S M L …" at bounding box center [514, 241] width 424 height 374
click at [361, 233] on font "S" at bounding box center [360, 234] width 5 height 10
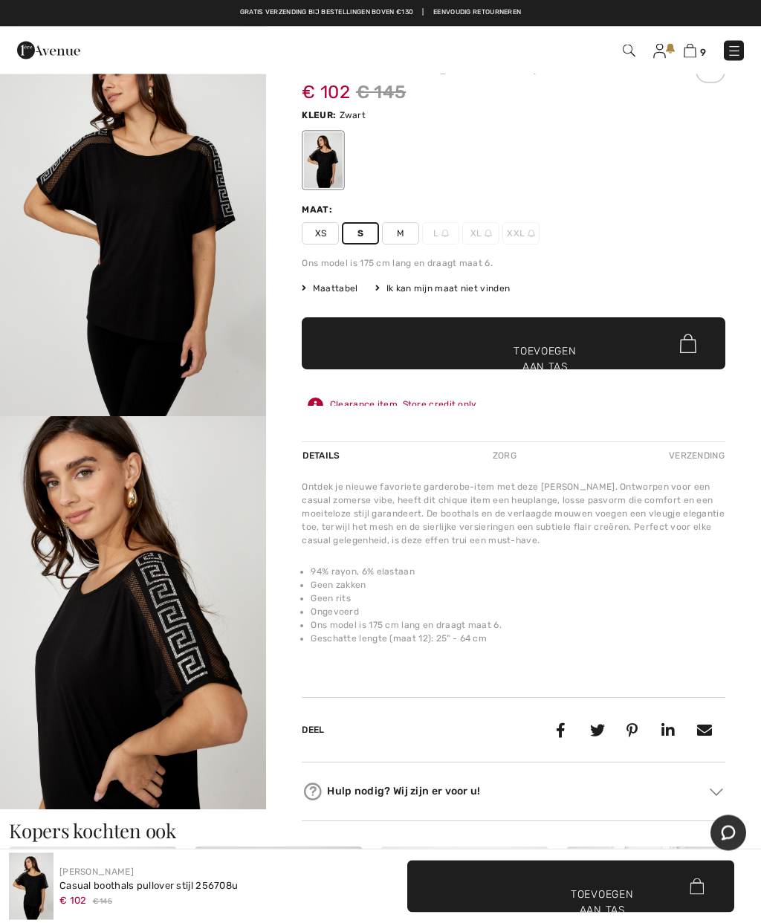
scroll to position [56, 0]
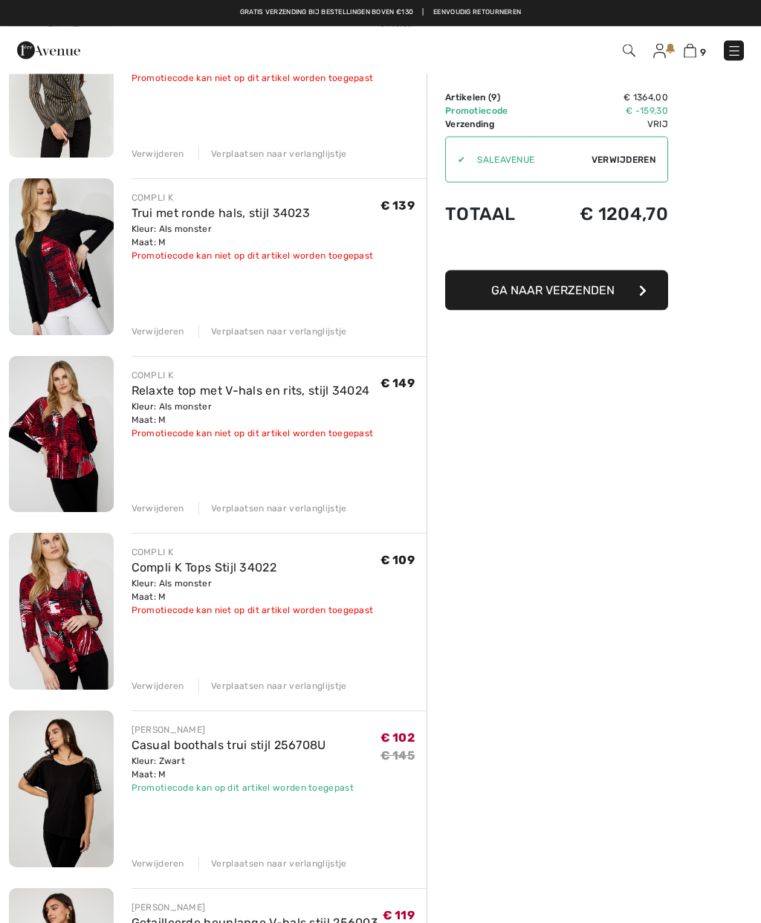
scroll to position [336, 0]
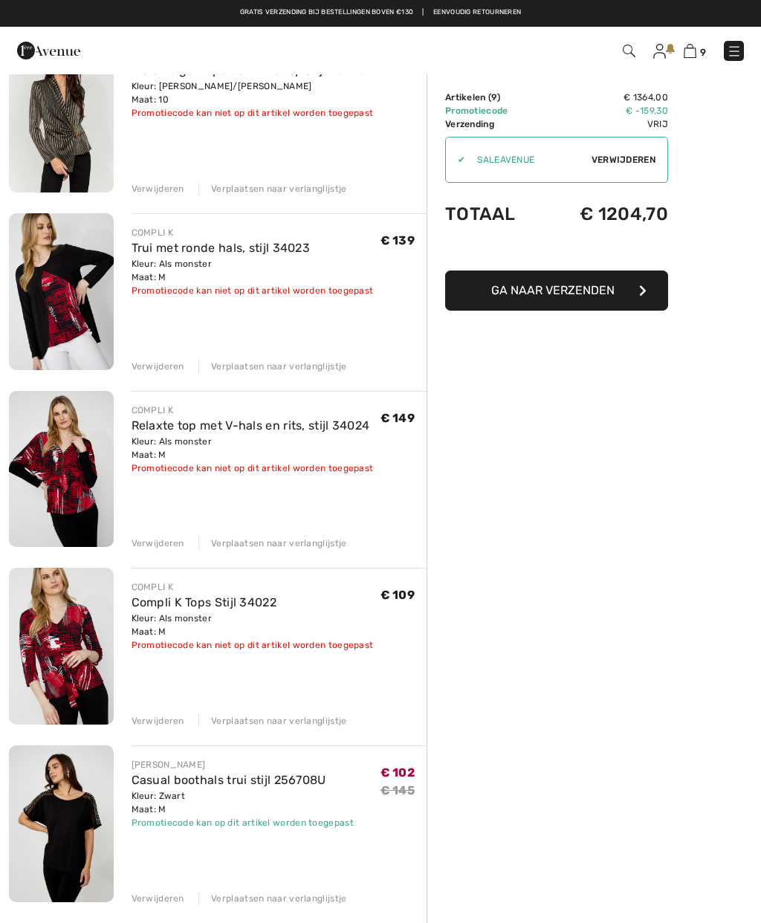
click at [167, 543] on font "Verwijderen" at bounding box center [158, 543] width 53 height 10
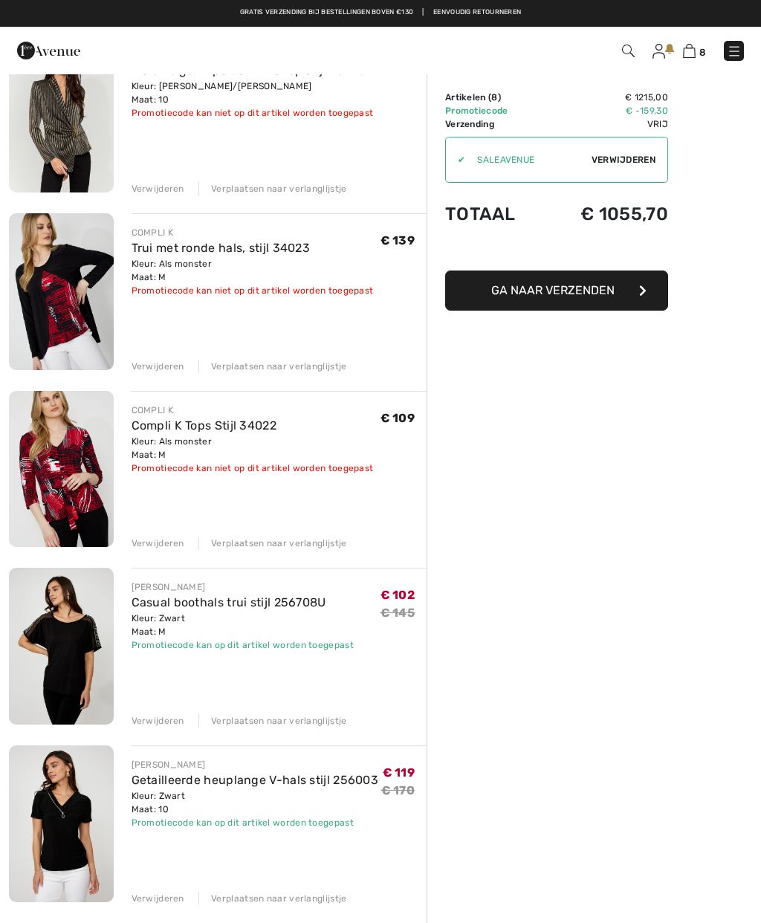
click at [167, 369] on font "Verwijderen" at bounding box center [158, 366] width 53 height 10
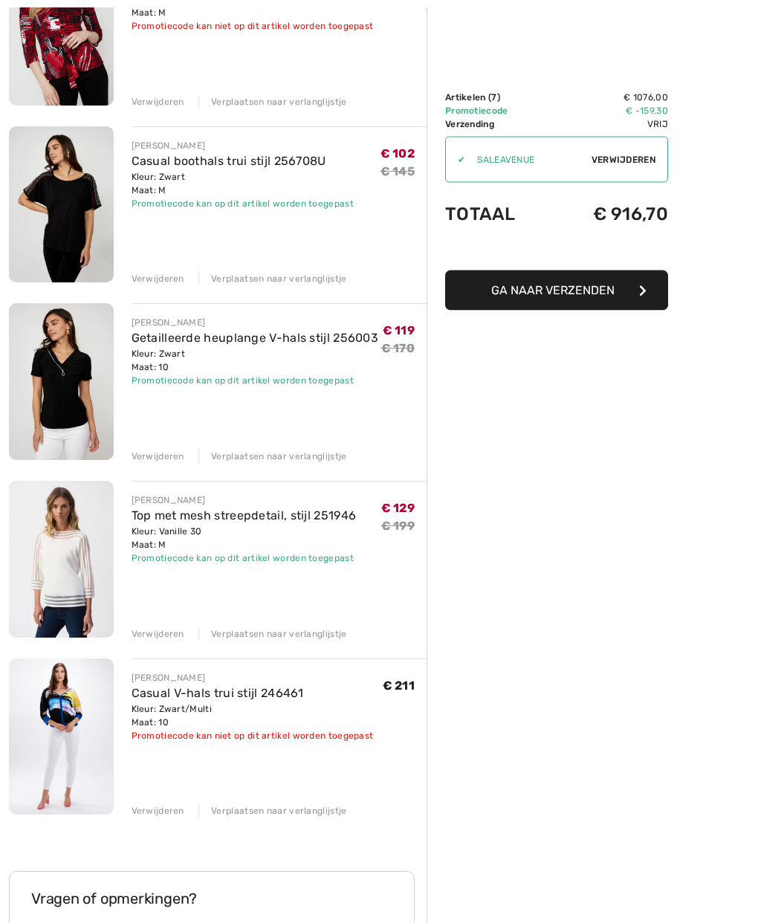
scroll to position [601, 0]
click at [68, 721] on img at bounding box center [61, 737] width 105 height 157
click at [71, 659] on img at bounding box center [61, 737] width 105 height 157
click at [72, 674] on img at bounding box center [61, 737] width 105 height 157
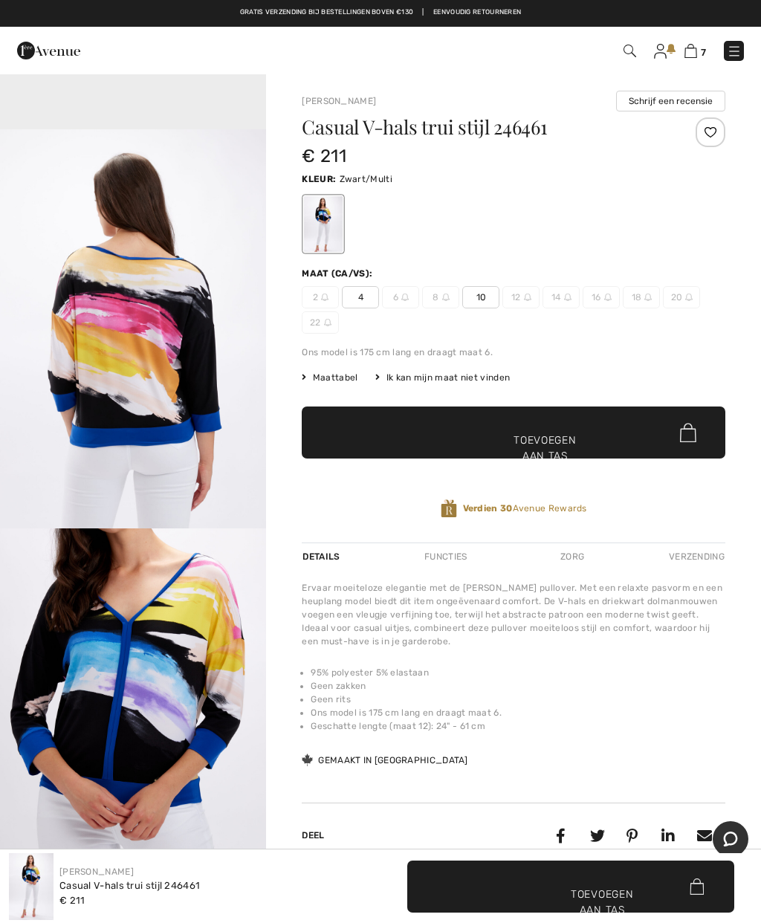
click at [695, 48] on img at bounding box center [691, 51] width 13 height 14
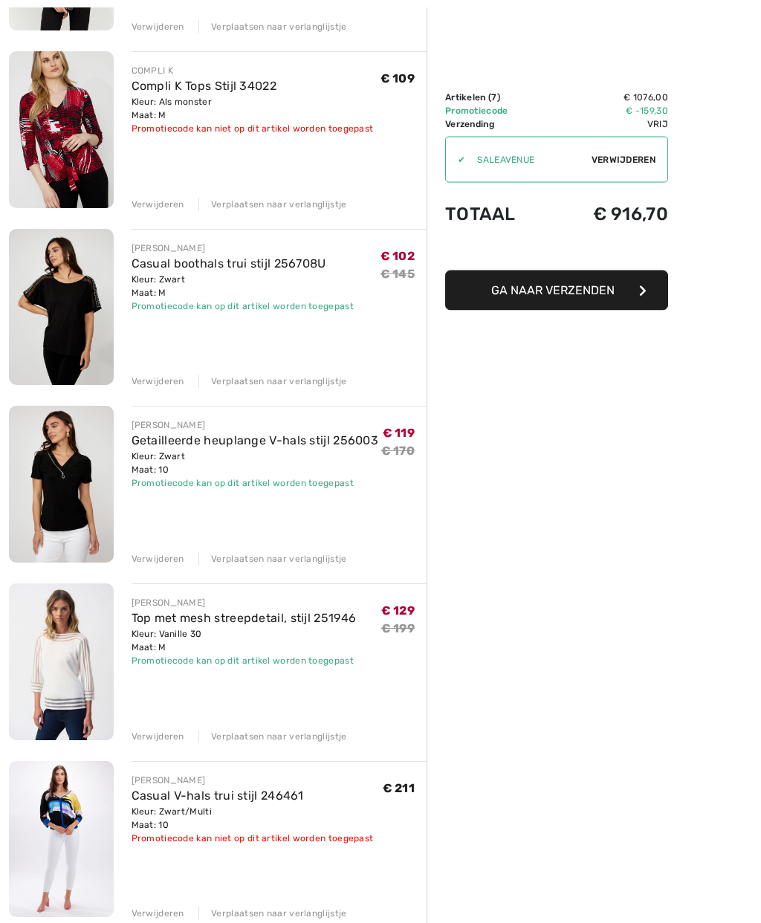
scroll to position [535, 0]
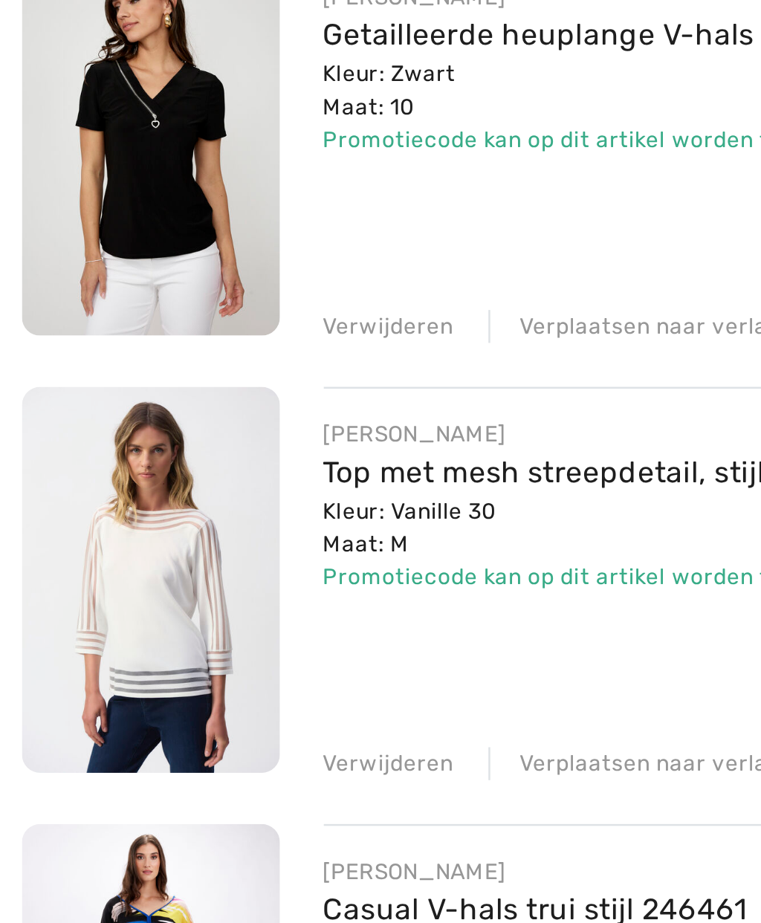
click at [61, 546] on img at bounding box center [61, 624] width 105 height 156
click at [65, 546] on img at bounding box center [61, 624] width 105 height 156
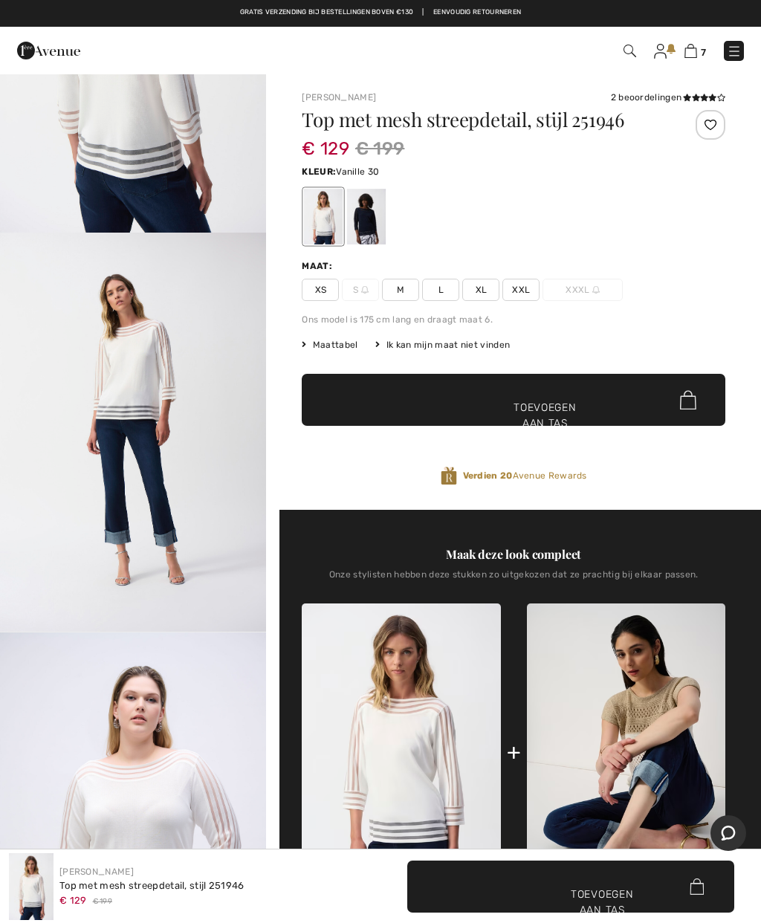
click at [689, 56] on img at bounding box center [691, 51] width 13 height 14
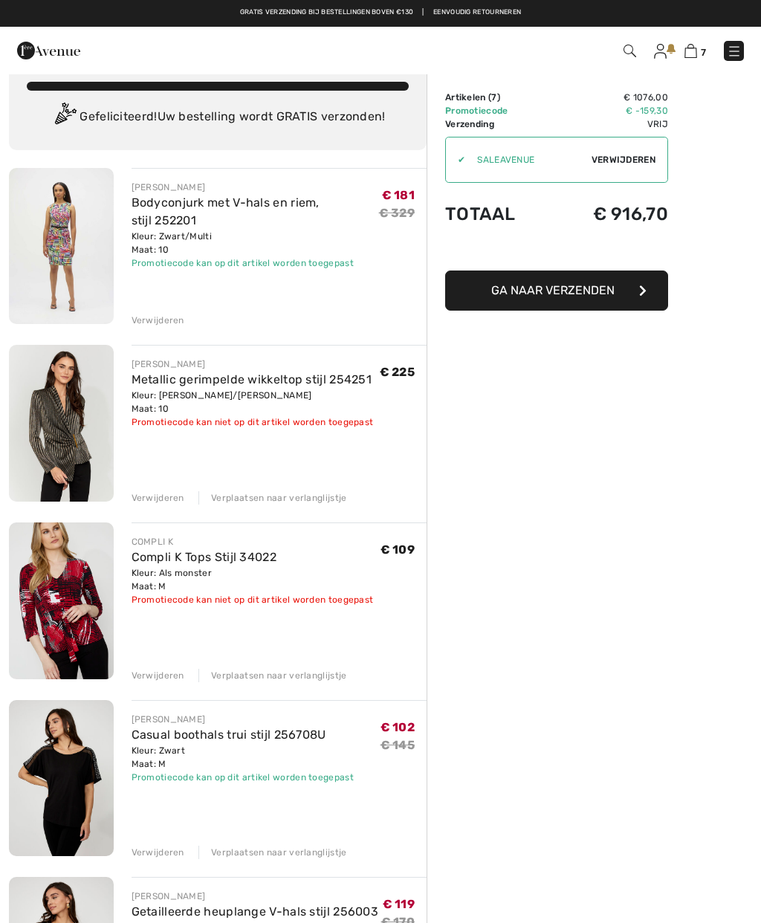
scroll to position [28, 0]
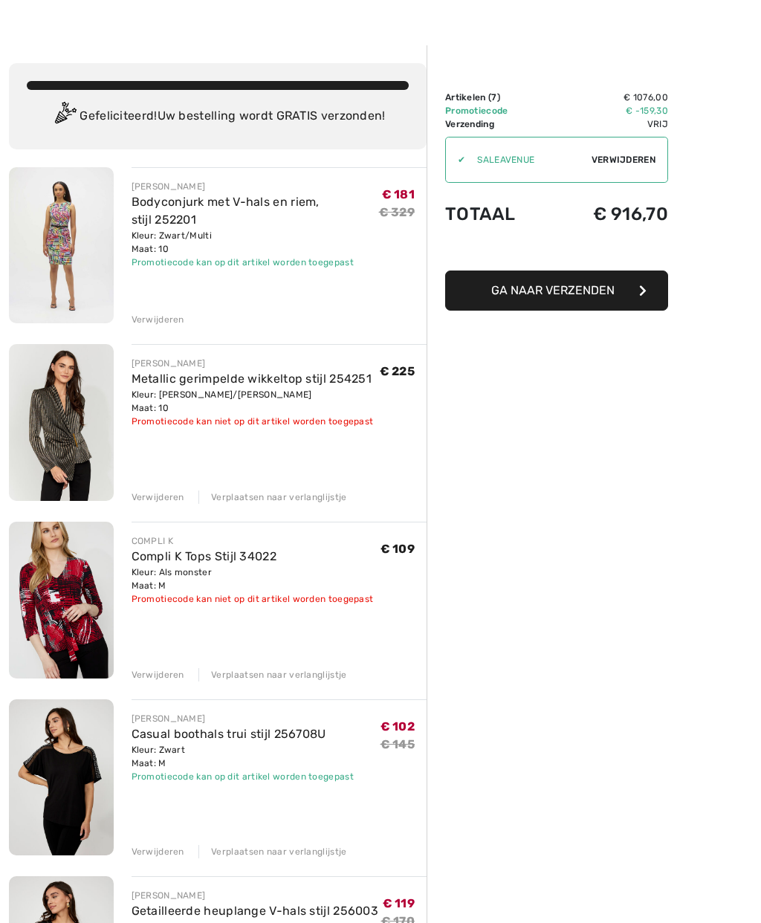
click at [587, 289] on font "Ga naar Verzenden" at bounding box center [552, 290] width 123 height 14
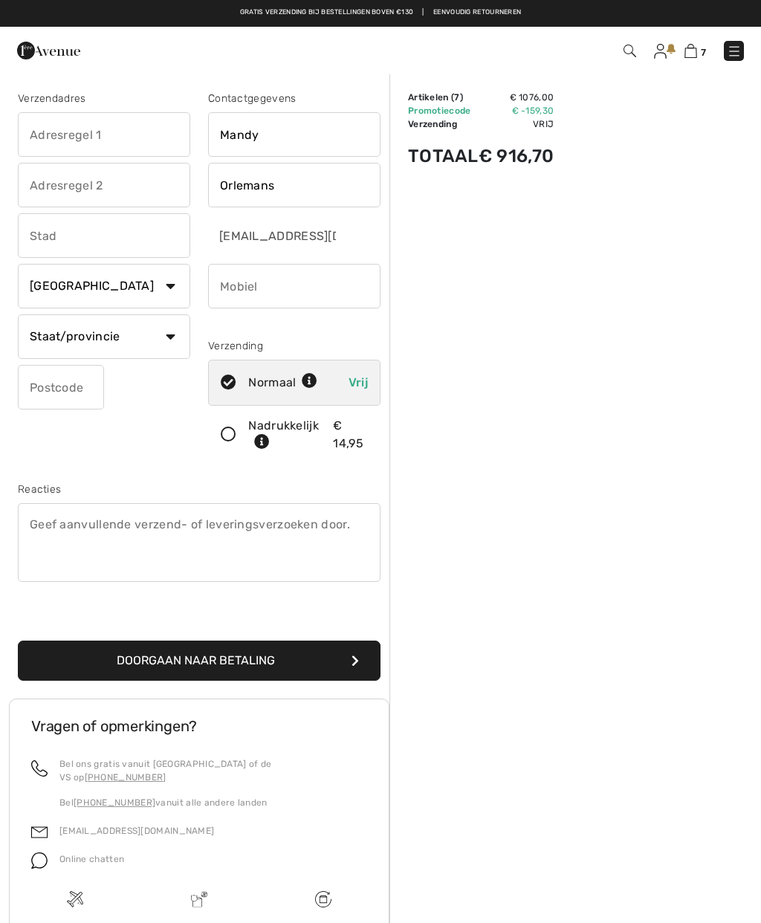
click at [85, 135] on input "text" at bounding box center [104, 134] width 172 height 45
type input "Badhuisweg 108"
type input "'s-gravenhage"
select select "NL"
type input "2587CM"
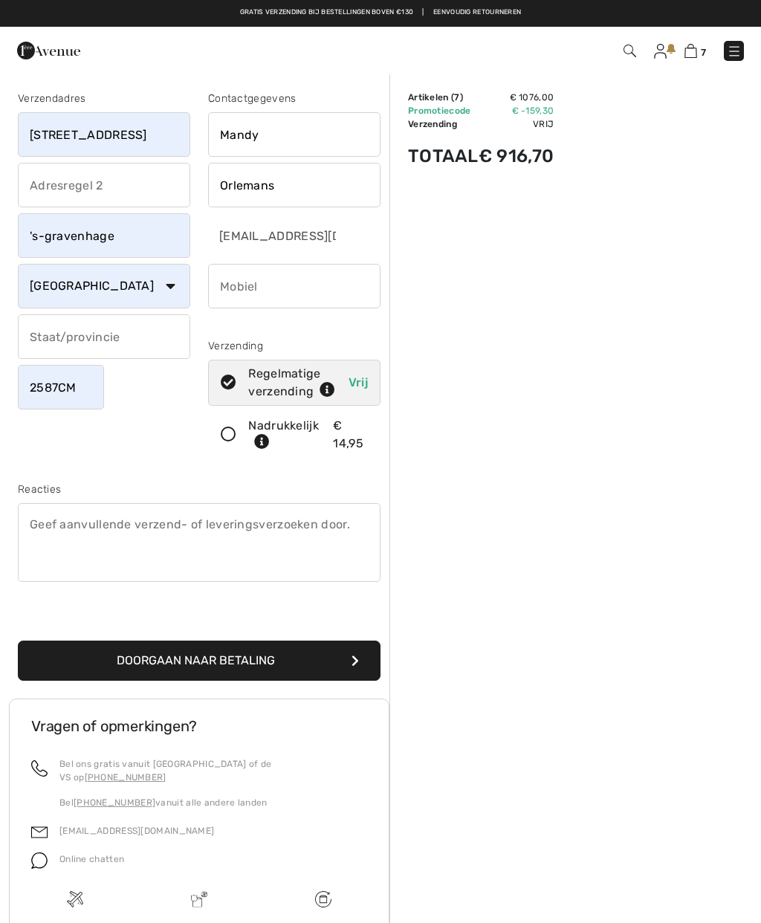
click at [117, 336] on input "text" at bounding box center [104, 336] width 172 height 45
type input "ZH"
click at [540, 366] on div "Samenvatting van de bestelling Details Artikelen ( 7 ) € 1076,00 Promotiecode €…" at bounding box center [576, 596] width 372 height 1047
click at [332, 391] on icon at bounding box center [328, 391] width 16 height 16
radio input "true"
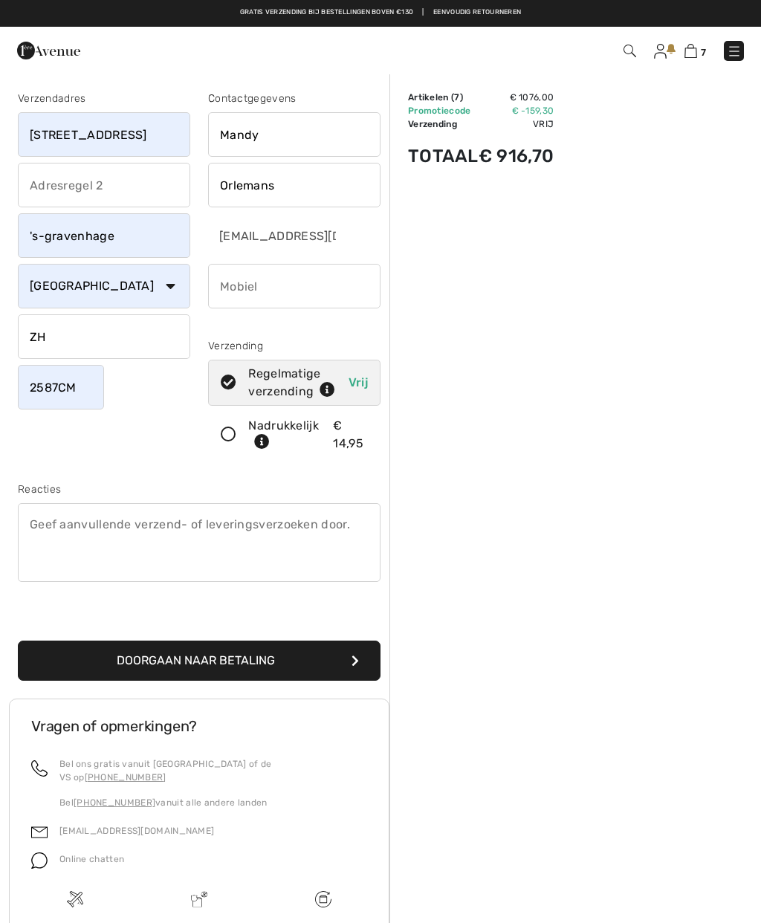
click at [740, 49] on img at bounding box center [734, 51] width 15 height 15
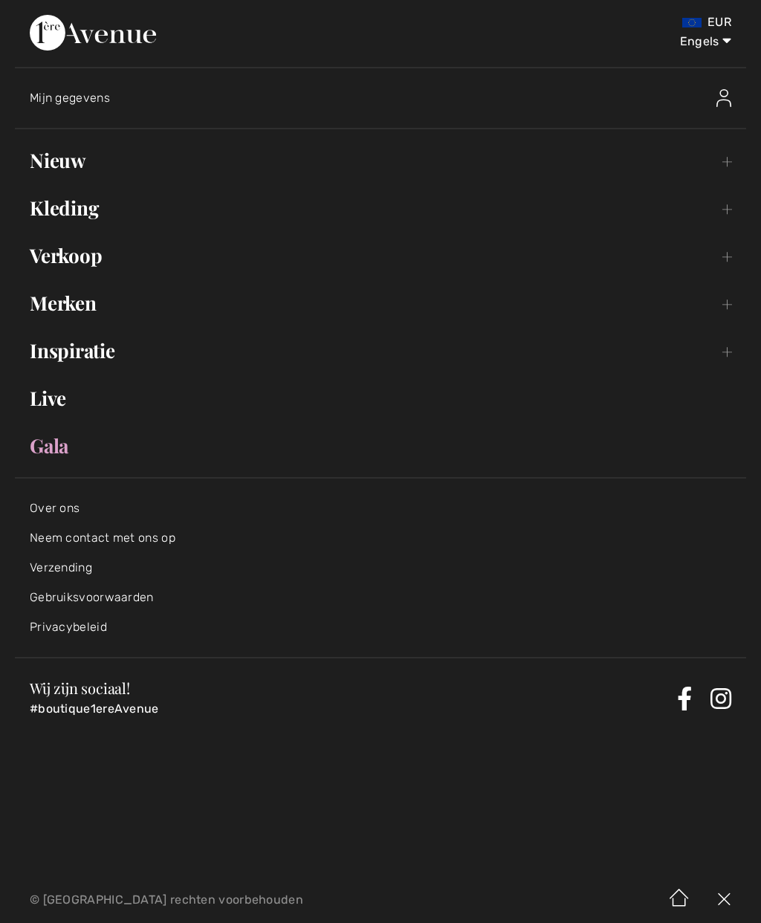
click at [70, 574] on font "Verzending" at bounding box center [61, 568] width 62 height 14
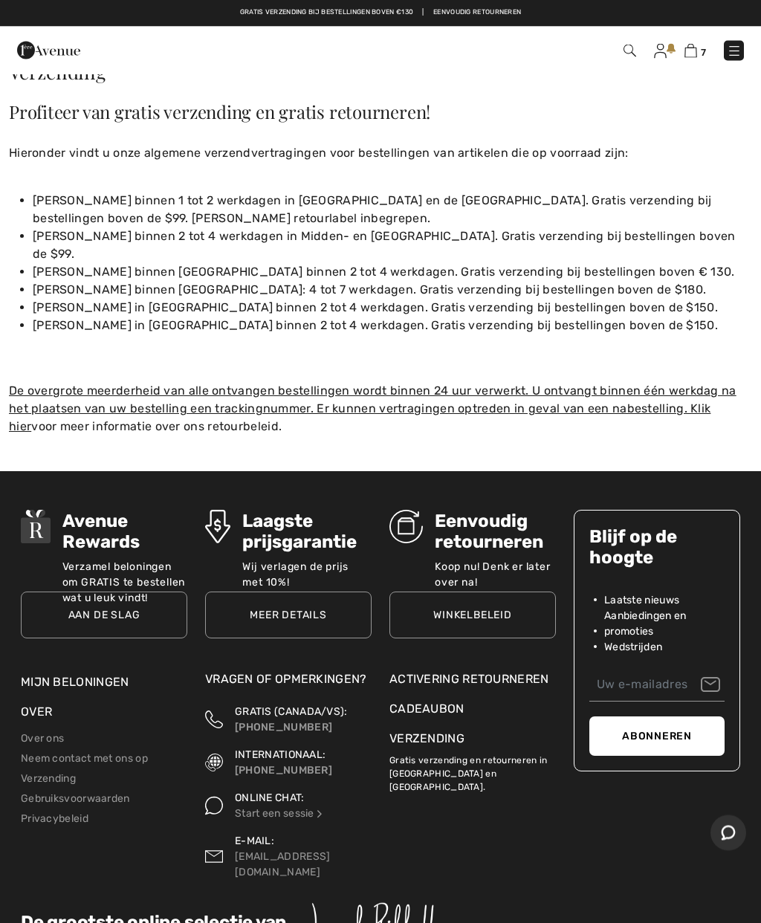
scroll to position [34, 0]
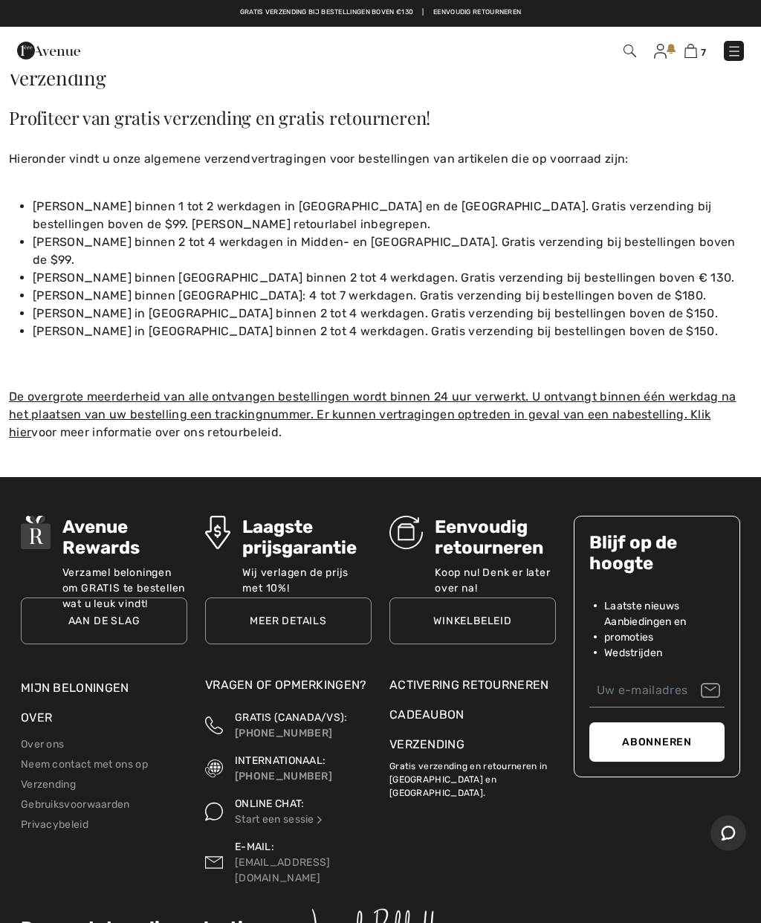
click at [675, 412] on p "De overgrote meerderheid van alle ontvangen bestellingen wordt binnen 24 uur ve…" at bounding box center [380, 415] width 743 height 54
click at [676, 399] on font "De overgrote meerderheid van alle ontvangen bestellingen wordt binnen 24 uur ve…" at bounding box center [373, 415] width 728 height 50
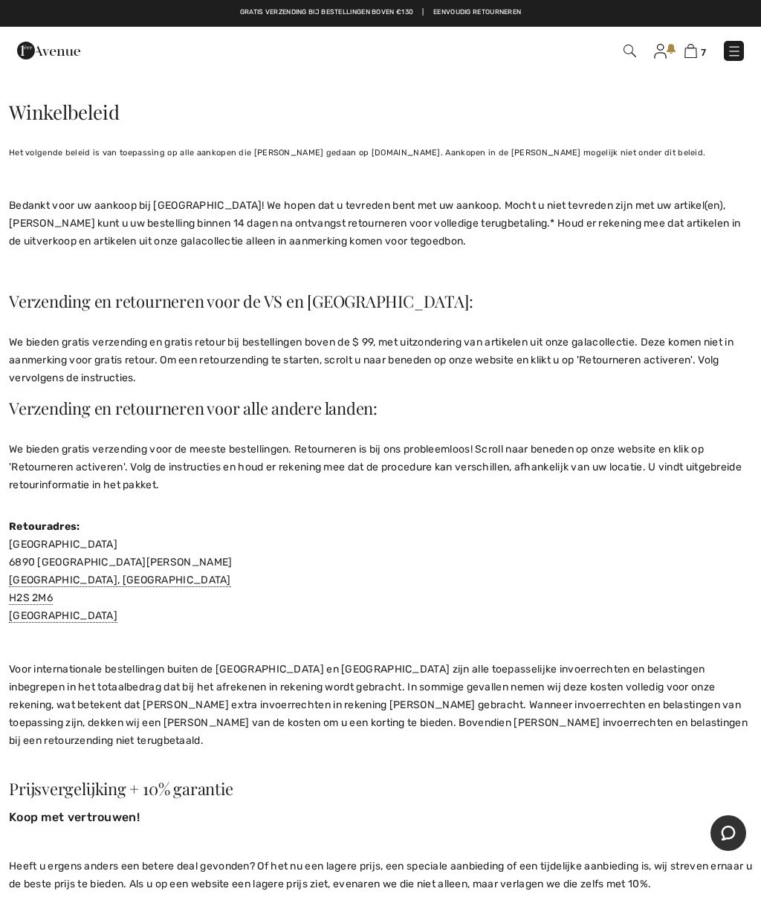
click at [685, 56] on img at bounding box center [691, 51] width 13 height 14
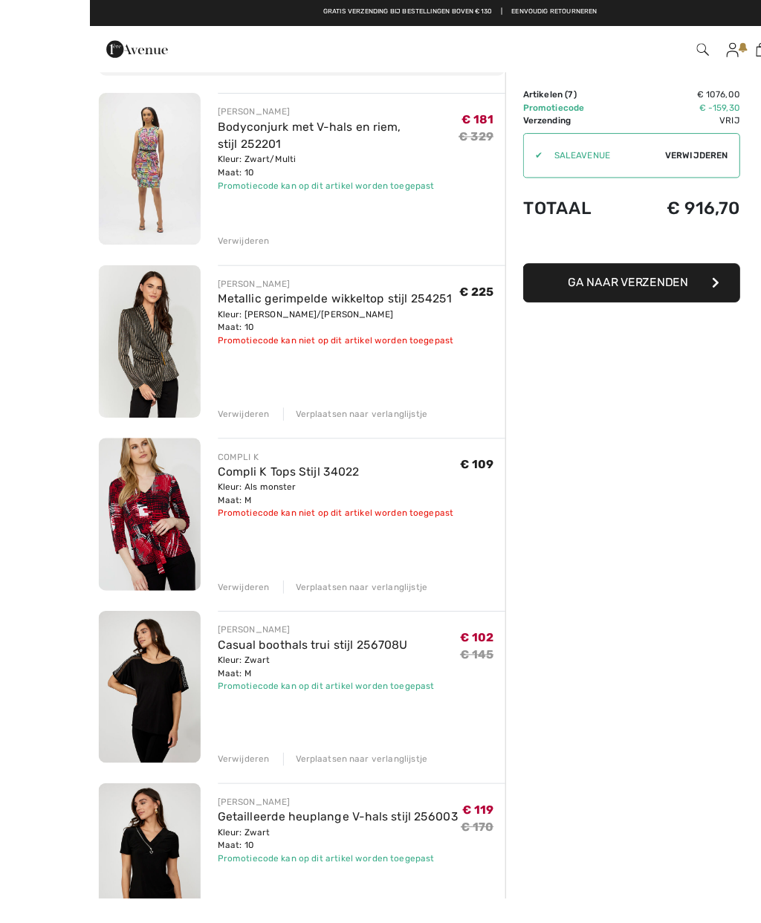
scroll to position [113, 0]
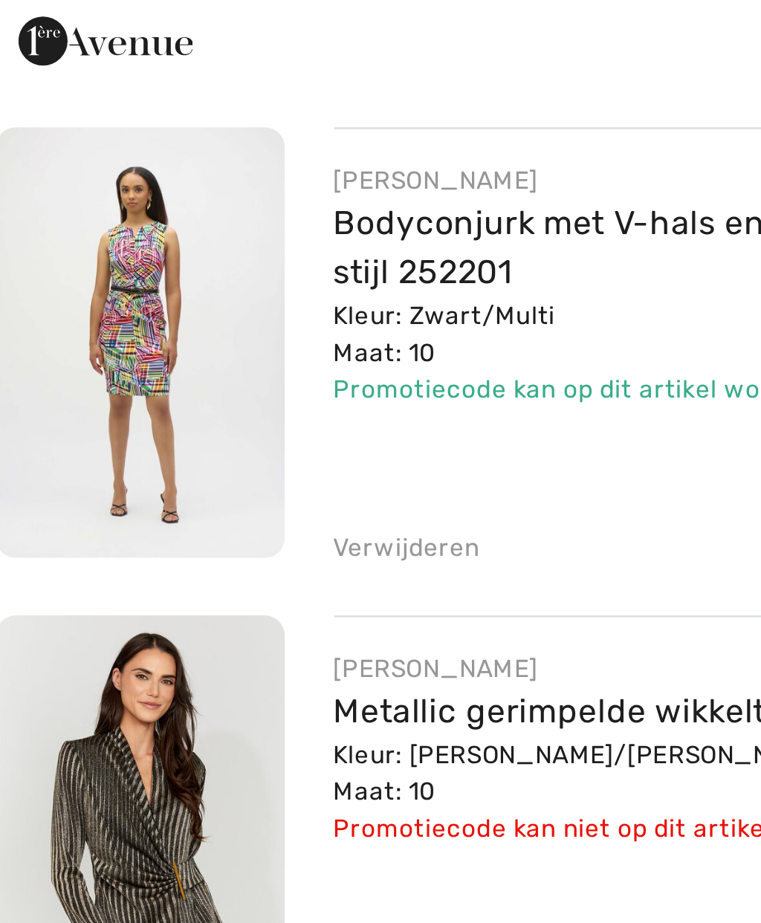
click at [48, 129] on img at bounding box center [61, 160] width 105 height 156
click at [61, 126] on img at bounding box center [61, 160] width 105 height 156
click at [56, 136] on img at bounding box center [61, 160] width 105 height 156
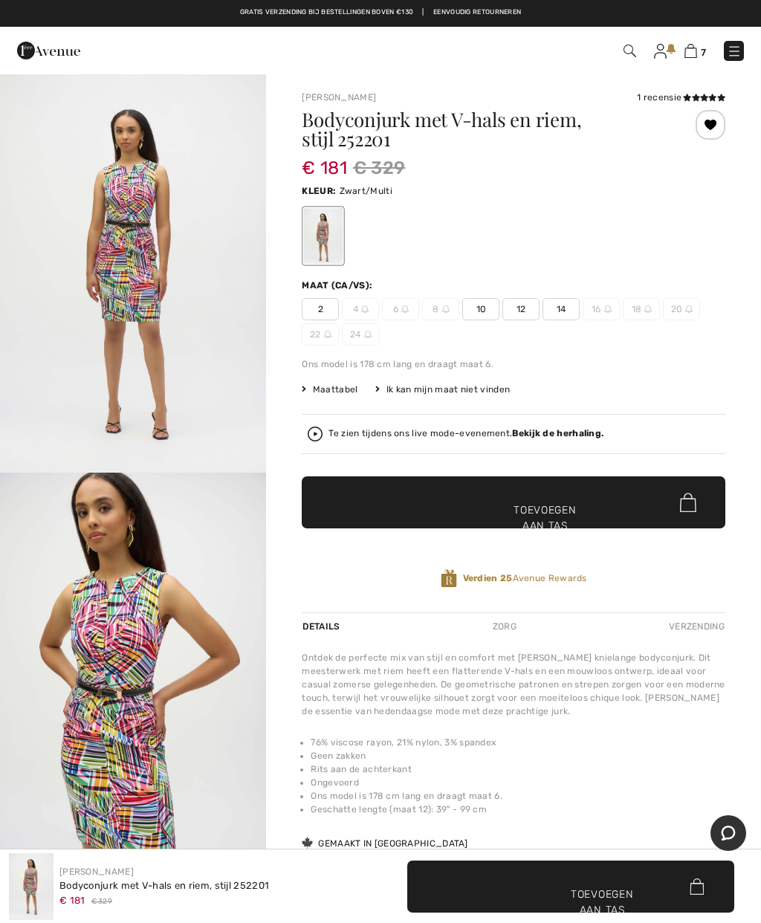
click at [696, 54] on img at bounding box center [691, 51] width 13 height 14
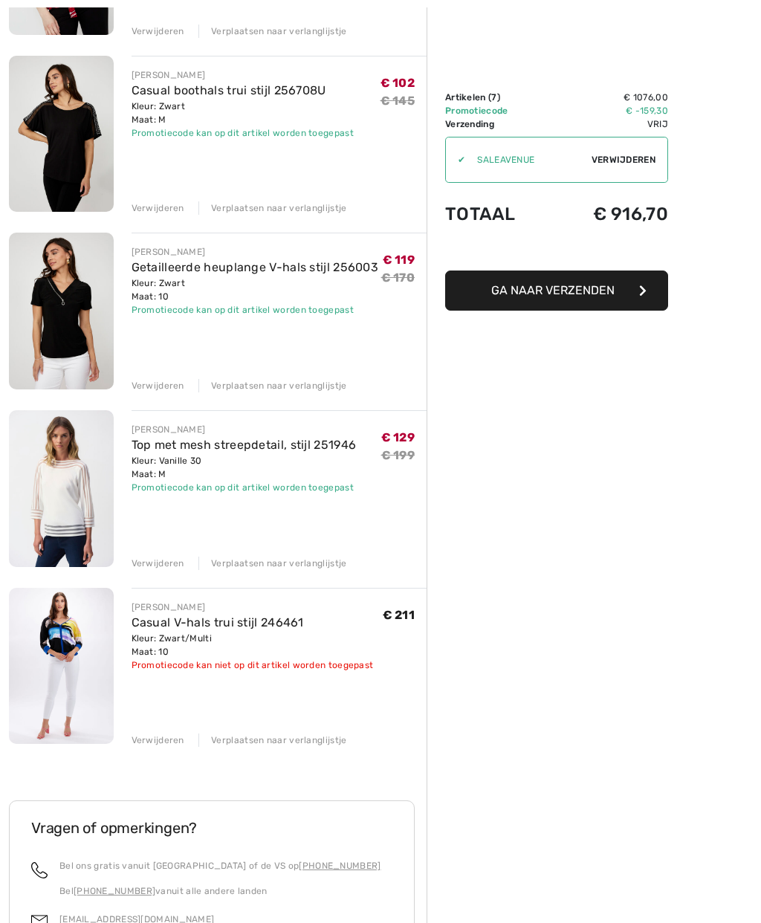
scroll to position [671, 0]
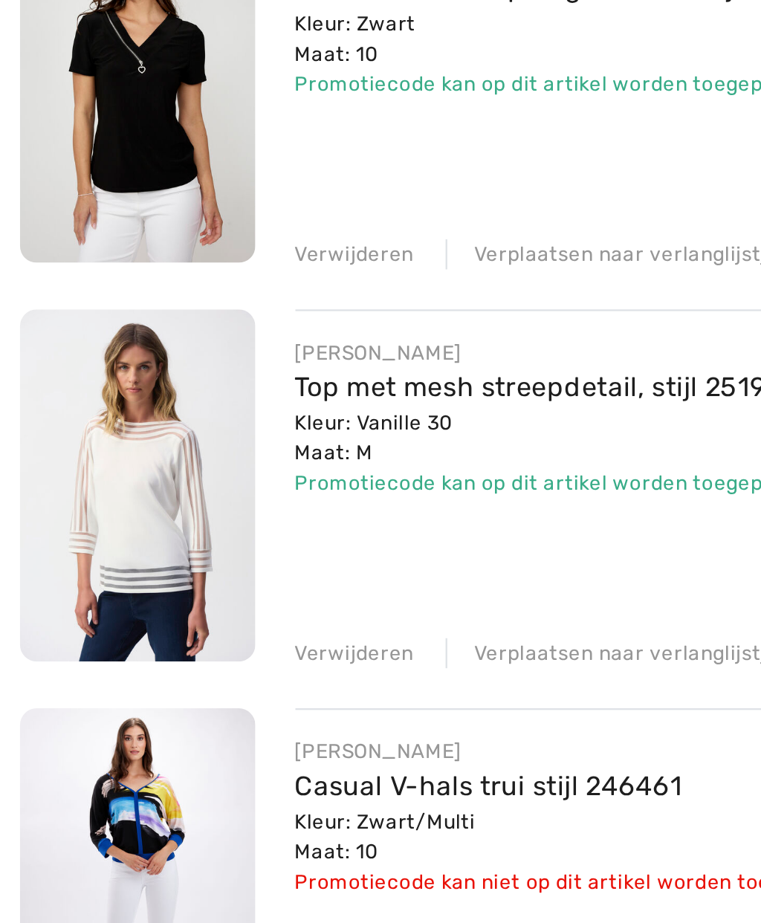
click at [162, 559] on font "Verwijderen" at bounding box center [158, 564] width 53 height 10
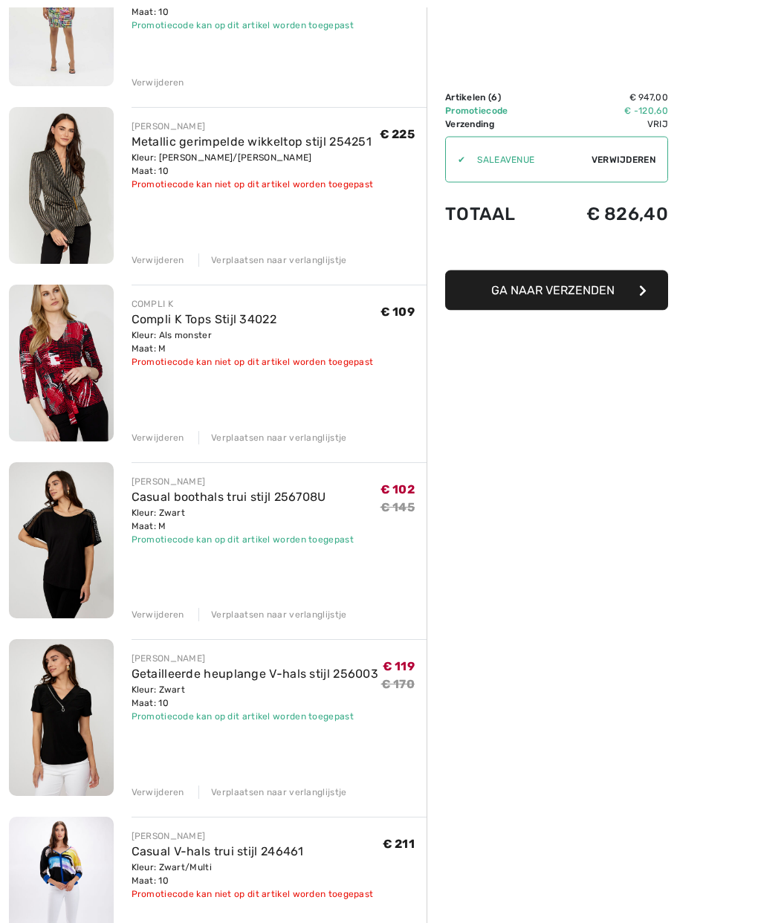
scroll to position [265, 0]
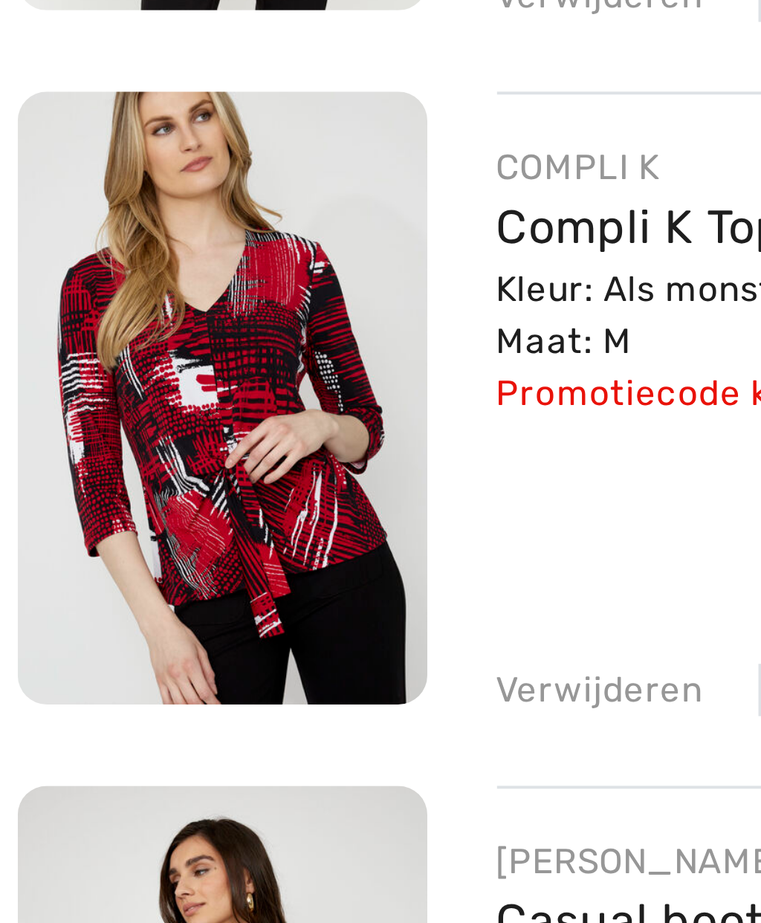
click at [96, 285] on img at bounding box center [61, 363] width 105 height 157
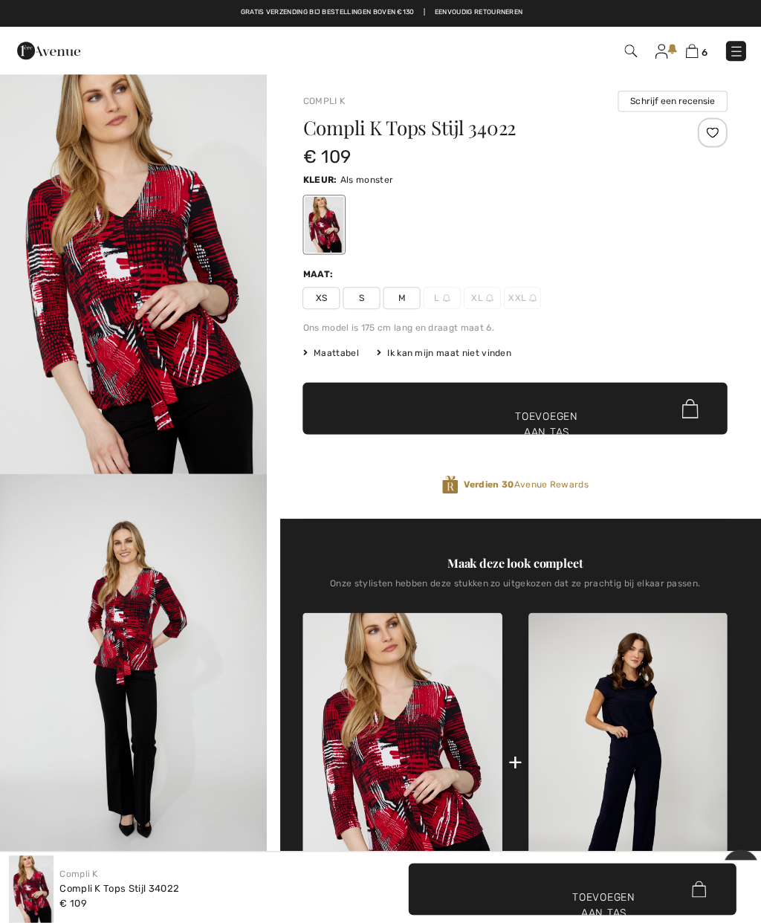
click at [697, 42] on link "6" at bounding box center [695, 51] width 22 height 18
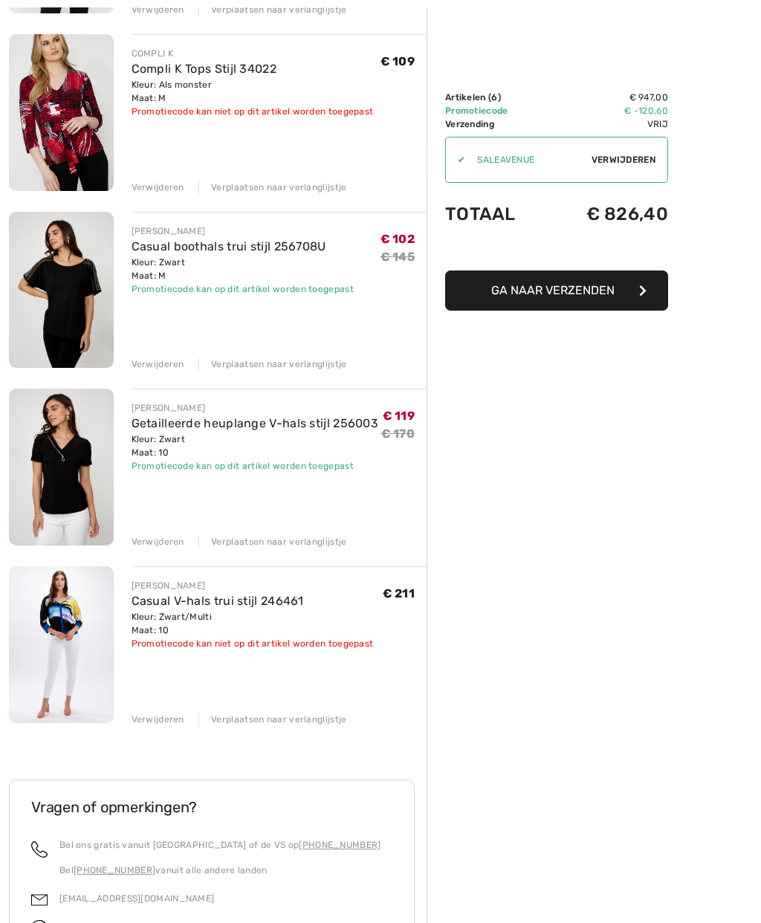
scroll to position [491, 0]
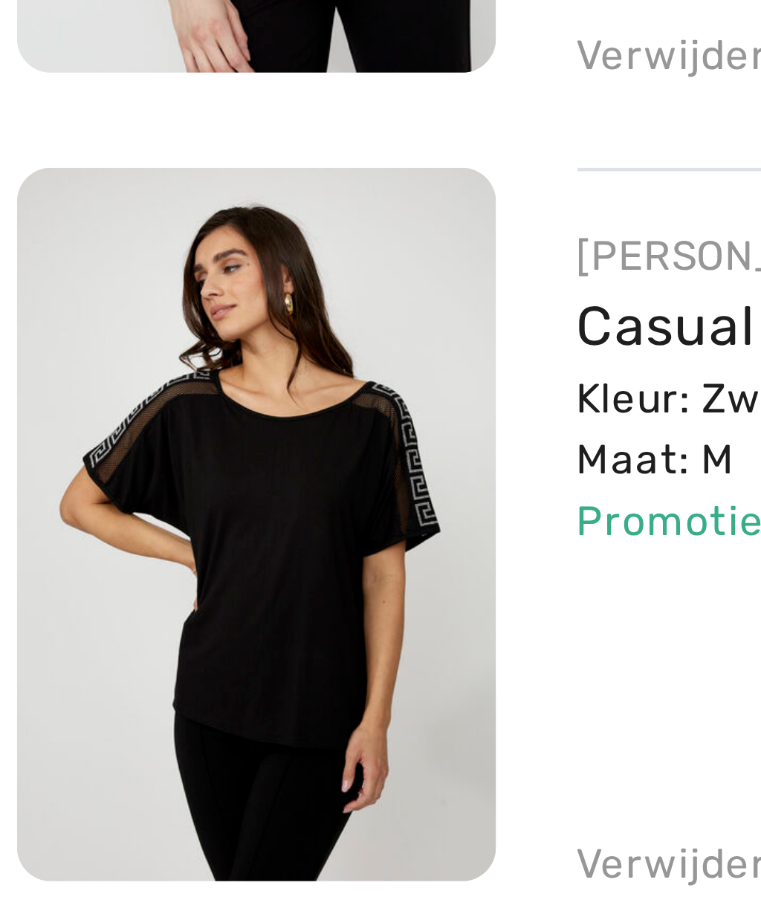
click at [73, 236] on img at bounding box center [61, 314] width 105 height 157
click at [65, 236] on img at bounding box center [61, 314] width 105 height 157
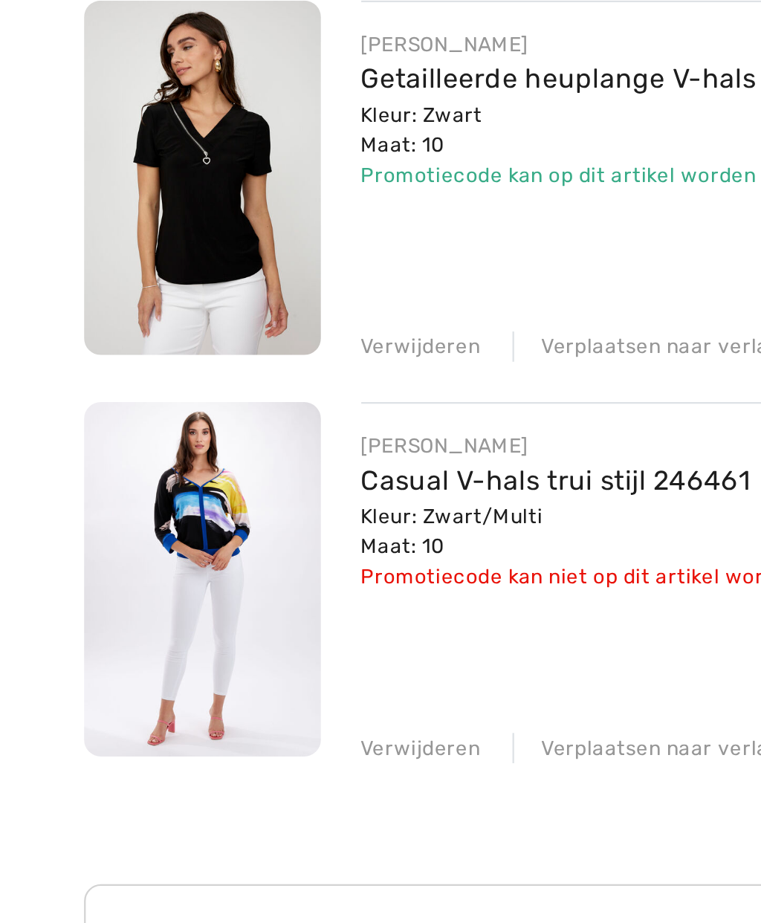
scroll to position [532, 0]
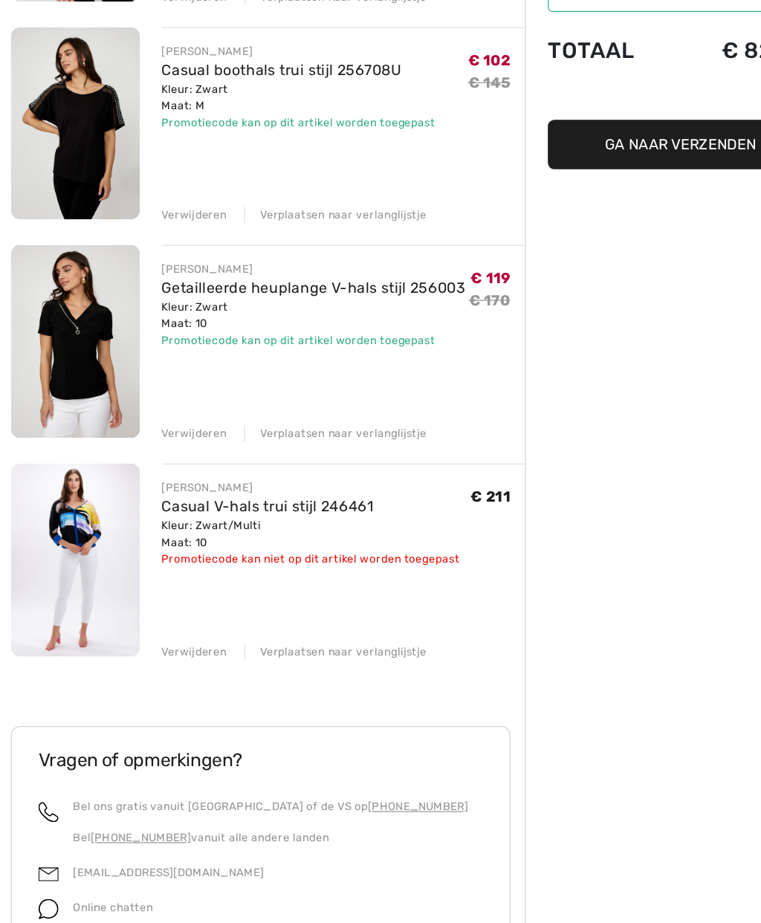
click at [76, 550] on img at bounding box center [61, 628] width 105 height 157
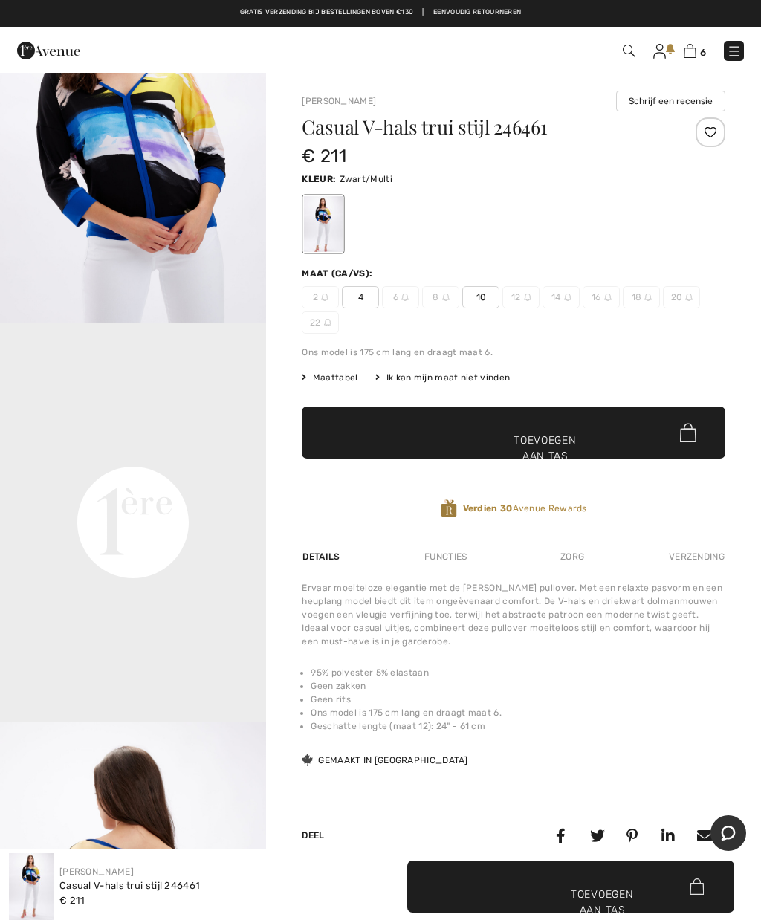
scroll to position [552, 0]
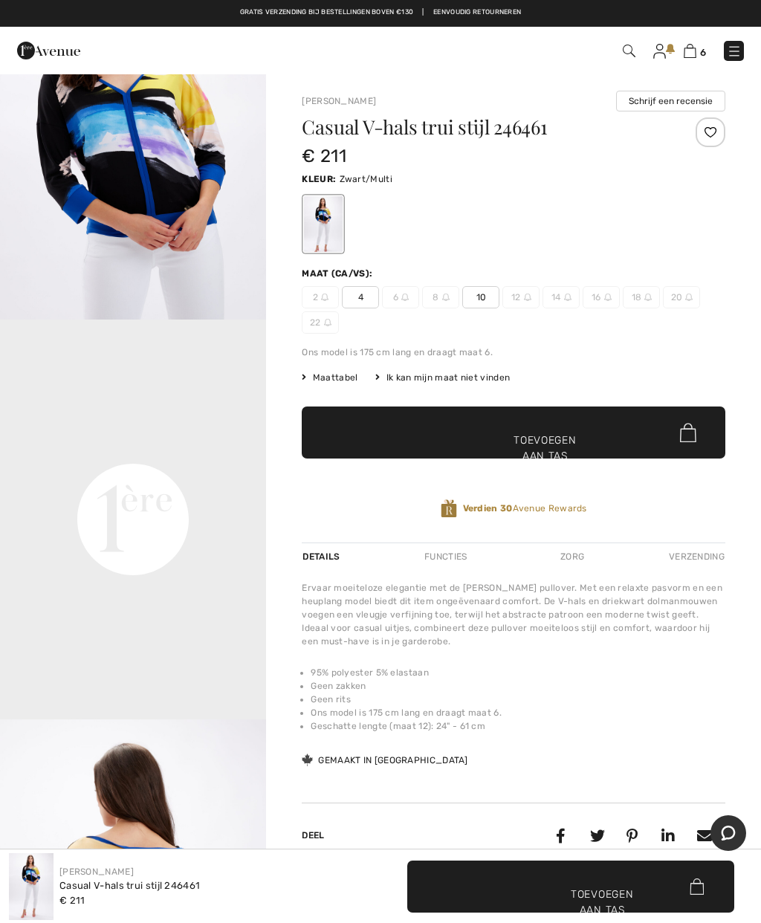
click at [694, 51] on img at bounding box center [690, 51] width 13 height 14
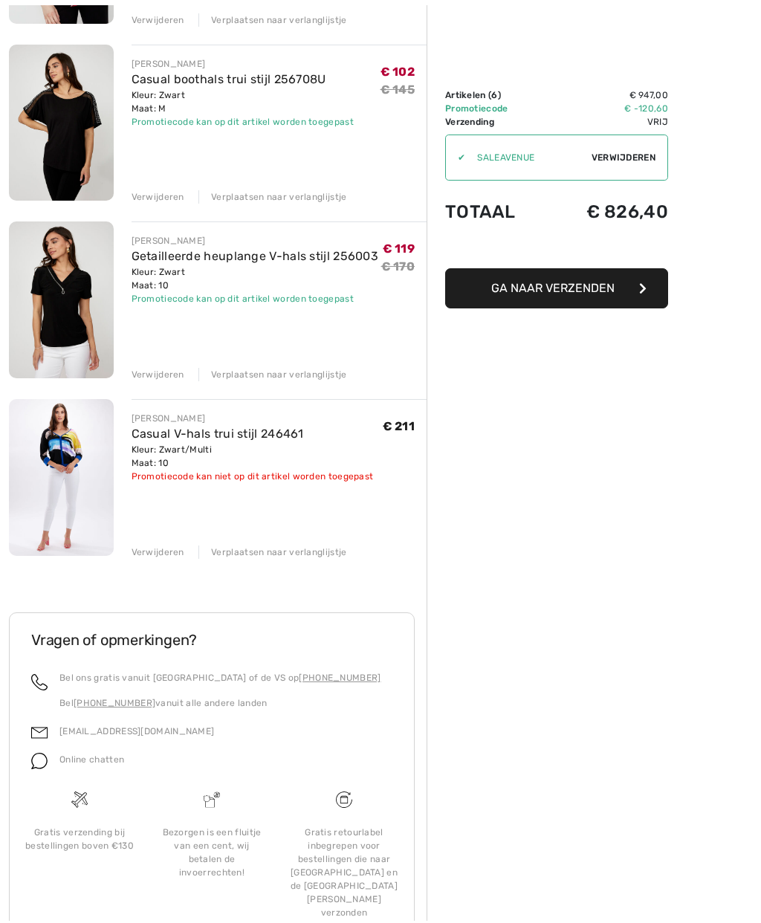
scroll to position [740, 0]
